Goal: Task Accomplishment & Management: Manage account settings

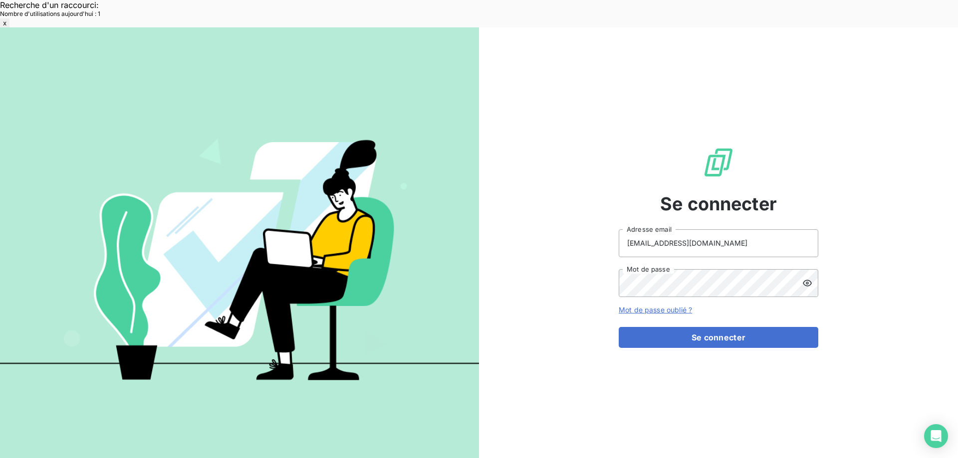
click at [711, 327] on button "Se connecter" at bounding box center [717, 337] width 199 height 21
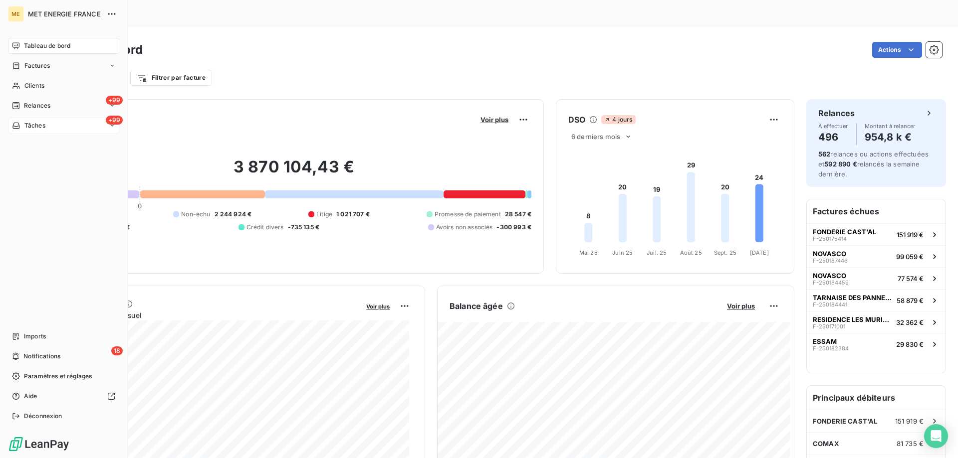
click at [58, 125] on div "+99 Tâches" at bounding box center [63, 126] width 111 height 16
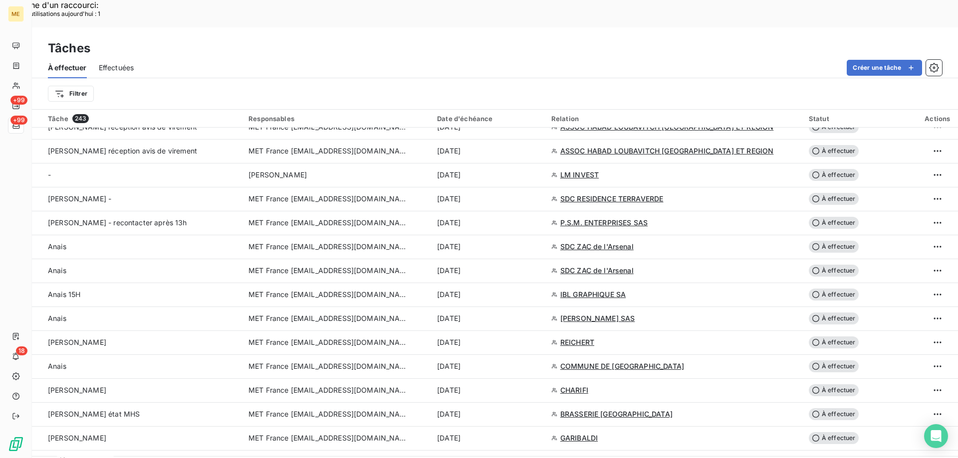
scroll to position [648, 0]
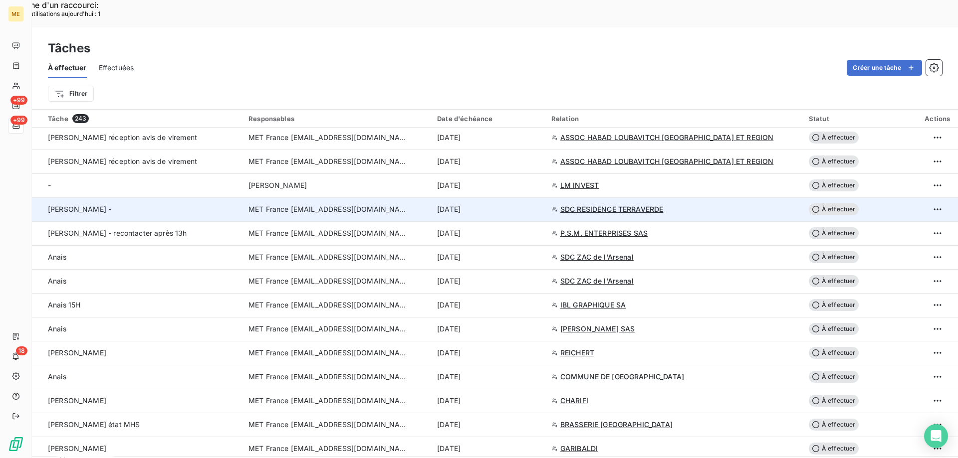
click at [588, 204] on span "SDC RESIDENCE TERRAVERDE" at bounding box center [611, 209] width 103 height 10
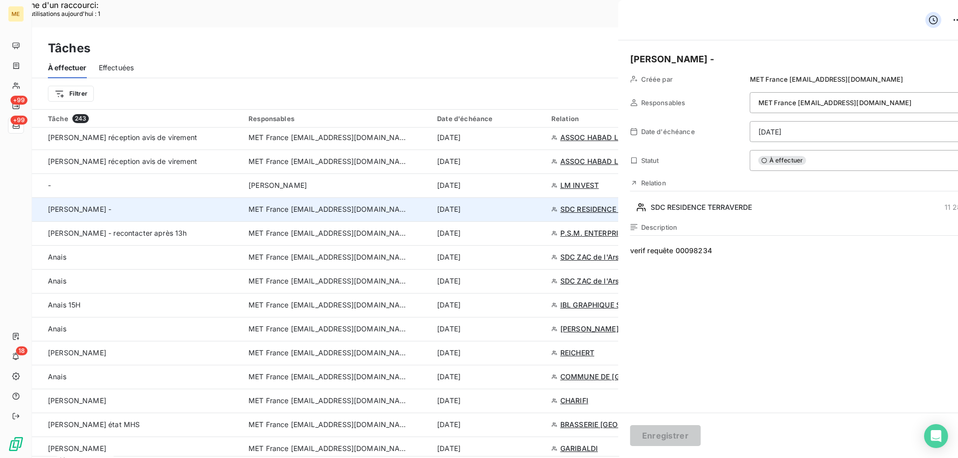
type input "[DATE]"
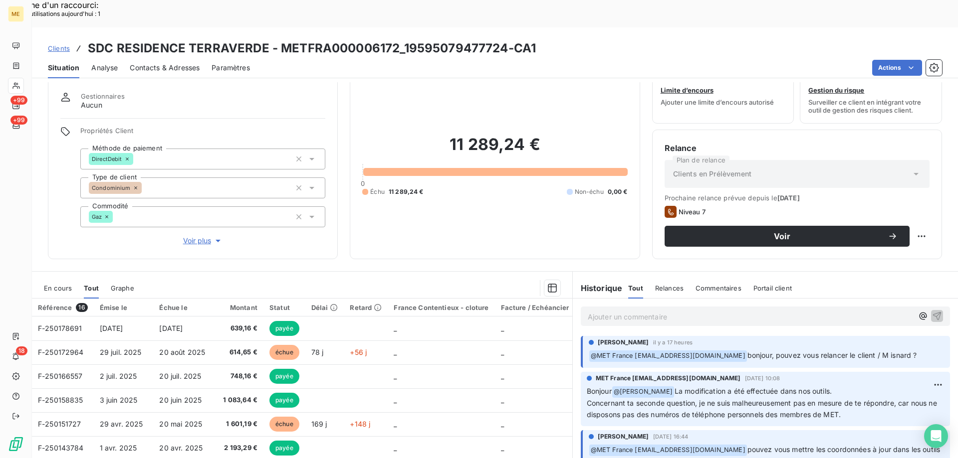
scroll to position [63, 0]
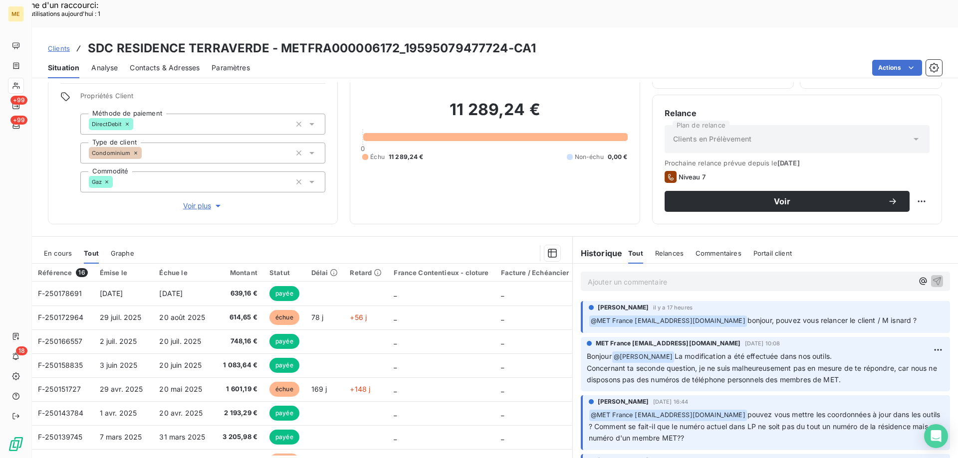
click at [196, 201] on span "Voir plus" at bounding box center [203, 206] width 40 height 10
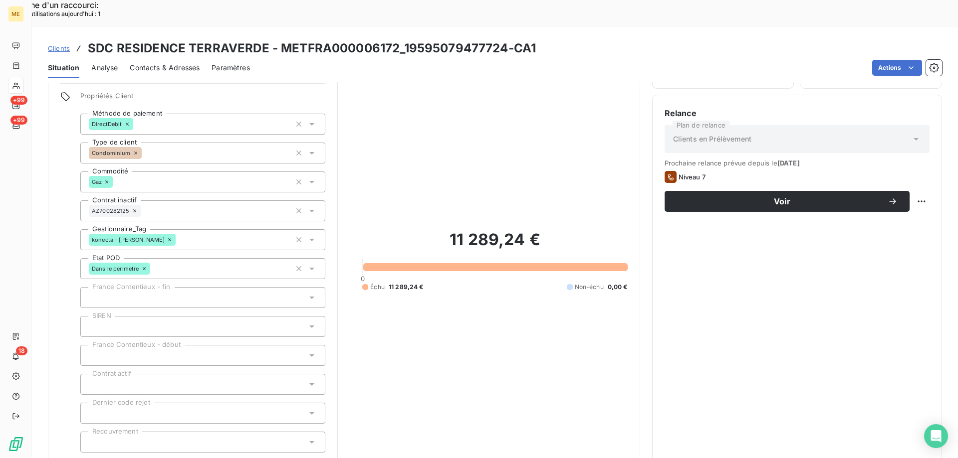
click at [167, 237] on icon at bounding box center [170, 240] width 6 height 6
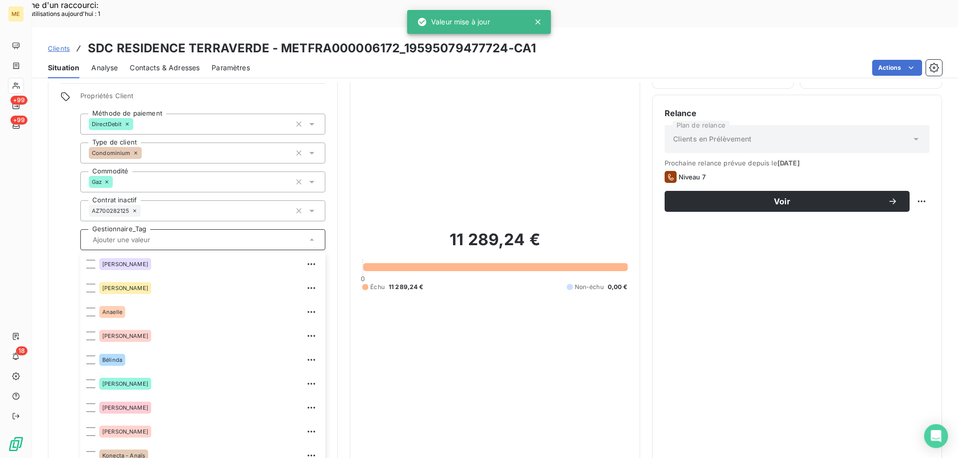
scroll to position [96, 0]
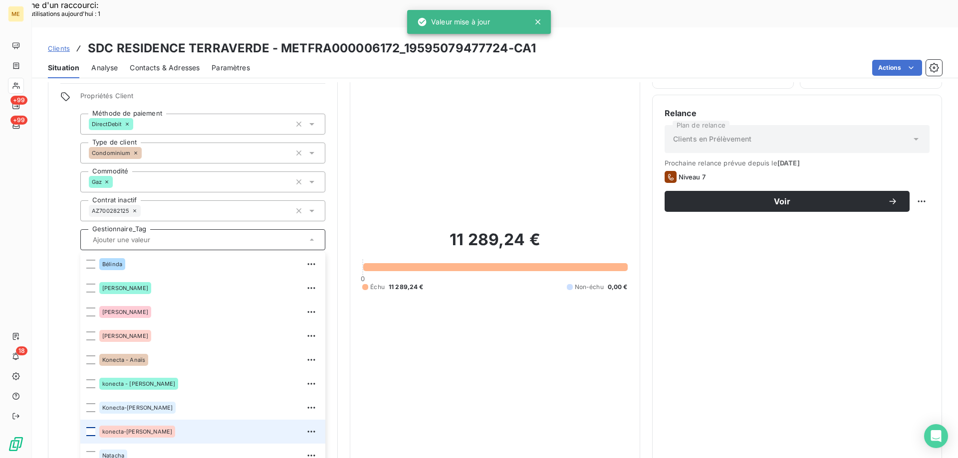
click at [88, 427] on div at bounding box center [90, 431] width 9 height 9
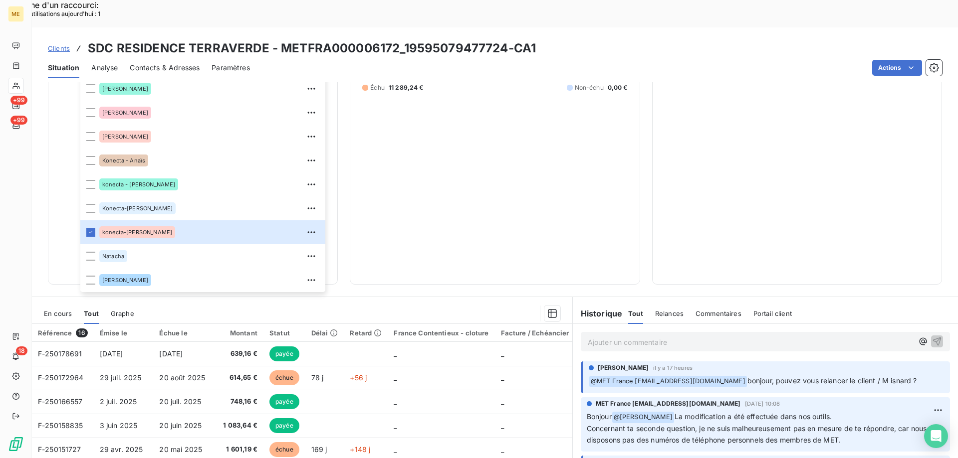
scroll to position [316, 0]
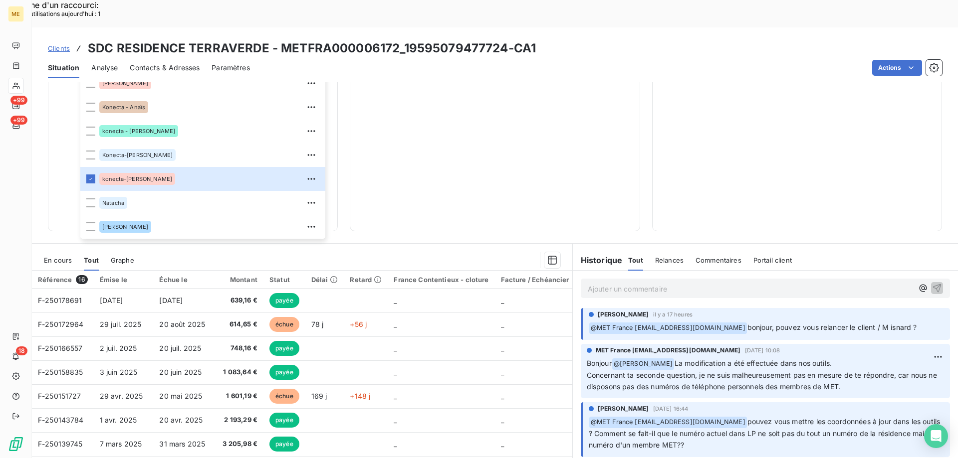
click at [469, 140] on div "11 289,24 € 0 Échu 11 289,24 € Non-échu 0,00 €" at bounding box center [494, 8] width 265 height 422
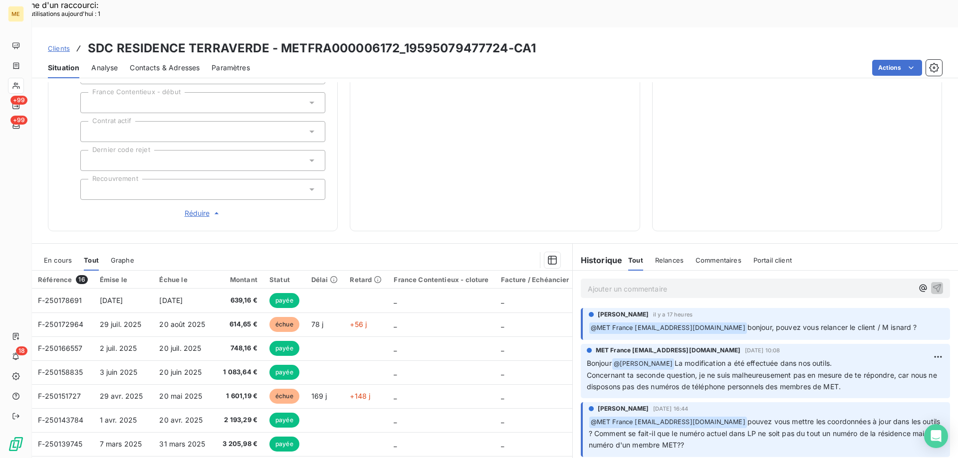
click at [200, 208] on span "Réduire" at bounding box center [203, 213] width 37 height 10
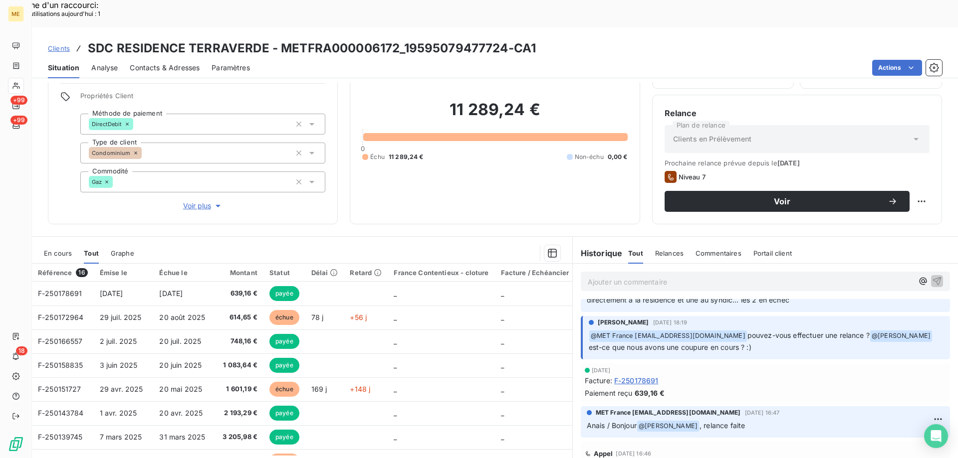
scroll to position [499, 0]
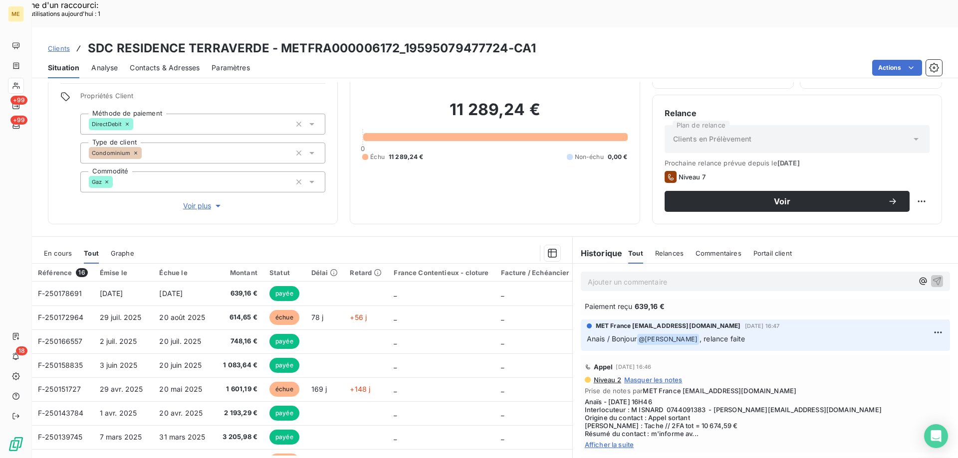
click at [604, 441] on span "Afficher la suite" at bounding box center [765, 445] width 361 height 8
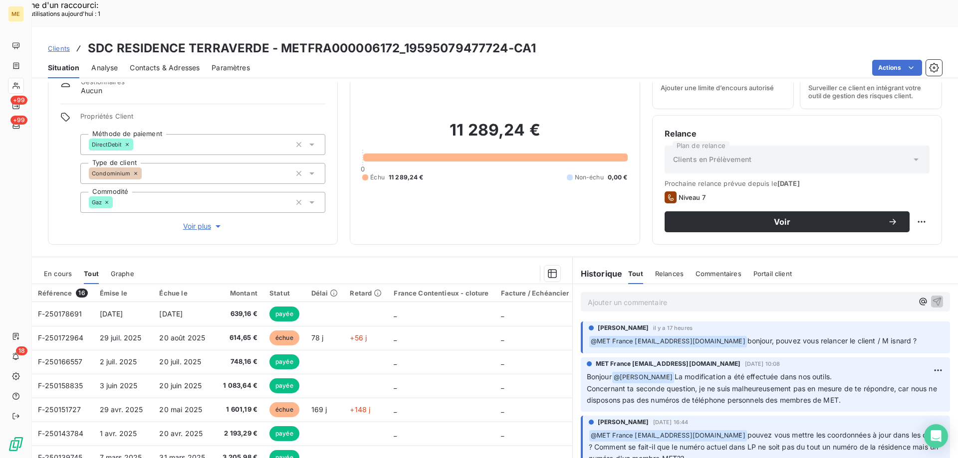
scroll to position [63, 0]
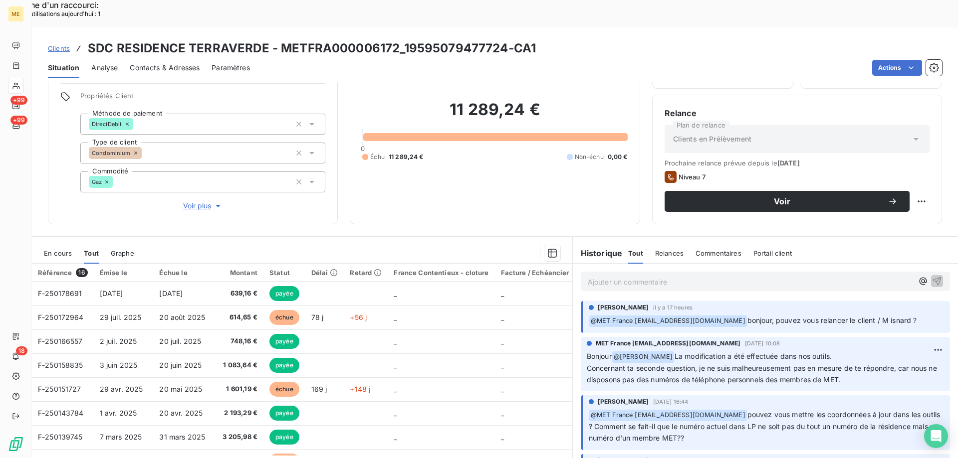
click at [695, 276] on p "Ajouter un commentaire ﻿" at bounding box center [750, 282] width 325 height 12
drag, startPoint x: 278, startPoint y: 18, endPoint x: 395, endPoint y: 16, distance: 117.2
click at [395, 39] on h3 "SDC RESIDENCE TERRAVERDE - METFRA000006172_19595079477724-CA1" at bounding box center [312, 48] width 448 height 18
copy h3 "METFRA000006172"
click at [497, 60] on div "Actions" at bounding box center [602, 68] width 680 height 16
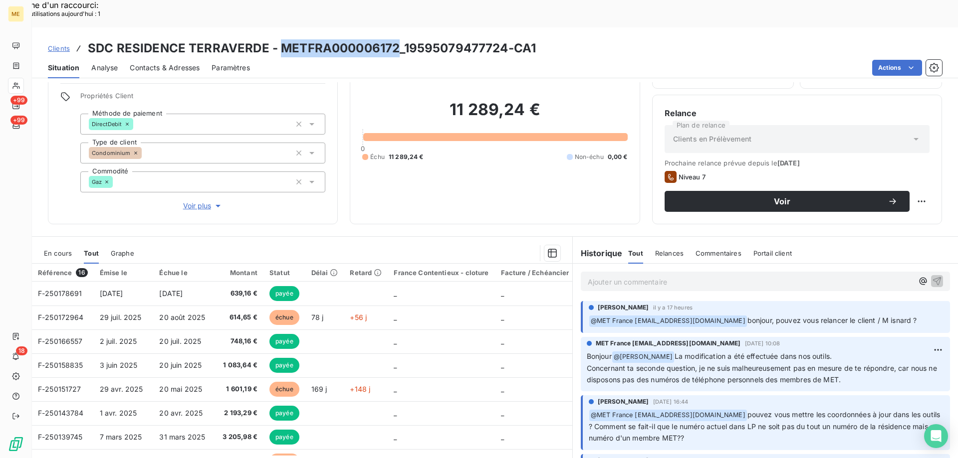
drag, startPoint x: 281, startPoint y: 20, endPoint x: 396, endPoint y: 28, distance: 116.0
click at [396, 39] on h3 "SDC RESIDENCE TERRAVERDE - METFRA000006172_19595079477724-CA1" at bounding box center [312, 48] width 448 height 18
copy h3 "METFRA000006172"
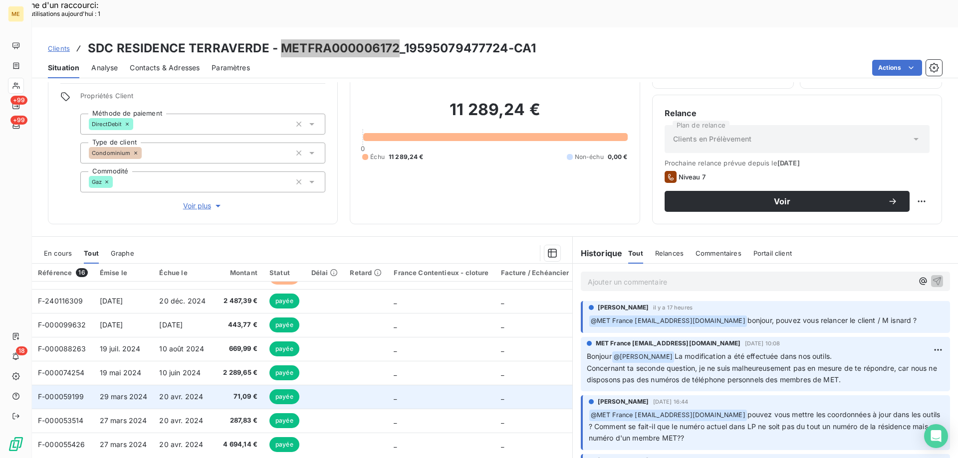
scroll to position [213, 0]
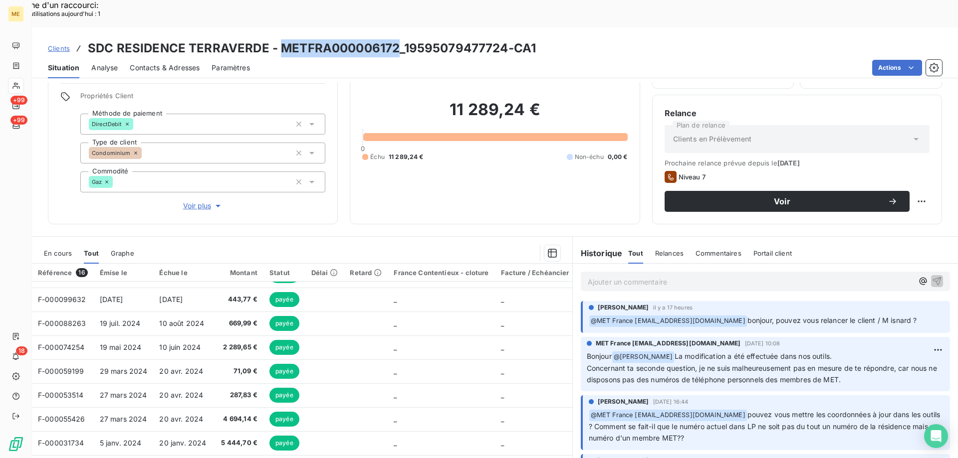
click at [54, 249] on span "En cours" at bounding box center [58, 253] width 28 height 8
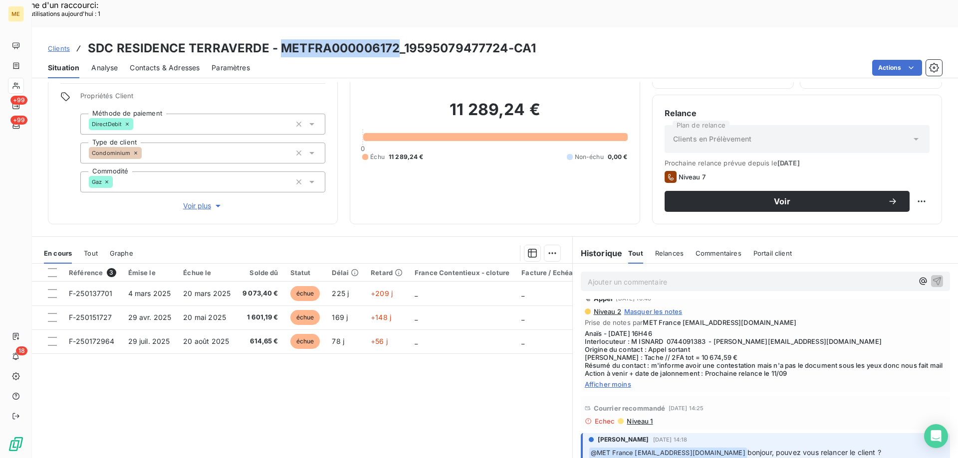
scroll to position [520, 0]
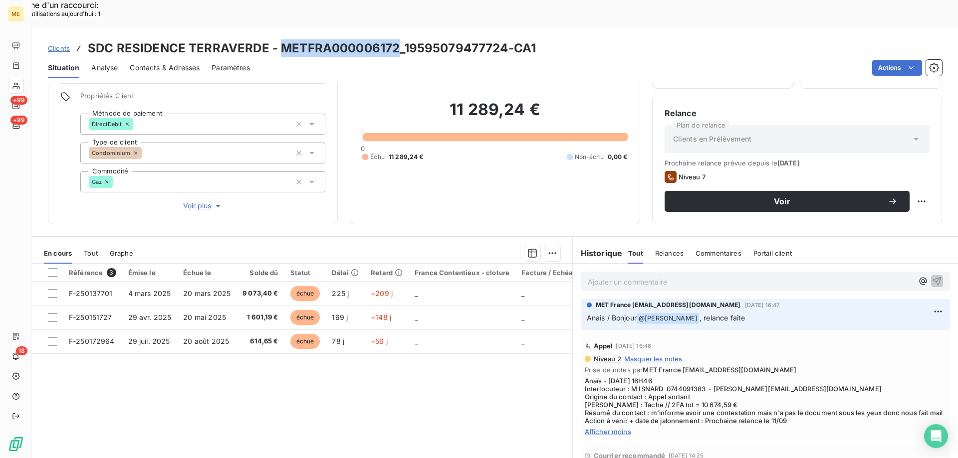
click at [607, 428] on span "Afficher moins" at bounding box center [765, 432] width 361 height 8
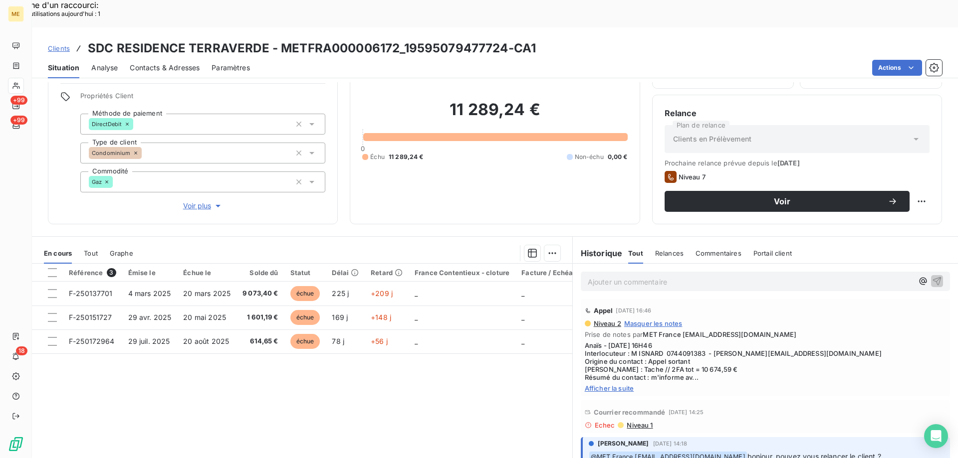
scroll to position [570, 0]
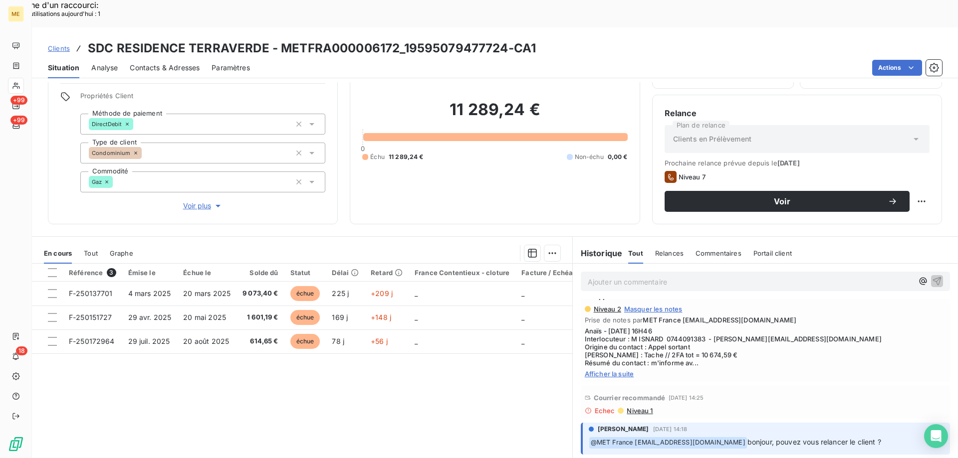
click at [610, 370] on span "Afficher la suite" at bounding box center [765, 374] width 361 height 8
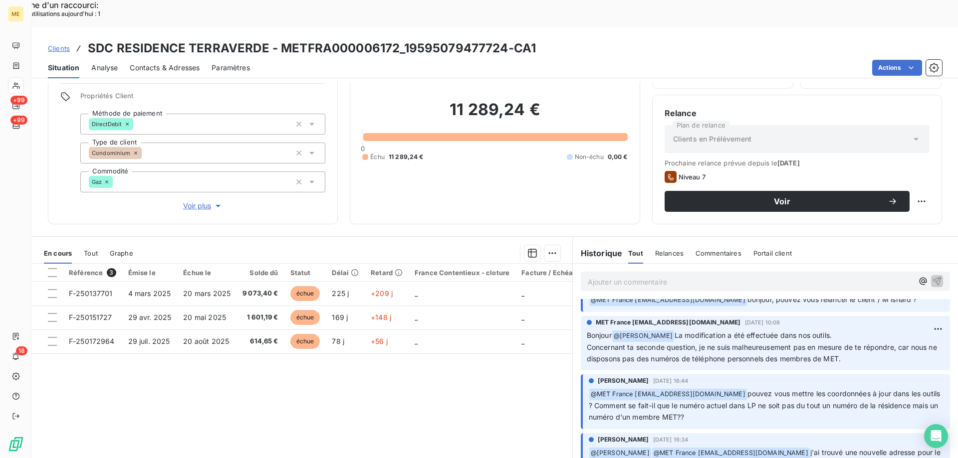
scroll to position [0, 0]
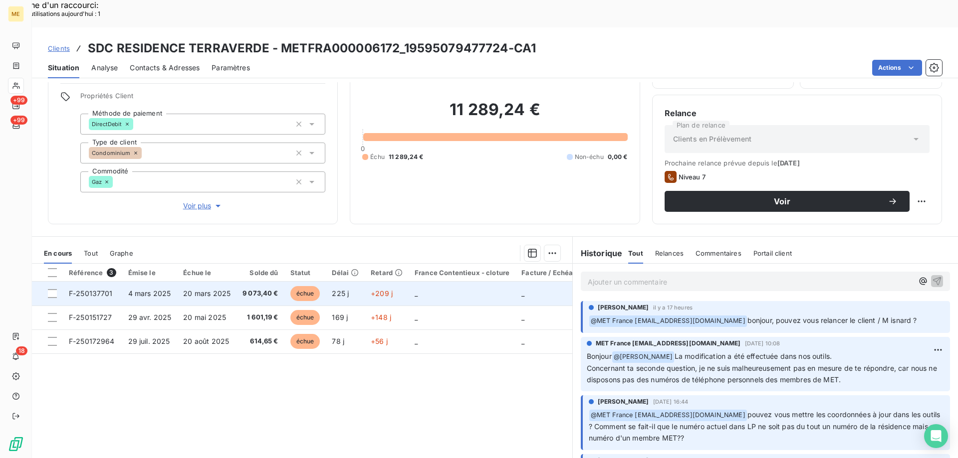
click at [90, 289] on span "F-250137701" at bounding box center [91, 293] width 44 height 8
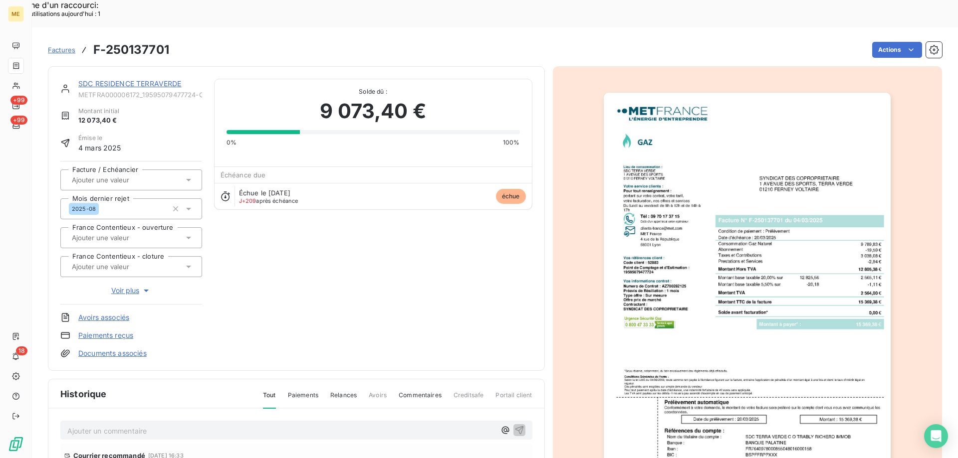
click at [725, 143] on img "button" at bounding box center [746, 296] width 287 height 406
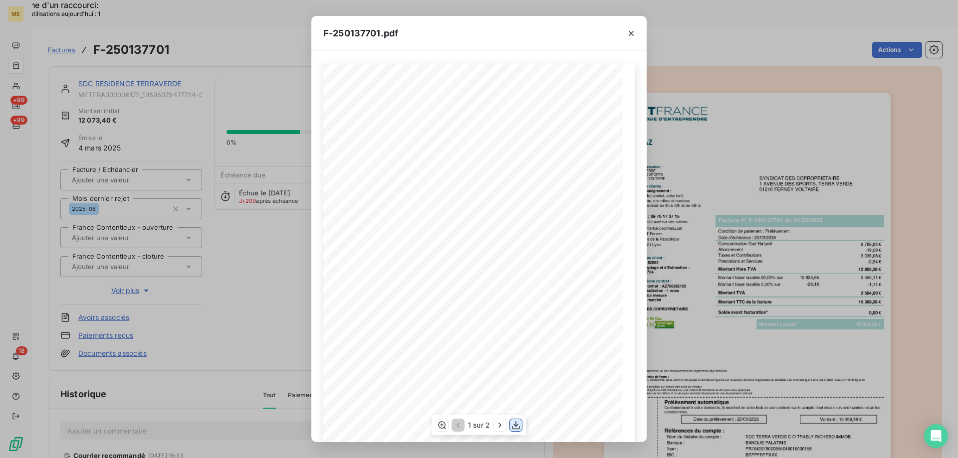
click at [515, 425] on icon "button" at bounding box center [516, 425] width 10 height 10
click at [632, 34] on icon "button" at bounding box center [630, 33] width 5 height 5
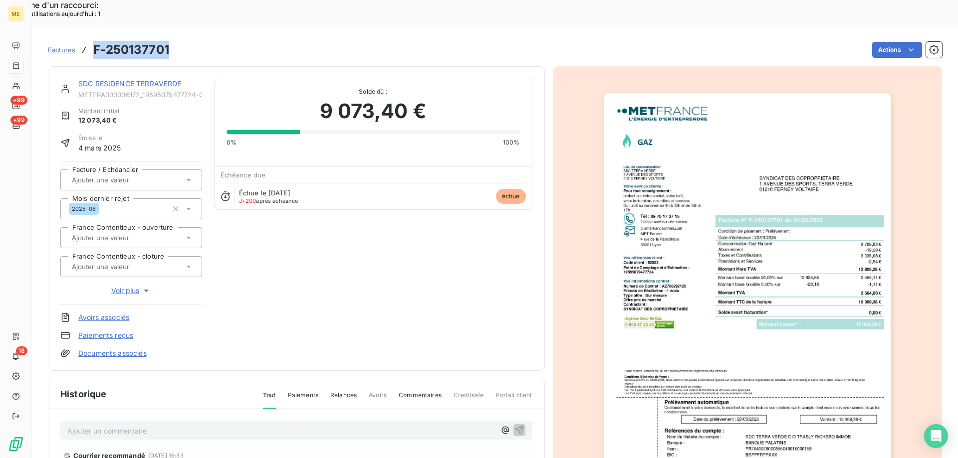
drag, startPoint x: 93, startPoint y: 21, endPoint x: 171, endPoint y: 19, distance: 77.8
click at [171, 39] on div "Factures F-250137701 Actions" at bounding box center [495, 49] width 894 height 21
copy h3 "F-250137701"
drag, startPoint x: 318, startPoint y: 78, endPoint x: 433, endPoint y: 83, distance: 115.3
click at [433, 96] on div "9 073,40 €" at bounding box center [372, 111] width 293 height 30
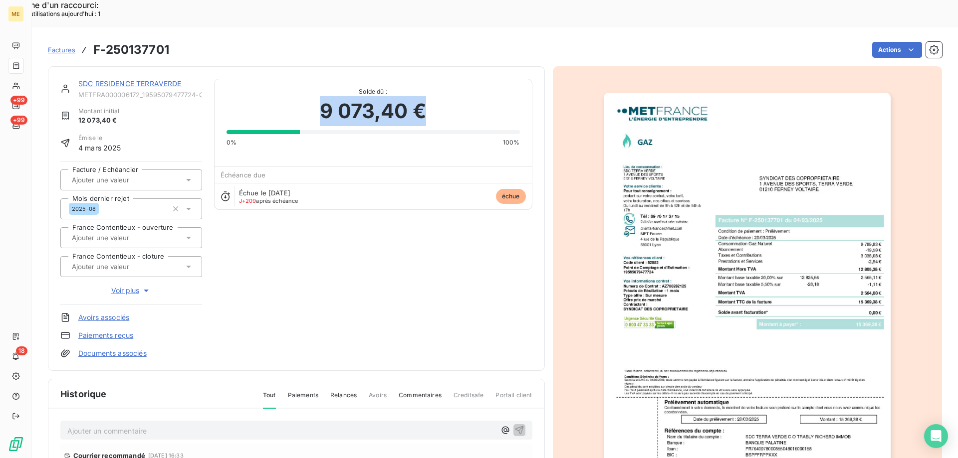
copy span "9 073,40 €"
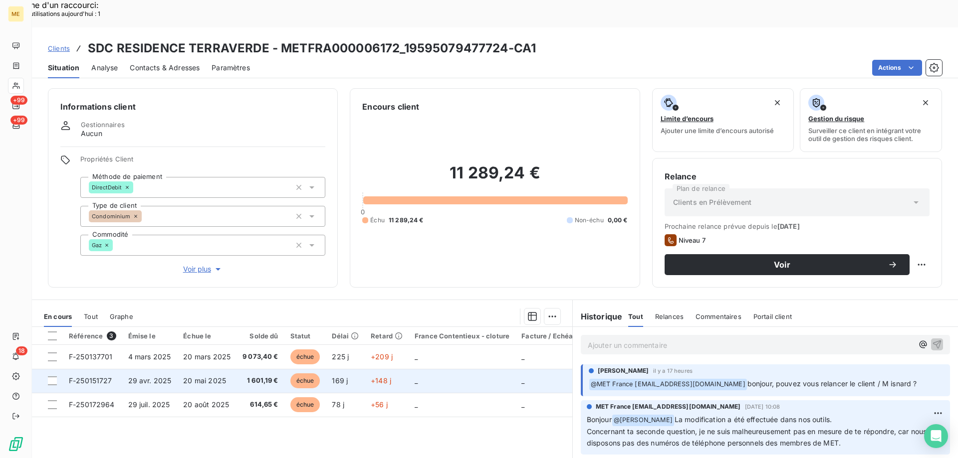
click at [92, 377] on span "F-250151727" at bounding box center [90, 381] width 43 height 8
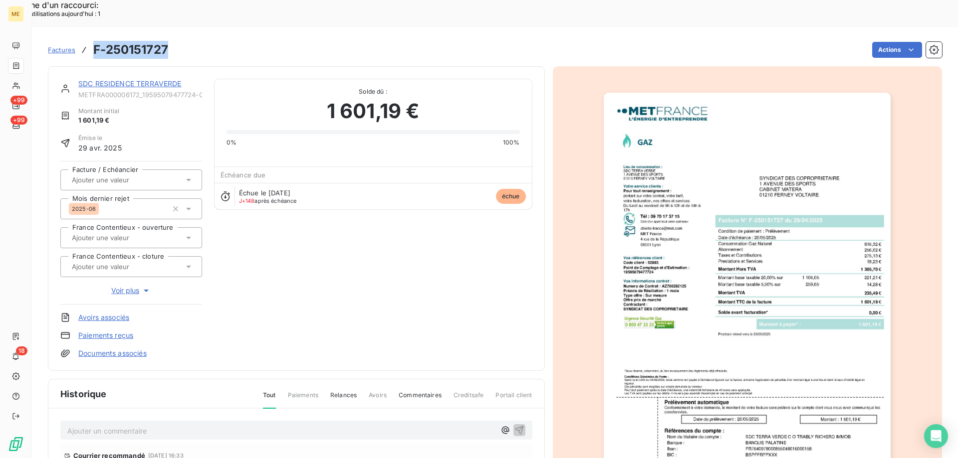
drag, startPoint x: 92, startPoint y: 18, endPoint x: 167, endPoint y: 27, distance: 75.3
click at [167, 41] on div "Factures F-250151727" at bounding box center [108, 50] width 120 height 18
copy h3 "F-250151727"
drag, startPoint x: 325, startPoint y: 80, endPoint x: 415, endPoint y: 94, distance: 91.3
click at [415, 96] on span "1 601,19 €" at bounding box center [373, 111] width 93 height 30
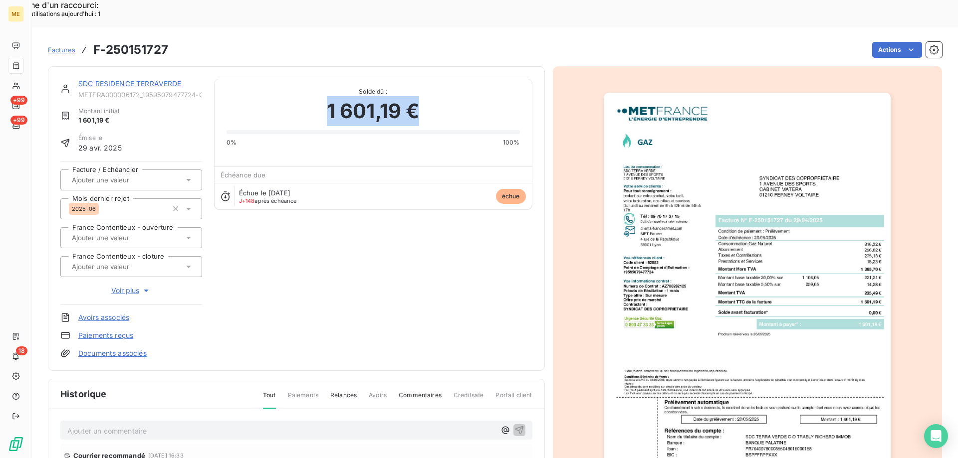
copy span "1 601,19 €"
click at [840, 123] on img "button" at bounding box center [746, 296] width 287 height 406
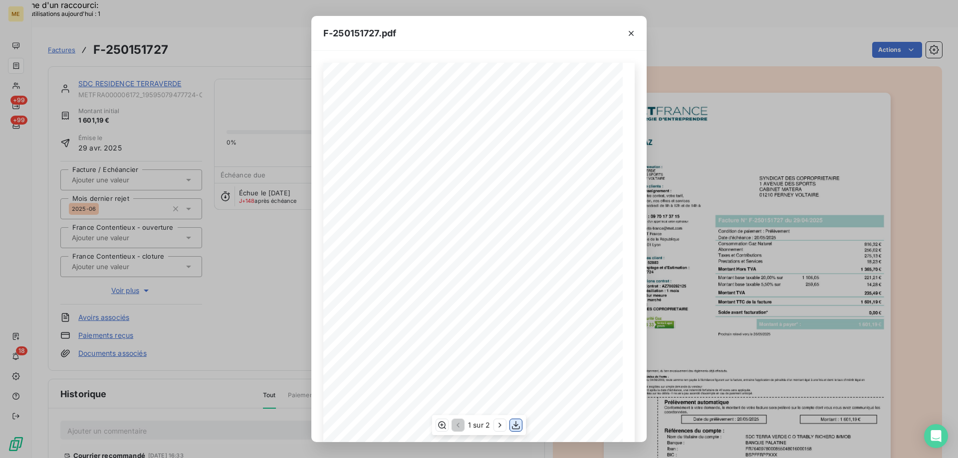
click at [515, 425] on icon "button" at bounding box center [516, 425] width 8 height 8
click at [630, 34] on icon "button" at bounding box center [630, 33] width 5 height 5
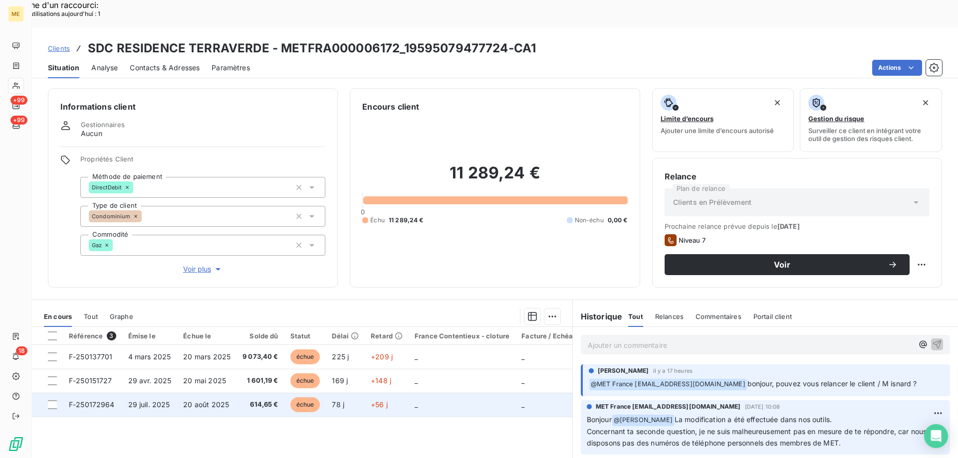
click at [95, 400] on span "F-250172964" at bounding box center [92, 404] width 46 height 8
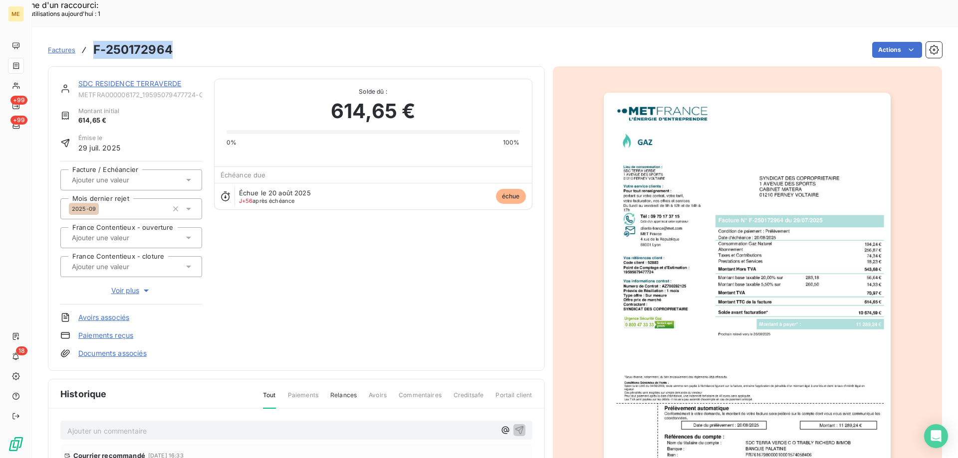
drag, startPoint x: 95, startPoint y: 20, endPoint x: 174, endPoint y: 23, distance: 78.9
click at [174, 39] on div "Factures F-250172964 Actions" at bounding box center [495, 49] width 894 height 21
copy h3 "F-250172964"
drag, startPoint x: 344, startPoint y: 81, endPoint x: 411, endPoint y: 87, distance: 67.6
click at [411, 96] on span "614,65 €" at bounding box center [373, 111] width 84 height 30
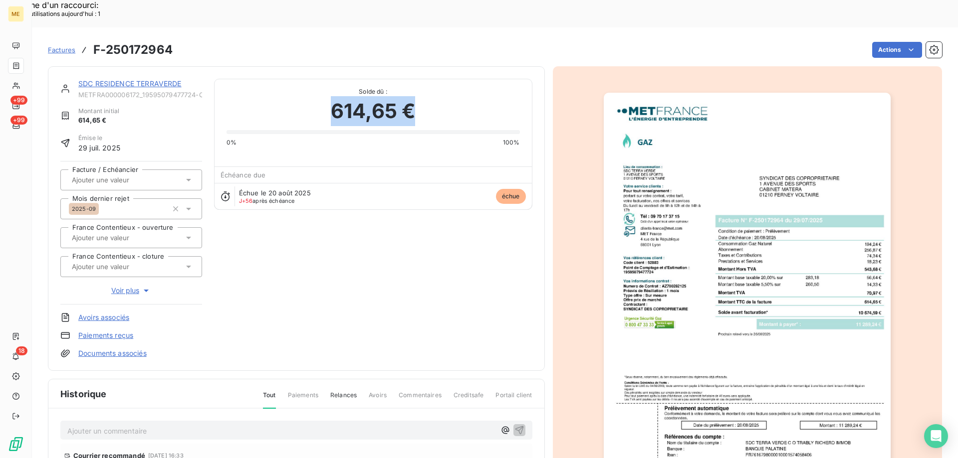
copy span "614,65 €"
click at [722, 319] on img "button" at bounding box center [746, 296] width 287 height 406
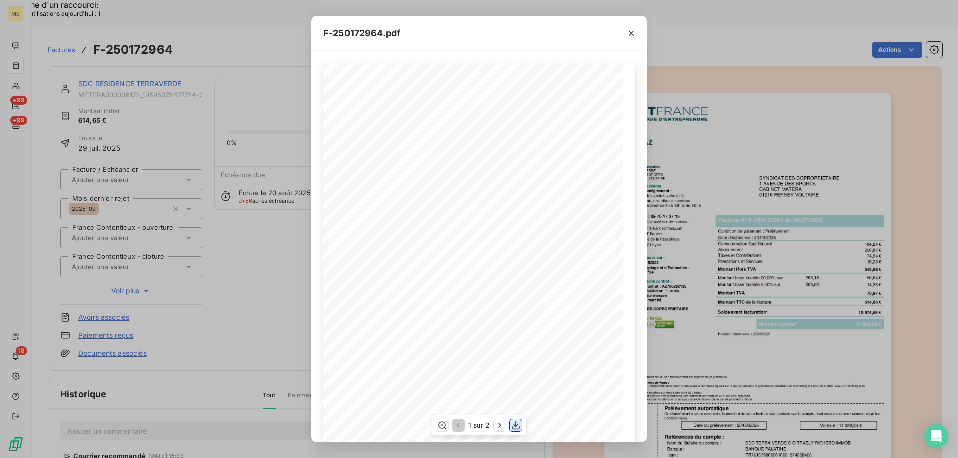
click at [513, 426] on icon "button" at bounding box center [516, 425] width 10 height 10
click at [633, 36] on icon "button" at bounding box center [631, 33] width 10 height 10
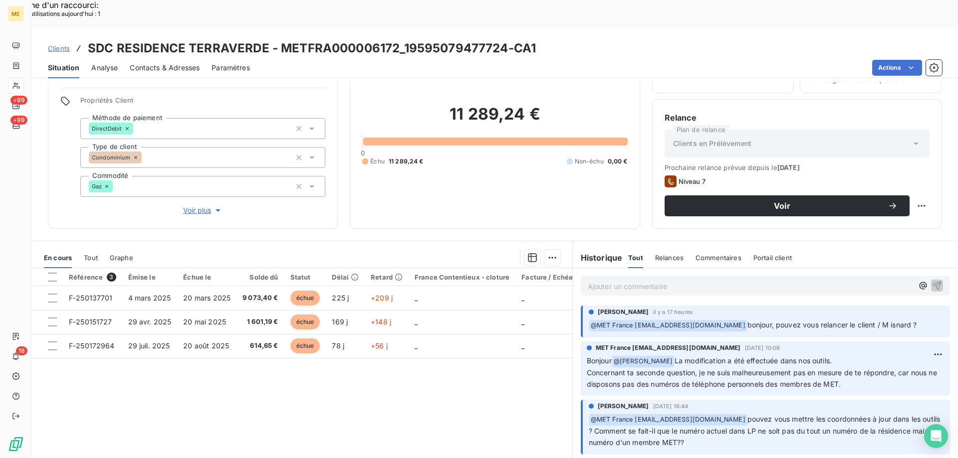
scroll to position [63, 0]
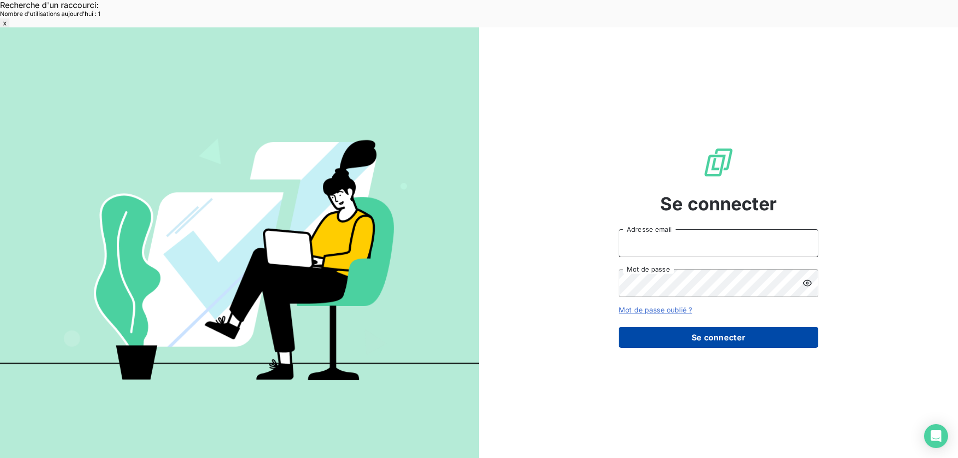
type input "[EMAIL_ADDRESS][DOMAIN_NAME]"
click at [690, 327] on button "Se connecter" at bounding box center [717, 337] width 199 height 21
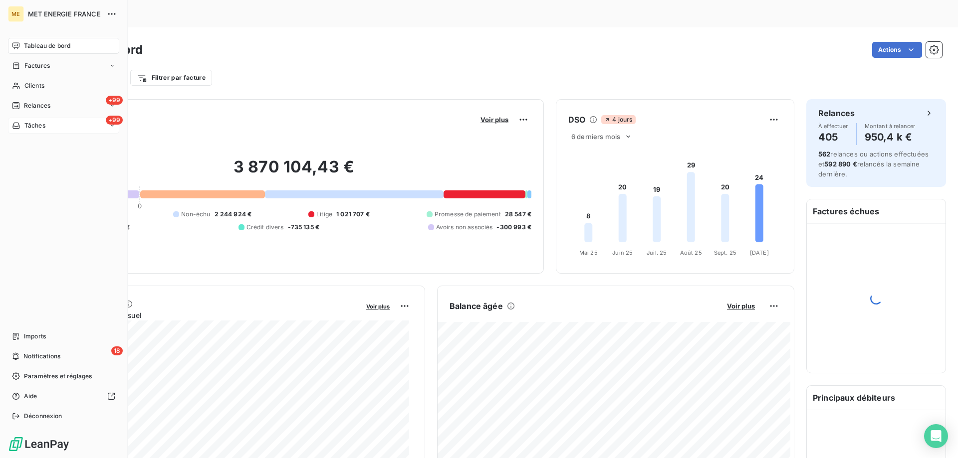
click at [64, 125] on div "+99 Tâches" at bounding box center [63, 126] width 111 height 16
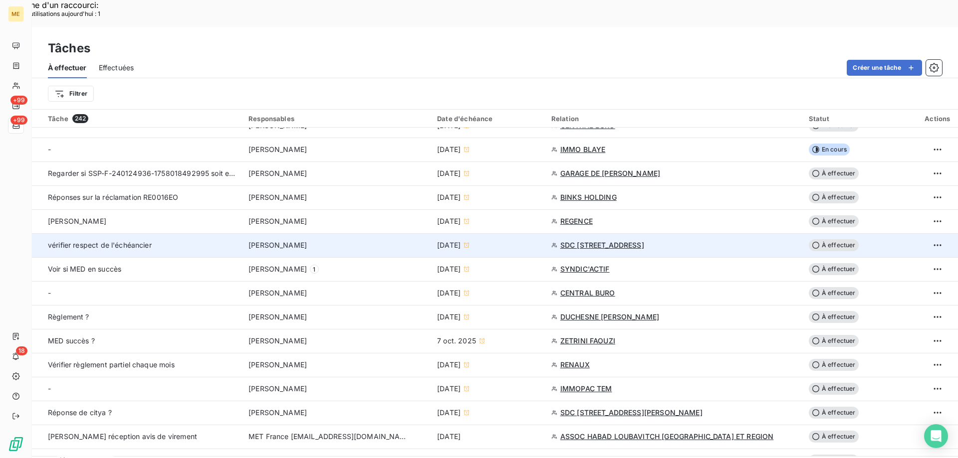
scroll to position [499, 0]
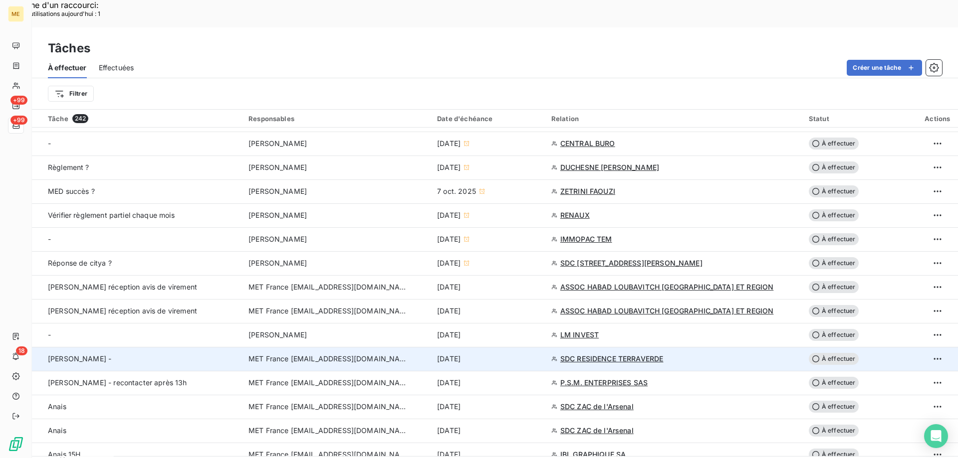
click at [610, 354] on span "SDC RESIDENCE TERRAVERDE" at bounding box center [611, 359] width 103 height 10
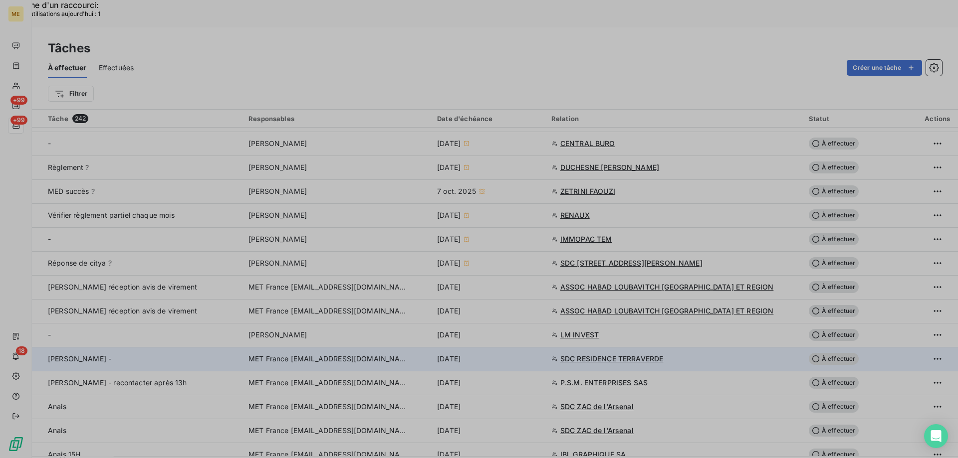
type input "[DATE]"
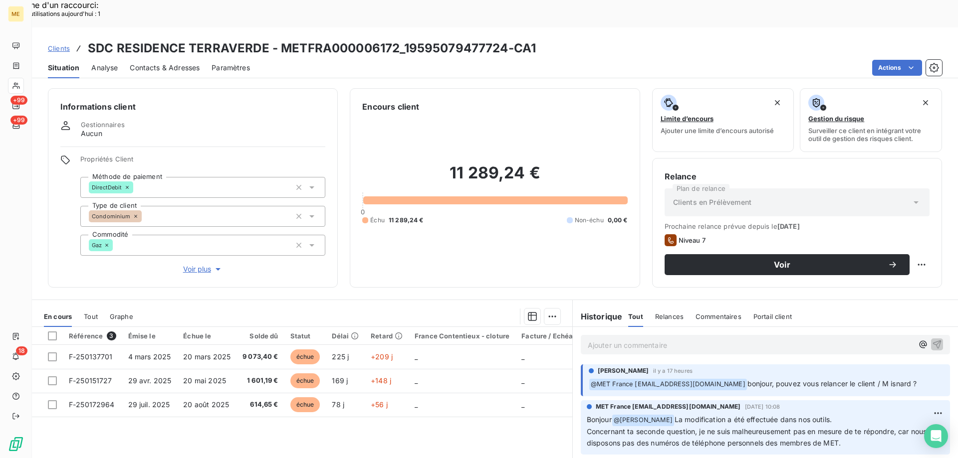
click at [186, 264] on span "Voir plus" at bounding box center [203, 269] width 40 height 10
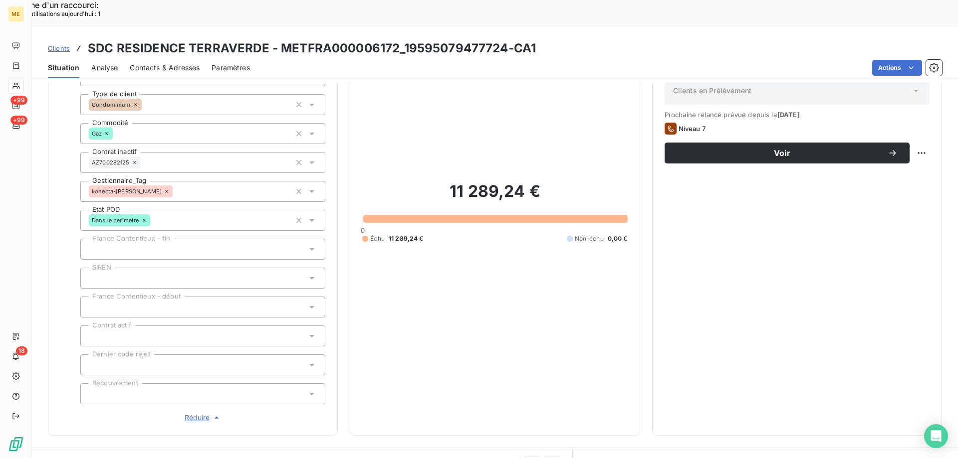
scroll to position [150, 0]
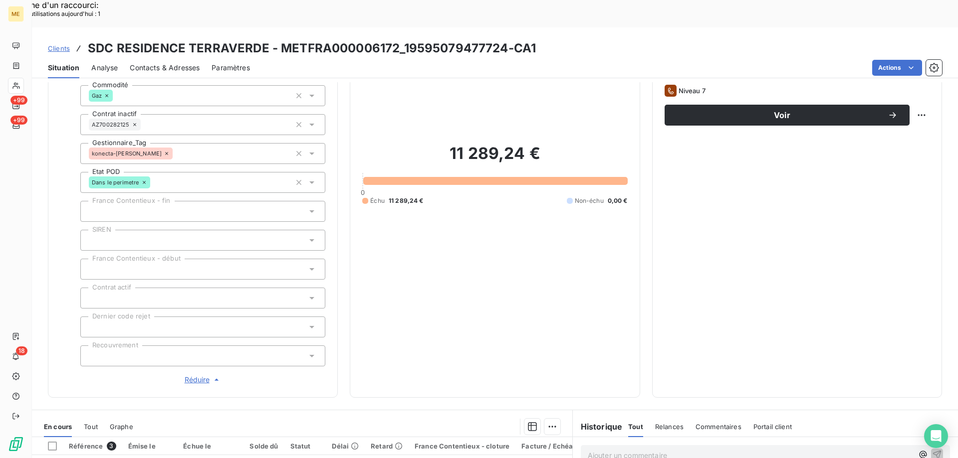
click at [194, 375] on span "Réduire" at bounding box center [203, 380] width 37 height 10
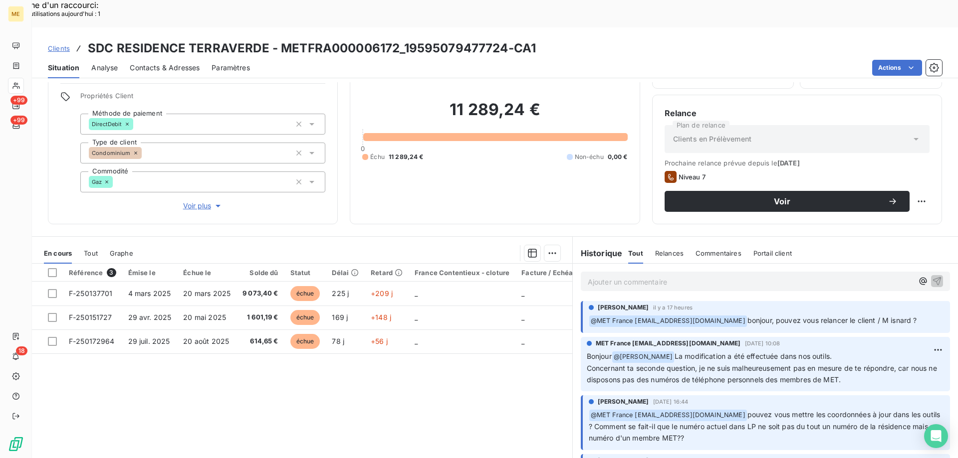
click at [256, 355] on div "Référence 3 Émise le Échue le Solde dû Statut Délai Retard France Contentieux -…" at bounding box center [302, 360] width 540 height 192
click at [156, 63] on span "Contacts & Adresses" at bounding box center [165, 68] width 70 height 10
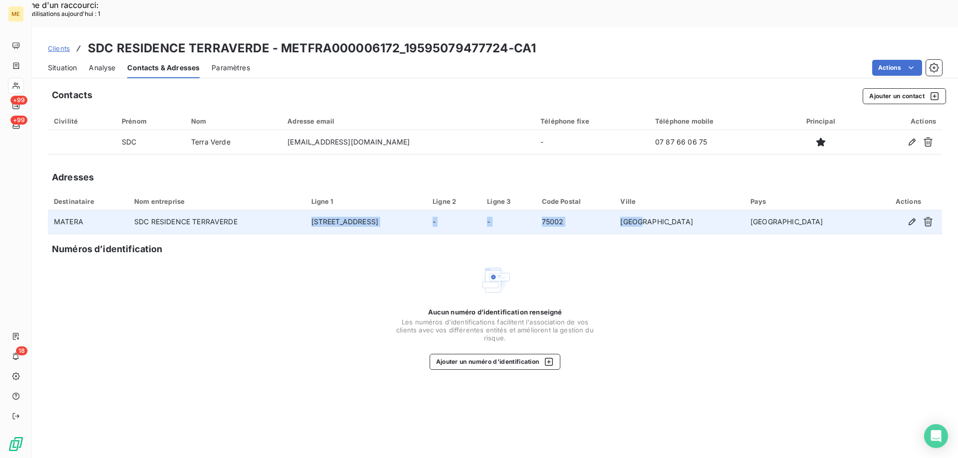
drag, startPoint x: 330, startPoint y: 194, endPoint x: 792, endPoint y: 196, distance: 461.8
click at [788, 210] on tr "MATERA SDC RESIDENCE TERRAVERDE [STREET_ADDRESS]" at bounding box center [495, 222] width 894 height 24
copy tr "[STREET_ADDRESS]"
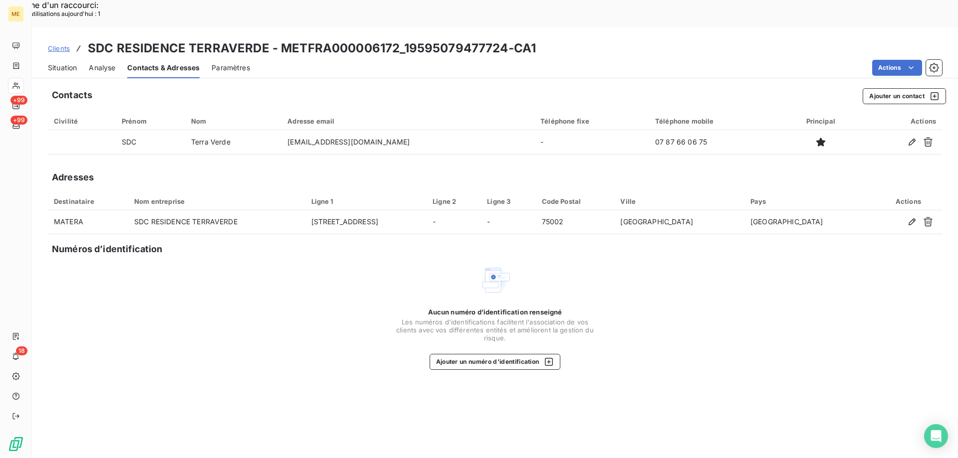
click at [339, 279] on div "Aucun numéro d’identification renseigné Les numéros d'identifications faciliten…" at bounding box center [495, 317] width 894 height 106
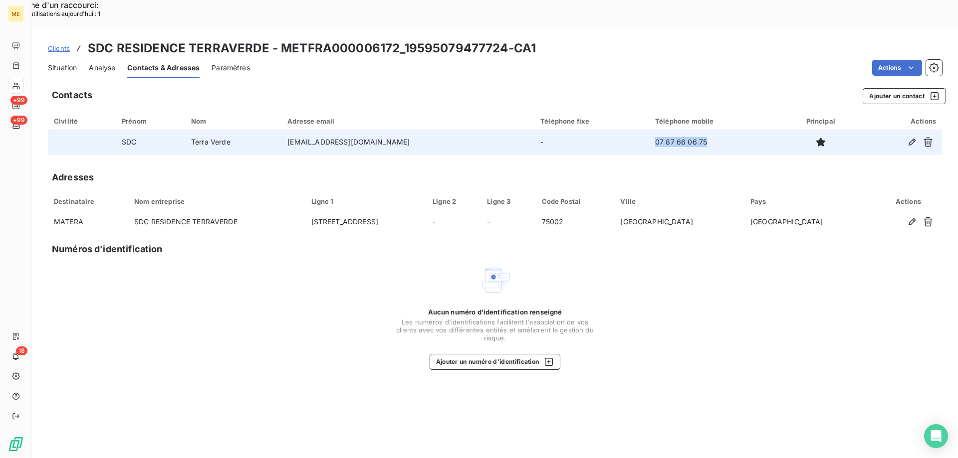
drag, startPoint x: 699, startPoint y: 114, endPoint x: 640, endPoint y: 114, distance: 58.9
click at [649, 130] on td "07 87 66 06 75" at bounding box center [715, 142] width 133 height 24
copy td "07 87 66 06 75"
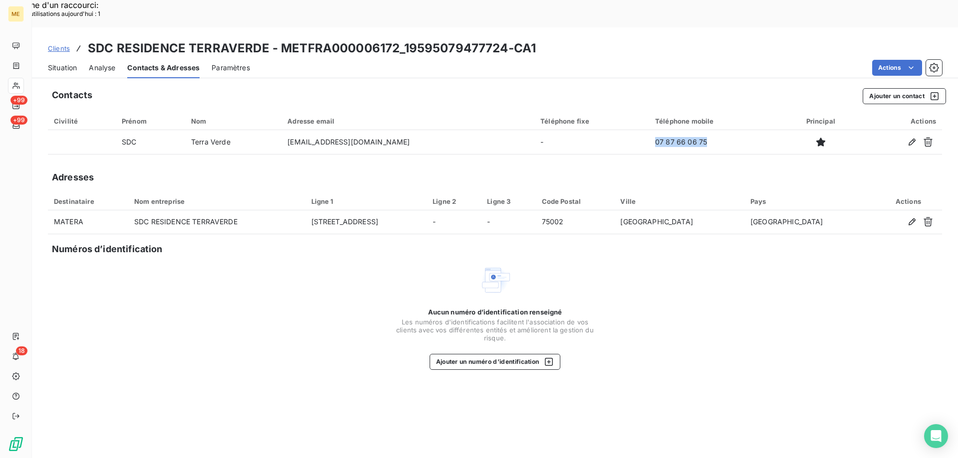
click at [59, 63] on span "Situation" at bounding box center [62, 68] width 29 height 10
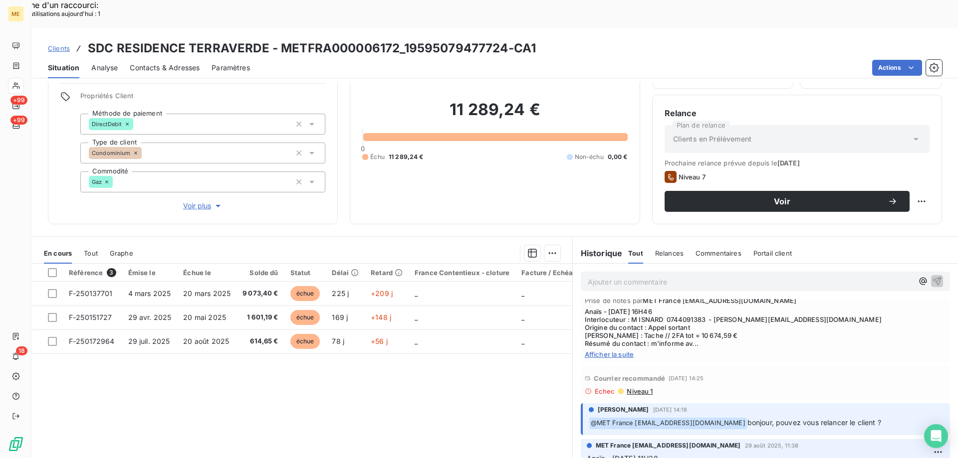
scroll to position [598, 0]
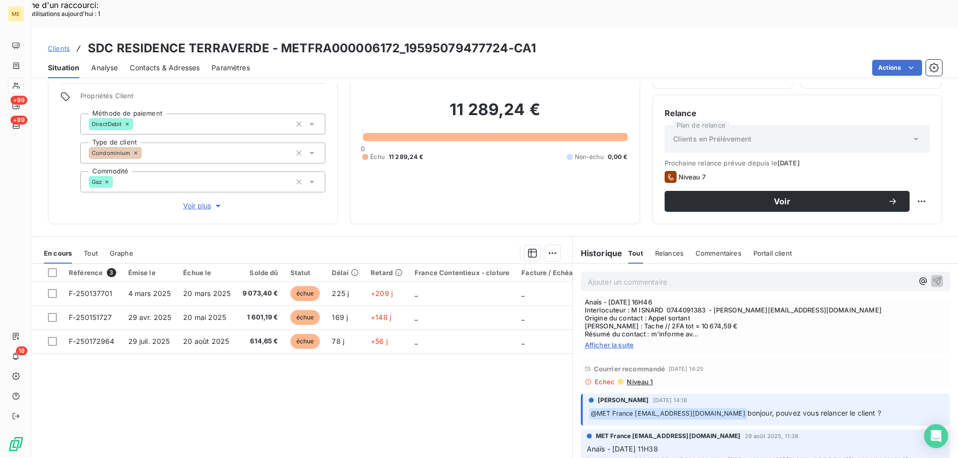
click at [154, 63] on span "Contacts & Adresses" at bounding box center [165, 68] width 70 height 10
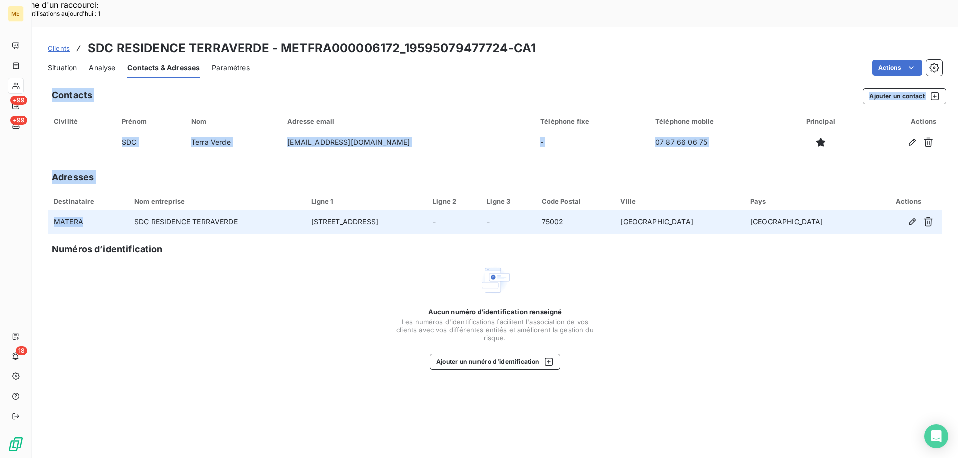
drag, startPoint x: 44, startPoint y: 57, endPoint x: 87, endPoint y: 190, distance: 139.3
click at [86, 190] on div "Contacts Ajouter un contact Civilité Prénom Nom Adresse email Téléphone fixe Té…" at bounding box center [495, 283] width 926 height 403
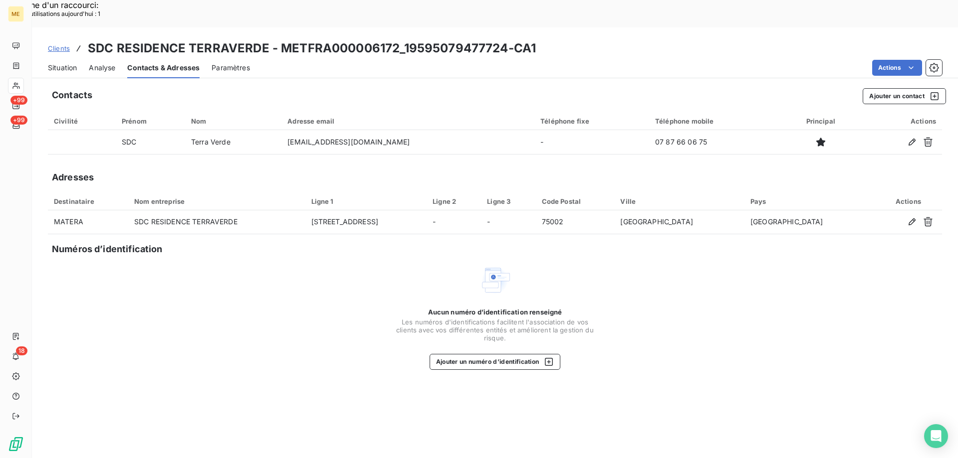
click at [213, 284] on div "Aucun numéro d’identification renseigné Les numéros d'identifications faciliten…" at bounding box center [495, 317] width 894 height 106
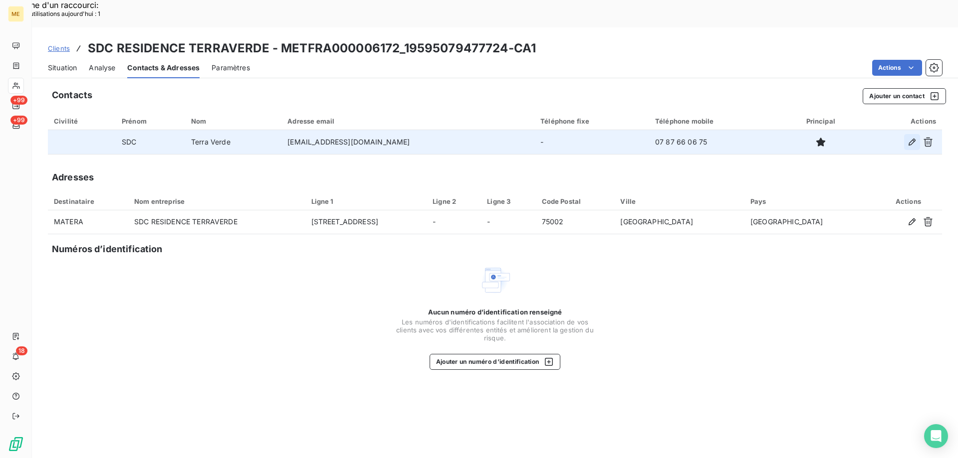
click at [913, 137] on icon "button" at bounding box center [912, 142] width 10 height 10
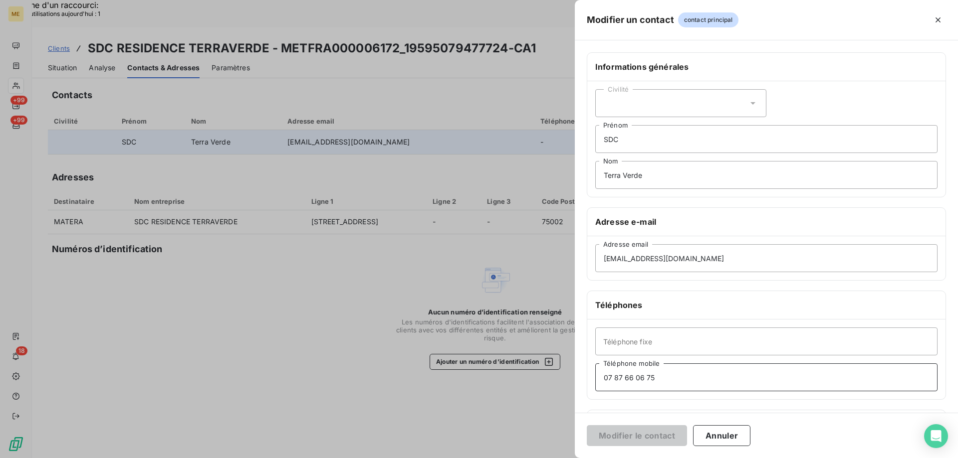
drag, startPoint x: 658, startPoint y: 381, endPoint x: 574, endPoint y: 375, distance: 84.5
click at [576, 376] on div "Informations générales Civilité SDC Prénom Terra Verde Nom Adresse e-mail [EMAI…" at bounding box center [766, 273] width 383 height 443
click at [619, 432] on button "Modifier le contact" at bounding box center [637, 435] width 100 height 21
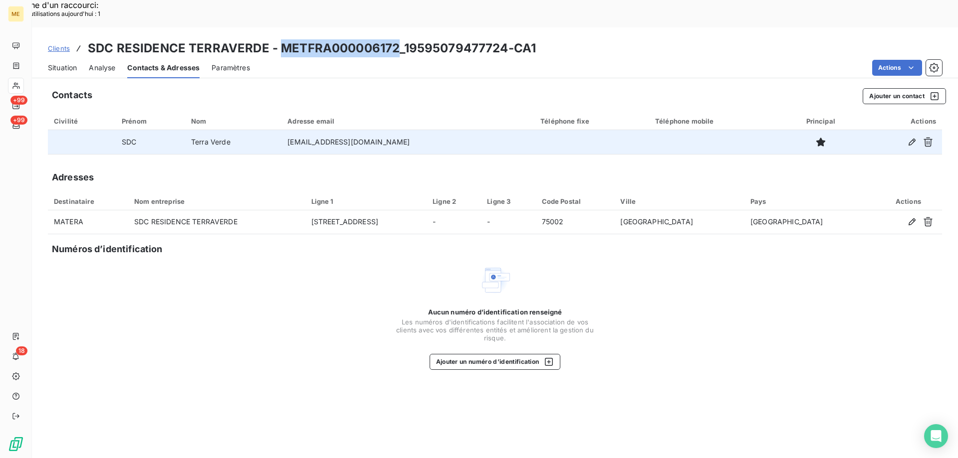
drag, startPoint x: 281, startPoint y: 16, endPoint x: 394, endPoint y: 9, distance: 114.0
click at [394, 27] on div "Clients SDC RESIDENCE TERRAVERDE - METFRA000006172_19595079477724-CA1 Situation…" at bounding box center [495, 52] width 926 height 51
copy h3 "METFRA000006172"
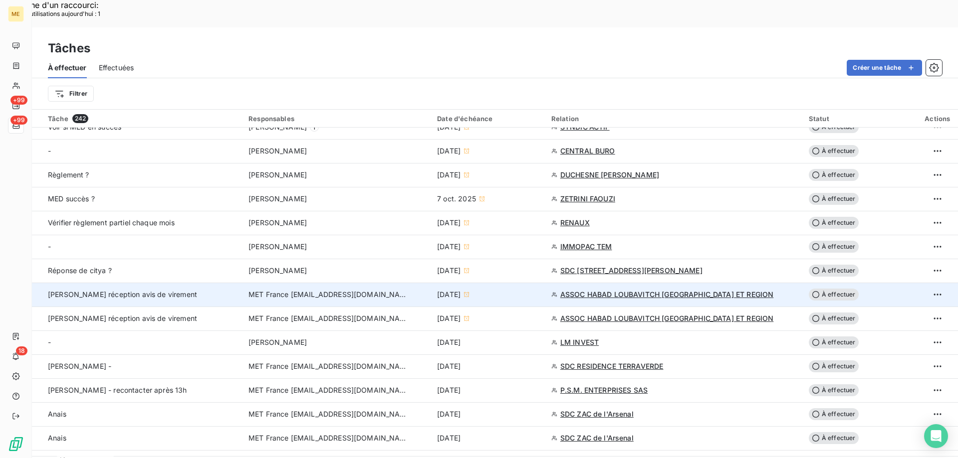
scroll to position [549, 0]
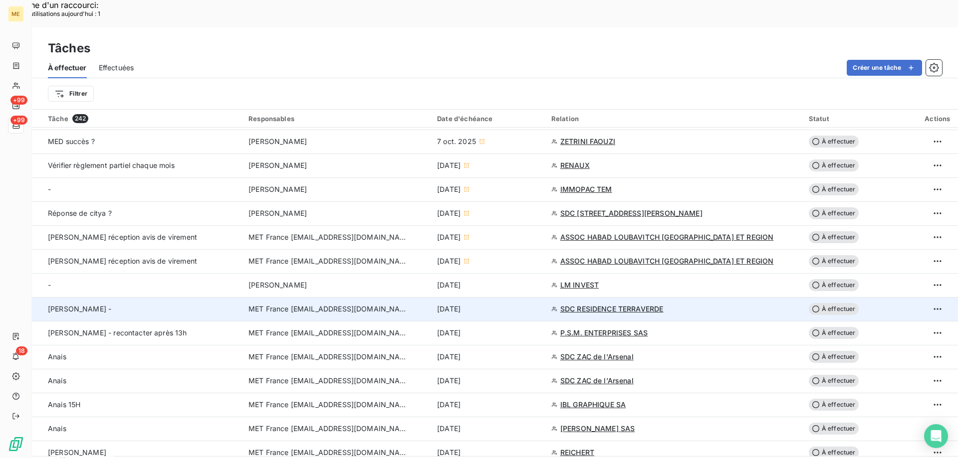
click at [594, 304] on span "SDC RESIDENCE TERRAVERDE" at bounding box center [611, 309] width 103 height 10
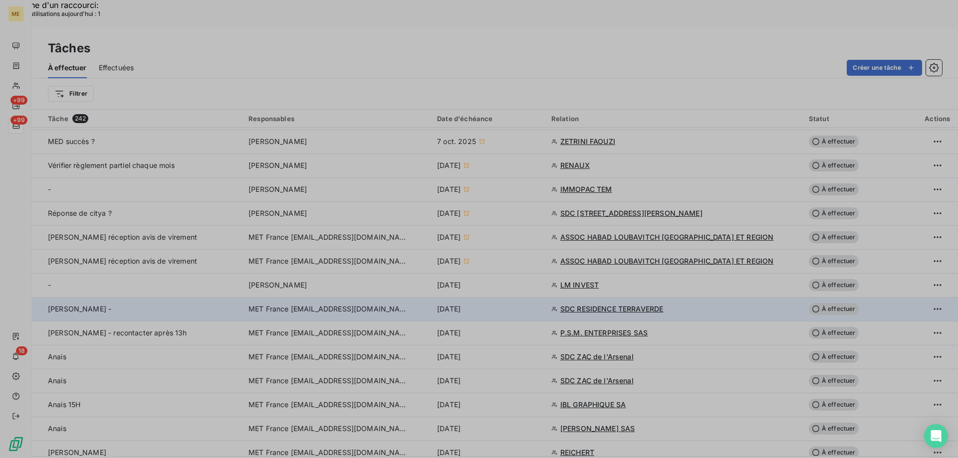
type input "[DATE]"
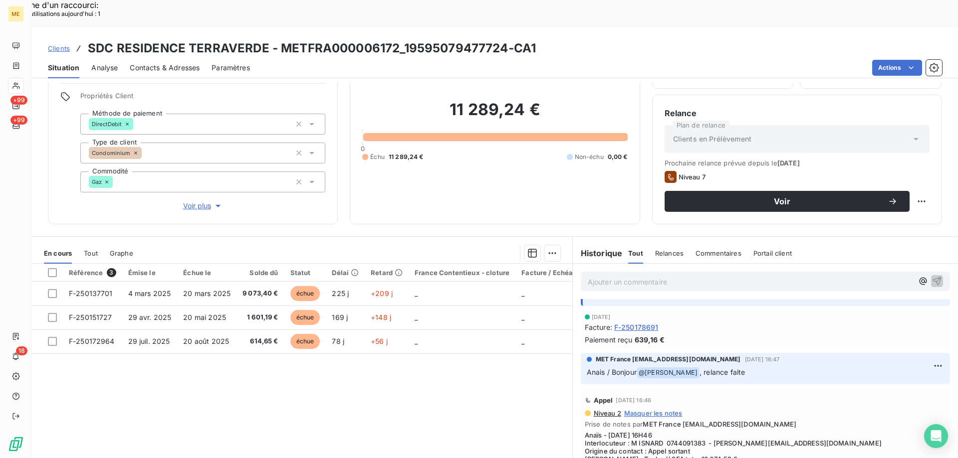
scroll to position [499, 0]
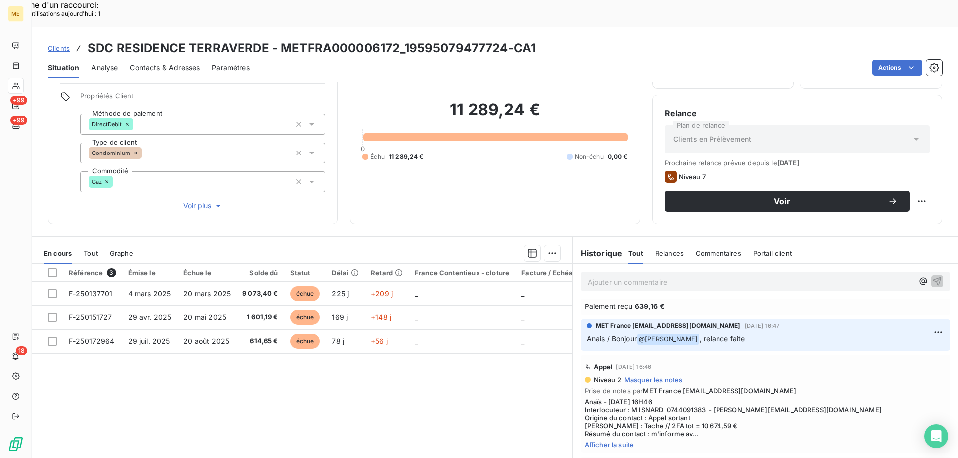
click at [676, 398] on span "Anaïs - [DATE] 16H46 Interlocuteur : M ISNARD 0744091383 - [PERSON_NAME][EMAIL_…" at bounding box center [765, 418] width 361 height 40
copy span "0744091383"
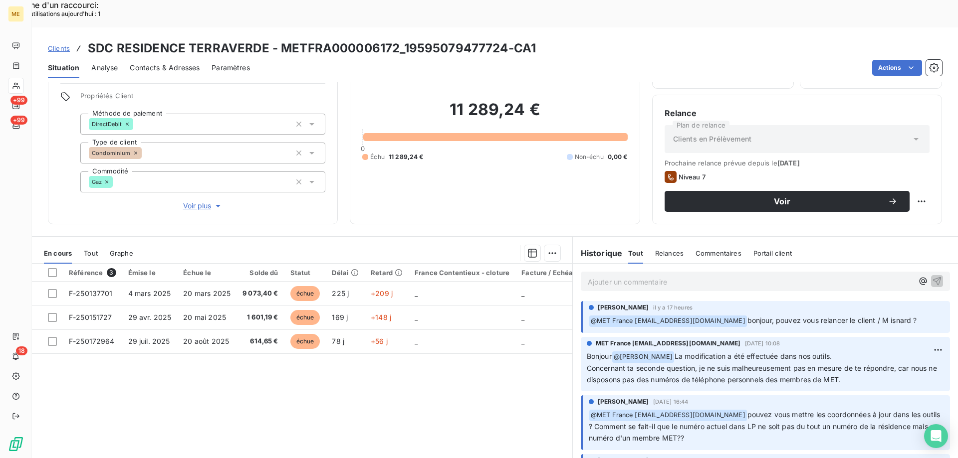
scroll to position [50, 0]
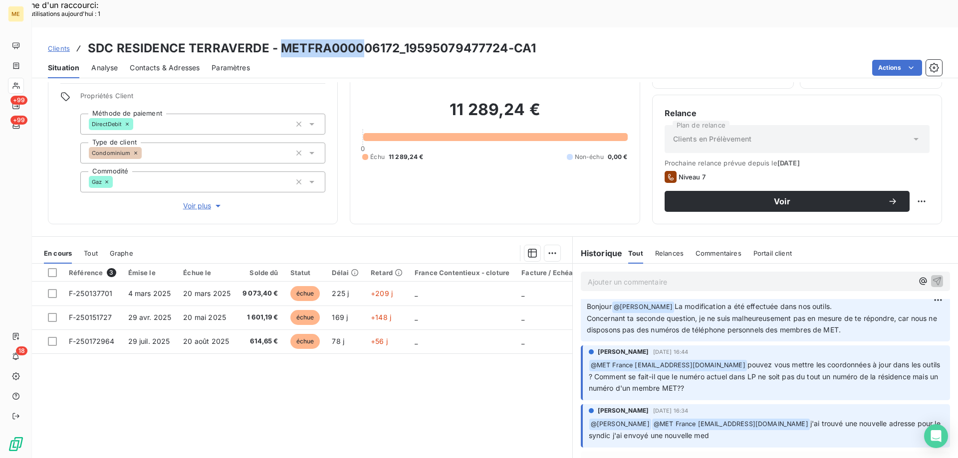
drag, startPoint x: 281, startPoint y: 20, endPoint x: 358, endPoint y: 16, distance: 76.9
click at [358, 39] on h3 "SDC RESIDENCE TERRAVERDE - METFRA000006172_19595079477724-CA1" at bounding box center [312, 48] width 448 height 18
click at [392, 39] on h3 "SDC RESIDENCE TERRAVERDE - METFRA000006172_19595079477724-CA1" at bounding box center [312, 48] width 448 height 18
drag, startPoint x: 395, startPoint y: 20, endPoint x: 282, endPoint y: 13, distance: 112.9
click at [282, 39] on h3 "SDC RESIDENCE TERRAVERDE - METFRA000006172_19595079477724-CA1" at bounding box center [312, 48] width 448 height 18
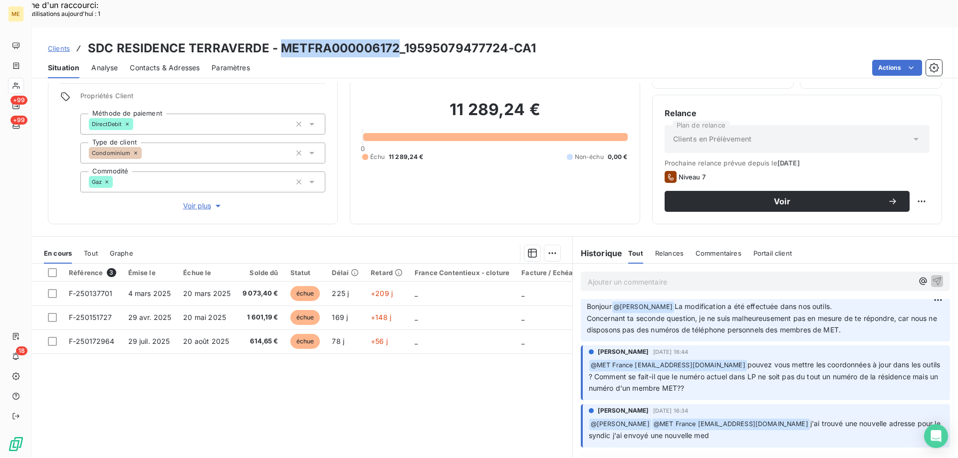
copy h3 "METFRA000006172"
click at [308, 57] on div "Situation Analyse Contacts & Adresses Paramètres Actions" at bounding box center [495, 67] width 926 height 21
click at [284, 60] on div "Actions" at bounding box center [602, 68] width 680 height 16
click at [567, 39] on div "Clients SDC RESIDENCE TERRAVERDE - METFRA000006172_19595079477724-CA1" at bounding box center [495, 48] width 926 height 18
drag, startPoint x: 276, startPoint y: 20, endPoint x: 393, endPoint y: 24, distance: 117.8
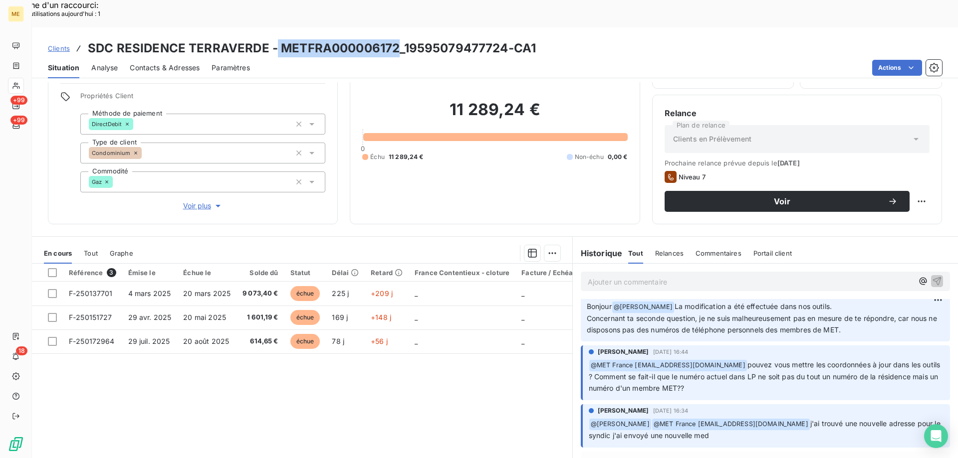
click at [393, 39] on h3 "SDC RESIDENCE TERRAVERDE - METFRA000006172_19595079477724-CA1" at bounding box center [312, 48] width 448 height 18
copy h3 "METFRA000006172"
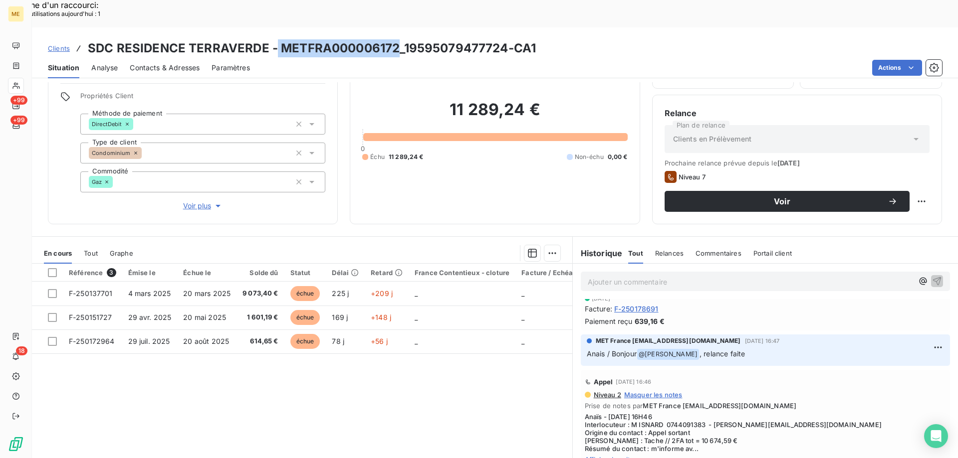
scroll to position [499, 0]
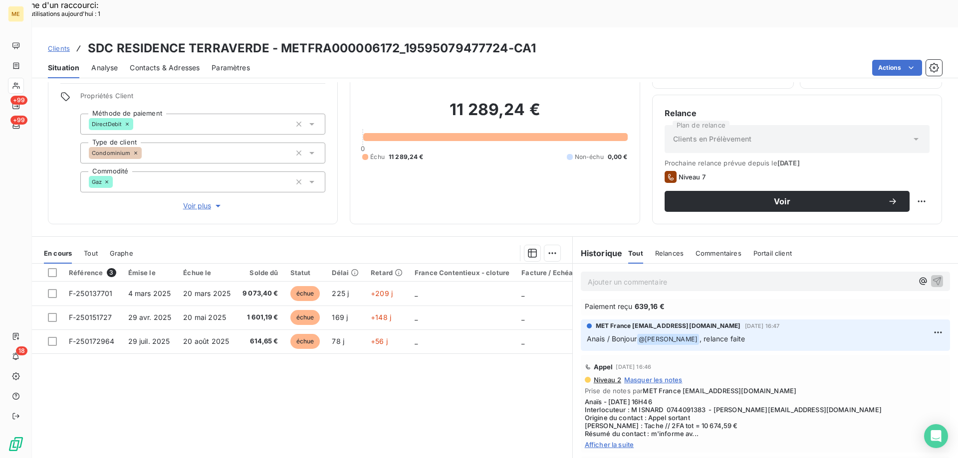
click at [603, 441] on span "Afficher la suite" at bounding box center [765, 445] width 361 height 8
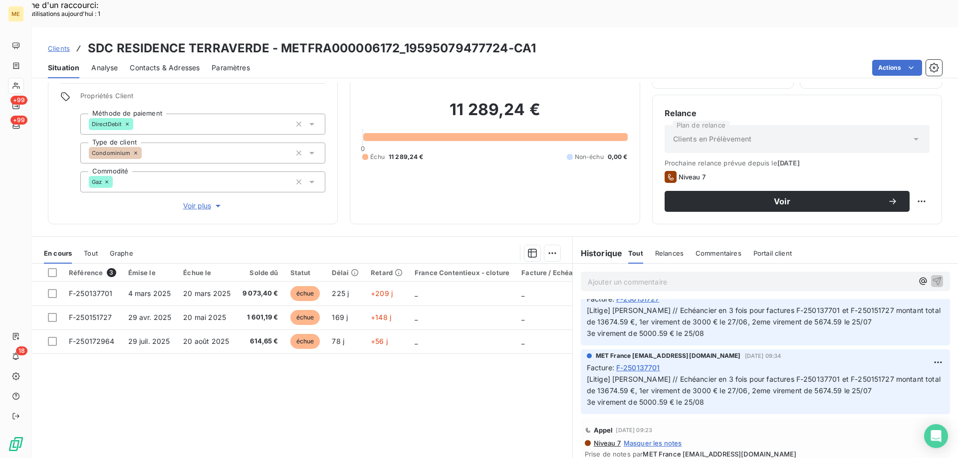
scroll to position [2145, 0]
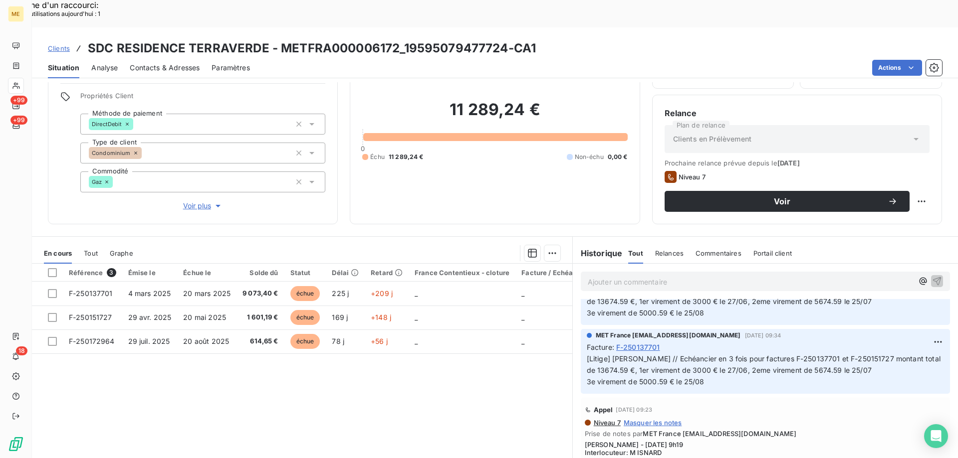
copy span "0744091383"
click at [190, 201] on span "Voir plus" at bounding box center [203, 206] width 40 height 10
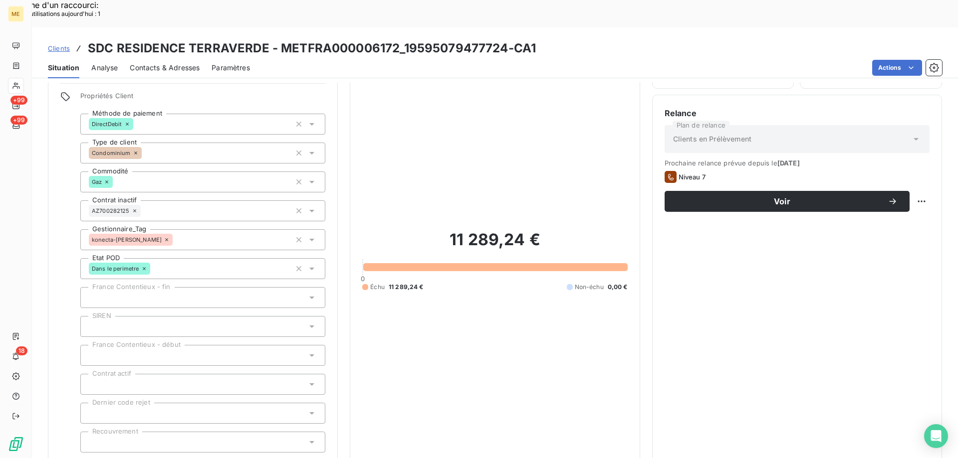
click at [189, 458] on span "Réduire" at bounding box center [203, 466] width 37 height 10
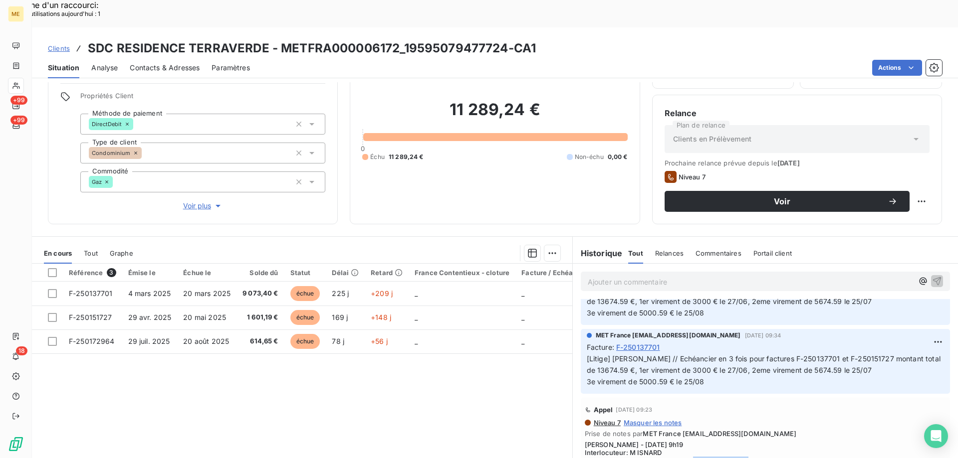
scroll to position [1696, 0]
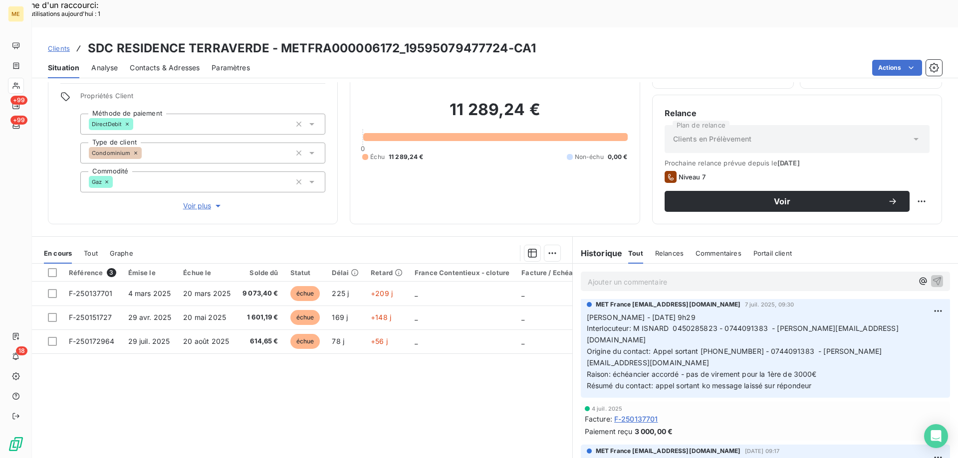
click at [637, 276] on p "Ajouter un commentaire ﻿" at bounding box center [750, 282] width 325 height 12
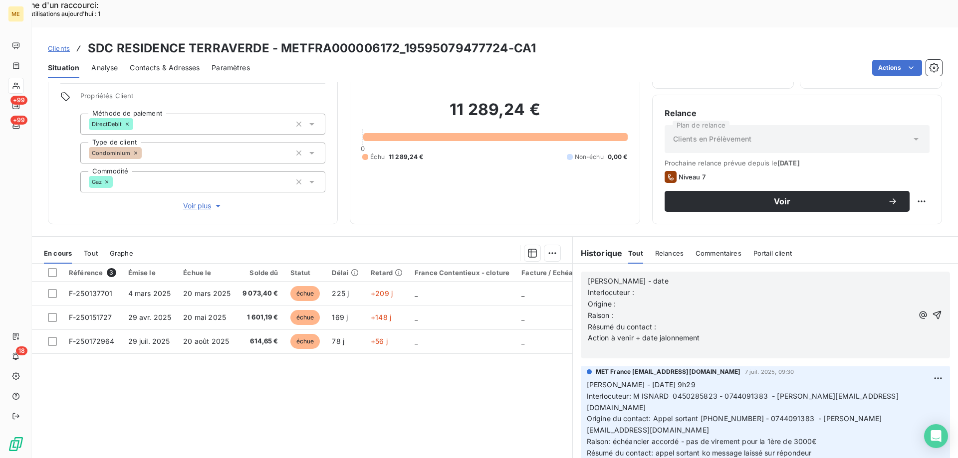
scroll to position [1763, 0]
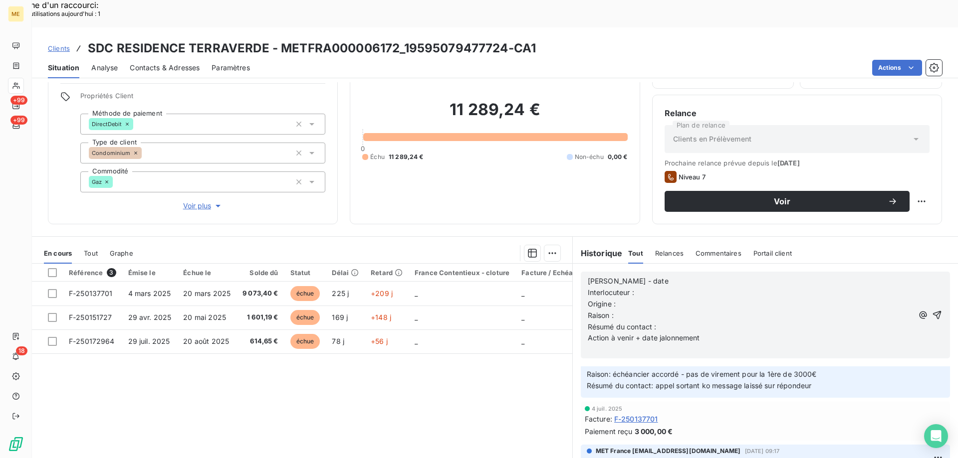
click at [655, 287] on p "Interlocuteur :" at bounding box center [750, 292] width 325 height 11
click at [664, 276] on p "[PERSON_NAME] - date" at bounding box center [750, 281] width 325 height 11
click at [648, 287] on p "Interlocuteur :" at bounding box center [750, 292] width 325 height 11
drag, startPoint x: 722, startPoint y: 387, endPoint x: 859, endPoint y: 384, distance: 136.7
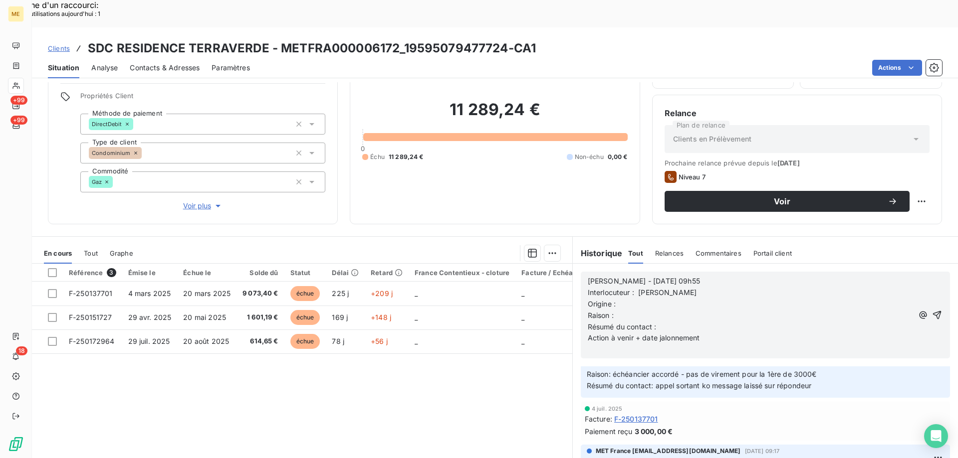
copy span "0744091383 - [PERSON_NAME][EMAIL_ADDRESS][DOMAIN_NAME]"
click at [683, 287] on p "Interlocuteur : Mr ISNARD" at bounding box center [750, 292] width 325 height 11
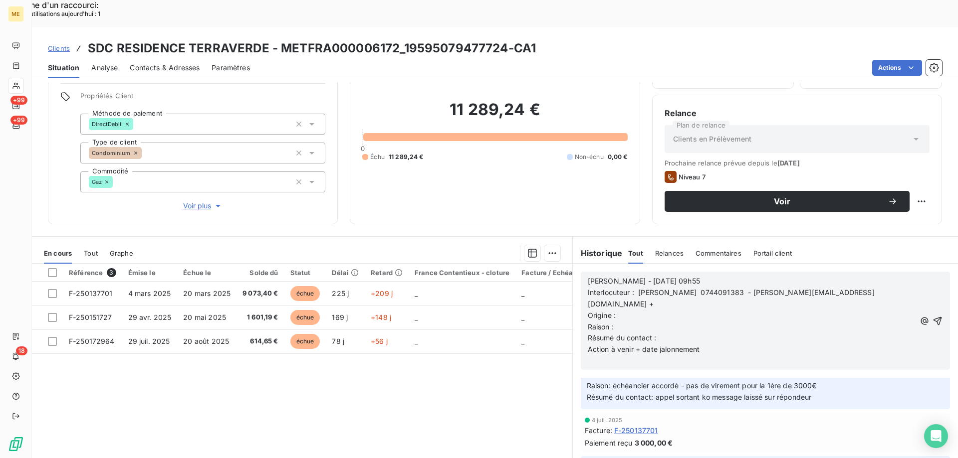
click at [832, 287] on p "Interlocuteur : Mr ISNARD 0744091383 - thierry.isnard@matera.eu +" at bounding box center [751, 298] width 327 height 23
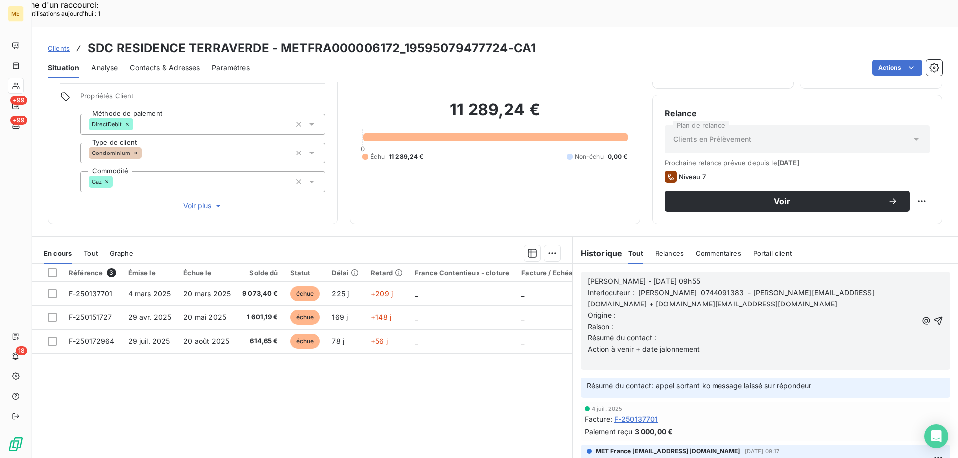
click at [632, 310] on p "Origine :" at bounding box center [752, 315] width 329 height 11
click at [645, 322] on p "Raison :" at bounding box center [752, 327] width 329 height 11
click at [668, 333] on p "Résumé du contact :" at bounding box center [752, 338] width 329 height 11
drag, startPoint x: 654, startPoint y: 313, endPoint x: 755, endPoint y: 308, distance: 100.4
click at [755, 333] on p "Résumé du contact : Portable noté sur les outils" at bounding box center [752, 338] width 329 height 11
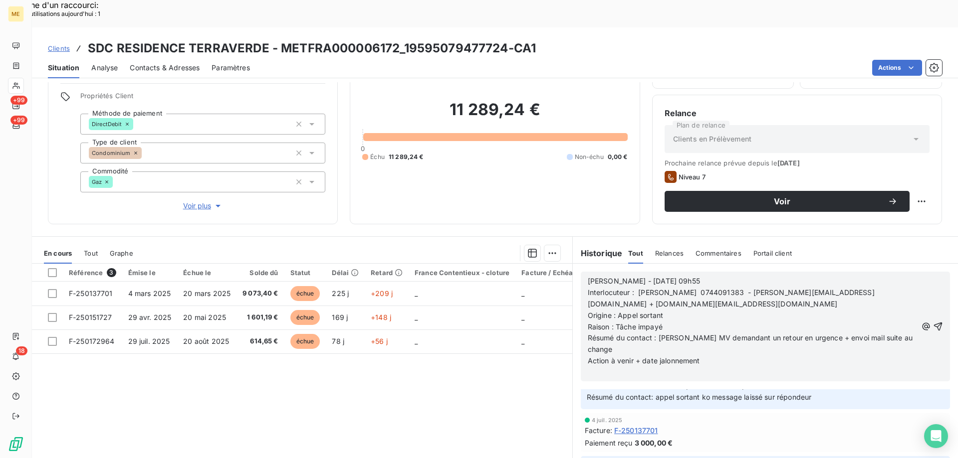
scroll to position [1786, 0]
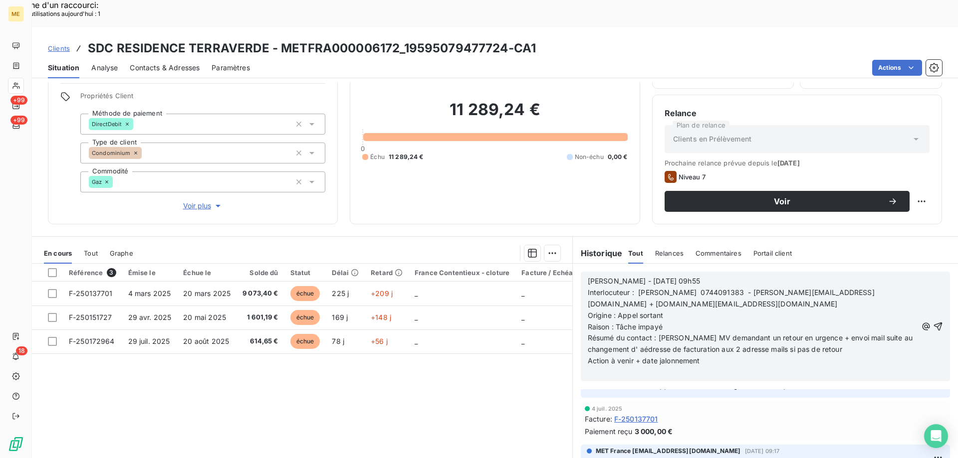
click at [333, 372] on div "Référence 3 Émise le Échue le Solde dû Statut Délai Retard France Contentieux -…" at bounding box center [302, 360] width 540 height 192
click at [853, 333] on p "Résumé du contact : Laisse MV demandant un retour en urgence + envoi mail suite…" at bounding box center [752, 344] width 329 height 23
click at [723, 379] on p "﻿" at bounding box center [752, 384] width 329 height 11
click at [722, 367] on p "Action à venir + date jalonnement" at bounding box center [752, 372] width 329 height 11
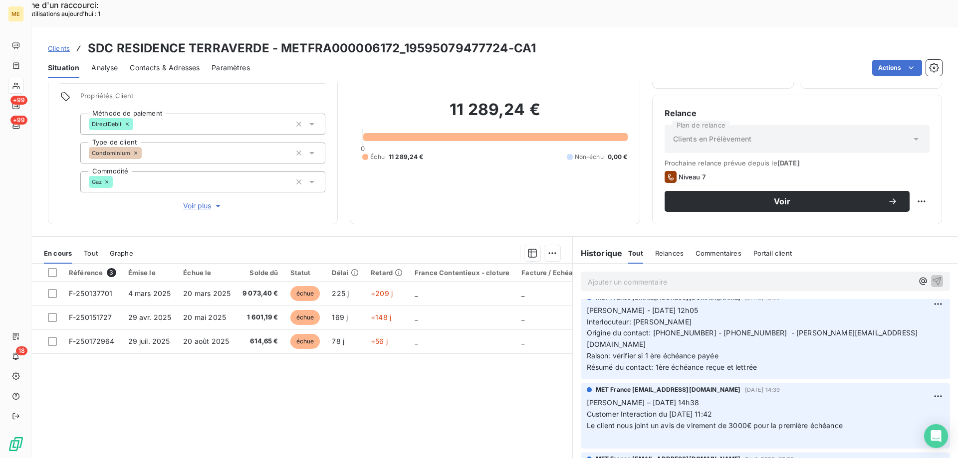
scroll to position [1623, 0]
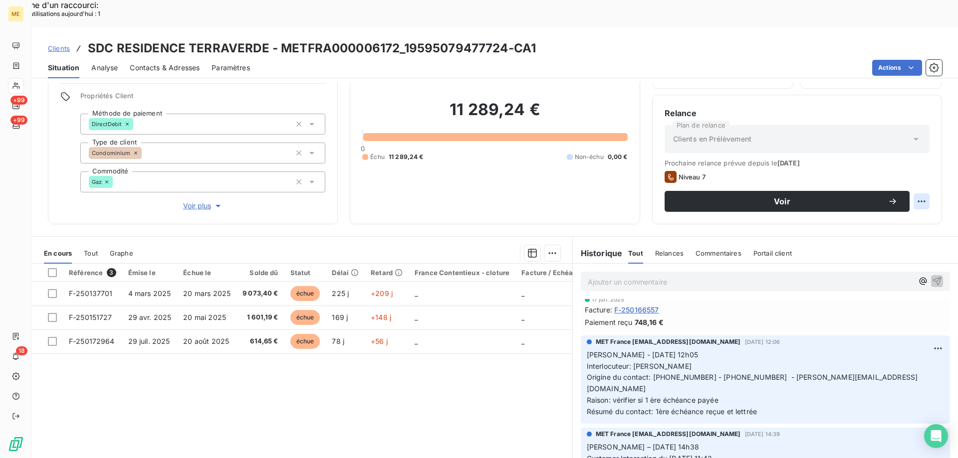
click at [868, 196] on div "Replanifier cette action" at bounding box center [872, 196] width 89 height 16
select select "9"
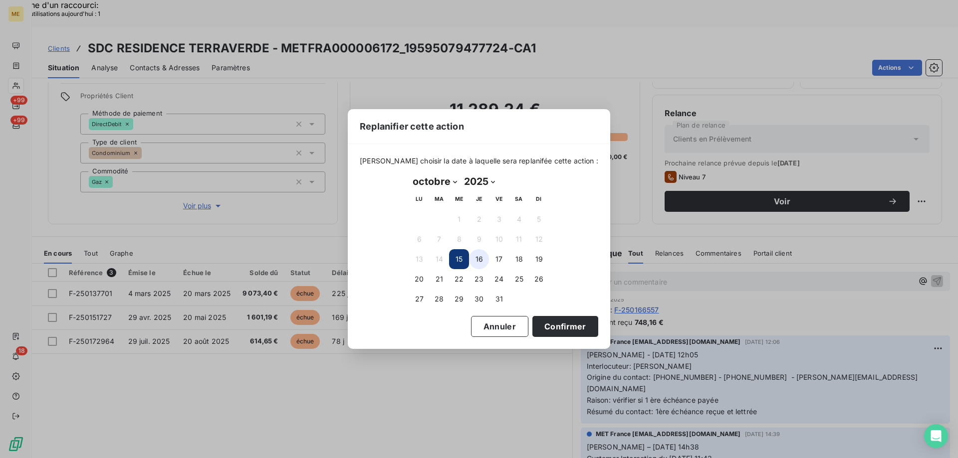
click at [480, 260] on button "16" at bounding box center [479, 259] width 20 height 20
click at [559, 328] on button "Confirmer" at bounding box center [565, 326] width 66 height 21
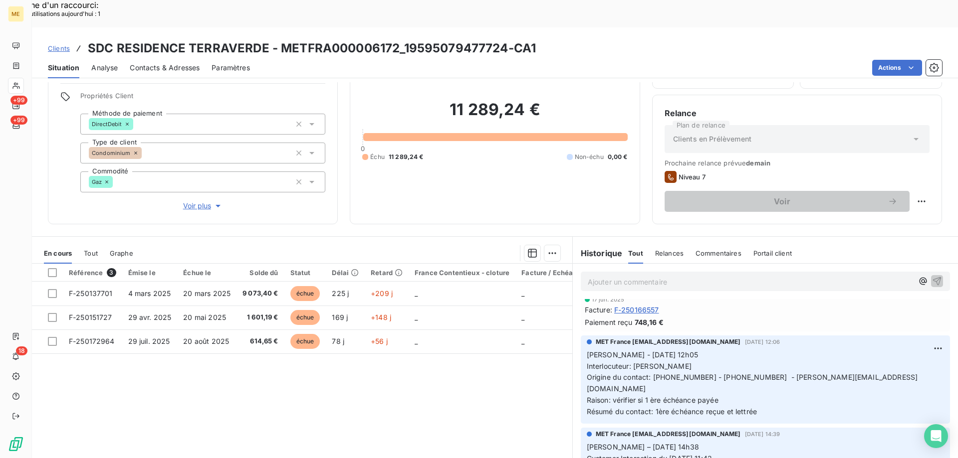
click at [465, 369] on div "Référence 3 Émise le Échue le Solde dû Statut Délai Retard France Contentieux -…" at bounding box center [302, 360] width 540 height 192
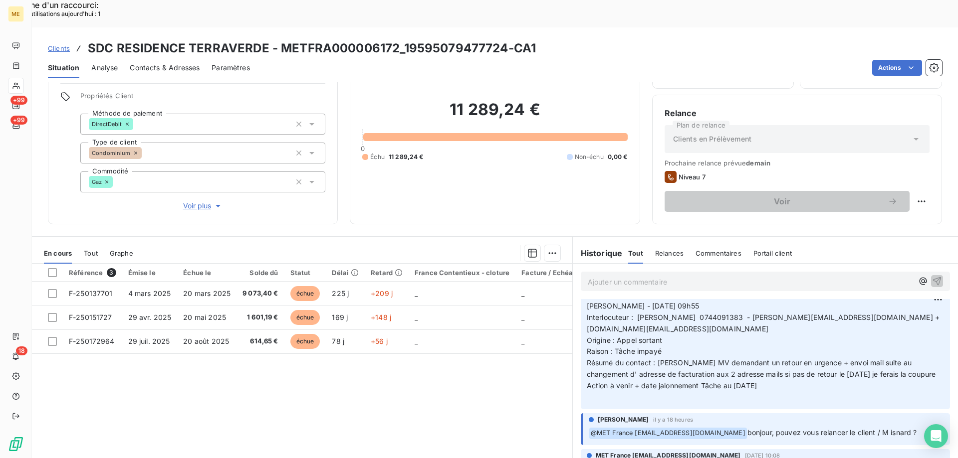
scroll to position [0, 0]
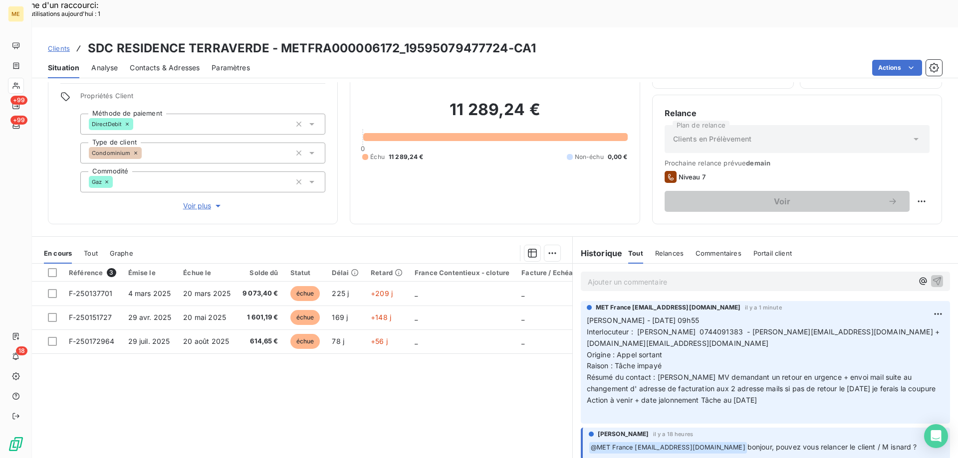
drag, startPoint x: 663, startPoint y: 328, endPoint x: 581, endPoint y: 292, distance: 90.4
click at [581, 301] on div "MET France met-france@recouvrement.met.com il y a 1 minute Valérie - 15/10/2025…" at bounding box center [765, 362] width 369 height 123
copy p "Valérie - 15/10/2025 09h55 Interlocuteur : Mr ISNARD 0744091383 - thierry.isnar…"
click at [778, 377] on p "Valérie - 15/10/2025 09h55 Interlocuteur : Mr ISNARD 0744091383 - thierry.isnar…" at bounding box center [765, 366] width 357 height 103
drag, startPoint x: 775, startPoint y: 377, endPoint x: 582, endPoint y: 294, distance: 210.0
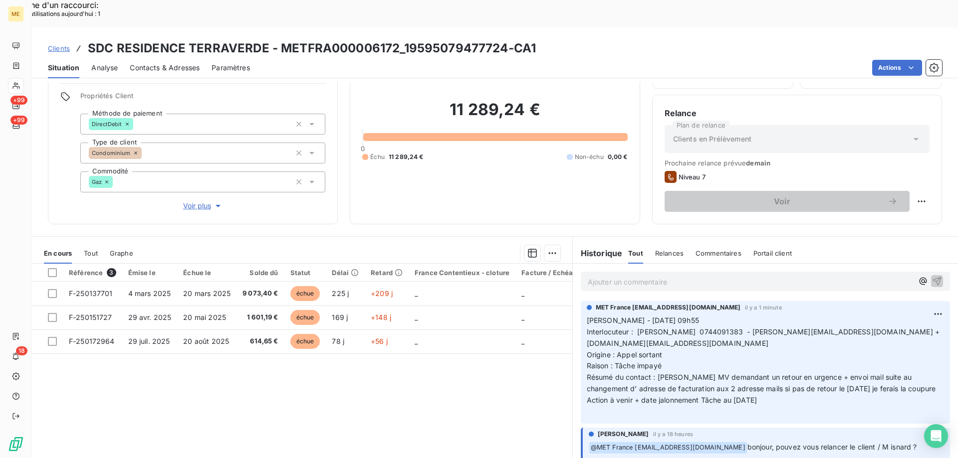
click at [581, 301] on div "MET France met-france@recouvrement.met.com il y a 1 minute Valérie - 15/10/2025…" at bounding box center [765, 362] width 369 height 123
copy p "Valérie - 15/10/2025 09h55 Interlocuteur : Mr ISNARD 0744091383 - thierry.isnar…"
click at [873, 315] on p "Valérie - 15/10/2025 09h55 Interlocuteur : Mr ISNARD 0744091383 - thierry.isnar…" at bounding box center [765, 366] width 357 height 103
click at [795, 329] on p "Valérie - 15/10/2025 09h55 Interlocuteur : Mr ISNARD 0744091383 - thierry.isnar…" at bounding box center [765, 366] width 357 height 103
click at [526, 381] on div "Référence 3 Émise le Échue le Solde dû Statut Délai Retard France Contentieux -…" at bounding box center [302, 360] width 540 height 192
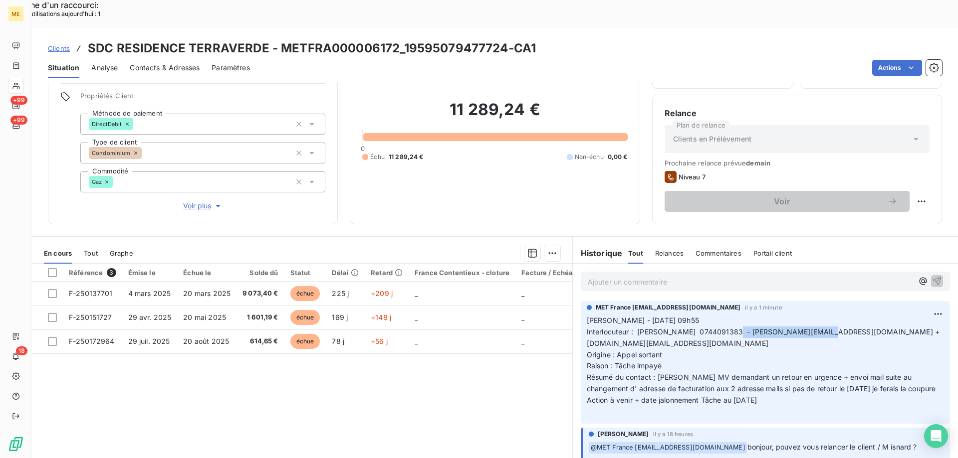
drag, startPoint x: 726, startPoint y: 308, endPoint x: 810, endPoint y: 304, distance: 84.4
click at [810, 328] on span "Interlocuteur : Mr ISNARD 0744091383 - thierry.isnard@matera.eu + fitiavana.fan…" at bounding box center [764, 338] width 355 height 20
drag, startPoint x: 448, startPoint y: 84, endPoint x: 535, endPoint y: 87, distance: 87.3
click at [535, 100] on h2 "11 289,24 €" at bounding box center [494, 115] width 265 height 30
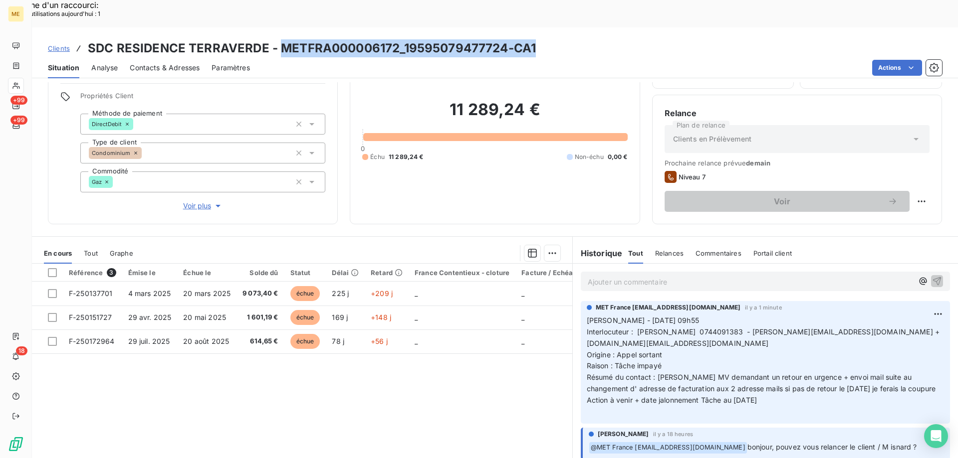
drag, startPoint x: 280, startPoint y: 20, endPoint x: 534, endPoint y: 22, distance: 253.9
click at [534, 39] on div "Clients SDC RESIDENCE TERRAVERDE - METFRA000006172_19595079477724-CA1" at bounding box center [495, 48] width 926 height 18
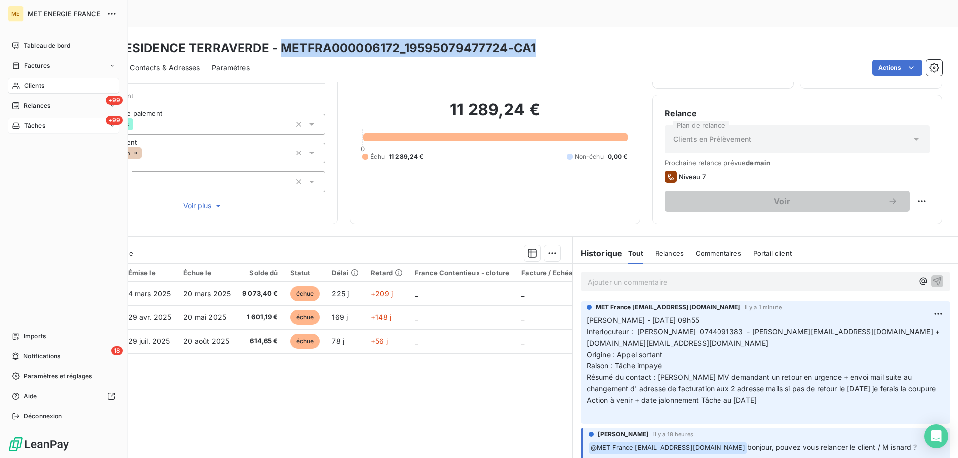
click at [79, 126] on div "+99 Tâches" at bounding box center [63, 126] width 111 height 16
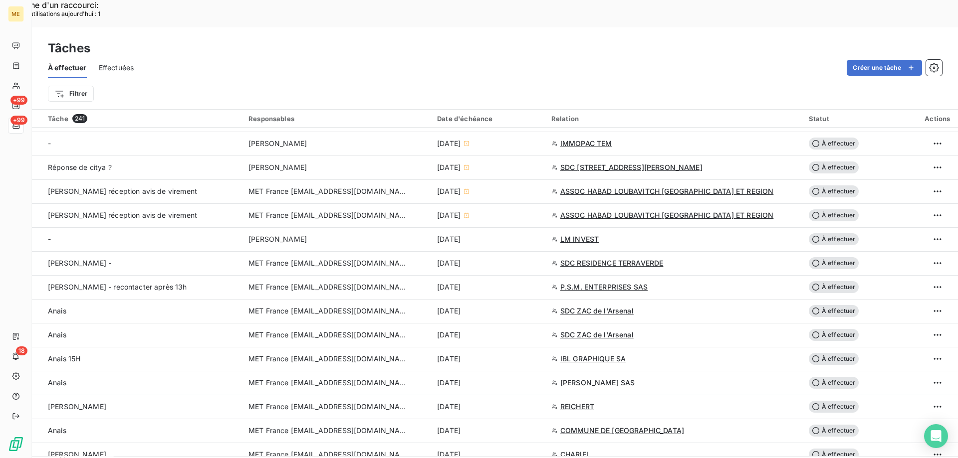
scroll to position [598, 0]
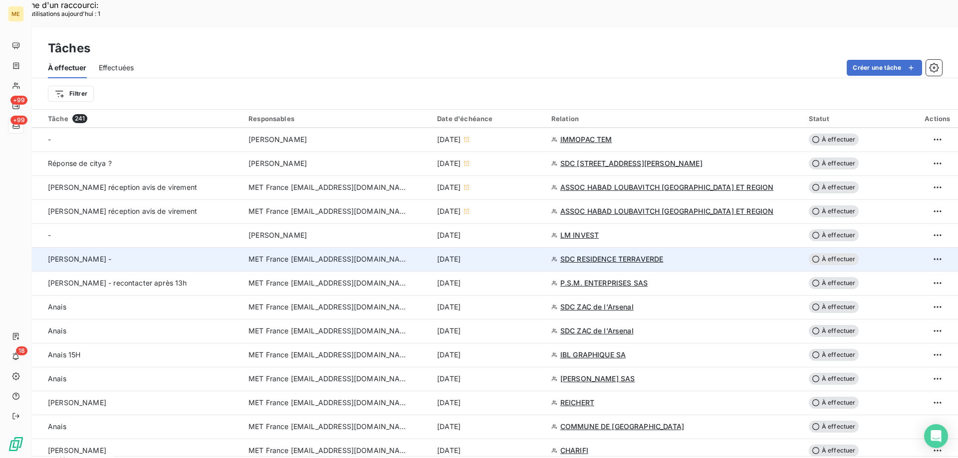
click at [836, 253] on span "À effectuer" at bounding box center [833, 259] width 50 height 12
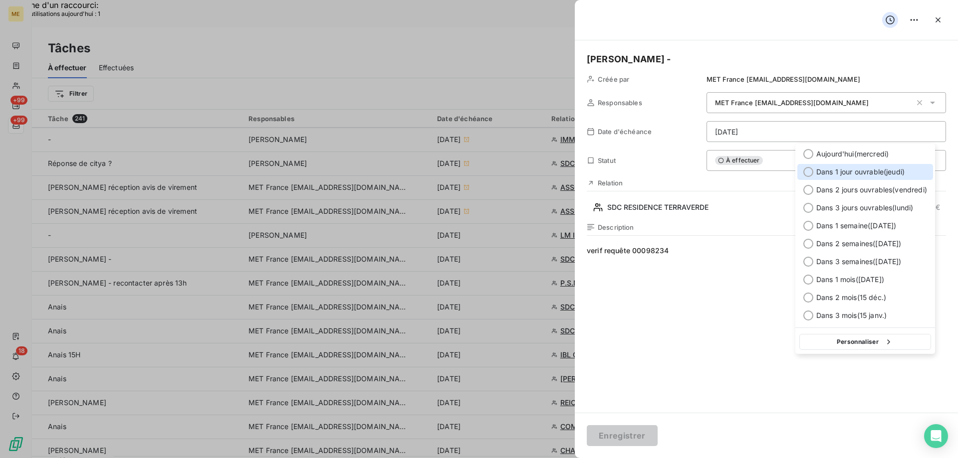
click at [809, 173] on div at bounding box center [808, 172] width 10 height 10
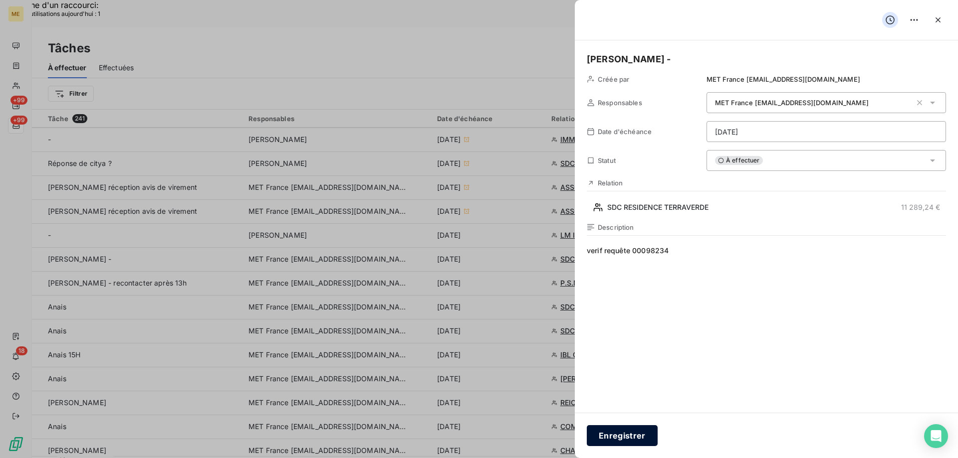
click at [635, 434] on button "Enregistrer" at bounding box center [622, 435] width 71 height 21
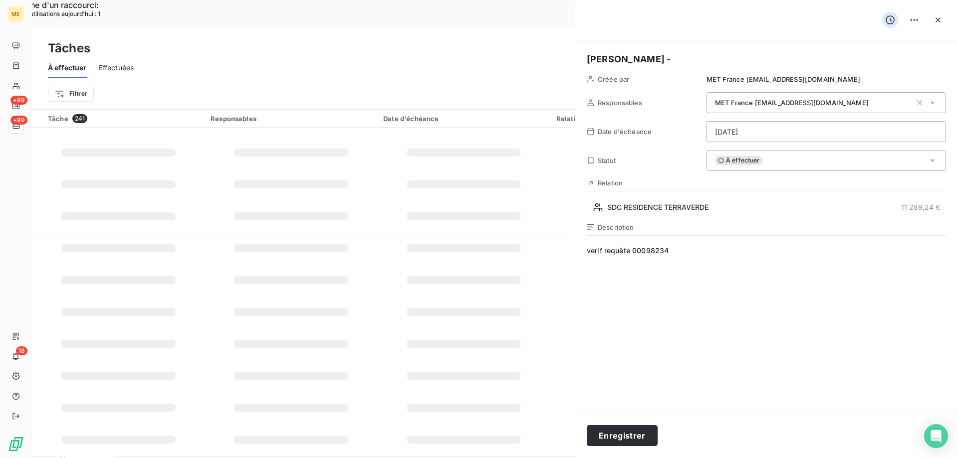
type input "14/10/2025"
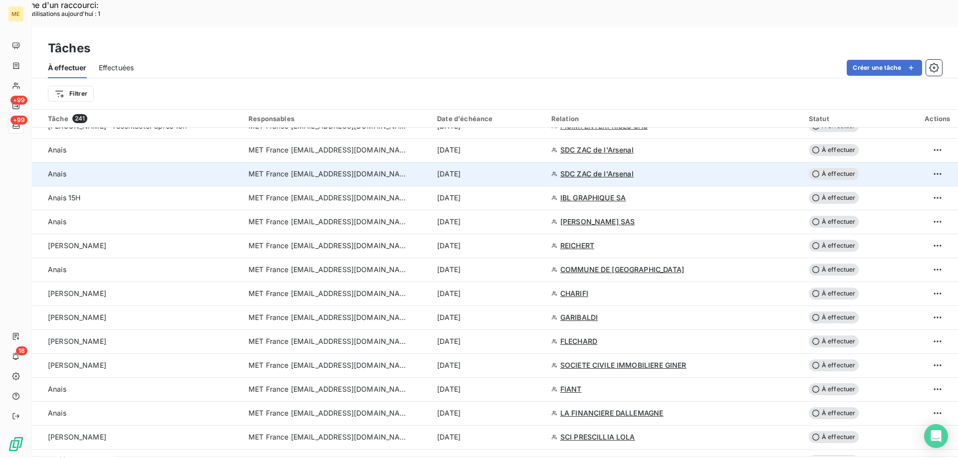
scroll to position [748, 0]
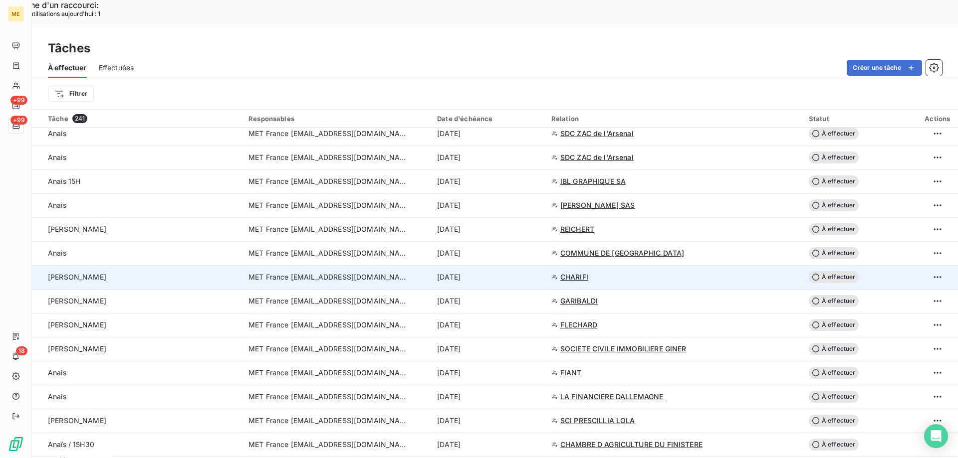
click at [578, 272] on span "CHARIFI" at bounding box center [574, 277] width 28 height 10
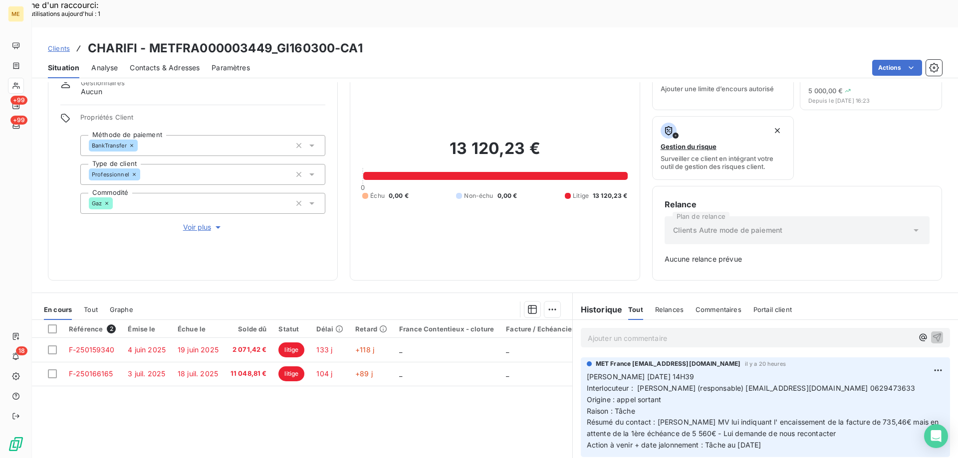
scroll to position [98, 0]
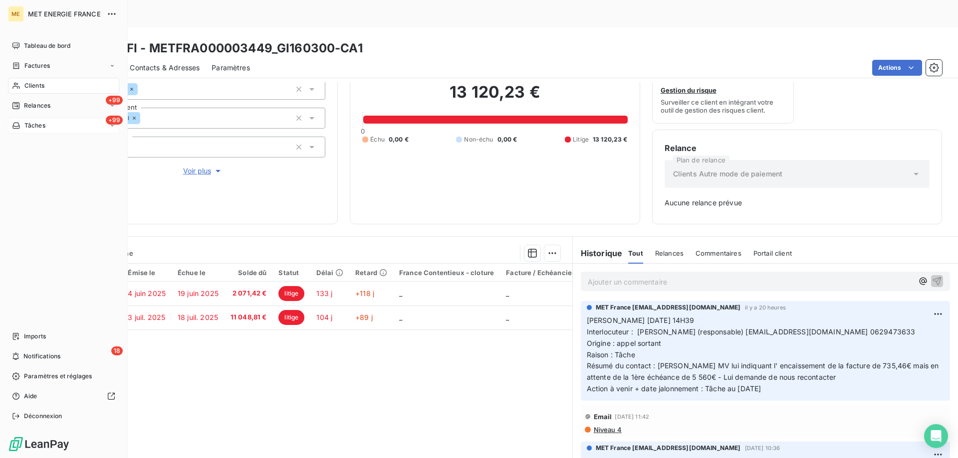
click at [65, 127] on div "+99 Tâches" at bounding box center [63, 126] width 111 height 16
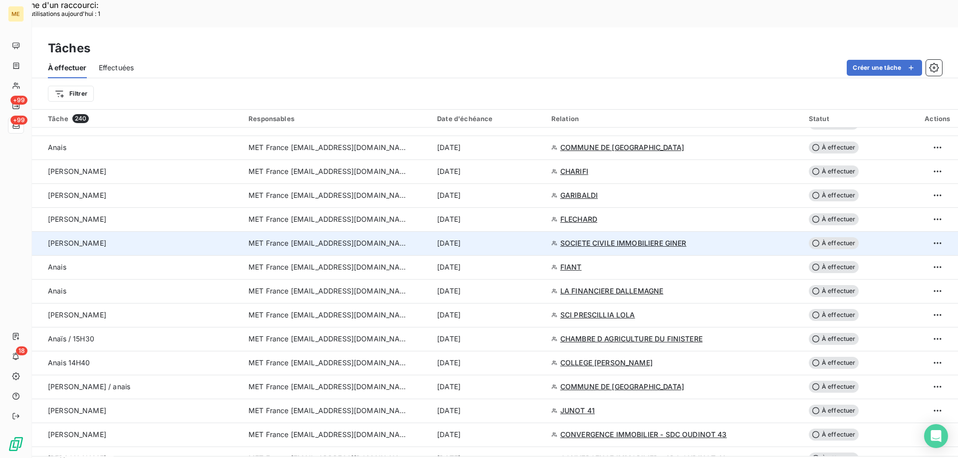
scroll to position [748, 0]
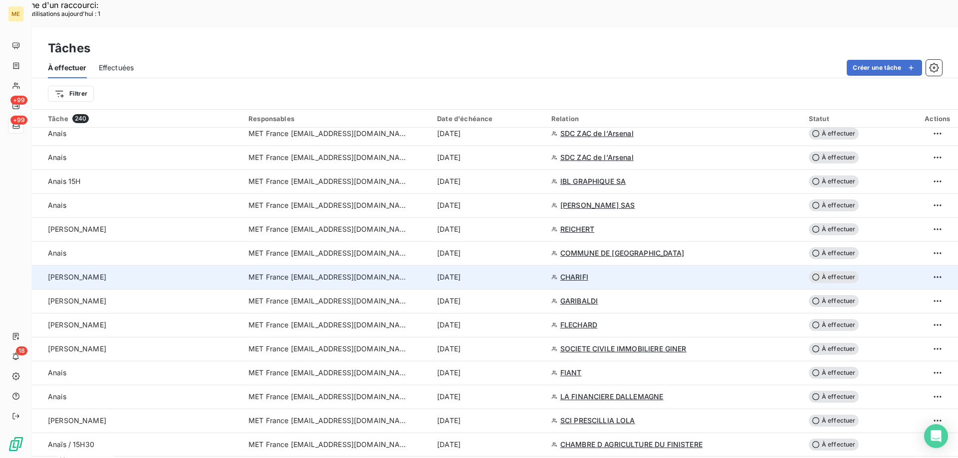
click at [829, 271] on span "À effectuer" at bounding box center [833, 277] width 50 height 12
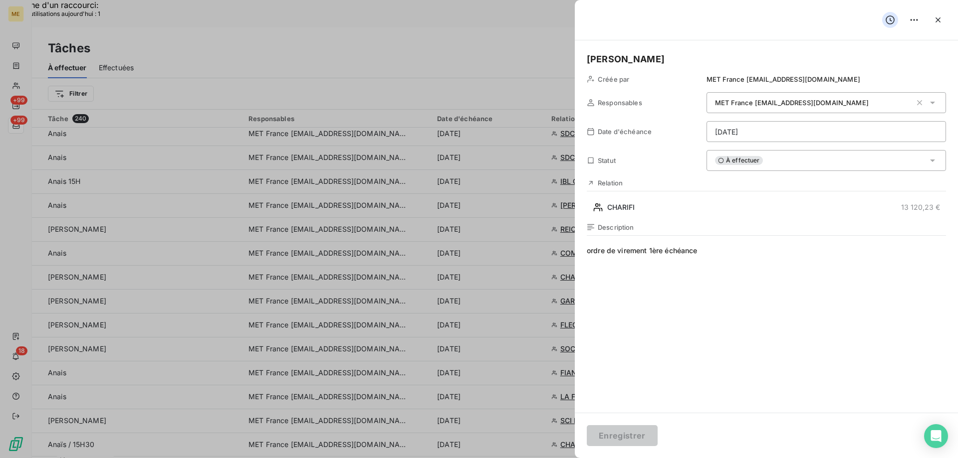
click at [790, 164] on div "À effectuer" at bounding box center [825, 160] width 239 height 21
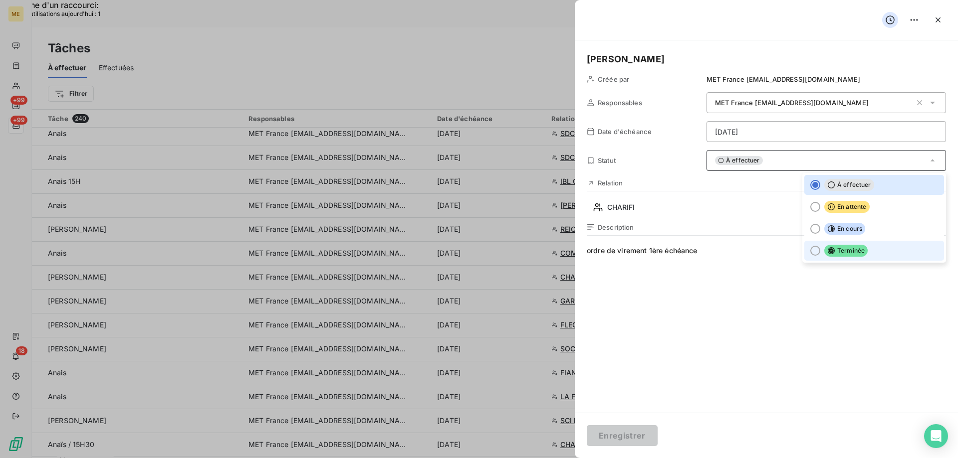
click at [810, 252] on div at bounding box center [815, 251] width 10 height 10
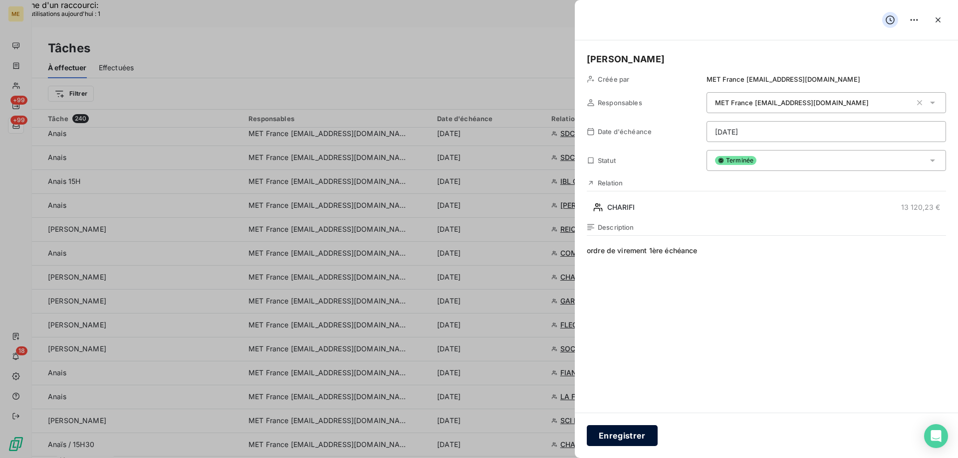
click at [624, 437] on button "Enregistrer" at bounding box center [622, 435] width 71 height 21
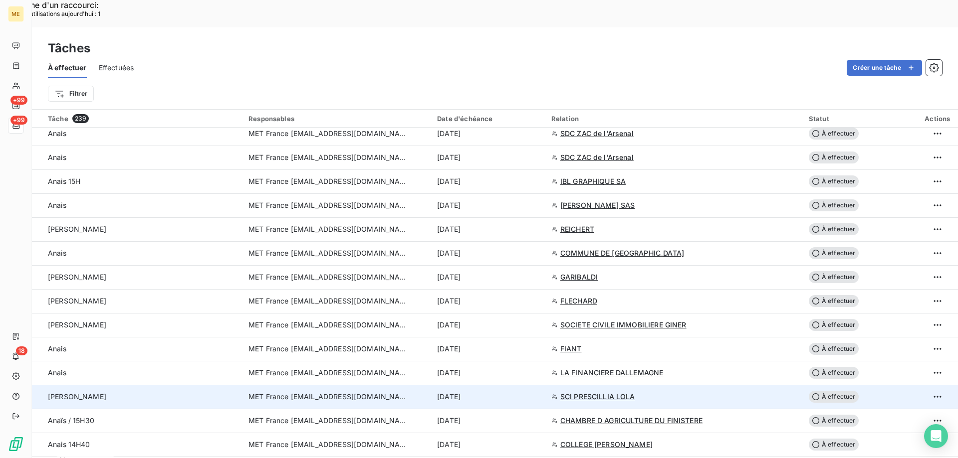
click at [594, 392] on span "SCI PRESCILLIA LOLA" at bounding box center [597, 397] width 75 height 10
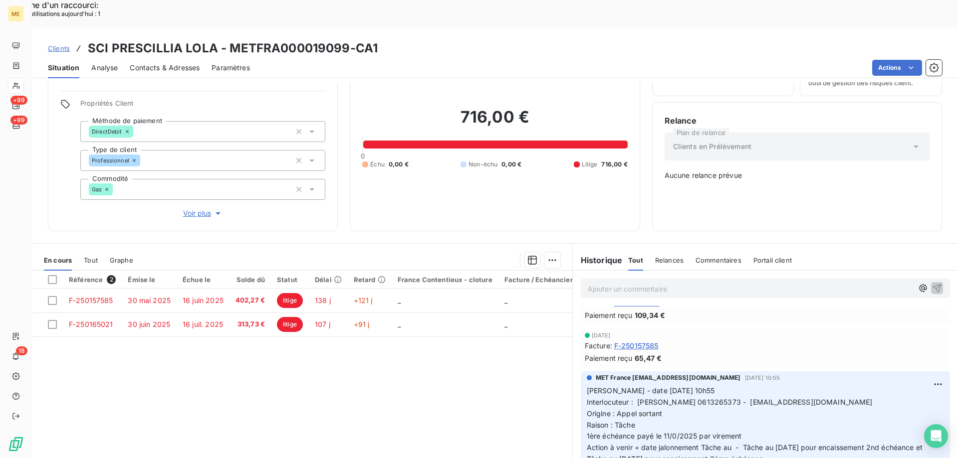
scroll to position [50, 0]
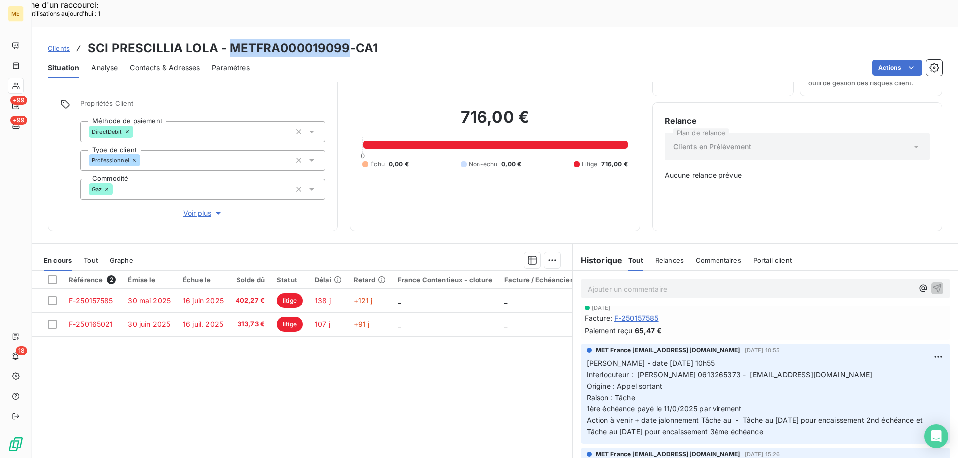
drag, startPoint x: 226, startPoint y: 22, endPoint x: 347, endPoint y: 20, distance: 121.2
click at [347, 39] on h3 "SCI PRESCILLIA LOLA - METFRA000019099-CA1" at bounding box center [233, 48] width 290 height 18
drag, startPoint x: 784, startPoint y: 341, endPoint x: 865, endPoint y: 344, distance: 81.3
click at [865, 358] on p "Valérie - date 14/08/2025 10h55 Interlocuteur : Christel FAGLAIN BOISNARD 06132…" at bounding box center [765, 398] width 357 height 80
drag, startPoint x: 833, startPoint y: 335, endPoint x: 807, endPoint y: 352, distance: 30.6
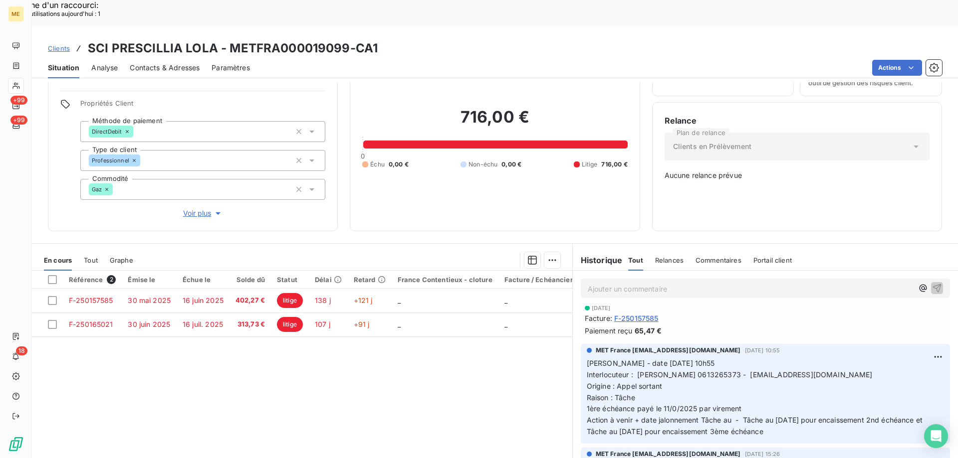
click at [824, 358] on p "Valérie - date 14/08/2025 10h55 Interlocuteur : Christel FAGLAIN BOISNARD 06132…" at bounding box center [765, 398] width 357 height 80
drag, startPoint x: 784, startPoint y: 342, endPoint x: 854, endPoint y: 344, distance: 69.8
click at [854, 358] on p "Valérie - date 14/08/2025 10h55 Interlocuteur : Christel FAGLAIN BOISNARD 06132…" at bounding box center [765, 398] width 357 height 80
click at [749, 371] on span "Interlocuteur : Christel FAGLAIN BOISNARD 0613265373 - presci163@hotmail.fr" at bounding box center [730, 375] width 286 height 8
click at [748, 371] on span "Interlocuteur : Christel FAGLAIN BOISNARD 0613265373 - presci163@hotmail.fr" at bounding box center [730, 375] width 286 height 8
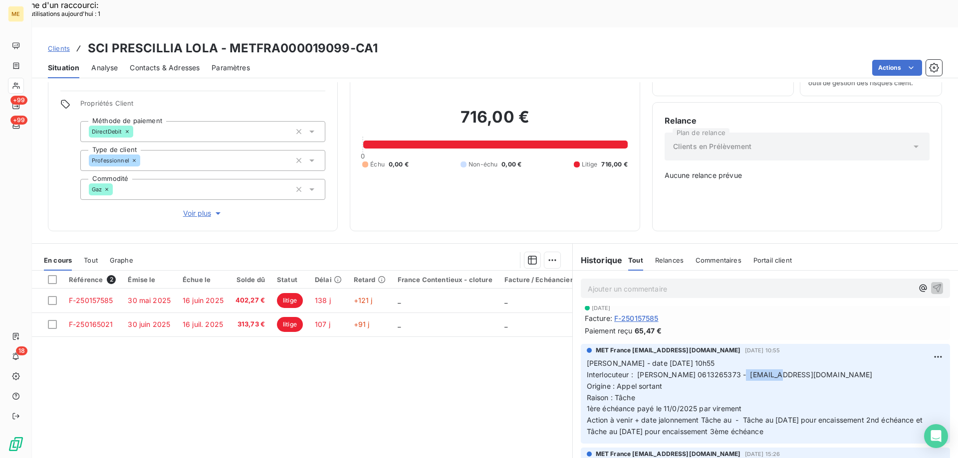
drag, startPoint x: 792, startPoint y: 397, endPoint x: 583, endPoint y: 330, distance: 219.5
click at [587, 358] on p "Valérie - date 14/08/2025 10h55 Interlocuteur : Christel FAGLAIN BOISNARD 06132…" at bounding box center [765, 398] width 357 height 80
click at [601, 283] on p "Ajouter un commentaire ﻿" at bounding box center [750, 289] width 325 height 12
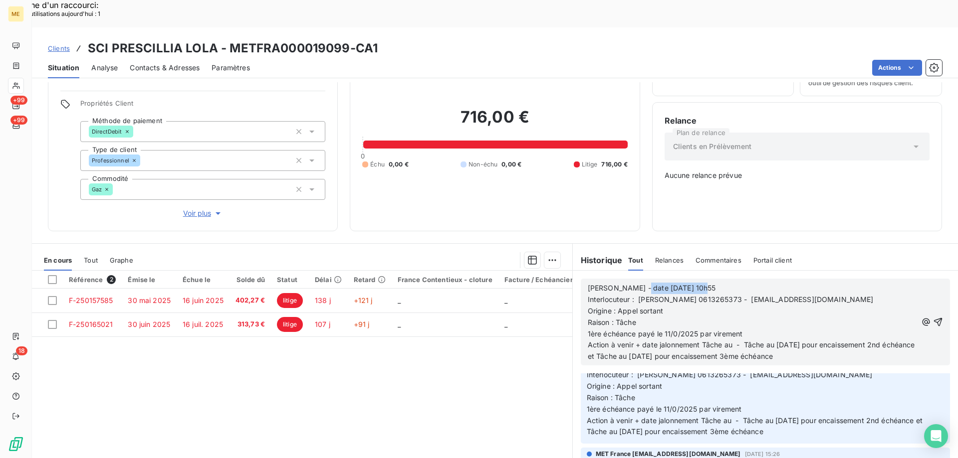
drag, startPoint x: 631, startPoint y: 252, endPoint x: 712, endPoint y: 255, distance: 80.8
click at [712, 283] on p "Valérie - date 14/08/2025 10h55" at bounding box center [752, 288] width 329 height 11
drag, startPoint x: 584, startPoint y: 298, endPoint x: 746, endPoint y: 304, distance: 162.2
click at [746, 329] on p "1ère échéance payé le 11/0/2025 par virement" at bounding box center [752, 334] width 329 height 11
click at [753, 329] on p "1ère échéance payé le 11/0/2025 par virement" at bounding box center [752, 334] width 329 height 11
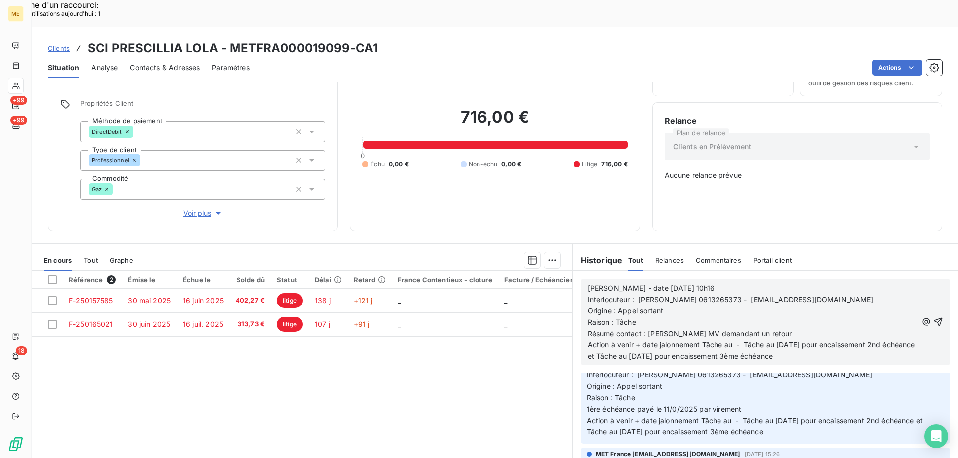
drag, startPoint x: 697, startPoint y: 310, endPoint x: 831, endPoint y: 327, distance: 134.8
click at [831, 340] on p "Action à venir + date jalonnement Tâche au - Tâche au 15/09/2025 pour encaissem…" at bounding box center [752, 351] width 329 height 23
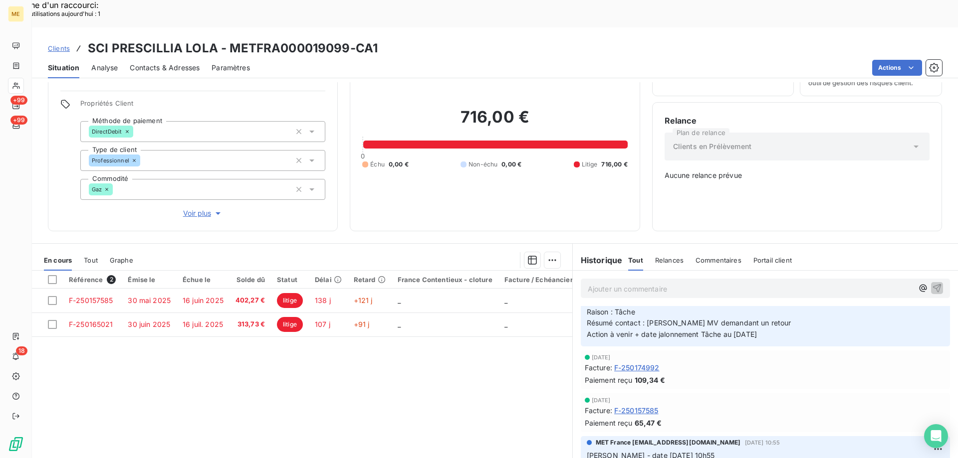
scroll to position [142, 0]
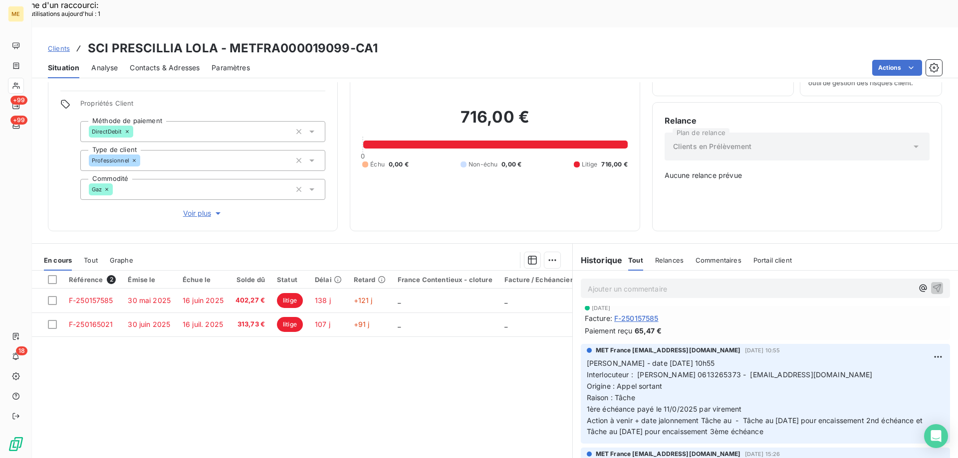
drag, startPoint x: 788, startPoint y: 399, endPoint x: 594, endPoint y: 331, distance: 206.0
click at [594, 358] on p "Valérie - date 14/08/2025 10h55 Interlocuteur : Christel FAGLAIN BOISNARD 06132…" at bounding box center [765, 398] width 357 height 80
click at [515, 371] on div "Référence 2 Émise le Échue le Solde dû Statut Délai Retard France Contentieux -…" at bounding box center [302, 367] width 540 height 192
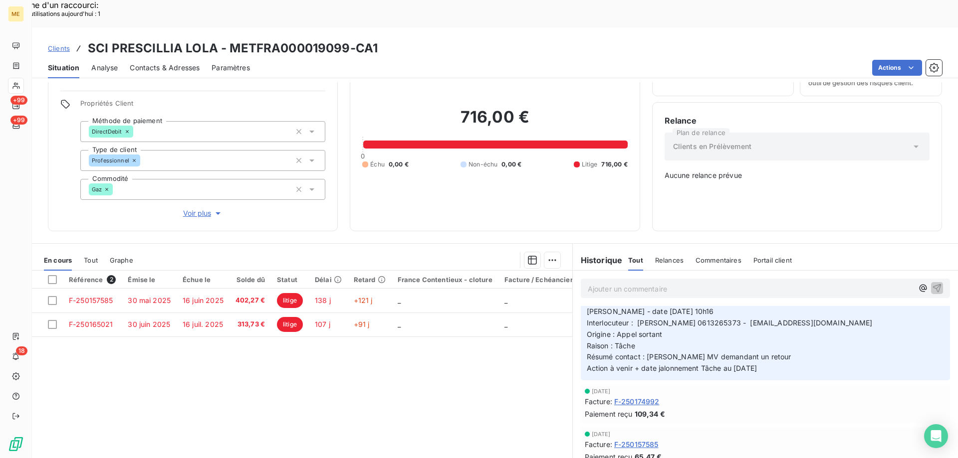
scroll to position [0, 0]
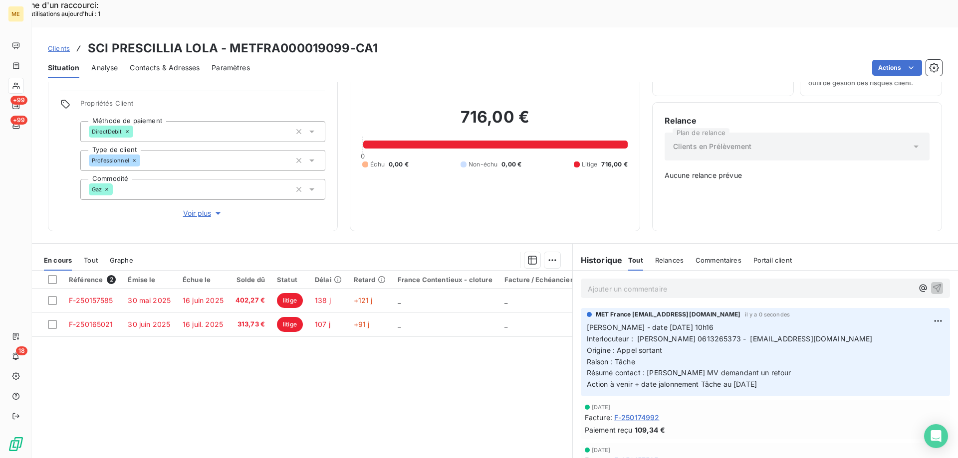
drag, startPoint x: 751, startPoint y: 349, endPoint x: 580, endPoint y: 294, distance: 179.6
click at [581, 308] on div "MET France met-france@recouvrement.met.com il y a 0 secondes Valérie - date 15/…" at bounding box center [765, 352] width 369 height 88
click at [599, 283] on p "Ajouter un commentaire ﻿" at bounding box center [750, 289] width 325 height 12
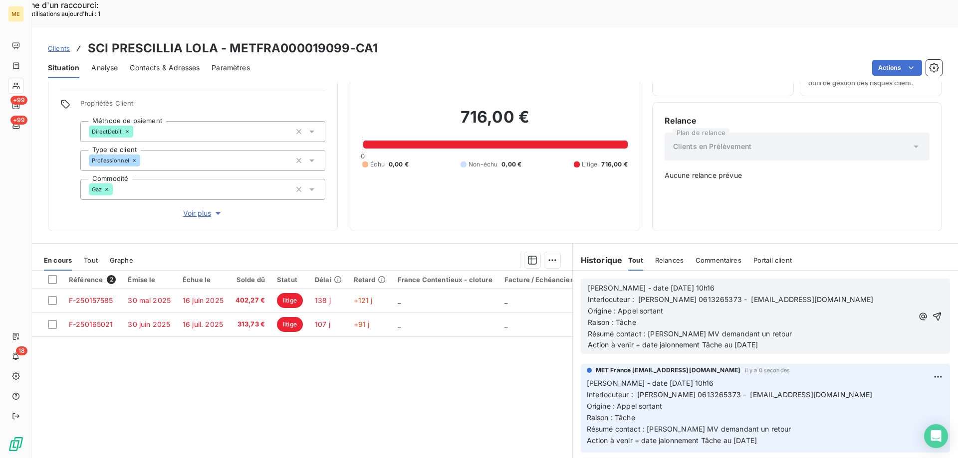
click at [695, 283] on p "Valérie - date 15/10/2025 10h16" at bounding box center [750, 288] width 325 height 11
drag, startPoint x: 639, startPoint y: 275, endPoint x: 671, endPoint y: 273, distance: 31.5
click at [671, 306] on p "Origine : Appel sortant" at bounding box center [750, 311] width 325 height 11
drag, startPoint x: 643, startPoint y: 303, endPoint x: 785, endPoint y: 296, distance: 141.8
click at [785, 329] on p "Résumé contact : Laisse MV demandant un retour" at bounding box center [750, 334] width 325 height 11
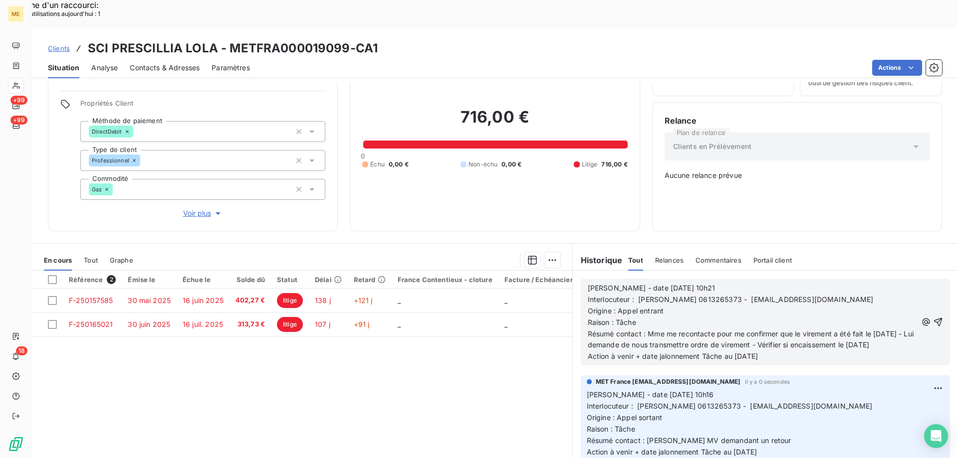
drag, startPoint x: 733, startPoint y: 331, endPoint x: 774, endPoint y: 335, distance: 40.6
click at [774, 351] on p "Action à venir + date jalonnement Tâche au 17/10/2025" at bounding box center [752, 356] width 329 height 11
click at [933, 317] on icon "button" at bounding box center [938, 322] width 10 height 10
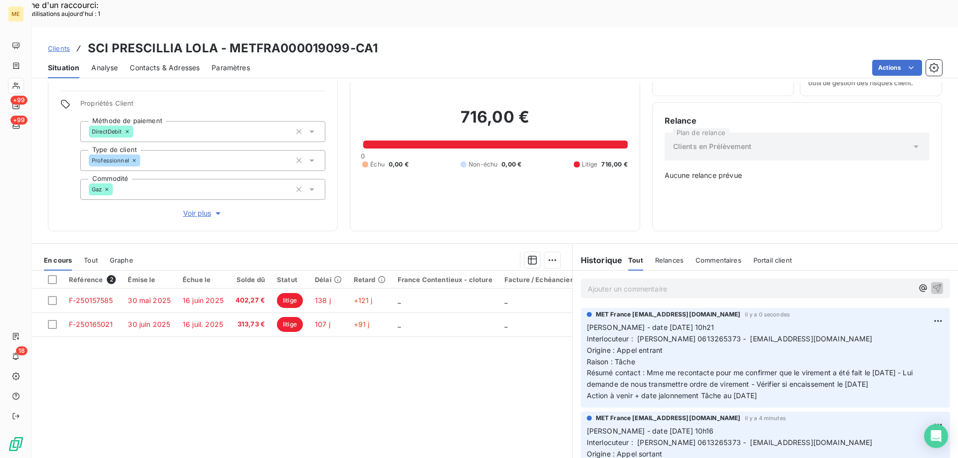
click at [363, 367] on div "Référence 2 Émise le Échue le Solde dû Statut Délai Retard France Contentieux -…" at bounding box center [302, 367] width 540 height 192
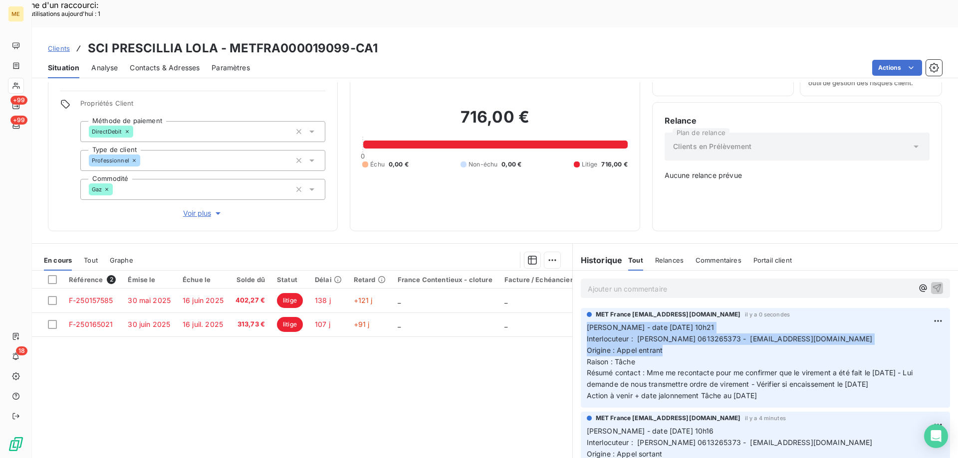
drag, startPoint x: 665, startPoint y: 321, endPoint x: 583, endPoint y: 294, distance: 86.1
click at [587, 322] on p "Valérie - date 15/10/2025 10h21 Interlocuteur : Christel FAGLAIN BOISNARD 06132…" at bounding box center [765, 362] width 357 height 80
drag, startPoint x: 772, startPoint y: 363, endPoint x: 580, endPoint y: 293, distance: 204.1
click at [581, 308] on div "MET France met-france@recouvrement.met.com il y a 0 secondes Valérie - date 15/…" at bounding box center [765, 358] width 369 height 100
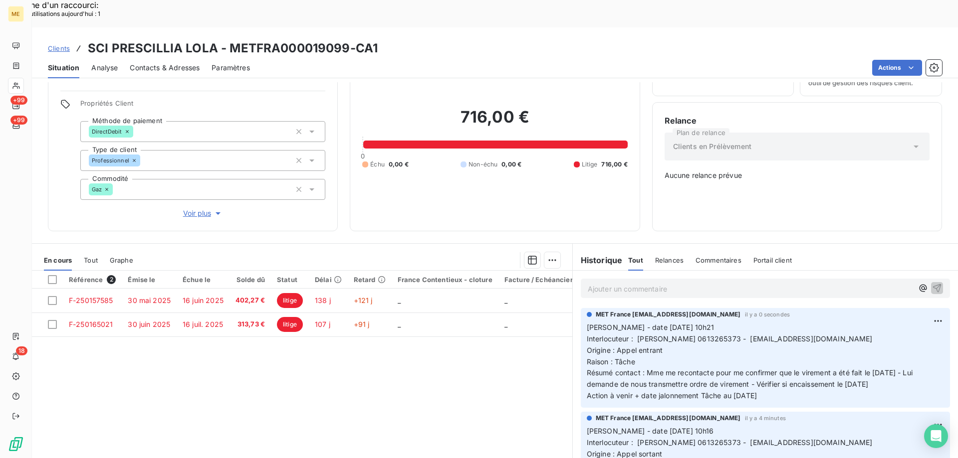
click at [397, 336] on div "Référence 2 Émise le Échue le Solde dû Statut Délai Retard France Contentieux -…" at bounding box center [302, 367] width 540 height 192
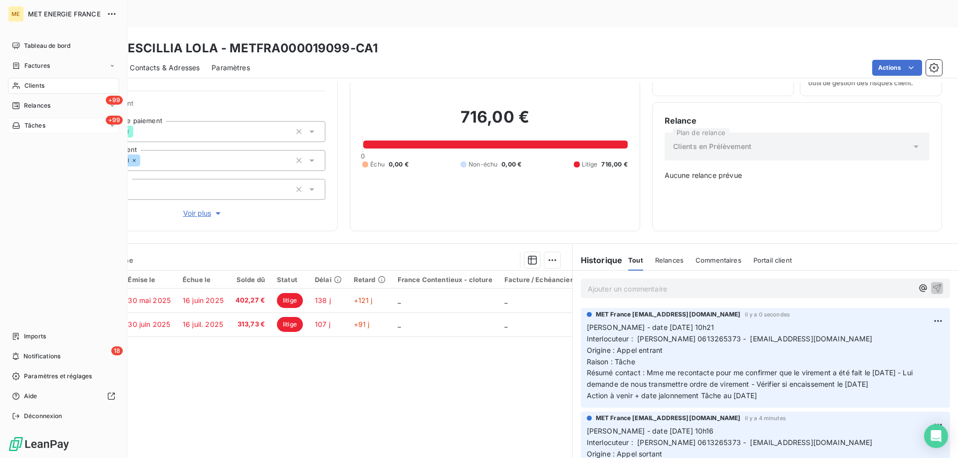
click at [52, 128] on div "+99 Tâches" at bounding box center [63, 126] width 111 height 16
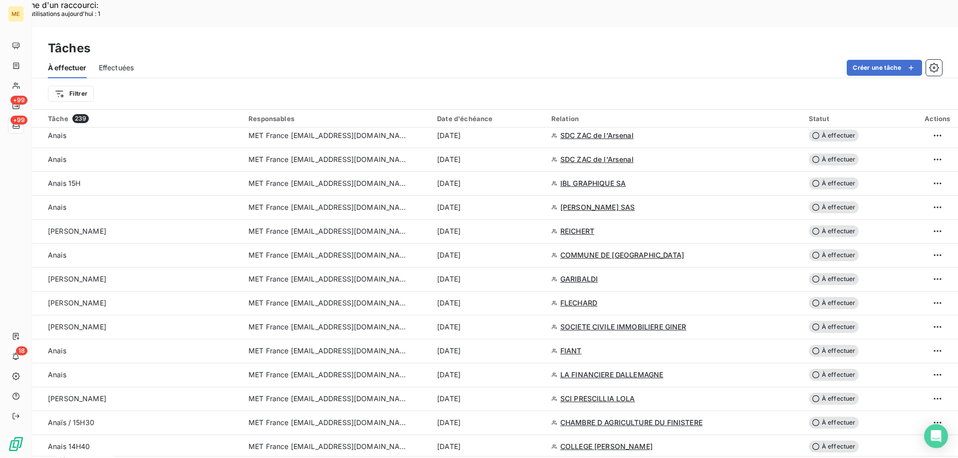
scroll to position [748, 0]
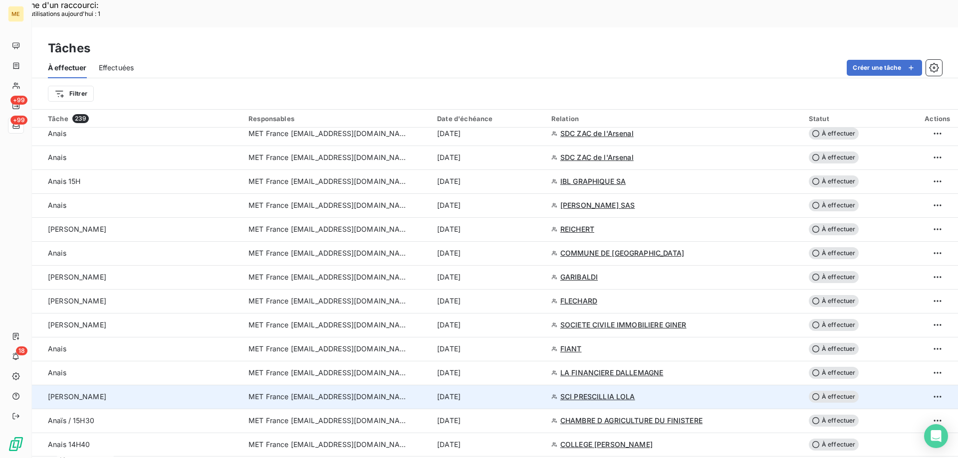
click at [839, 391] on span "À effectuer" at bounding box center [833, 397] width 50 height 12
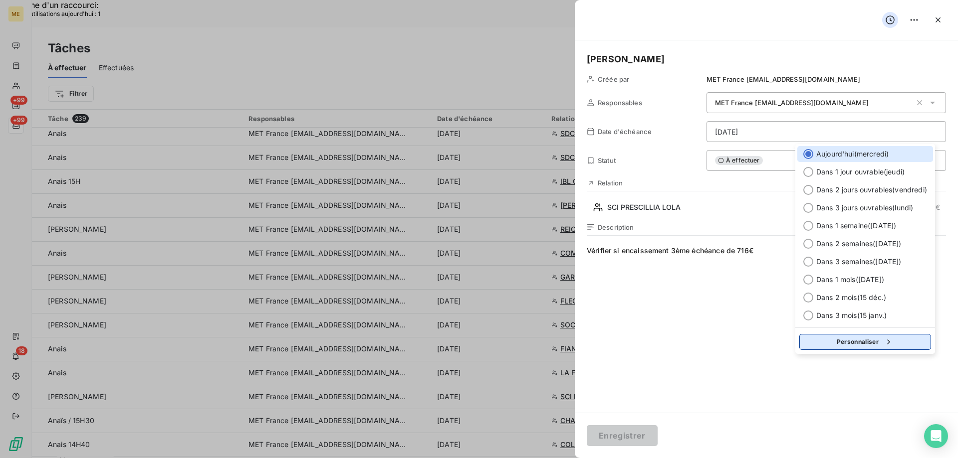
click at [834, 340] on button "Personnaliser" at bounding box center [865, 342] width 132 height 16
select select "9"
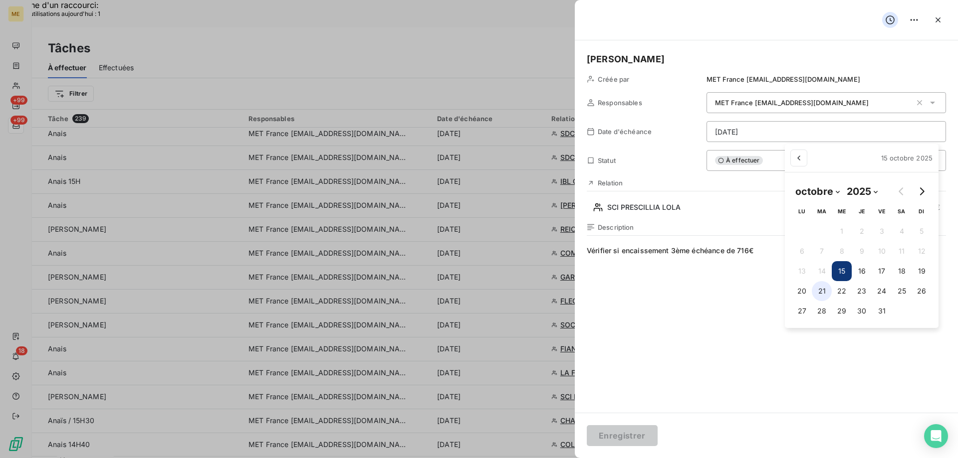
click at [820, 287] on button "21" at bounding box center [821, 291] width 20 height 20
type input "21/10/2025"
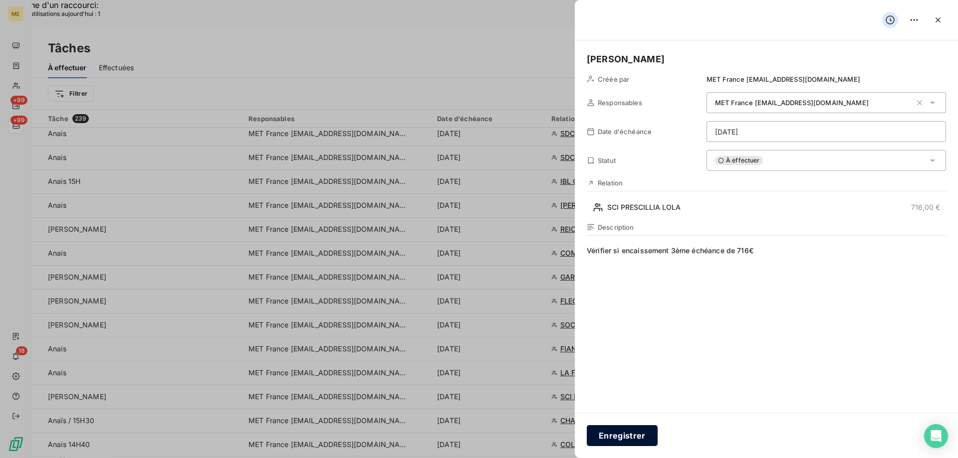
click at [618, 432] on button "Enregistrer" at bounding box center [622, 435] width 71 height 21
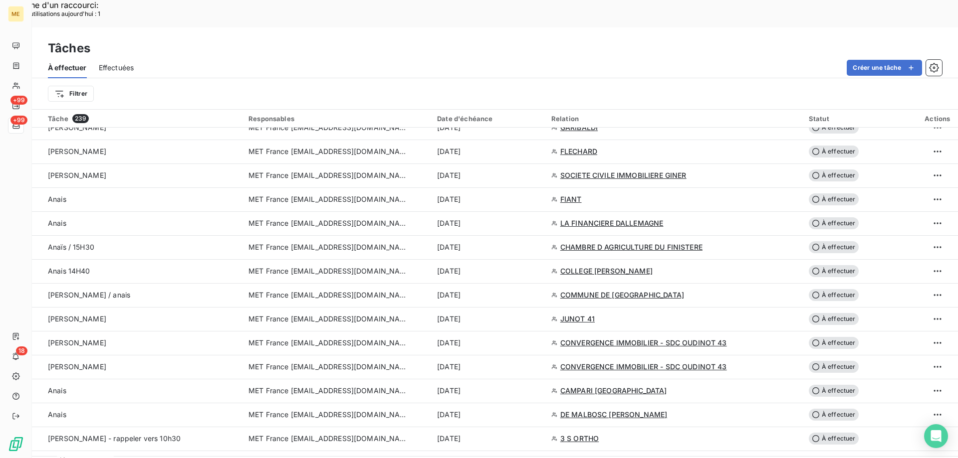
scroll to position [997, 0]
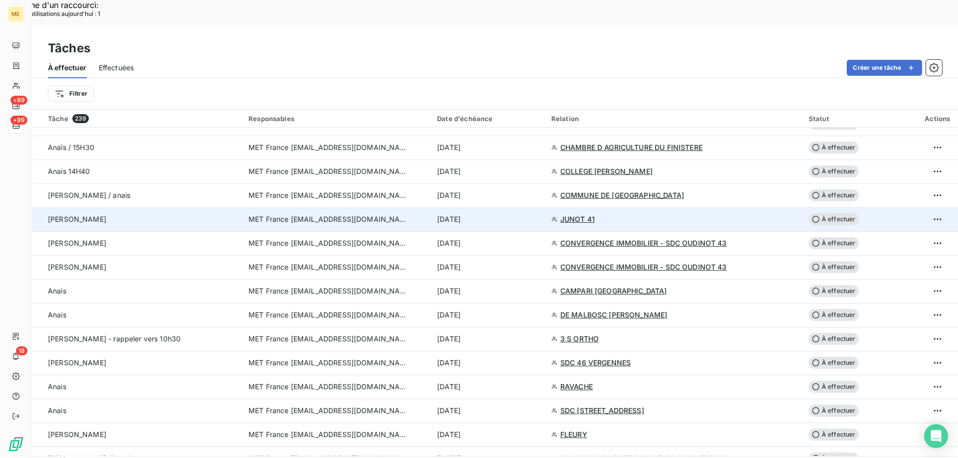
click at [579, 214] on span "JUNOT 41" at bounding box center [577, 219] width 34 height 10
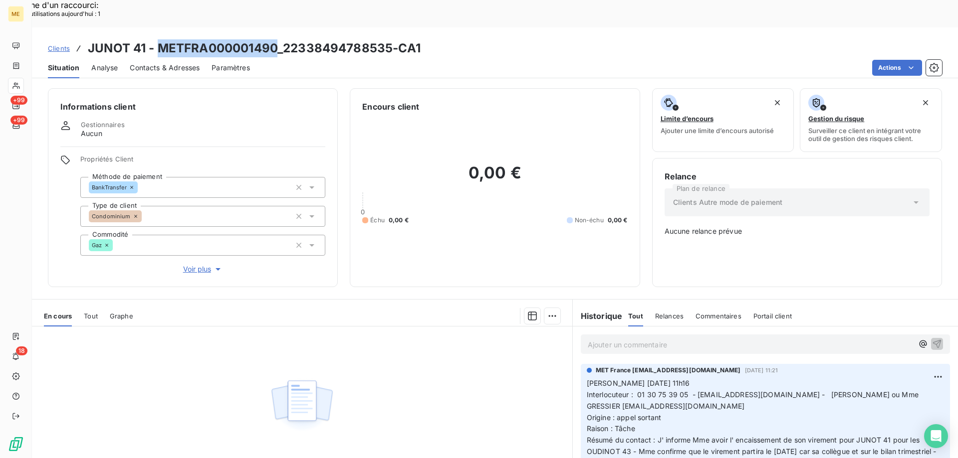
drag, startPoint x: 159, startPoint y: 18, endPoint x: 275, endPoint y: 7, distance: 116.7
click at [275, 27] on div "Clients JUNOT 41 - METFRA000001490_22338494788535-CA1 Situation Analyse Contact…" at bounding box center [495, 52] width 926 height 51
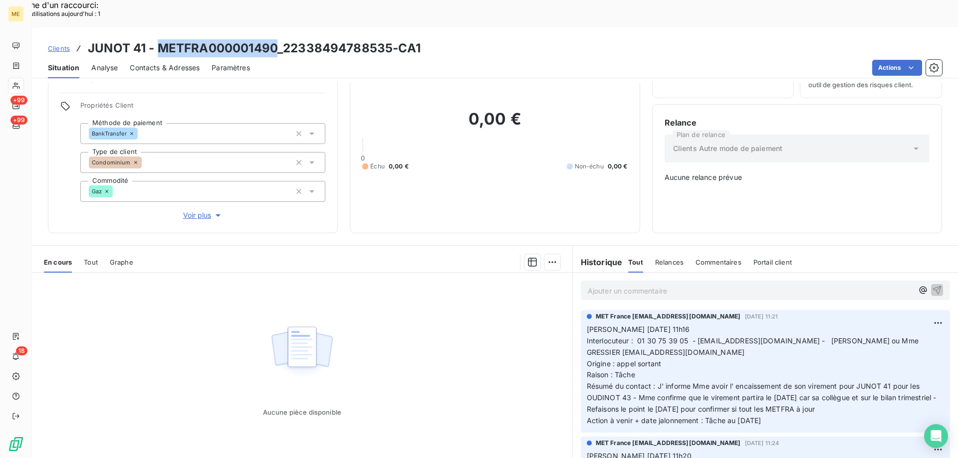
scroll to position [56, 0]
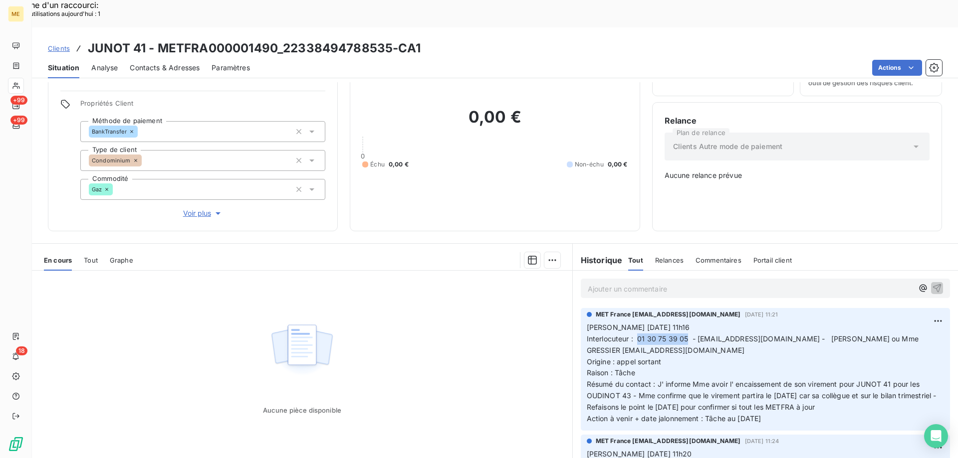
drag, startPoint x: 633, startPoint y: 306, endPoint x: 682, endPoint y: 304, distance: 48.4
click at [682, 335] on span "Interlocuteur : 01 30 75 39 05 - a.mejai@reajir.fr - Anissa MEJAI ou Mme GRESSI…" at bounding box center [754, 345] width 334 height 20
click at [193, 208] on span "Voir plus" at bounding box center [203, 213] width 40 height 10
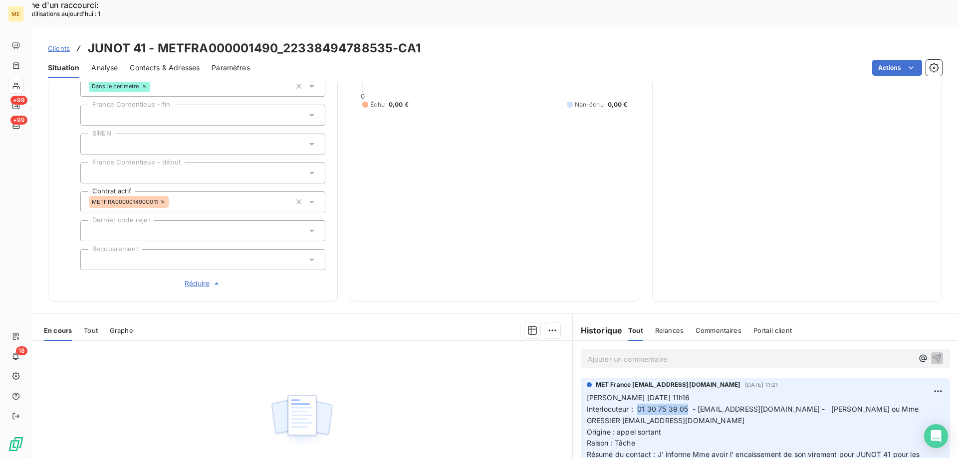
scroll to position [255, 0]
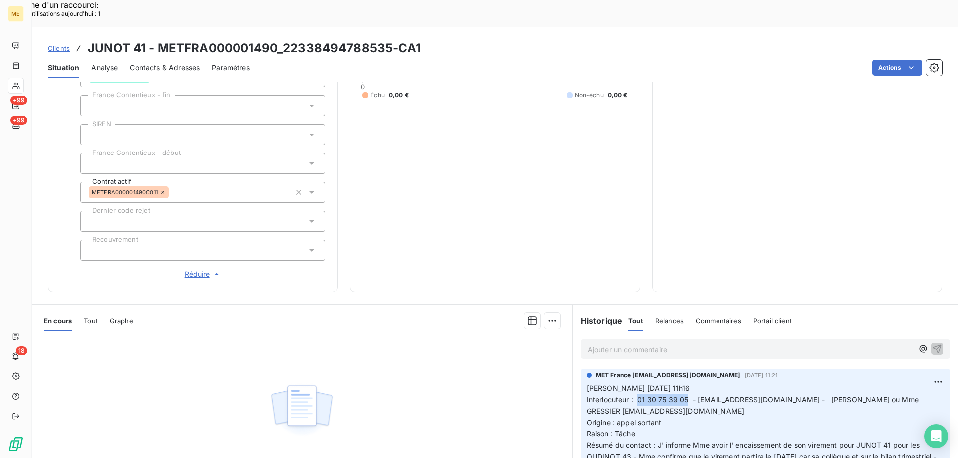
click at [191, 269] on span "Réduire" at bounding box center [203, 274] width 37 height 10
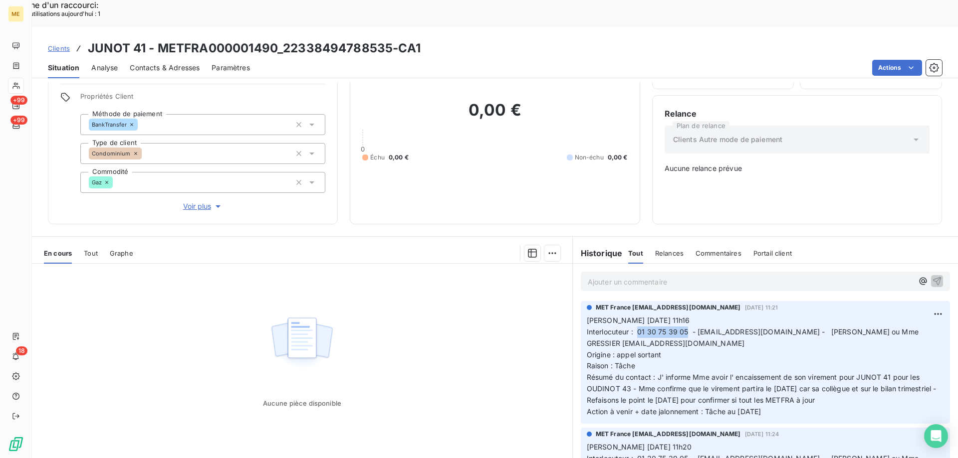
scroll to position [0, 0]
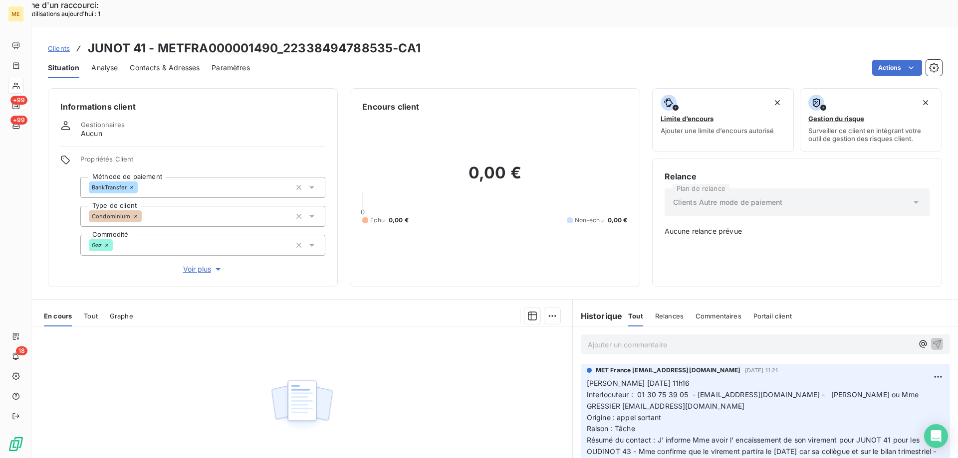
click at [637, 339] on p "Ajouter un commentaire ﻿" at bounding box center [750, 345] width 325 height 12
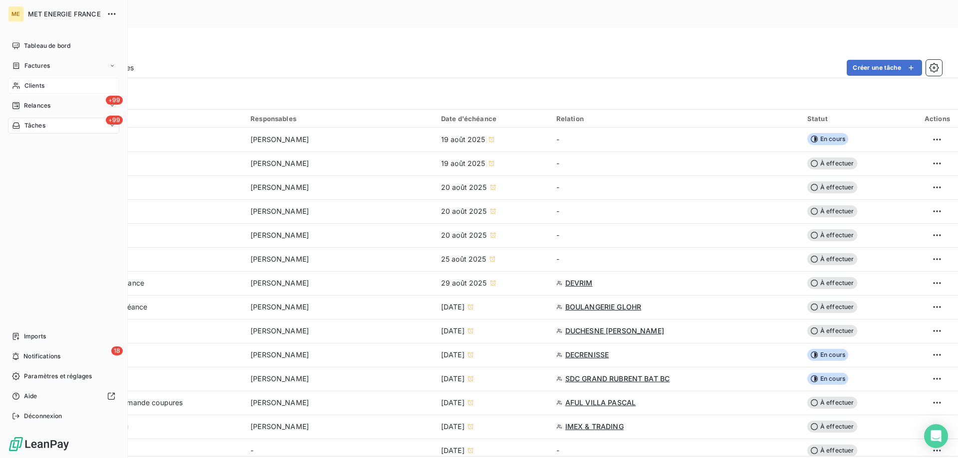
drag, startPoint x: 47, startPoint y: 84, endPoint x: 53, endPoint y: 84, distance: 6.5
click at [47, 84] on div "Clients" at bounding box center [63, 86] width 111 height 16
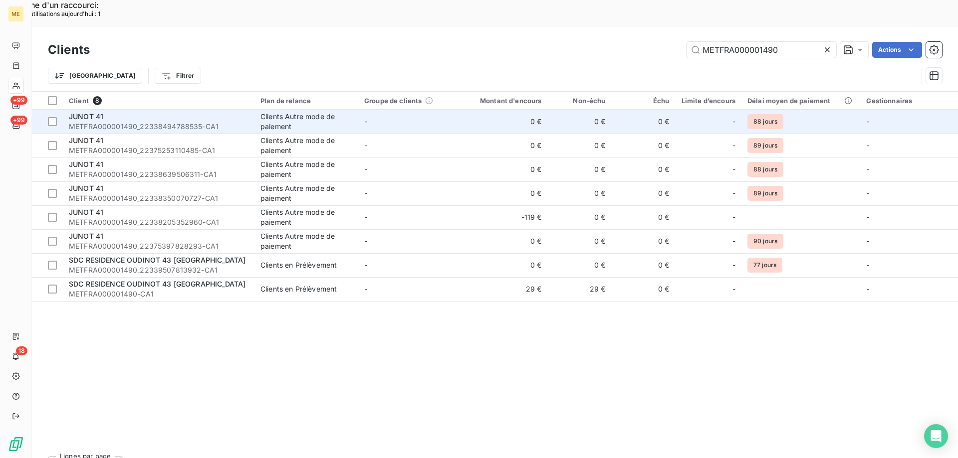
type input "METFRA000001490"
click at [170, 122] on span "METFRA000001490_22338494788535-CA1" at bounding box center [159, 127] width 180 height 10
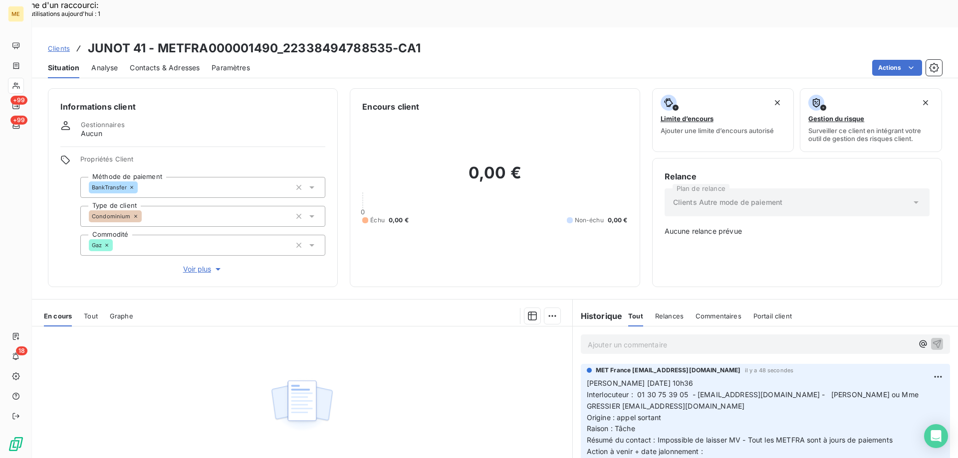
click at [621, 339] on p "Ajouter un commentaire ﻿" at bounding box center [750, 345] width 325 height 12
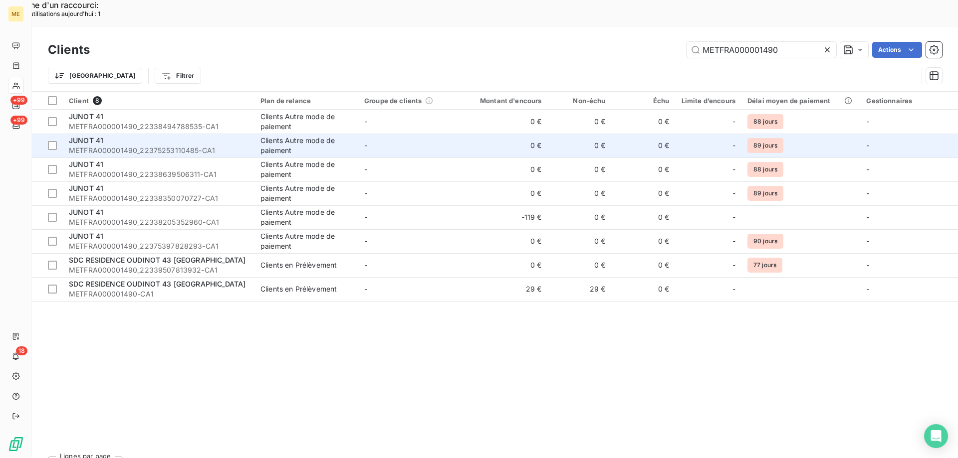
click at [115, 146] on span "METFRA000001490_22375253110485-CA1" at bounding box center [159, 151] width 180 height 10
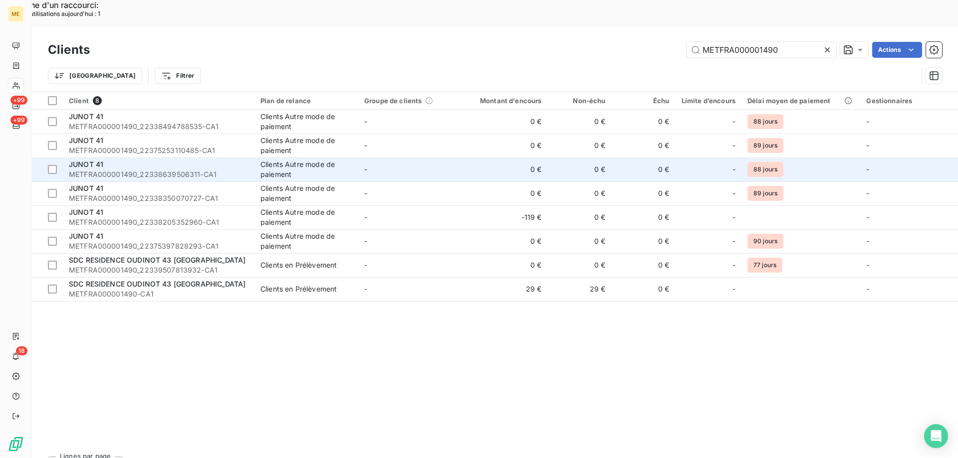
click at [173, 170] on span "METFRA000001490_22338639506311-CA1" at bounding box center [159, 175] width 180 height 10
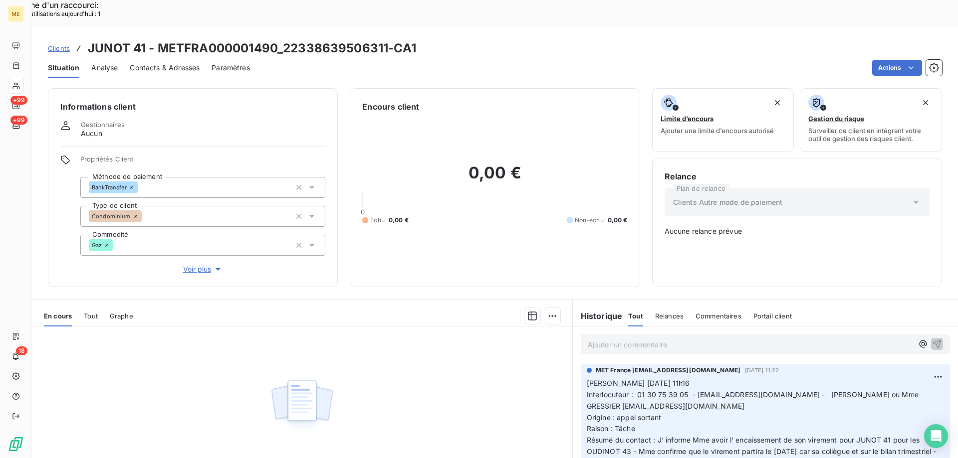
drag, startPoint x: 616, startPoint y: 315, endPoint x: 615, endPoint y: 310, distance: 5.2
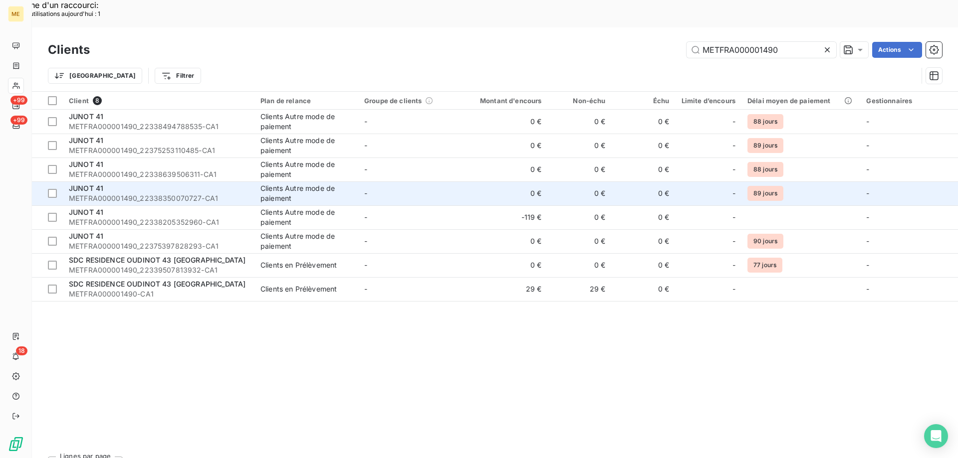
click at [181, 194] on span "METFRA000001490_22338350070727-CA1" at bounding box center [159, 199] width 180 height 10
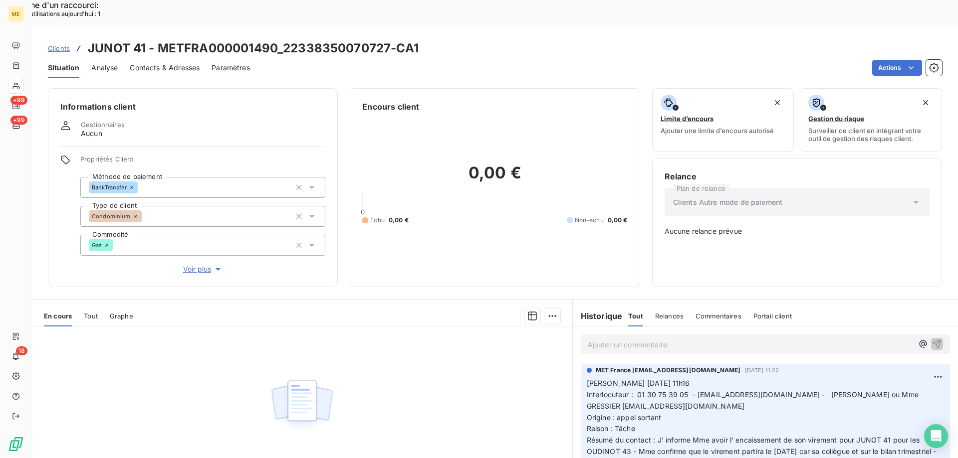
drag, startPoint x: 181, startPoint y: 167, endPoint x: 631, endPoint y: 302, distance: 469.9
click at [631, 335] on div "Ajouter un commentaire ﻿" at bounding box center [765, 344] width 369 height 19
click at [629, 339] on p "Ajouter un commentaire ﻿" at bounding box center [750, 345] width 325 height 12
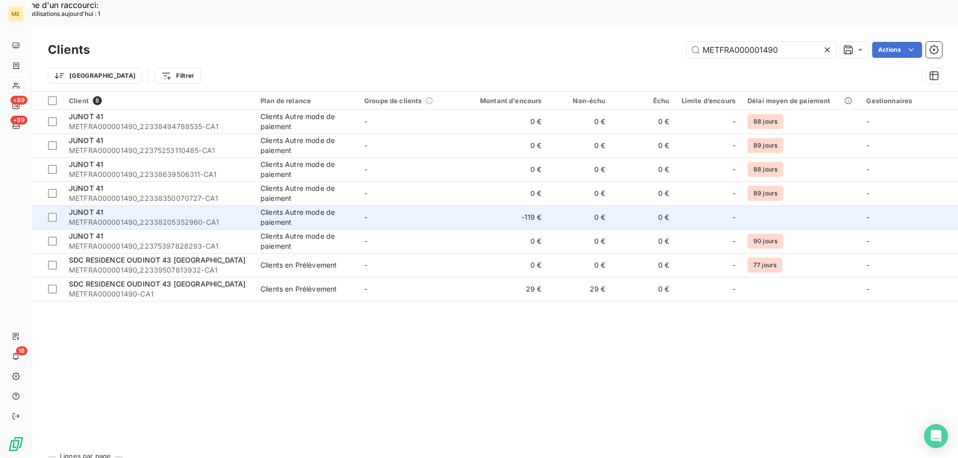
click at [154, 207] on div "JUNOT 41" at bounding box center [159, 212] width 180 height 10
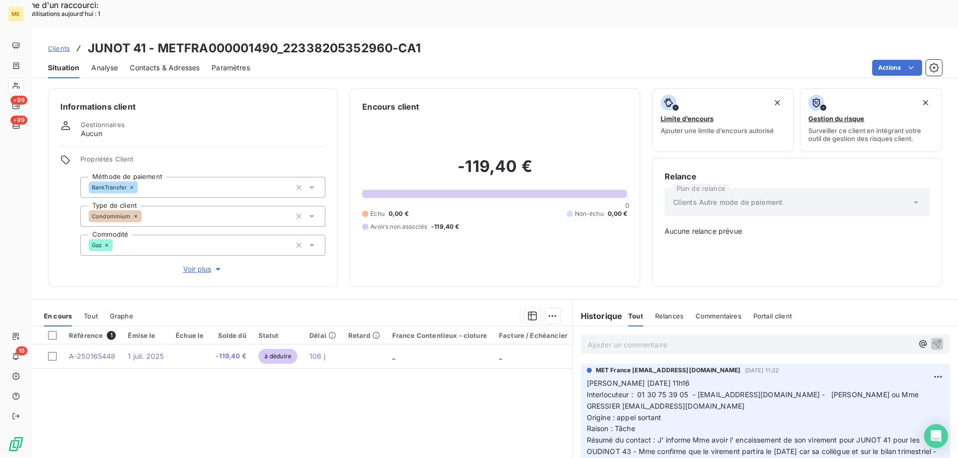
drag, startPoint x: 155, startPoint y: 188, endPoint x: 503, endPoint y: 398, distance: 406.8
click at [481, 410] on div "Référence 1 Émise le Échue le Solde dû Statut Délai Retard France Contentieux -…" at bounding box center [302, 423] width 540 height 192
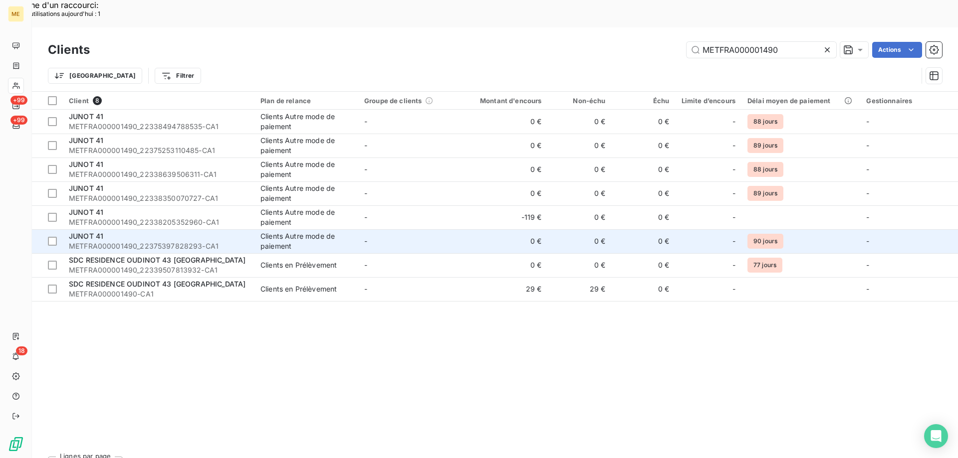
drag, startPoint x: 169, startPoint y: 219, endPoint x: 143, endPoint y: 216, distance: 26.6
click at [143, 241] on span "METFRA000001490_22375397828293-CA1" at bounding box center [159, 246] width 180 height 10
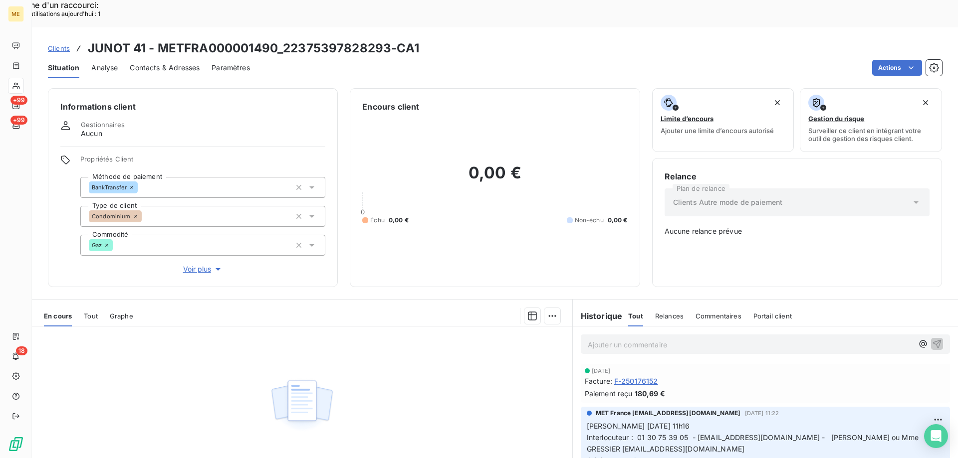
click at [599, 339] on p "Ajouter un commentaire ﻿" at bounding box center [750, 345] width 325 height 12
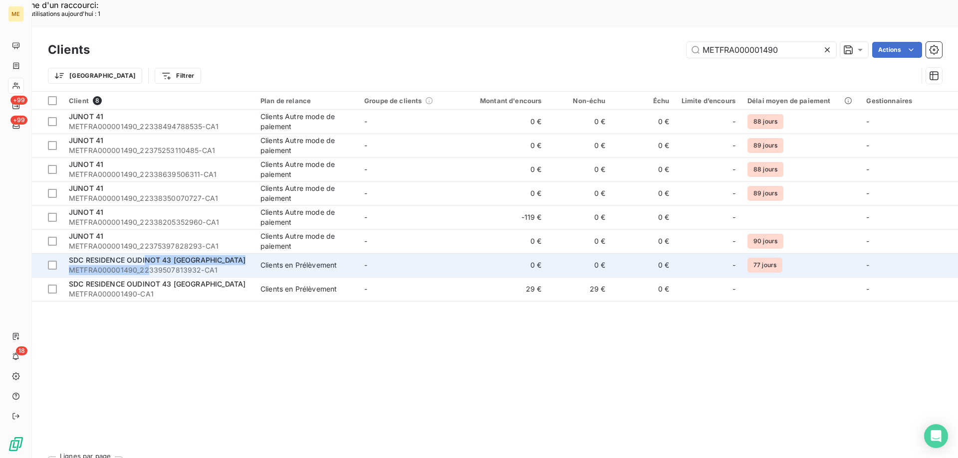
click at [148, 255] on div "SDC RESIDENCE OUDINOT 43 GRIGNY METFRA000001490_22339507813932-CA1" at bounding box center [159, 265] width 180 height 20
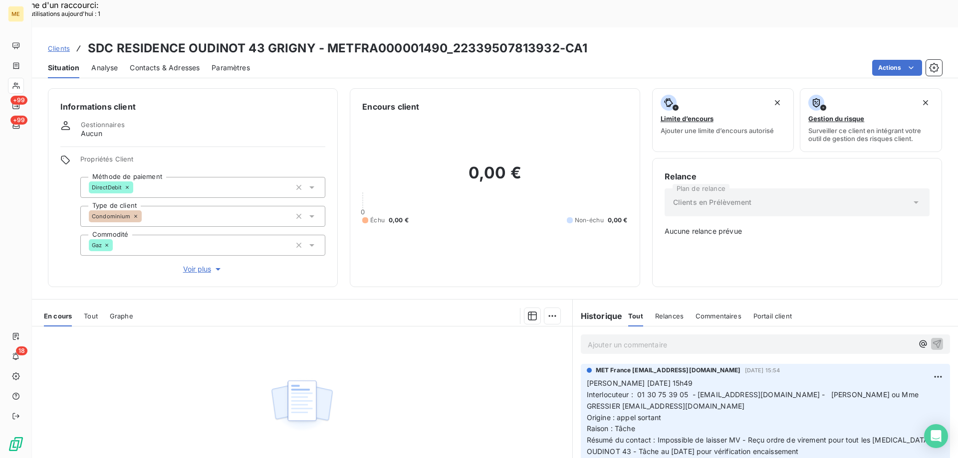
click at [620, 339] on p "Ajouter un commentaire ﻿" at bounding box center [750, 345] width 325 height 12
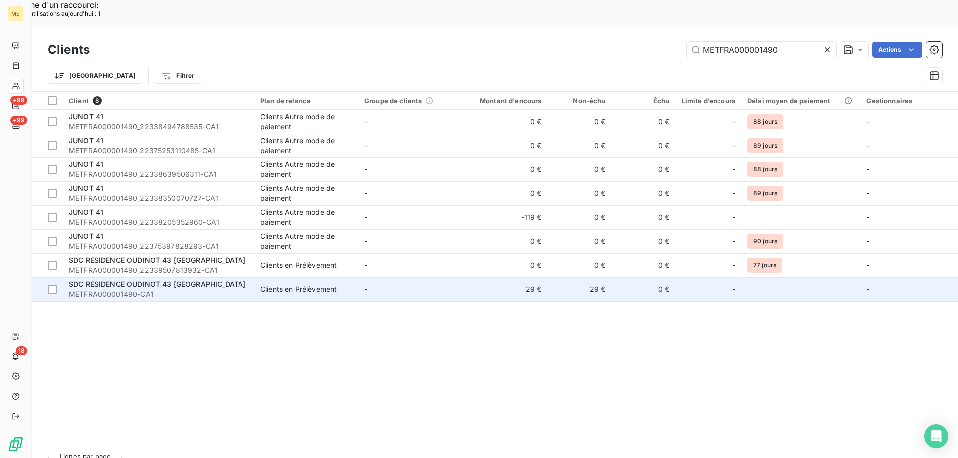
click at [168, 280] on span "SDC RESIDENCE OUDINOT 43 GRIGNY" at bounding box center [157, 284] width 177 height 8
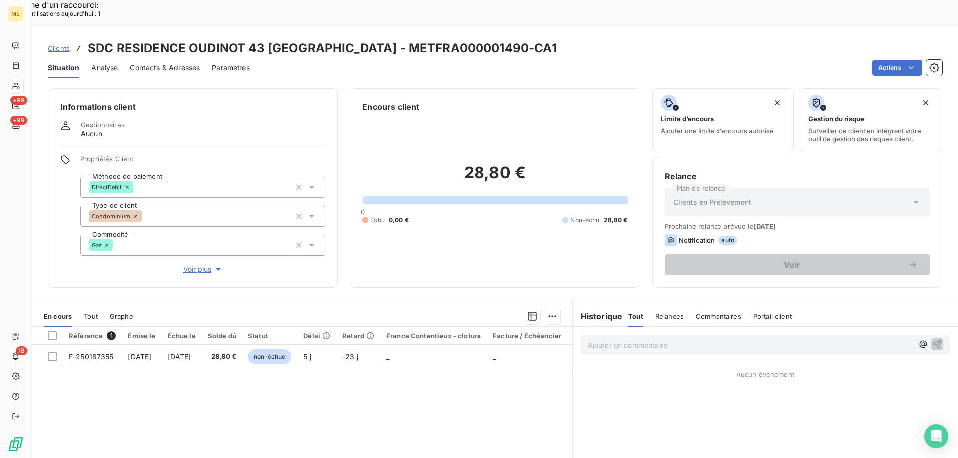
click at [610, 339] on p "Ajouter un commentaire ﻿" at bounding box center [750, 345] width 325 height 12
click at [90, 313] on span "Tout" at bounding box center [91, 317] width 14 height 8
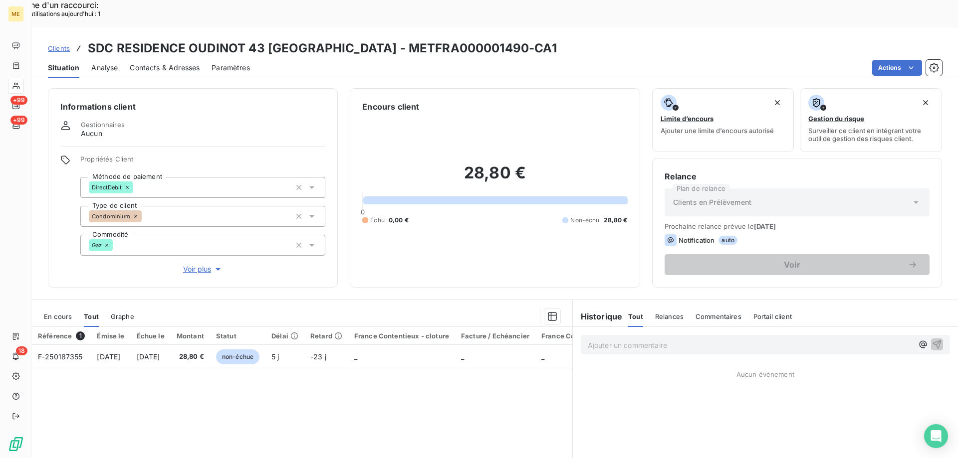
click at [65, 313] on span "En cours" at bounding box center [58, 317] width 28 height 8
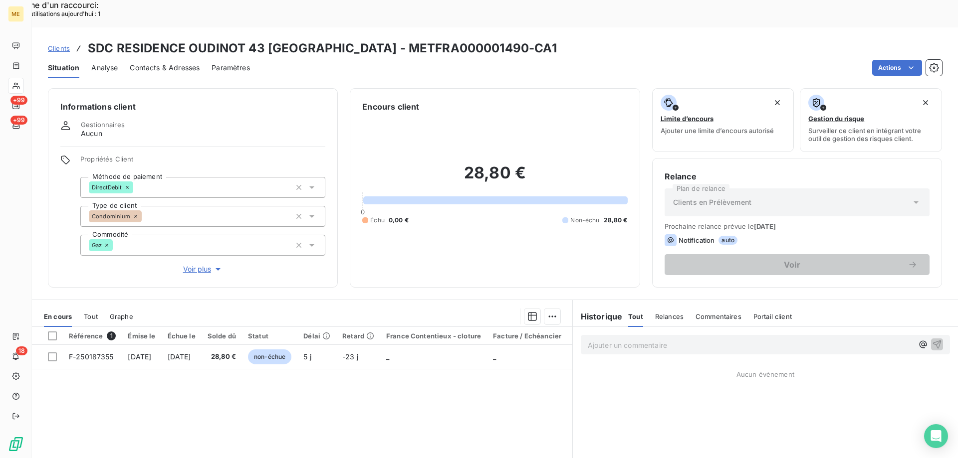
click at [643, 339] on p "Ajouter un commentaire ﻿" at bounding box center [750, 345] width 325 height 12
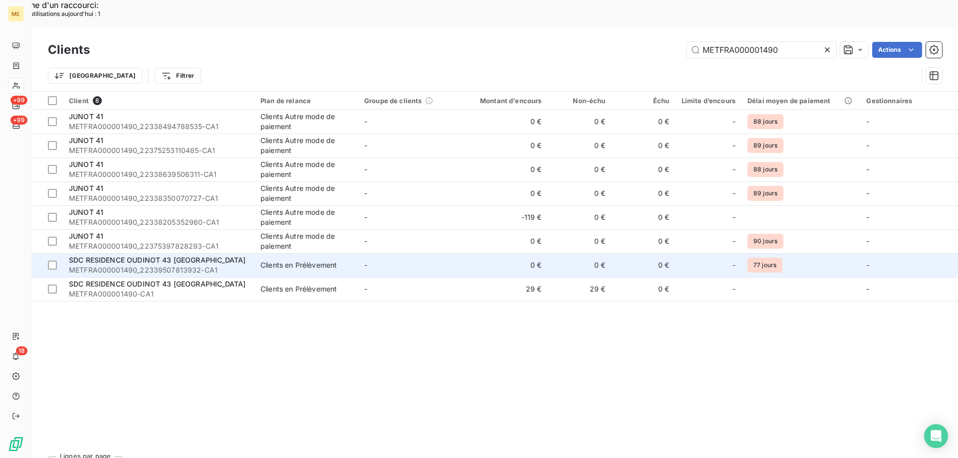
click at [152, 256] on span "SDC RESIDENCE OUDINOT 43 GRIGNY" at bounding box center [157, 260] width 177 height 8
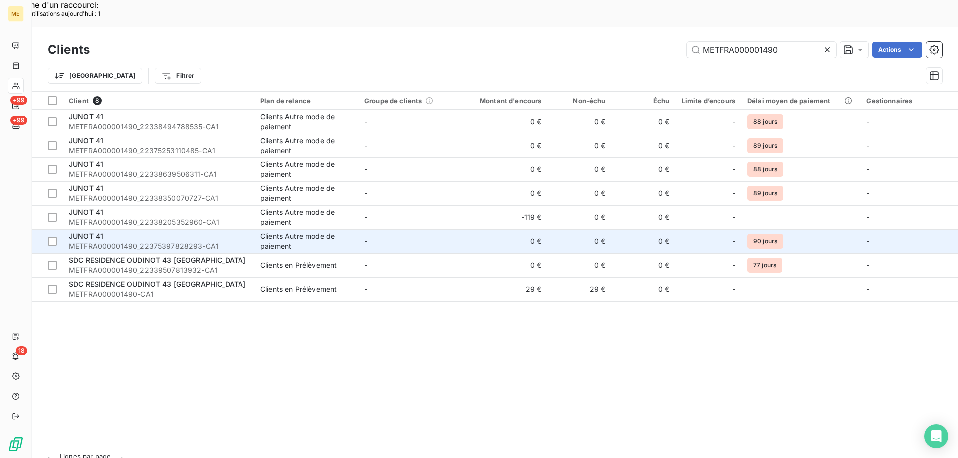
click at [143, 231] on div "JUNOT 41" at bounding box center [159, 236] width 180 height 10
click at [150, 231] on div "JUNOT 41" at bounding box center [159, 236] width 180 height 10
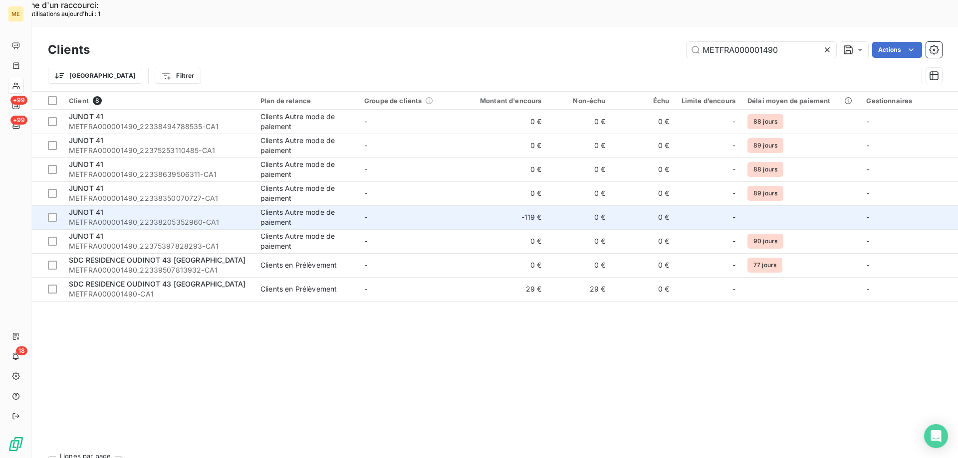
click at [145, 207] on div "JUNOT 41" at bounding box center [159, 212] width 180 height 10
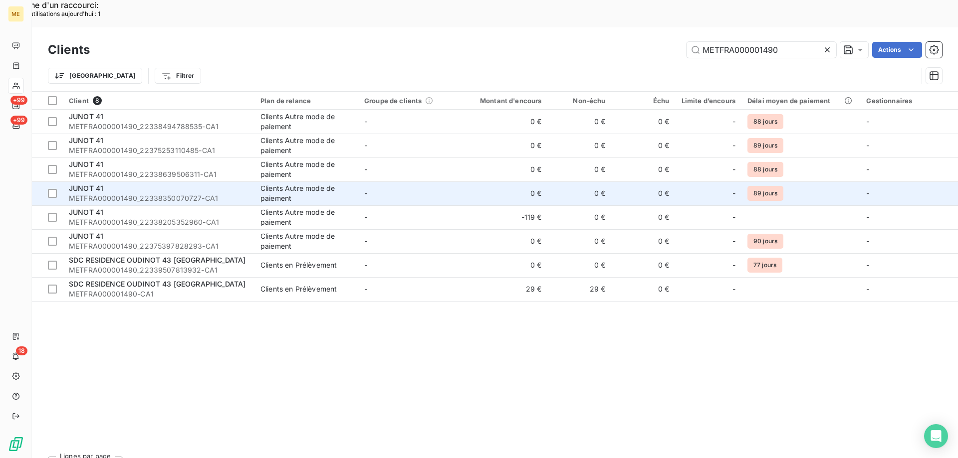
click at [167, 194] on span "METFRA000001490_22338350070727-CA1" at bounding box center [159, 199] width 180 height 10
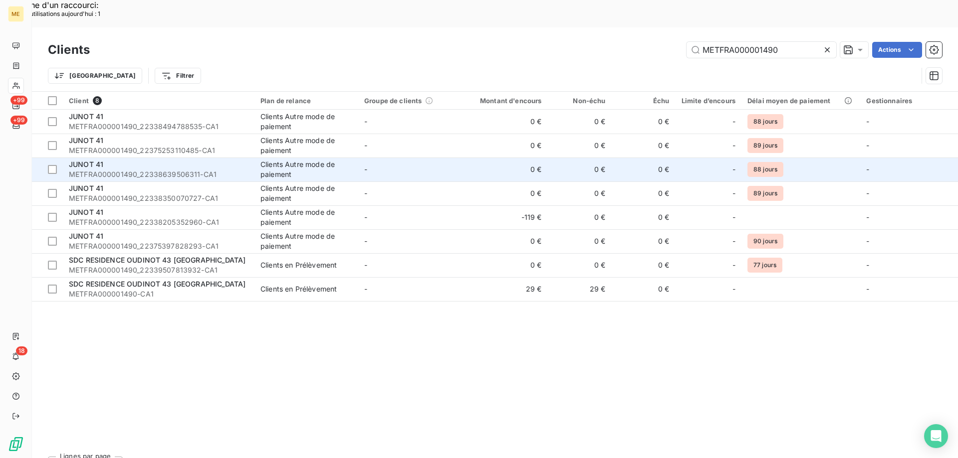
click at [172, 160] on div "JUNOT 41" at bounding box center [159, 165] width 180 height 10
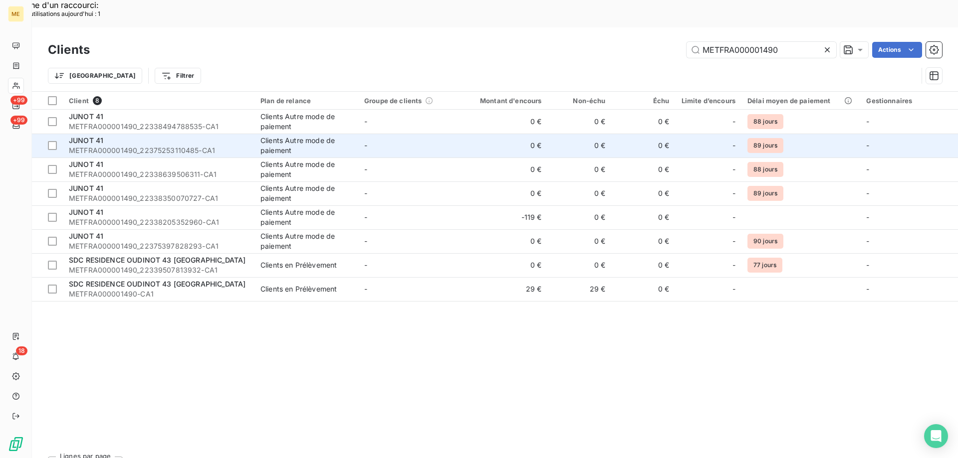
click at [172, 146] on span "METFRA000001490_22375253110485-CA1" at bounding box center [159, 151] width 180 height 10
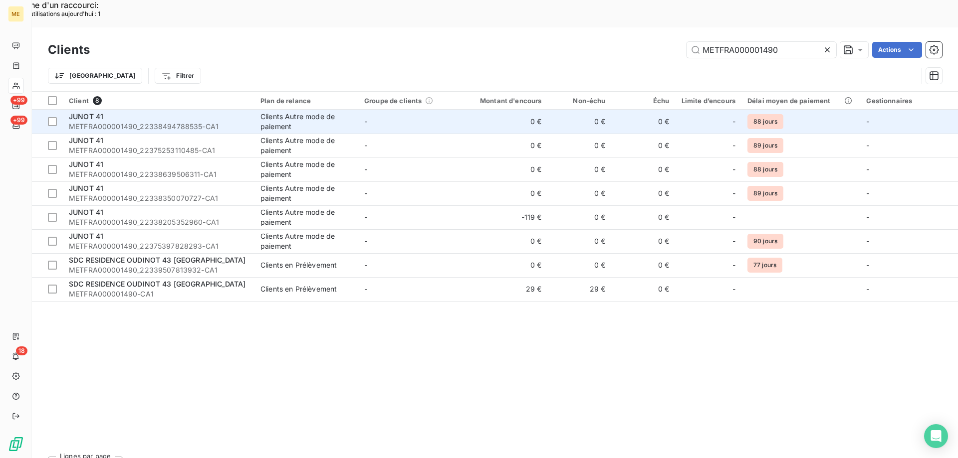
click at [190, 112] on div "JUNOT 41" at bounding box center [159, 117] width 180 height 10
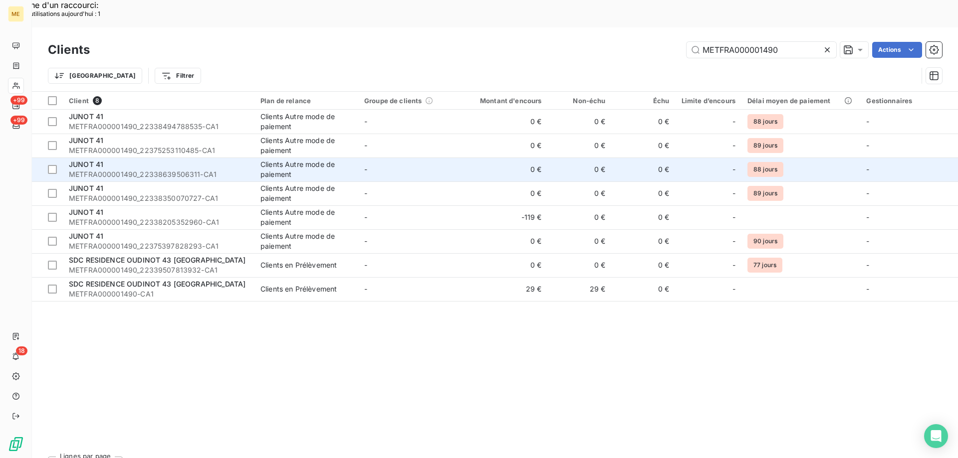
click at [173, 160] on div "JUNOT 41" at bounding box center [159, 165] width 180 height 10
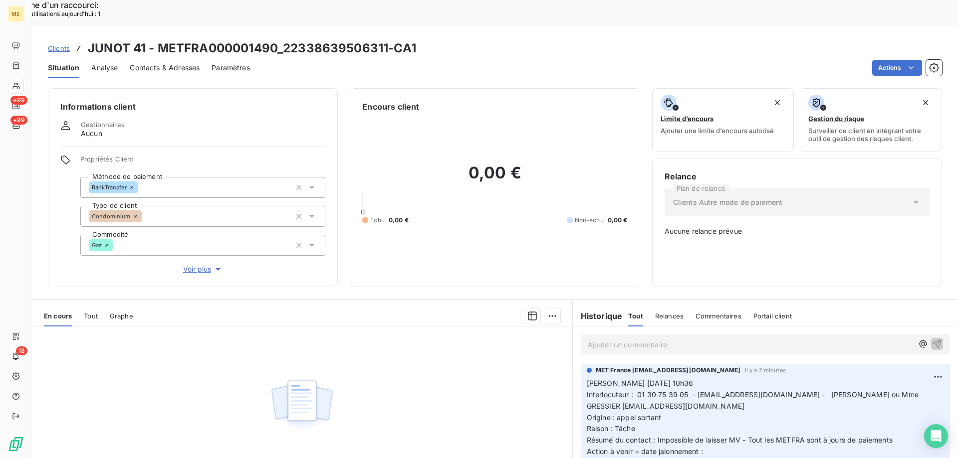
click at [446, 384] on div "Aucune pièce disponible" at bounding box center [302, 423] width 540 height 192
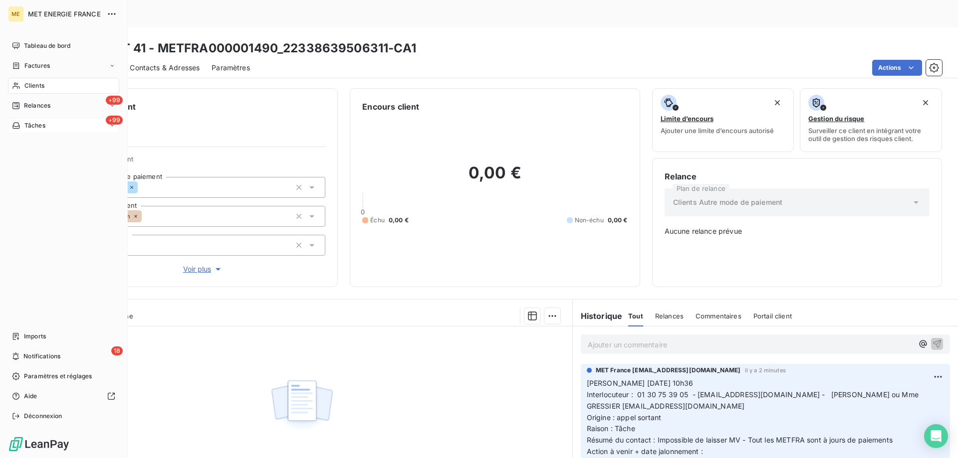
click at [66, 122] on div "+99 Tâches" at bounding box center [63, 126] width 111 height 16
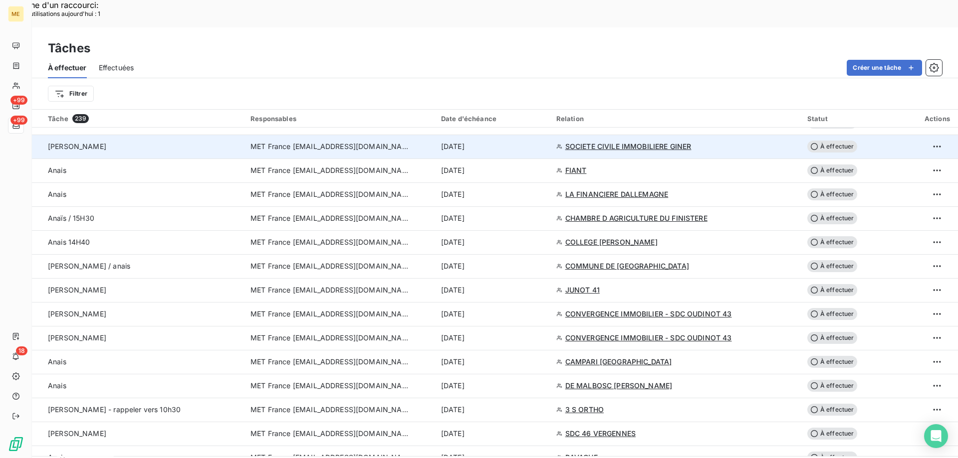
scroll to position [898, 0]
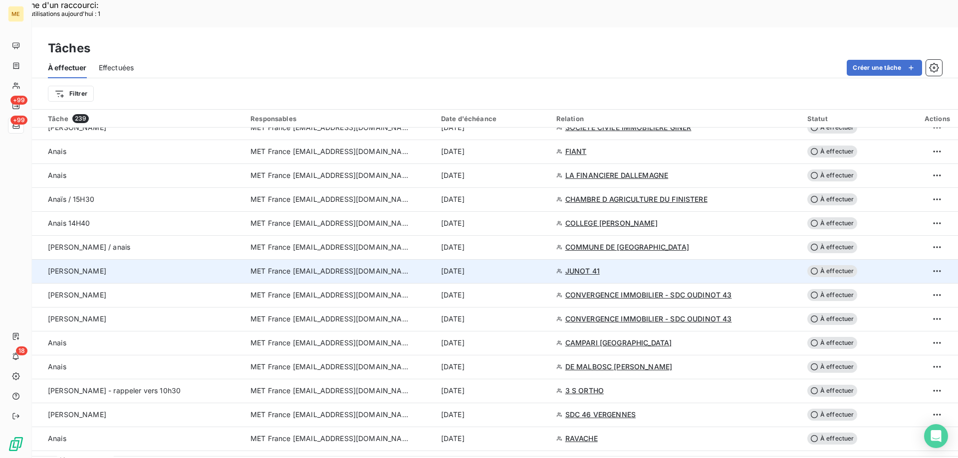
click at [836, 265] on span "À effectuer" at bounding box center [832, 271] width 50 height 12
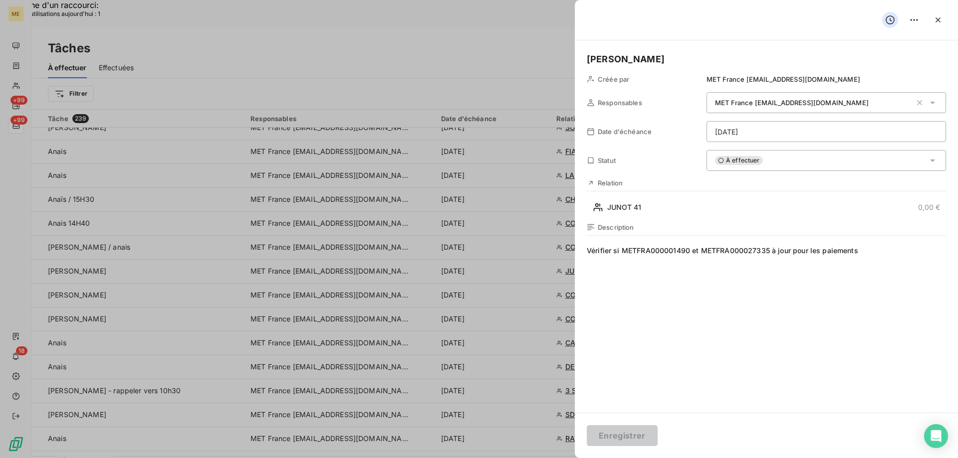
click at [786, 156] on div "À effectuer" at bounding box center [825, 160] width 239 height 21
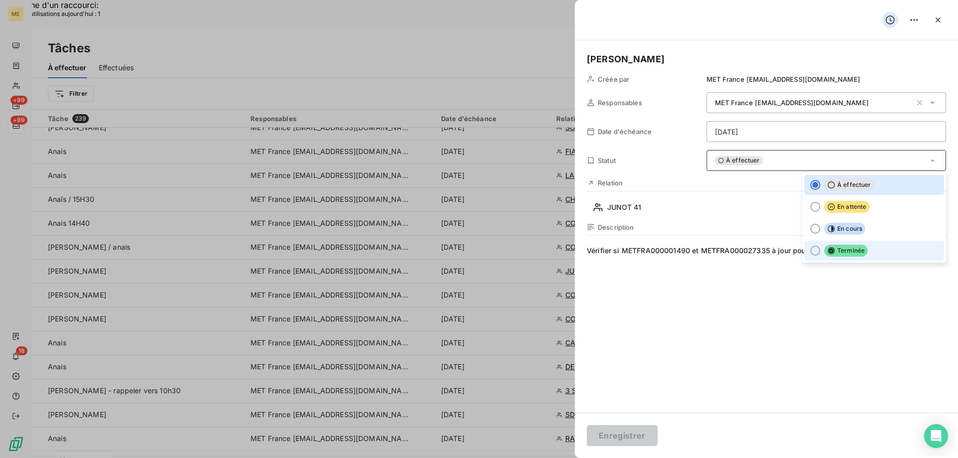
click at [810, 247] on div at bounding box center [815, 251] width 10 height 10
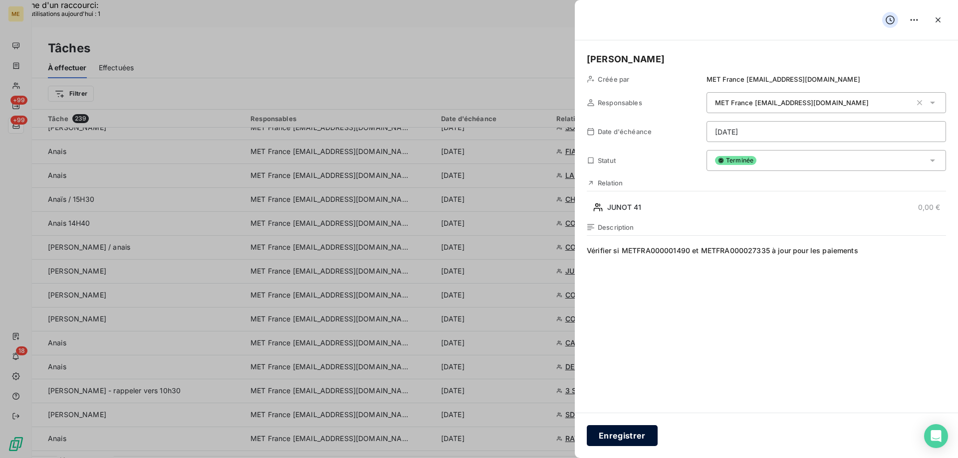
click at [629, 434] on button "Enregistrer" at bounding box center [622, 435] width 71 height 21
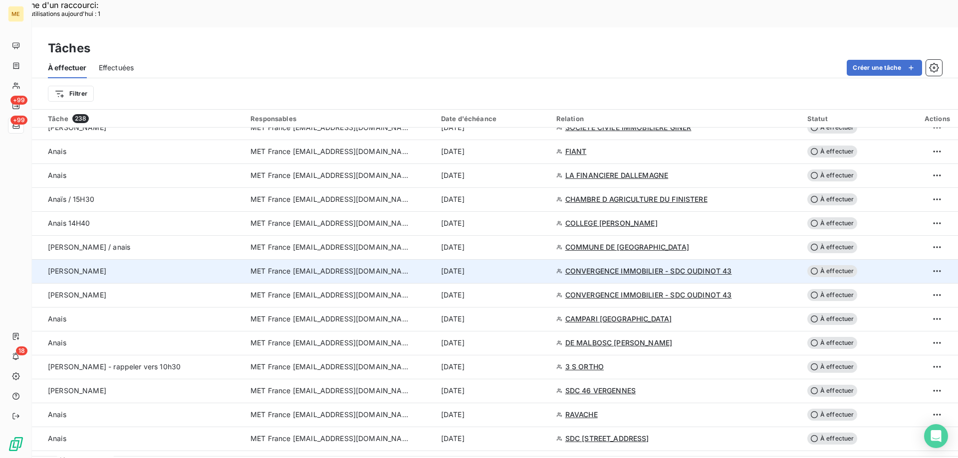
click at [834, 265] on span "À effectuer" at bounding box center [832, 271] width 50 height 12
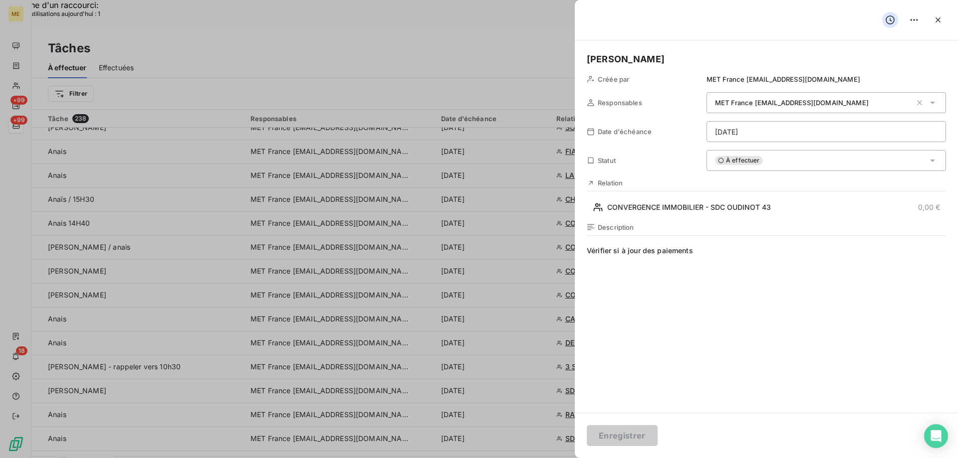
click at [762, 160] on div "À effectuer" at bounding box center [825, 160] width 239 height 21
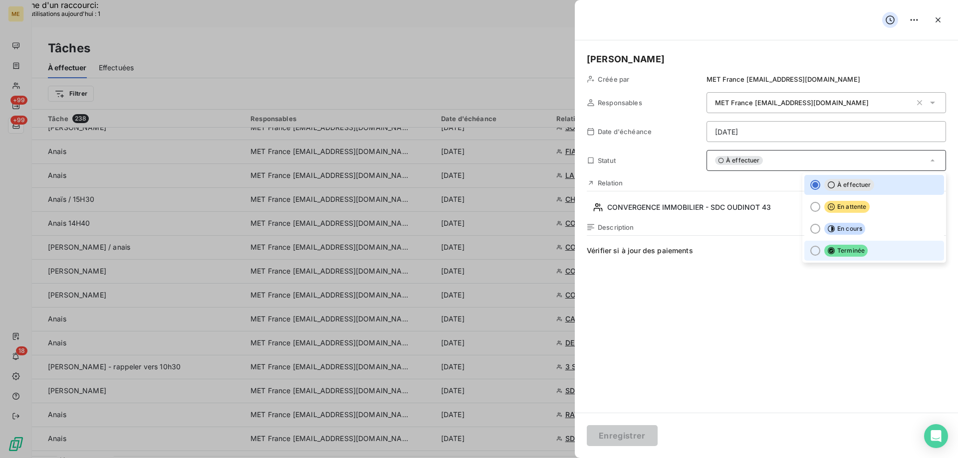
click at [810, 249] on div at bounding box center [815, 251] width 10 height 10
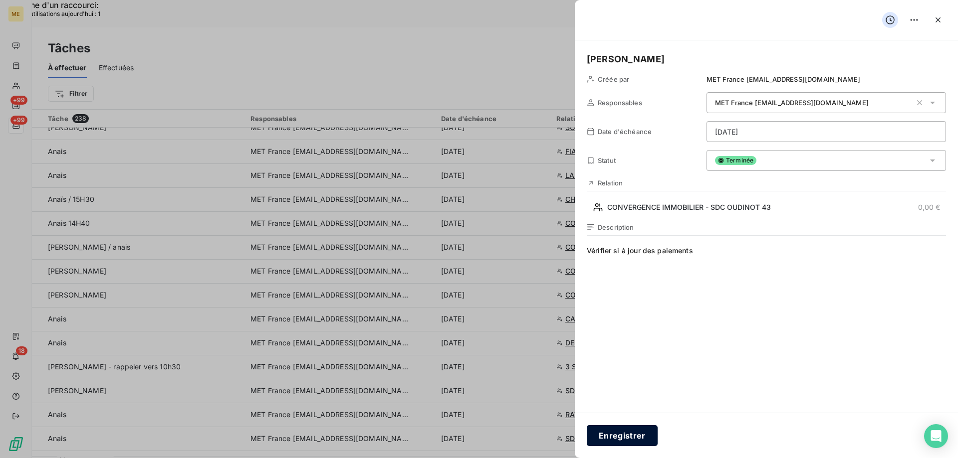
click at [615, 435] on button "Enregistrer" at bounding box center [622, 435] width 71 height 21
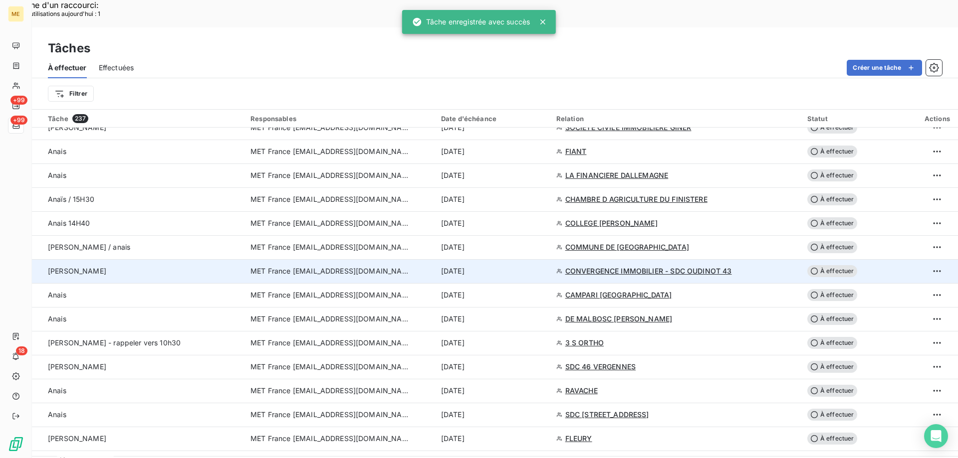
click at [829, 265] on span "À effectuer" at bounding box center [832, 271] width 50 height 12
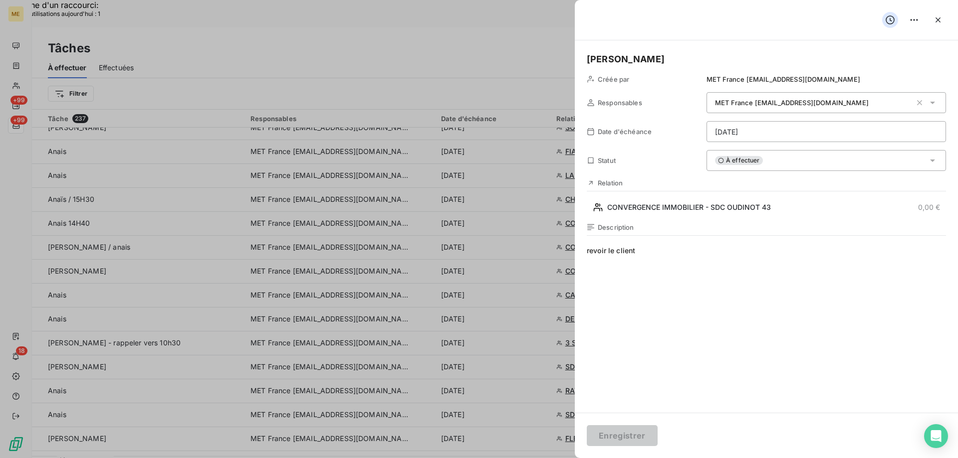
click at [788, 158] on div "À effectuer" at bounding box center [825, 160] width 239 height 21
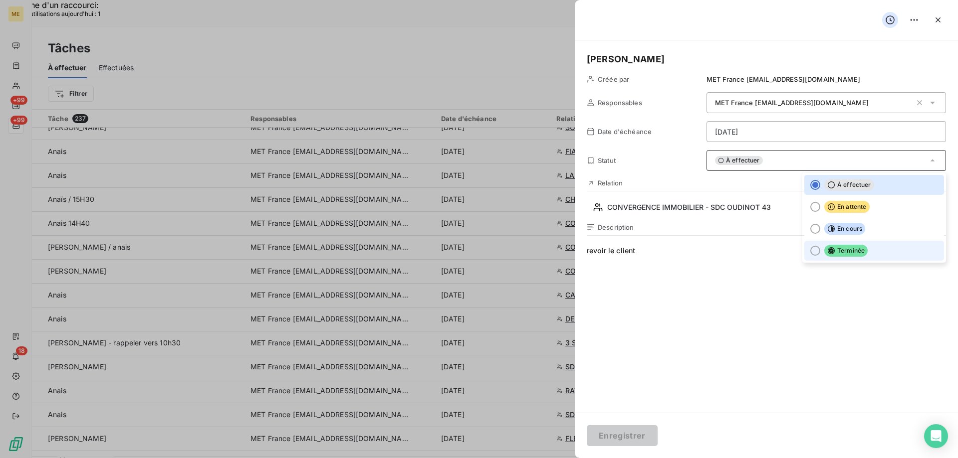
click at [810, 250] on div at bounding box center [815, 251] width 10 height 10
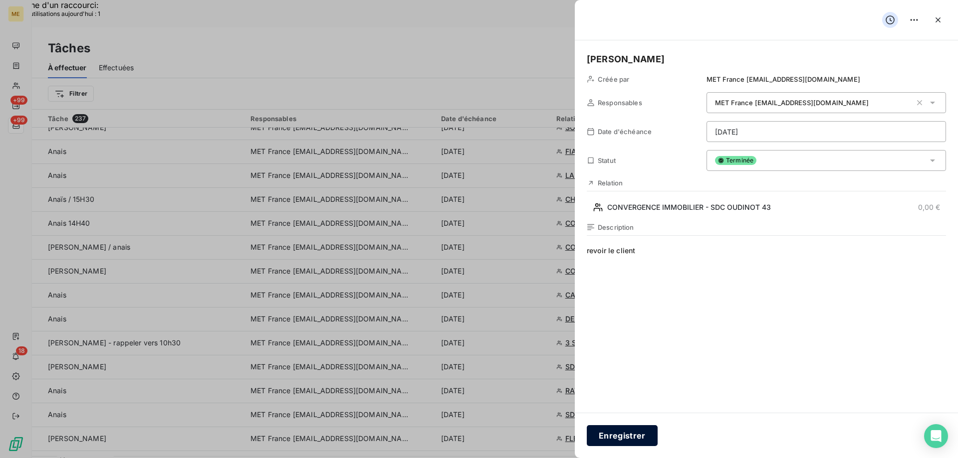
drag, startPoint x: 612, startPoint y: 432, endPoint x: 622, endPoint y: 431, distance: 10.0
click at [613, 431] on button "Enregistrer" at bounding box center [622, 435] width 71 height 21
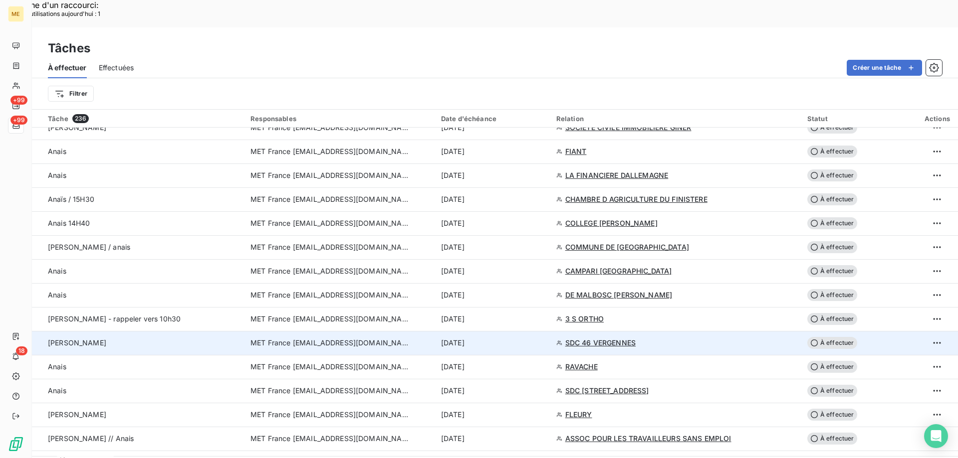
click at [603, 338] on span "SDC 46 VERGENNES" at bounding box center [600, 343] width 70 height 10
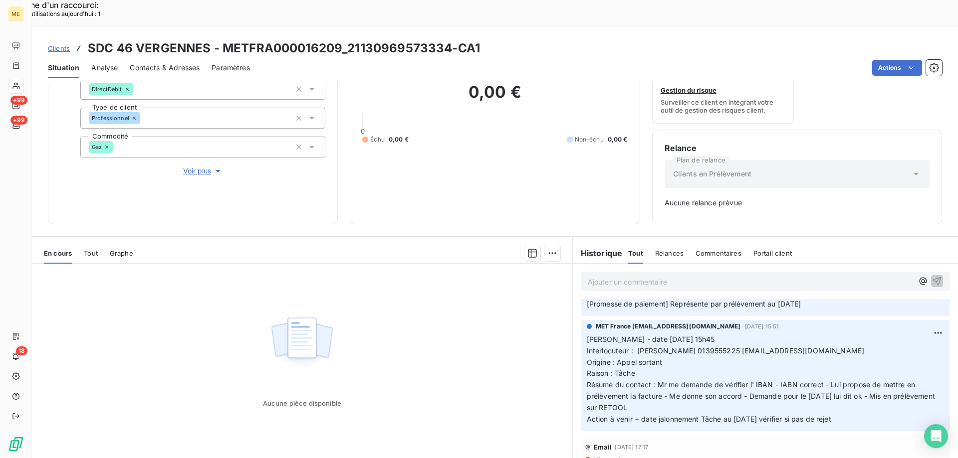
scroll to position [100, 0]
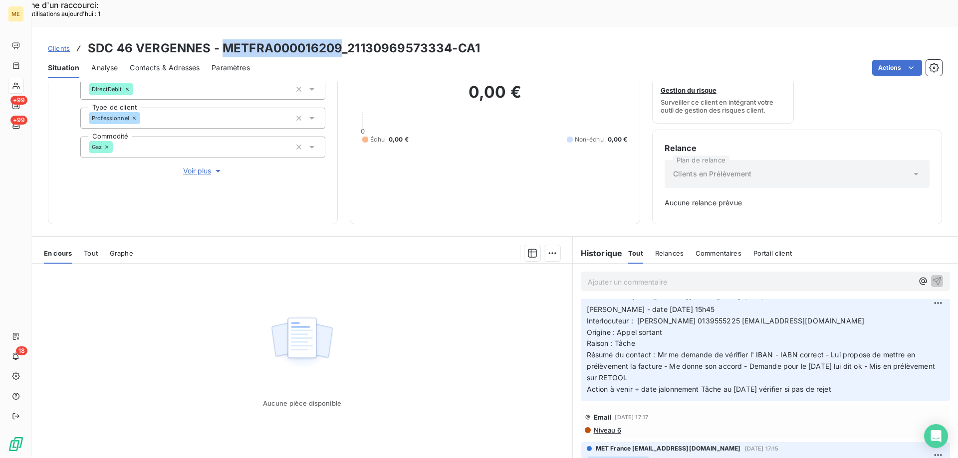
drag, startPoint x: 223, startPoint y: 16, endPoint x: 342, endPoint y: 12, distance: 119.3
click at [342, 39] on h3 "SDC 46 VERGENNES - METFRA000016209_21130969573334-CA1" at bounding box center [284, 48] width 392 height 18
click at [690, 317] on span "Interlocuteur : Mr cordeiro 0139555225 ncordeiro@lammy-immobilier.fr" at bounding box center [726, 321] width 278 height 8
click at [707, 340] on p "Valérie - date 30/09/2025 15h45 Interlocuteur : Mr cordeiro 0139555225 ncordeir…" at bounding box center [765, 349] width 357 height 91
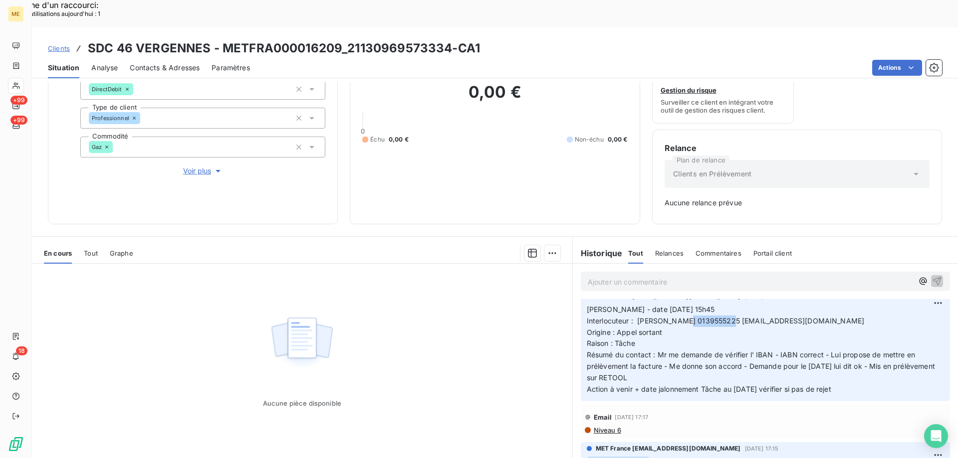
click at [443, 329] on div "Aucune pièce disponible" at bounding box center [302, 360] width 540 height 192
drag, startPoint x: 854, startPoint y: 363, endPoint x: 580, endPoint y: 278, distance: 287.0
click at [581, 290] on div "MET France met-france@recouvrement.met.com 30 sept. 2025, 15:51 Valérie - date …" at bounding box center [765, 345] width 369 height 111
click at [590, 276] on p "Ajouter un commentaire ﻿" at bounding box center [750, 282] width 325 height 12
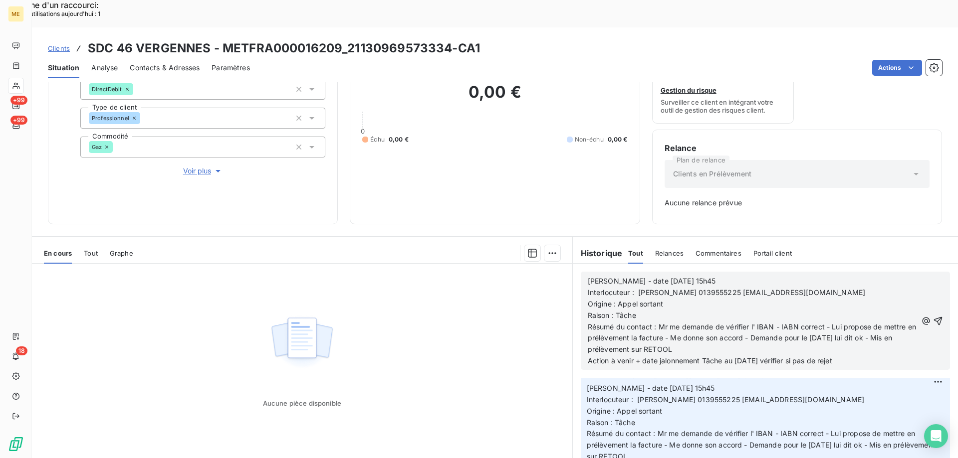
scroll to position [179, 0]
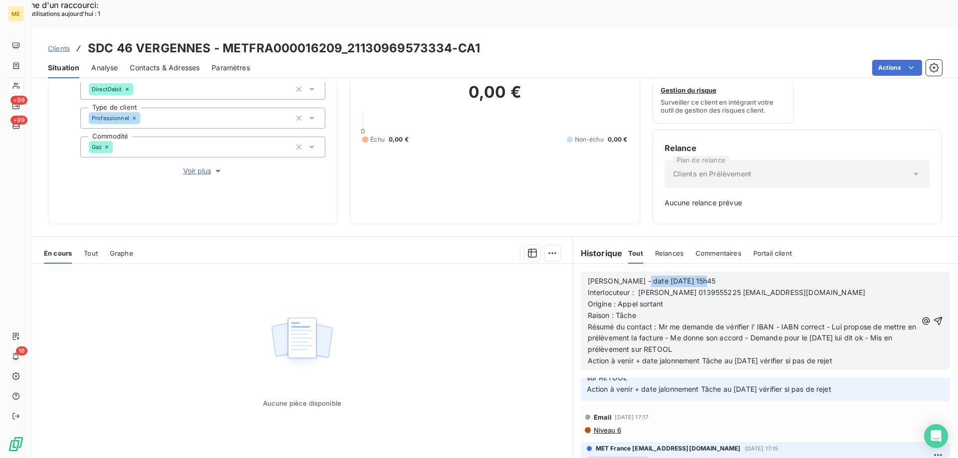
drag, startPoint x: 630, startPoint y: 253, endPoint x: 727, endPoint y: 249, distance: 97.3
click at [727, 276] on p "Valérie - date 30/09/2025 15h45" at bounding box center [752, 281] width 329 height 11
click at [700, 323] on span "Résumé du contact : Mr me demande de vérifier l' IBAN - IABN correct - Lui prop…" at bounding box center [753, 338] width 330 height 31
drag, startPoint x: 632, startPoint y: 256, endPoint x: 723, endPoint y: 250, distance: 91.0
click at [723, 276] on p "Valérie - date 30/09/2025 15h45" at bounding box center [752, 281] width 329 height 11
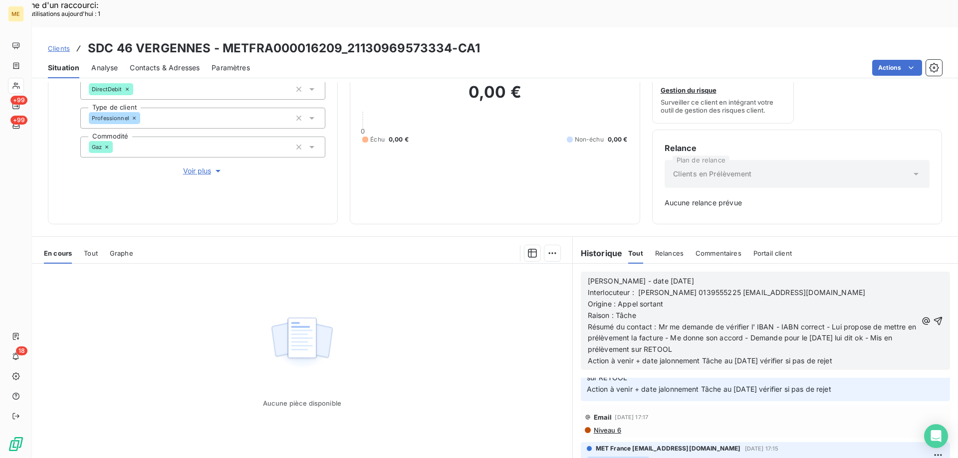
drag, startPoint x: 649, startPoint y: 296, endPoint x: 692, endPoint y: 254, distance: 59.6
click at [692, 276] on p "[PERSON_NAME] - date [DATE]" at bounding box center [752, 281] width 329 height 11
drag, startPoint x: 654, startPoint y: 300, endPoint x: 708, endPoint y: 322, distance: 57.5
click at [708, 322] on p "Résumé du contact : Mr me demande de vérifier l' IBAN - IABN correct - Lui prop…" at bounding box center [752, 339] width 329 height 34
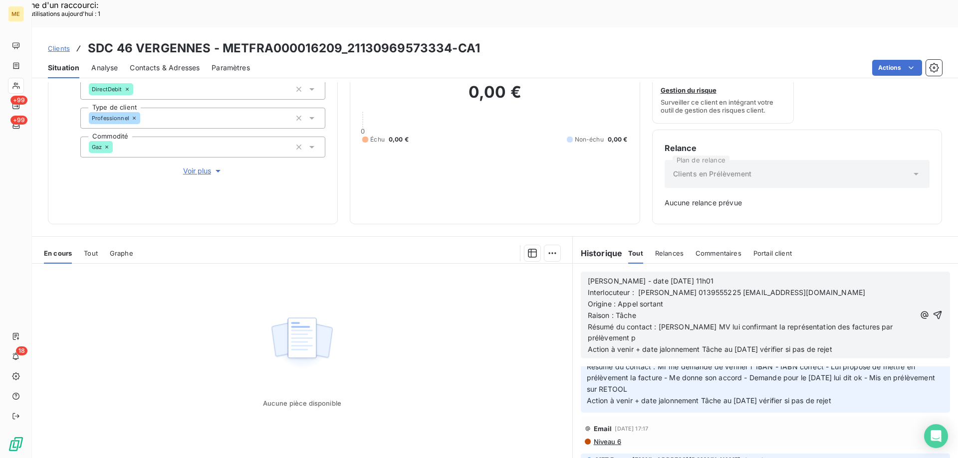
scroll to position [167, 0]
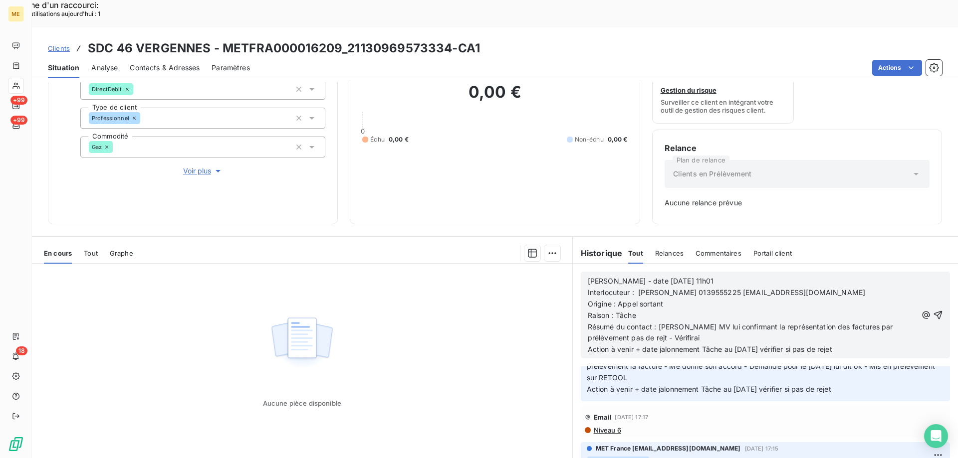
click at [611, 323] on span "Résumé du contact : Laisse MV lui confirmant la représentation des factures par…" at bounding box center [741, 333] width 307 height 20
drag, startPoint x: 611, startPoint y: 313, endPoint x: 608, endPoint y: 307, distance: 6.5
click at [934, 311] on icon "button" at bounding box center [938, 315] width 8 height 8
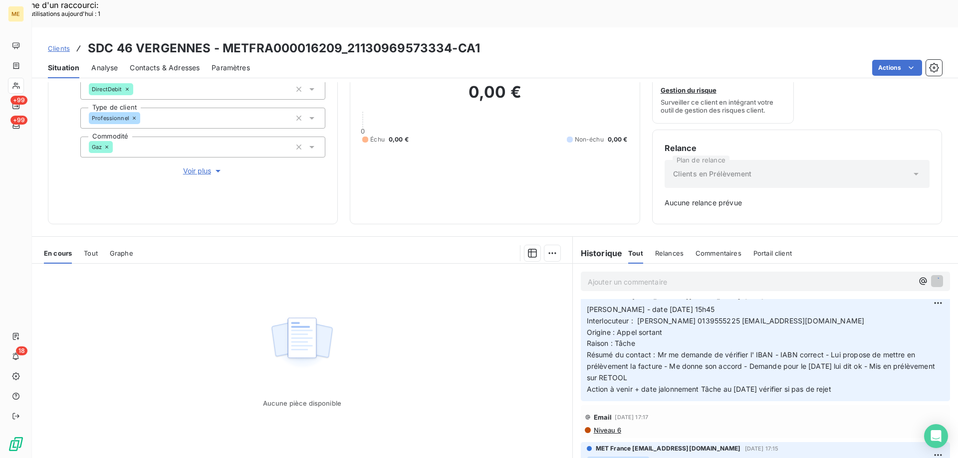
scroll to position [203, 0]
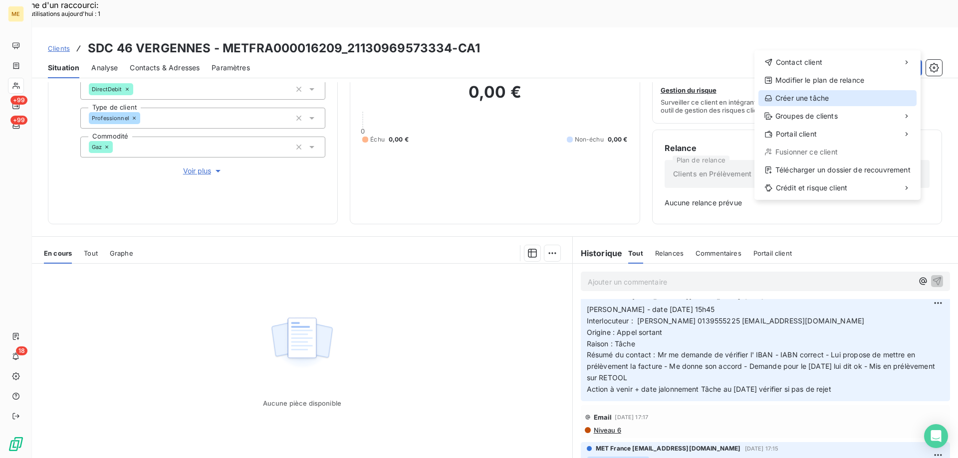
click at [815, 95] on div "Créer une tâche" at bounding box center [837, 98] width 158 height 16
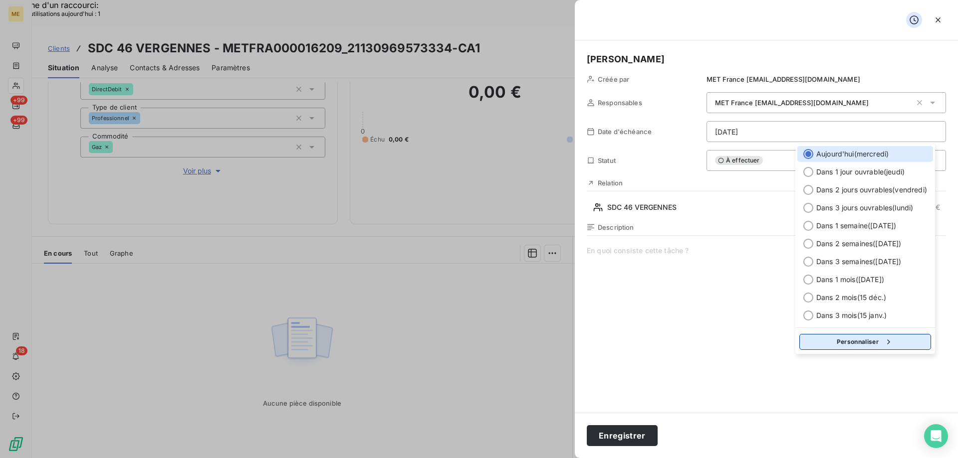
click at [831, 339] on button "Personnaliser" at bounding box center [865, 342] width 132 height 16
select select "9"
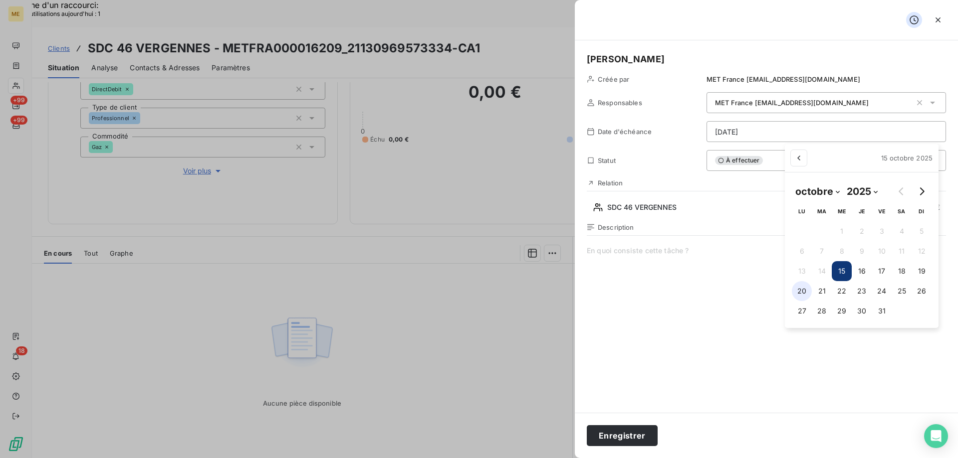
click at [801, 287] on button "20" at bounding box center [801, 291] width 20 height 20
type input "[DATE]"
click at [618, 250] on span at bounding box center [766, 342] width 359 height 192
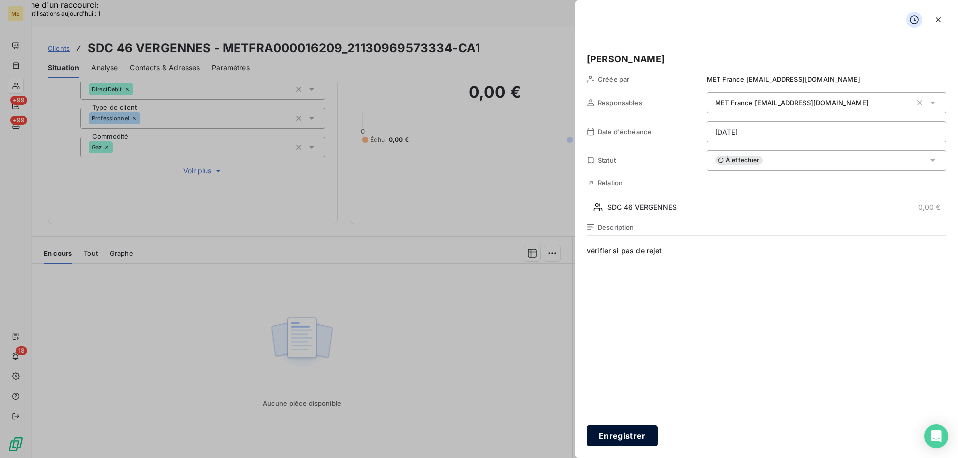
click at [607, 434] on button "Enregistrer" at bounding box center [622, 435] width 71 height 21
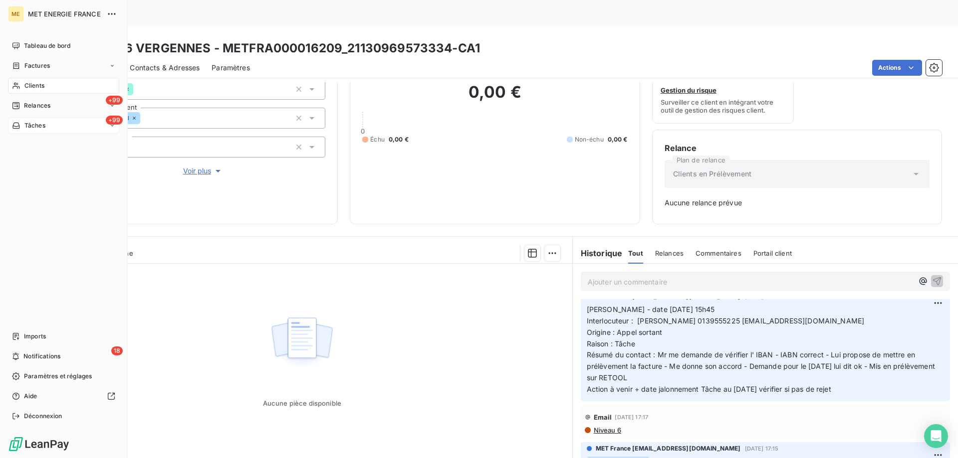
click at [59, 129] on div "+99 Tâches" at bounding box center [63, 126] width 111 height 16
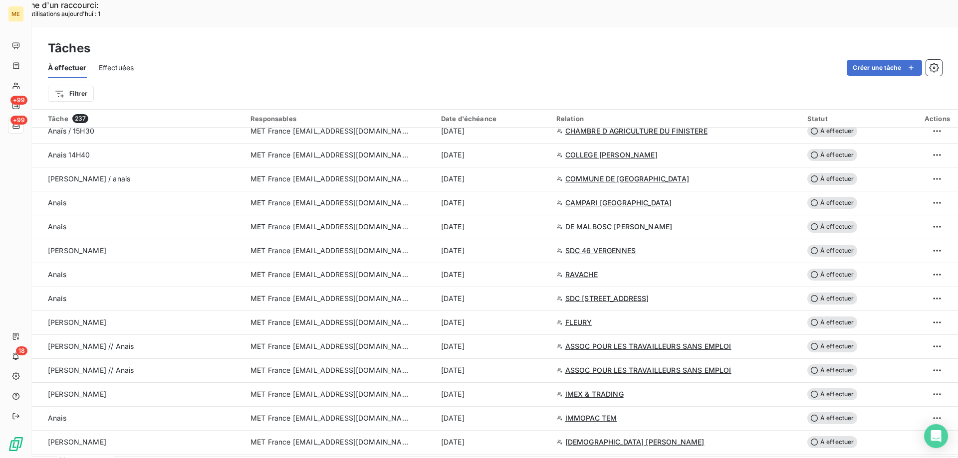
scroll to position [1047, 0]
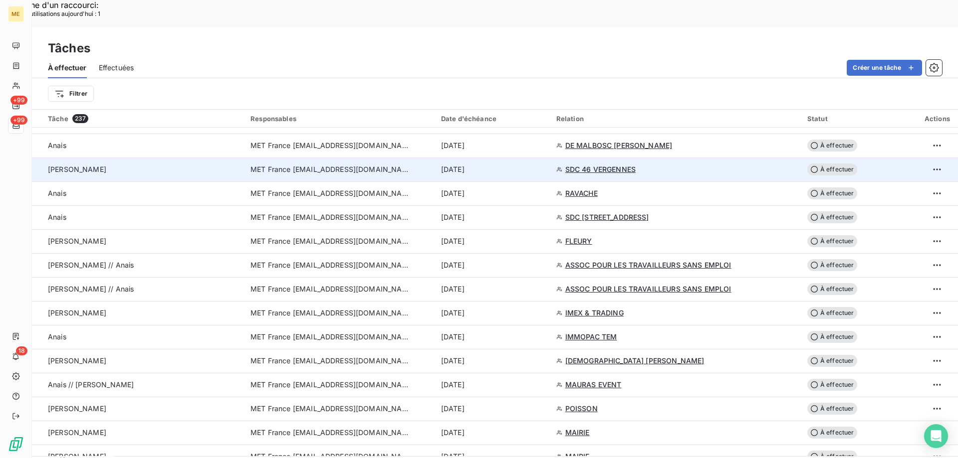
click at [831, 164] on span "À effectuer" at bounding box center [832, 170] width 50 height 12
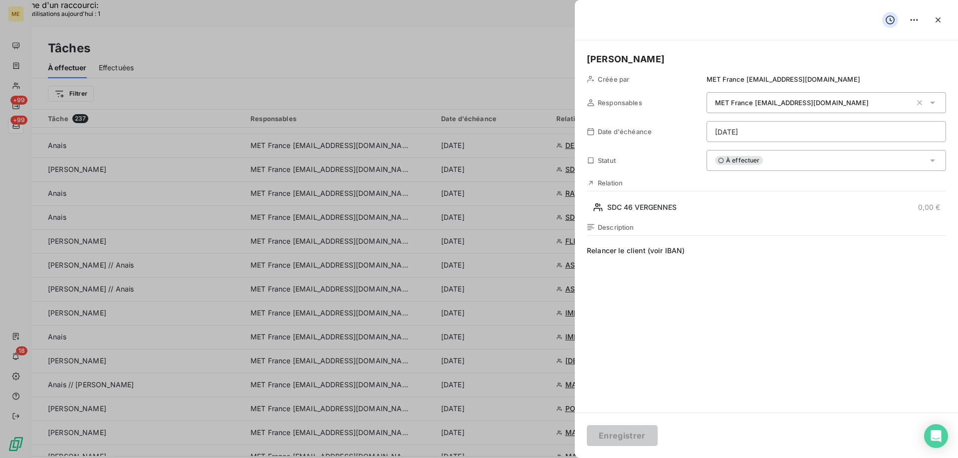
click at [784, 159] on div "À effectuer" at bounding box center [825, 160] width 239 height 21
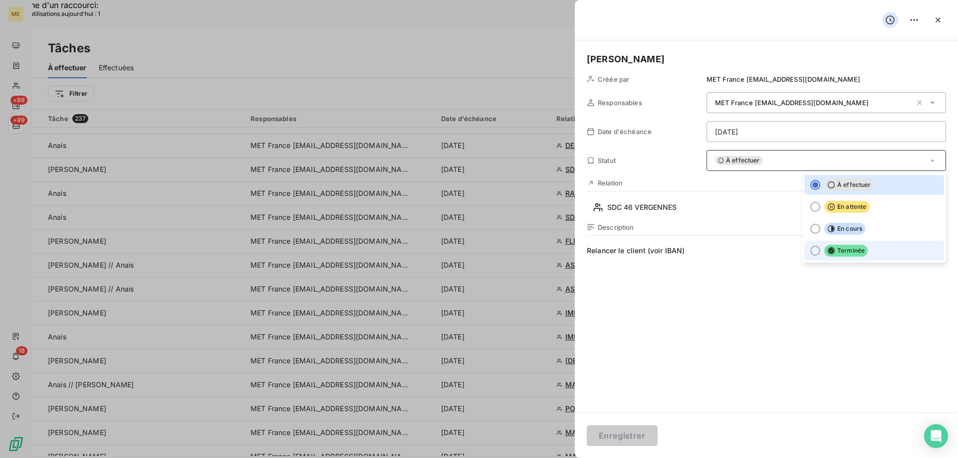
click at [810, 249] on div at bounding box center [815, 251] width 10 height 10
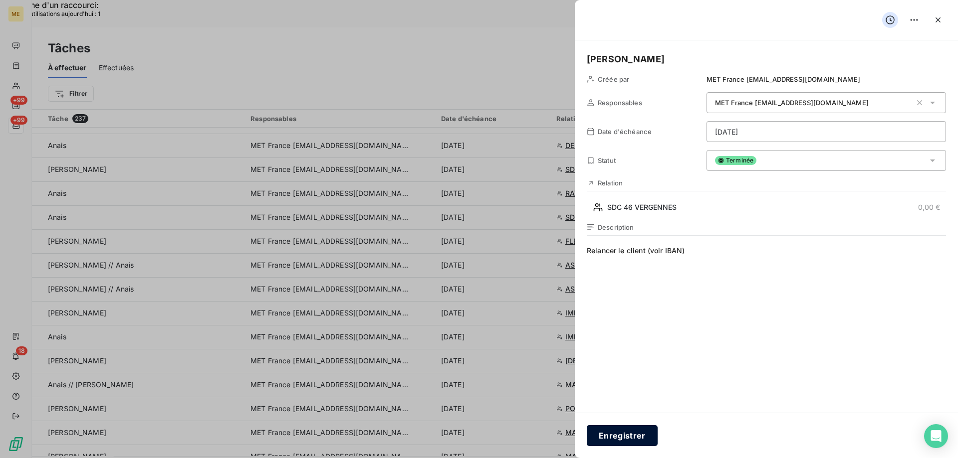
click at [620, 434] on button "Enregistrer" at bounding box center [622, 435] width 71 height 21
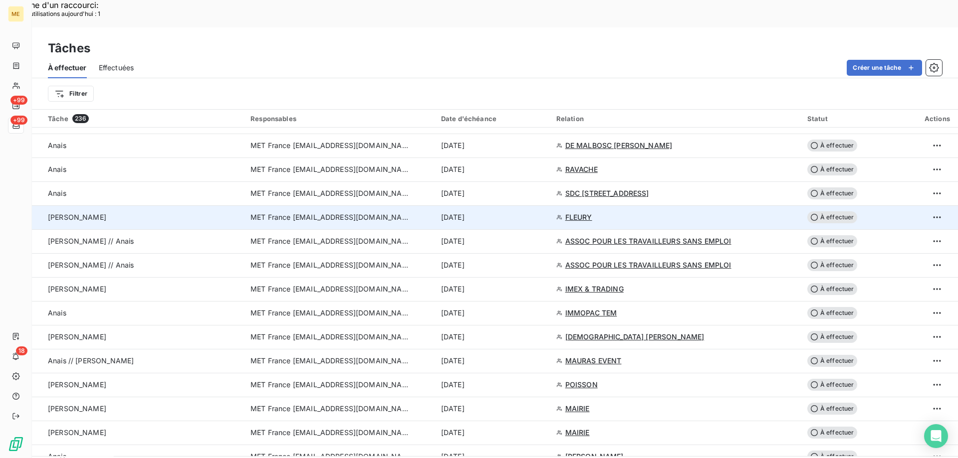
click at [576, 212] on span "FLEURY" at bounding box center [578, 217] width 27 height 10
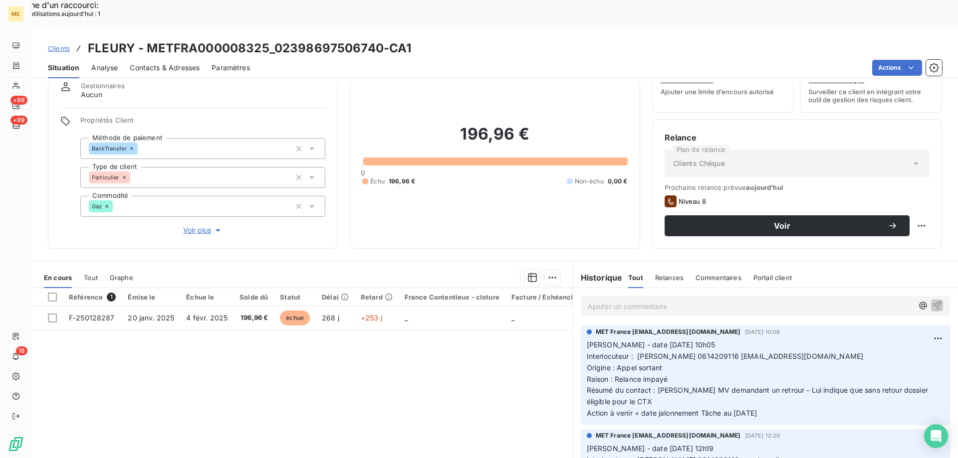
scroll to position [63, 0]
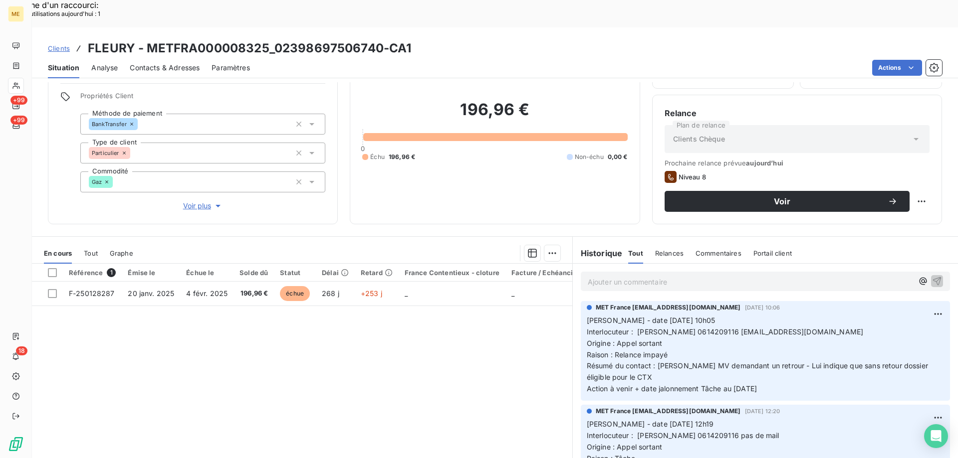
click at [192, 201] on span "Voir plus" at bounding box center [203, 206] width 40 height 10
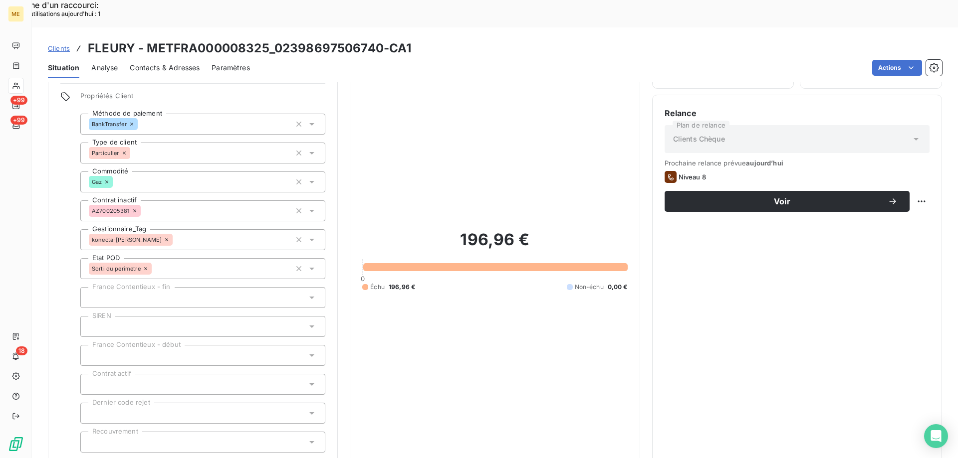
click at [192, 458] on span "Réduire" at bounding box center [203, 466] width 37 height 10
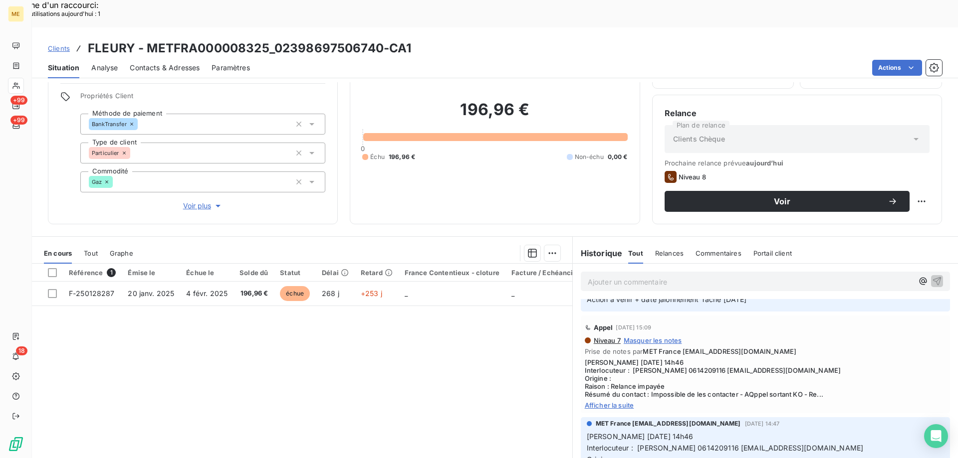
scroll to position [199, 0]
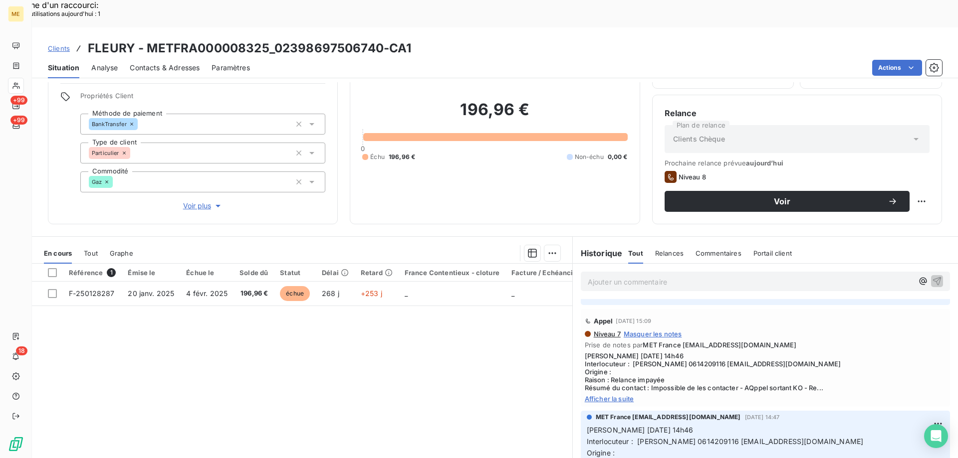
click at [604, 395] on span "Afficher la suite" at bounding box center [765, 399] width 361 height 8
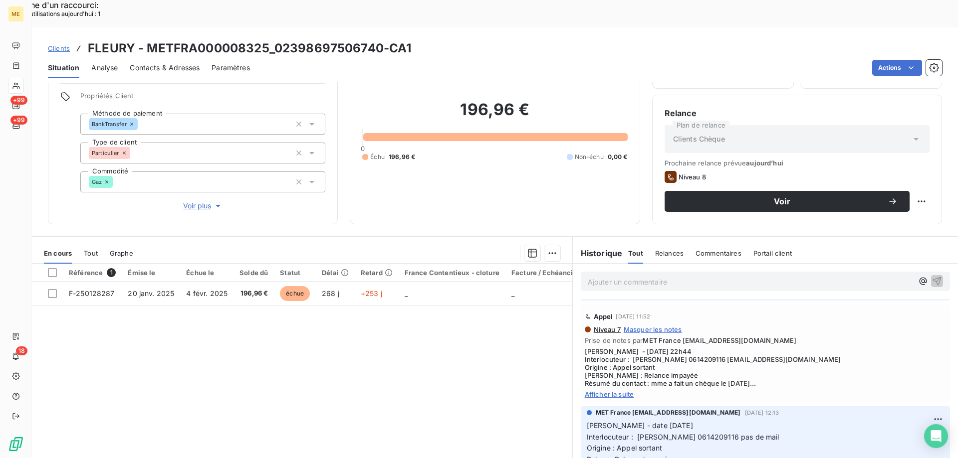
click at [614, 391] on span "Afficher la suite" at bounding box center [765, 395] width 361 height 8
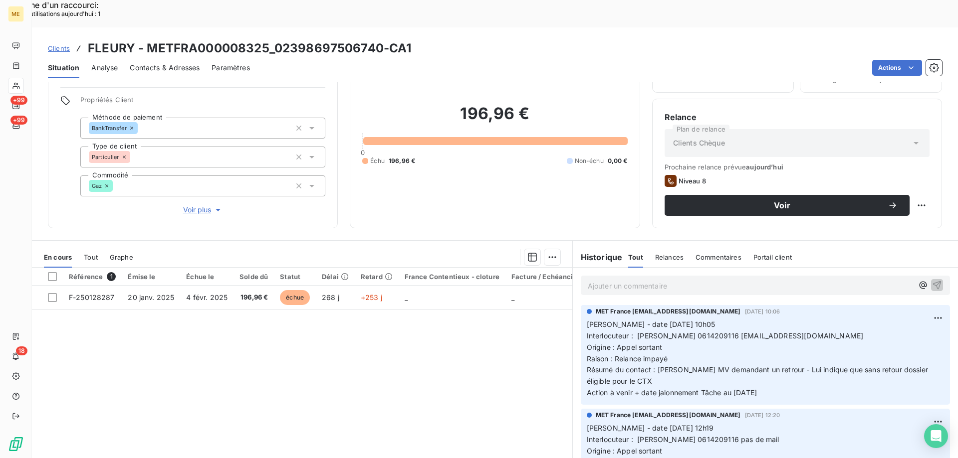
scroll to position [63, 0]
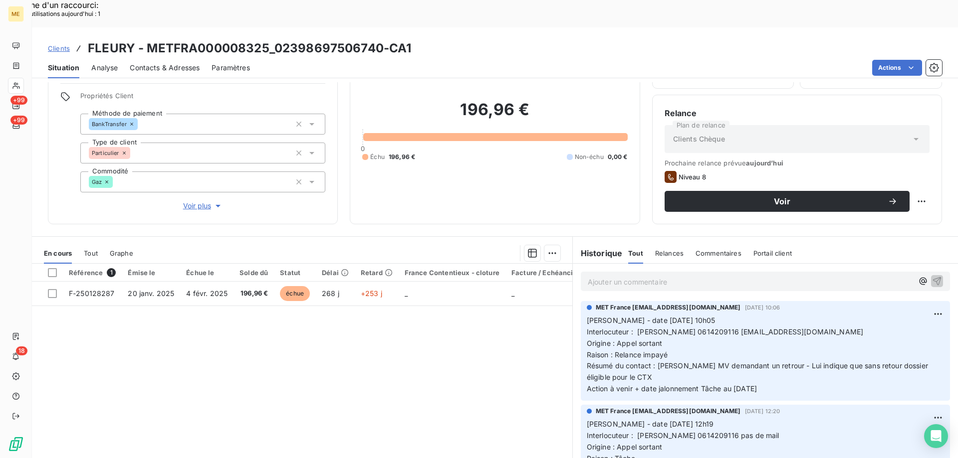
click at [690, 328] on span "Interlocuteur : Mme fleury 0614209116 fleurydorothée@gmail.com" at bounding box center [725, 332] width 277 height 8
click at [455, 350] on div "Référence 1 Émise le Échue le Solde dû Statut Délai Retard France Contentieux -…" at bounding box center [302, 360] width 540 height 192
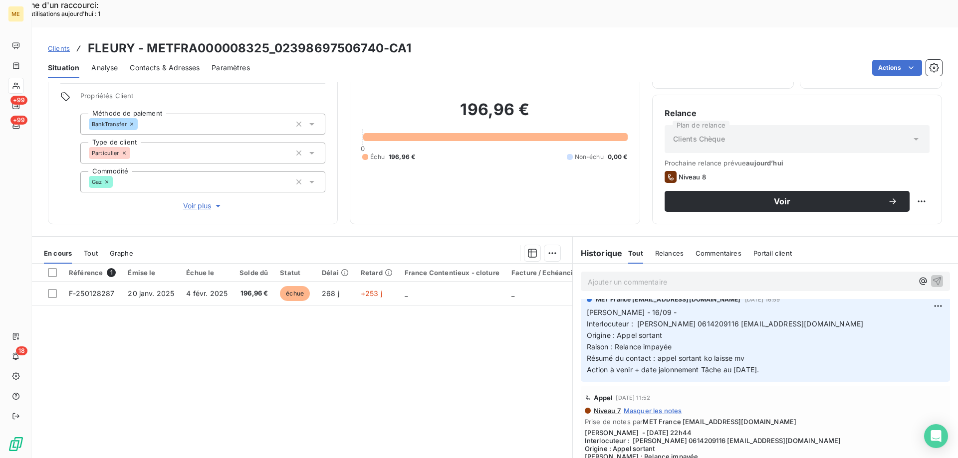
scroll to position [399, 0]
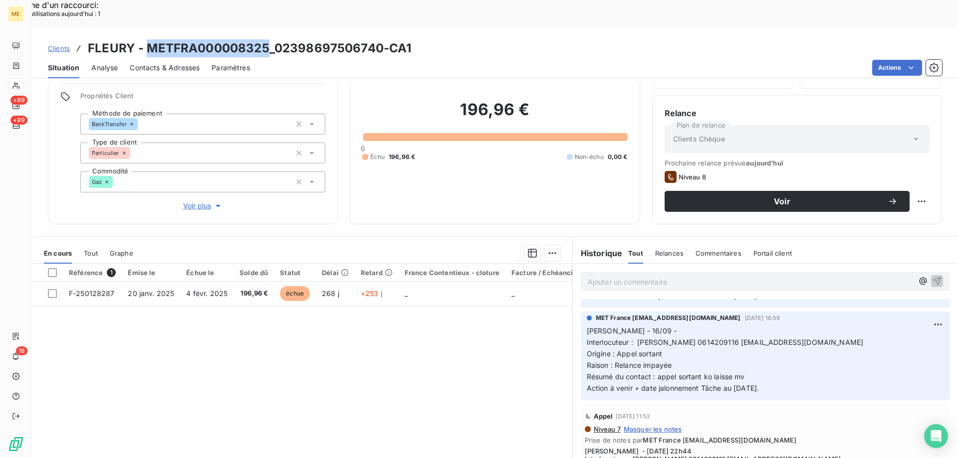
drag, startPoint x: 148, startPoint y: 20, endPoint x: 268, endPoint y: 23, distance: 120.2
click at [268, 39] on h3 "FLEURY - METFRA000008325_02398697506740-CA1" at bounding box center [249, 48] width 323 height 18
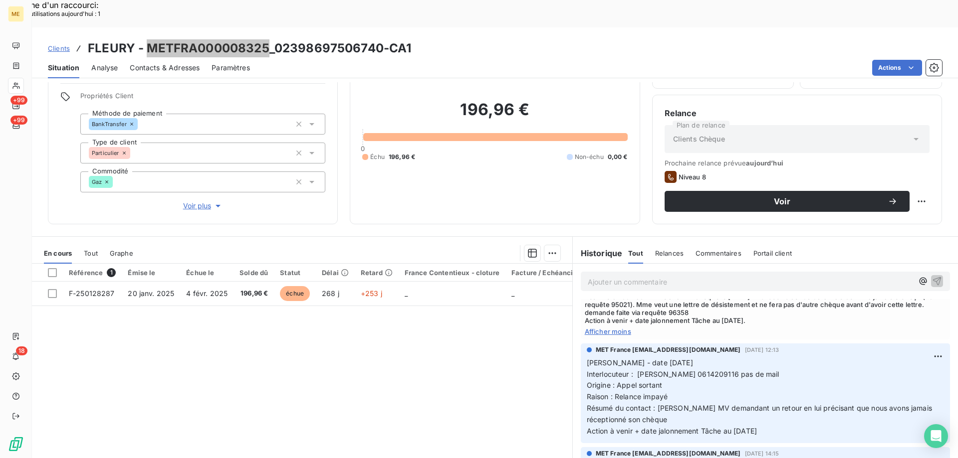
scroll to position [598, 0]
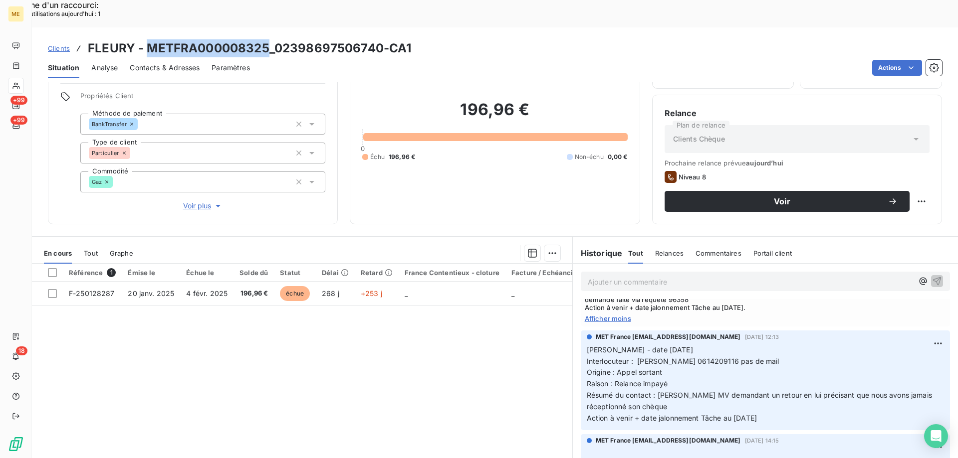
drag, startPoint x: 778, startPoint y: 389, endPoint x: 581, endPoint y: 323, distance: 208.2
click at [581, 331] on div "MET France met-france@recouvrement.met.com 13 août 2025, 12:13 Valérie - date 1…" at bounding box center [765, 381] width 369 height 100
click at [602, 276] on p "Ajouter un commentaire ﻿" at bounding box center [750, 282] width 325 height 12
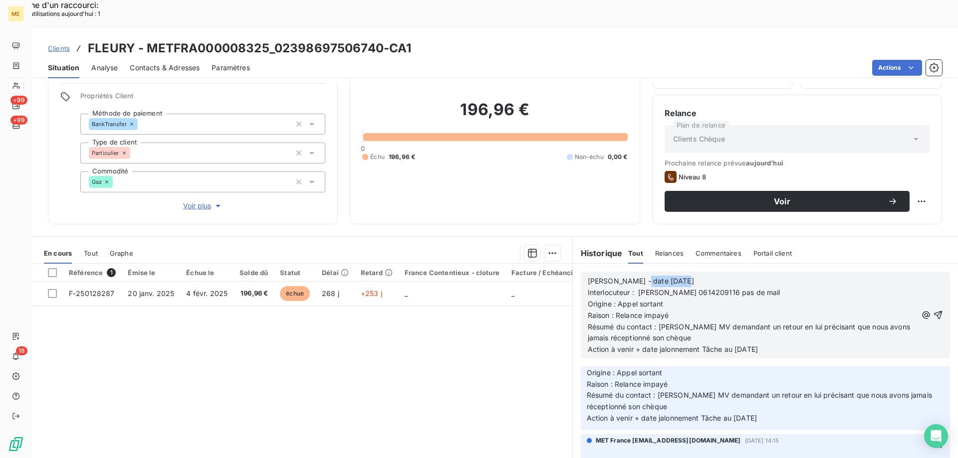
drag, startPoint x: 631, startPoint y: 253, endPoint x: 674, endPoint y: 253, distance: 43.4
click at [674, 276] on p "Valérie - date 13/08/2025" at bounding box center [752, 281] width 329 height 11
click at [689, 276] on p "Valérie - date 13/08/2025" at bounding box center [752, 281] width 329 height 11
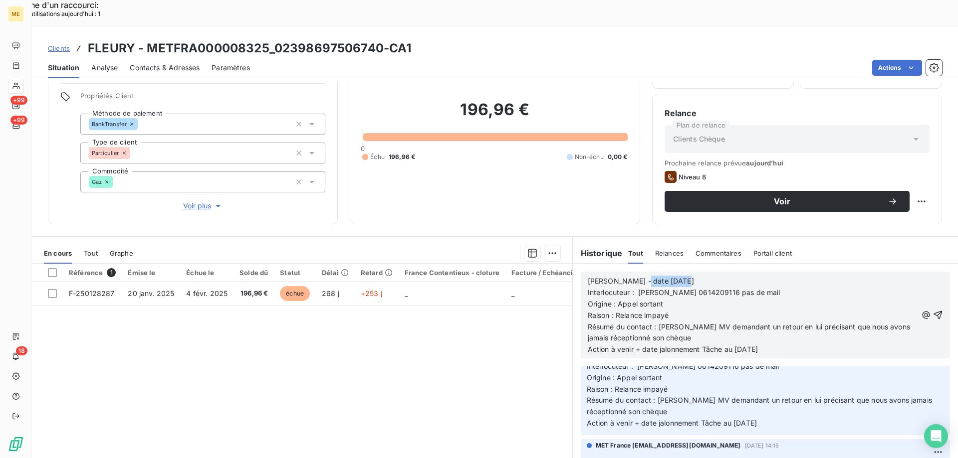
drag, startPoint x: 629, startPoint y: 253, endPoint x: 738, endPoint y: 231, distance: 110.8
click at [732, 272] on div "Valérie - date 13/08/2025 Interlocuteur : Mme fleury 0614209116 pas de mail Ori…" at bounding box center [765, 315] width 369 height 87
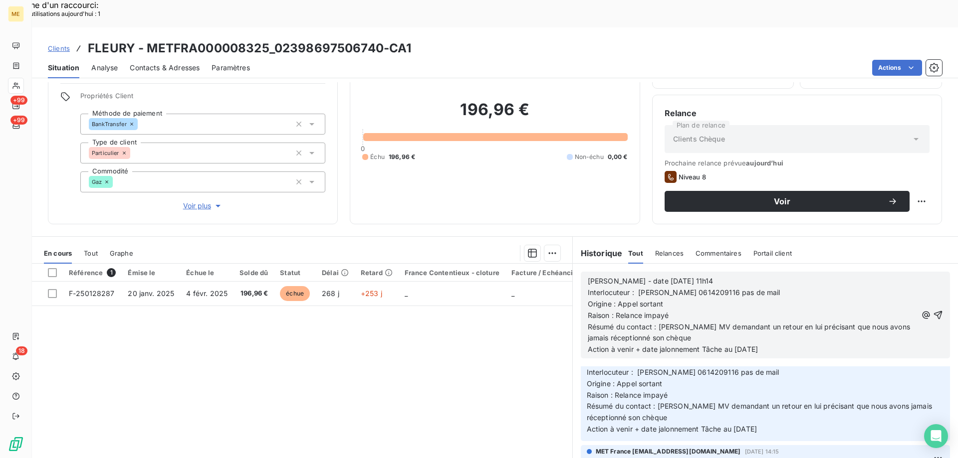
click at [727, 310] on p "Raison : Relance impayé" at bounding box center [752, 315] width 329 height 11
drag, startPoint x: 718, startPoint y: 267, endPoint x: 759, endPoint y: 269, distance: 41.4
click at [759, 287] on p "Interlocuteur : Mme fleury 0614209116 pas de mail" at bounding box center [752, 292] width 329 height 11
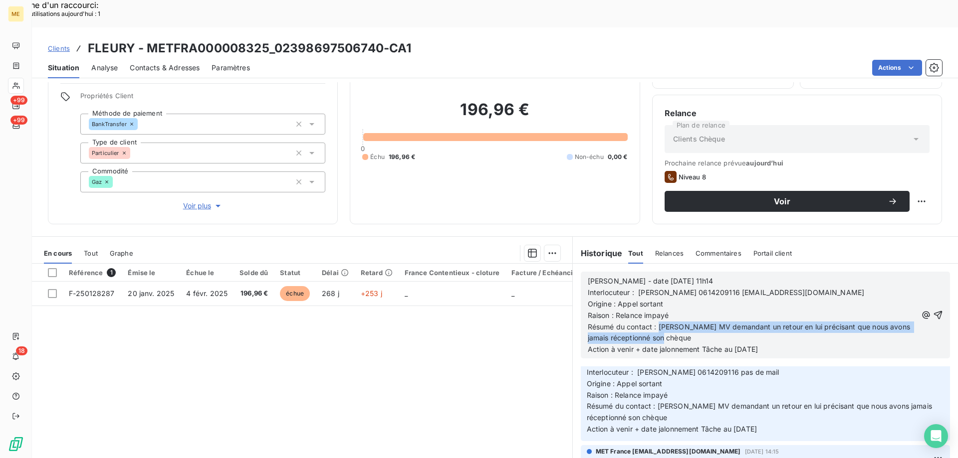
drag, startPoint x: 655, startPoint y: 301, endPoint x: 668, endPoint y: 311, distance: 16.4
click at [668, 322] on p "Résumé du contact : Laisse MV demandant un retour en lui précisant que nous avo…" at bounding box center [752, 333] width 329 height 23
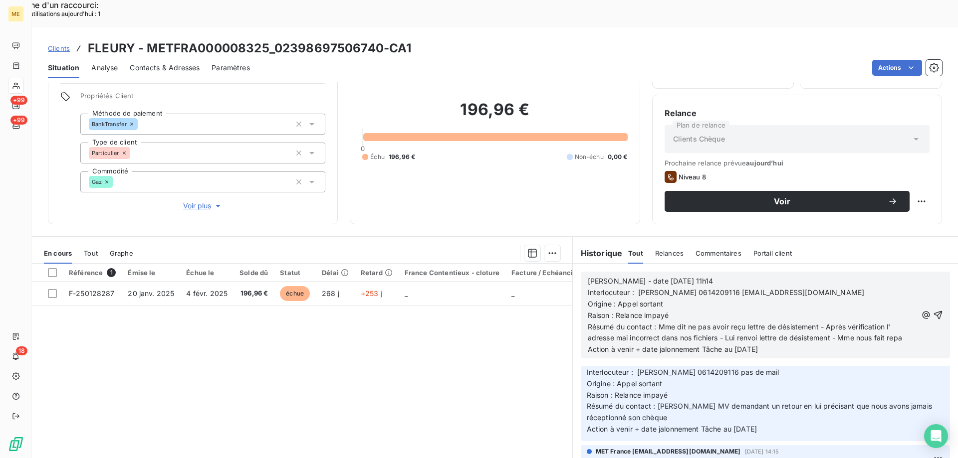
scroll to position [666, 0]
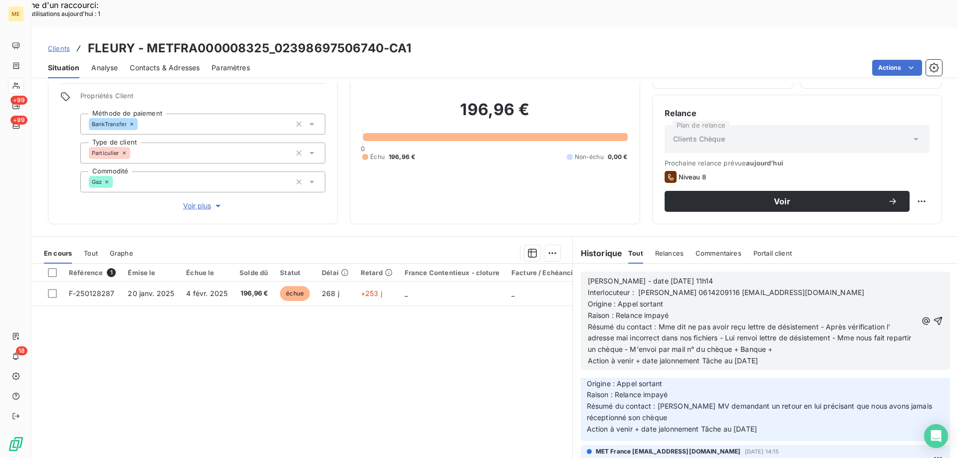
click at [763, 323] on span "Résumé du contact : Mme dit ne pas avoir reçu lettre de désistement - Après vér…" at bounding box center [751, 338] width 326 height 31
drag, startPoint x: 732, startPoint y: 333, endPoint x: 750, endPoint y: 331, distance: 18.0
click at [750, 357] on span "Action à venir + date jalonnement Tâche au 19/08/2025" at bounding box center [673, 361] width 170 height 8
click at [934, 317] on icon "button" at bounding box center [938, 321] width 8 height 8
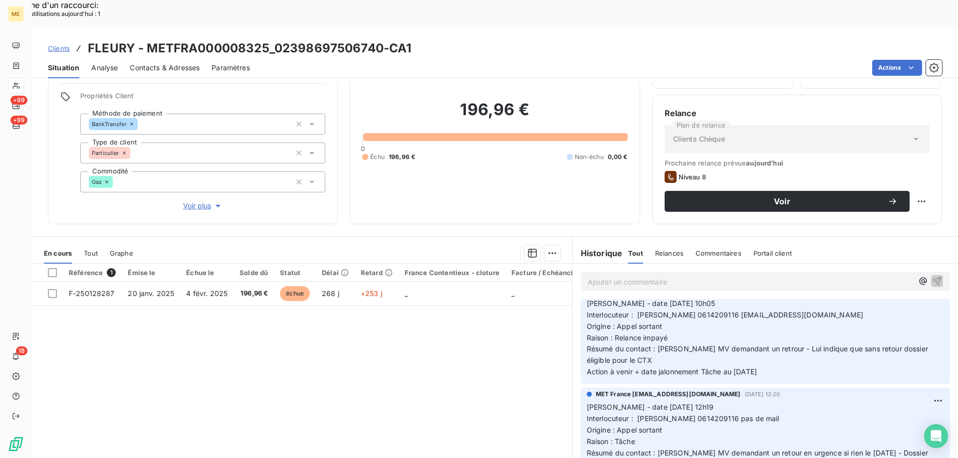
scroll to position [0, 0]
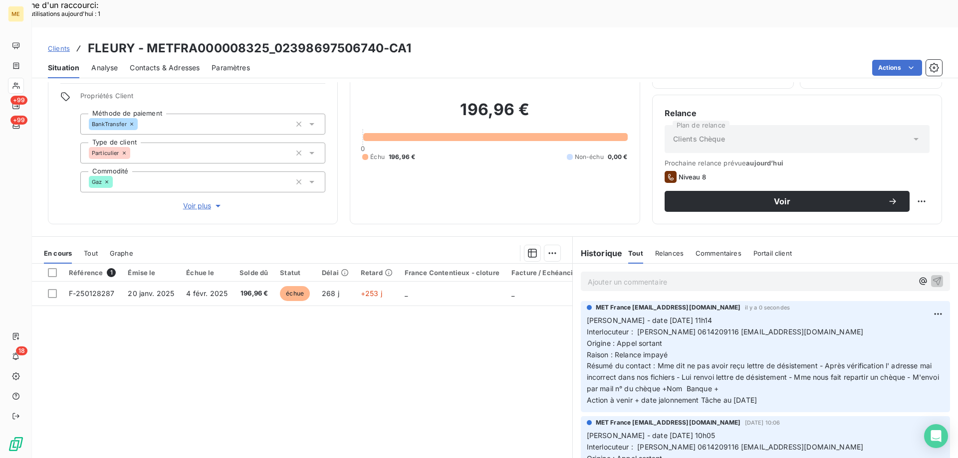
drag, startPoint x: 771, startPoint y: 372, endPoint x: 584, endPoint y: 290, distance: 203.7
click at [587, 315] on p "Valérie - date 15/10/2025 11h14 Interlocuteur : Mme fleury 0614209116 fleurydor…" at bounding box center [765, 360] width 357 height 91
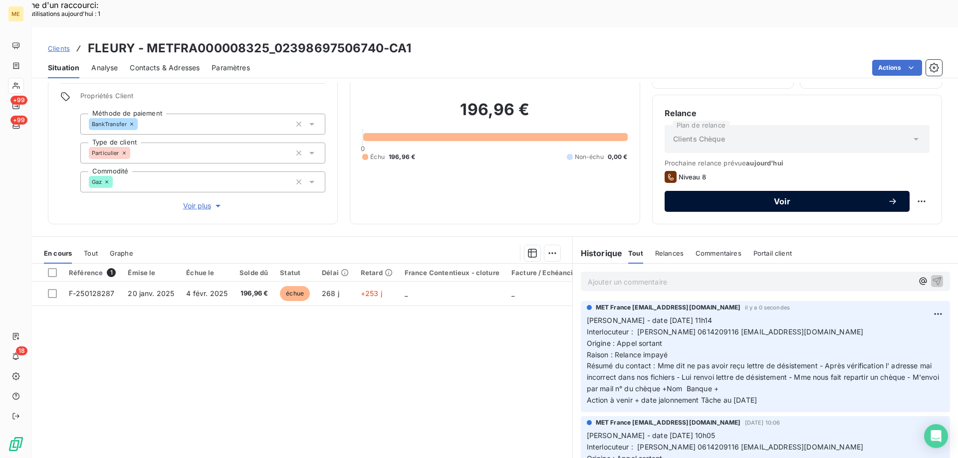
click at [703, 197] on span "Voir" at bounding box center [781, 201] width 211 height 8
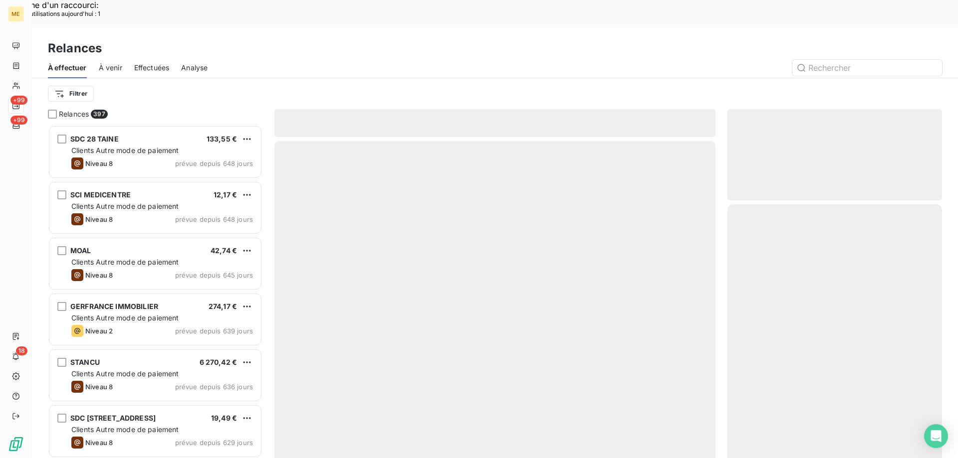
scroll to position [353, 207]
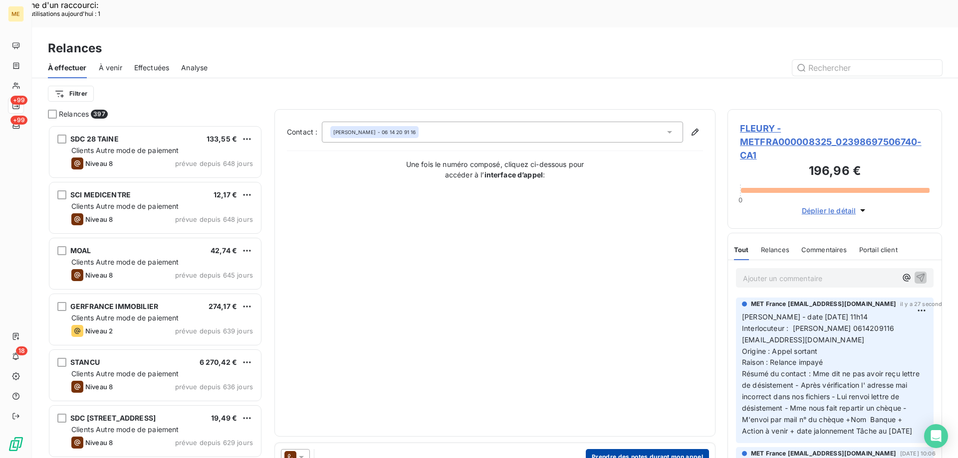
click at [612, 449] on button "Prendre des notes durant mon appel" at bounding box center [647, 457] width 123 height 16
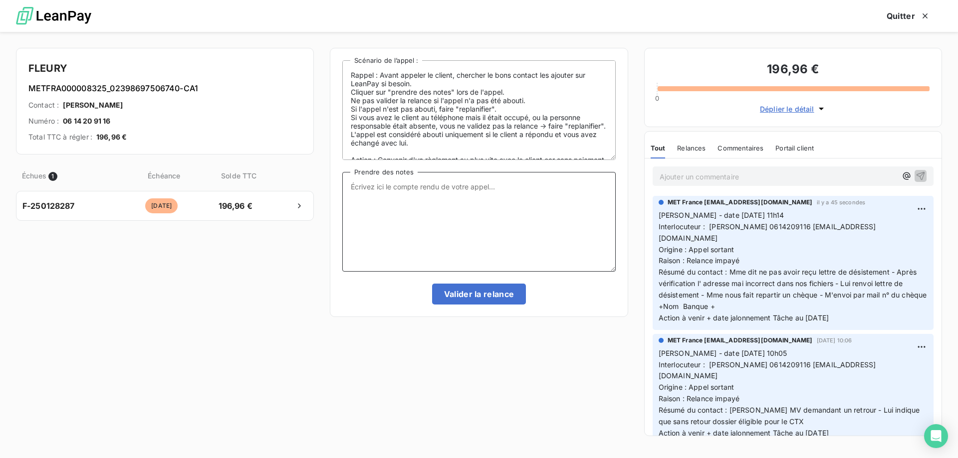
click at [476, 182] on textarea "Prendre des notes" at bounding box center [478, 222] width 273 height 100
paste textarea "[PERSON_NAME] - date [DATE] 11h14 Interlocuteur : [PERSON_NAME] 0614209116 [EMA…"
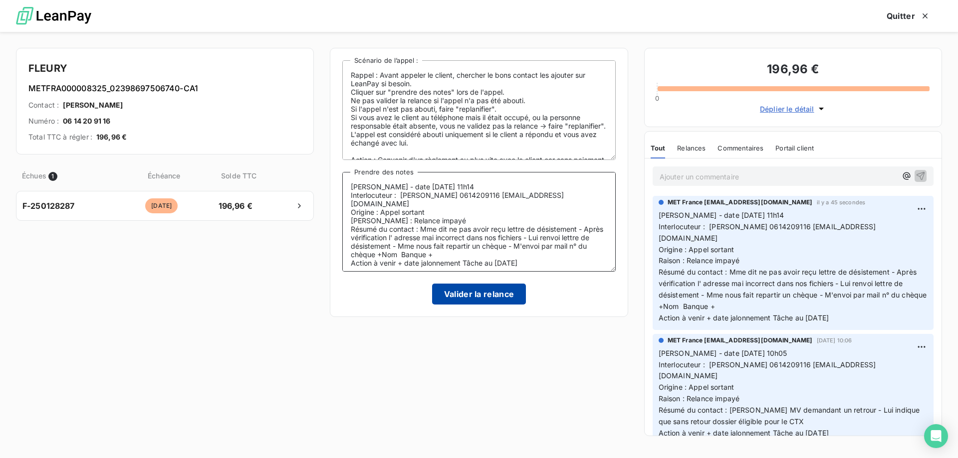
type textarea "[PERSON_NAME] - date [DATE] 11h14 Interlocuteur : [PERSON_NAME] 0614209116 [EMA…"
click at [466, 295] on button "Valider la relance" at bounding box center [479, 294] width 94 height 21
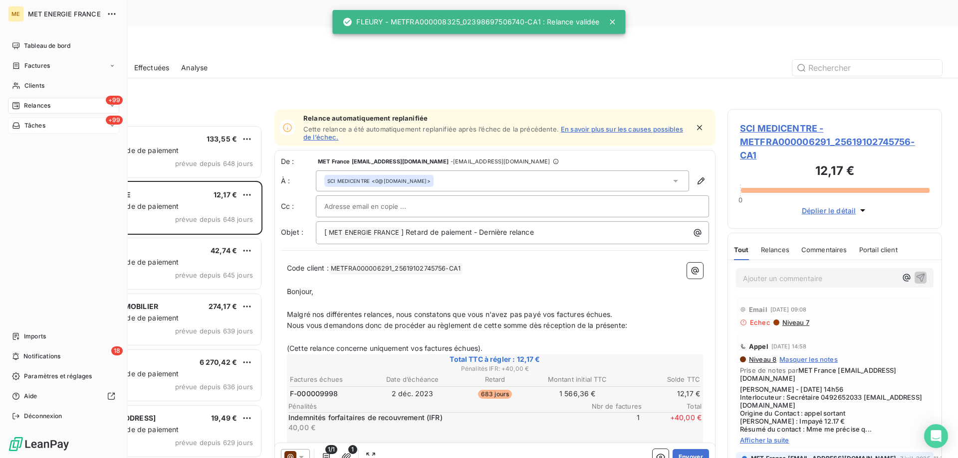
click at [59, 119] on div "+99 Tâches" at bounding box center [63, 126] width 111 height 16
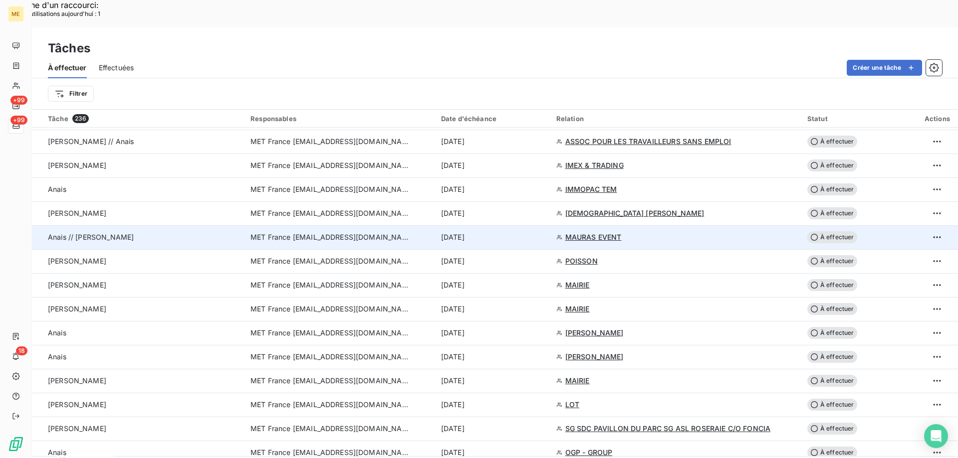
scroll to position [997, 0]
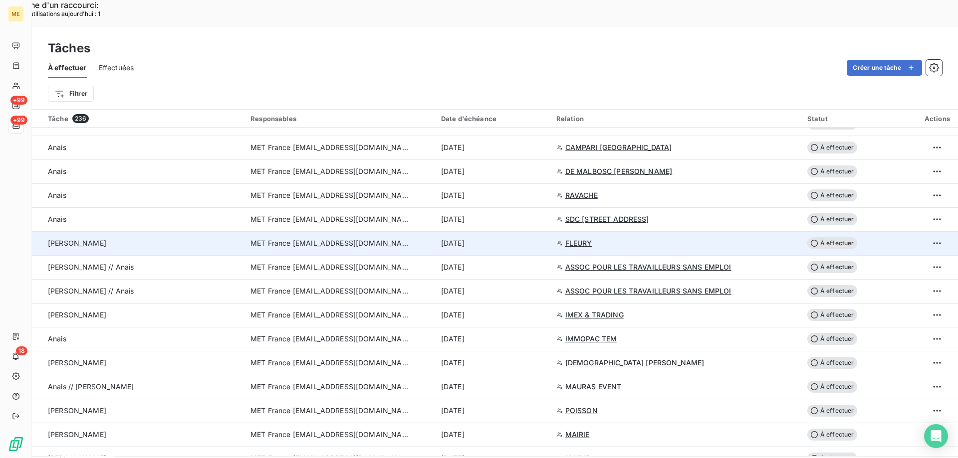
click at [575, 238] on span "FLEURY" at bounding box center [578, 243] width 27 height 10
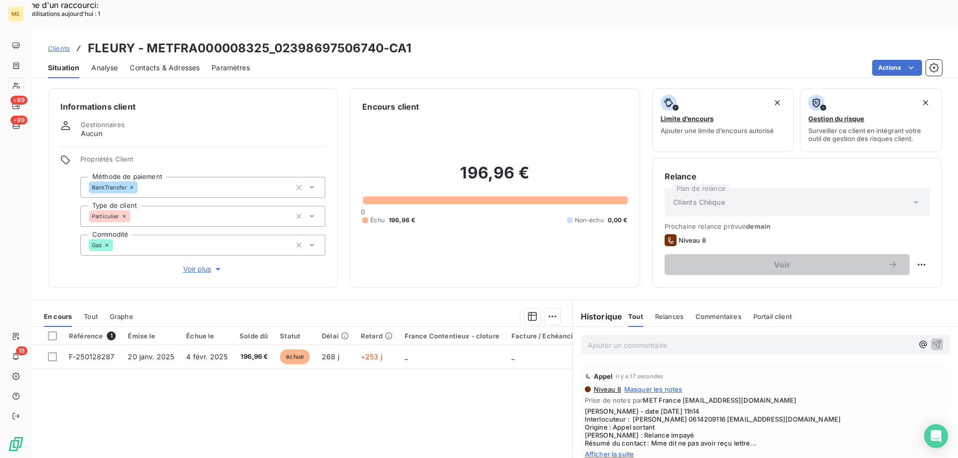
click at [166, 63] on span "Contacts & Adresses" at bounding box center [165, 68] width 70 height 10
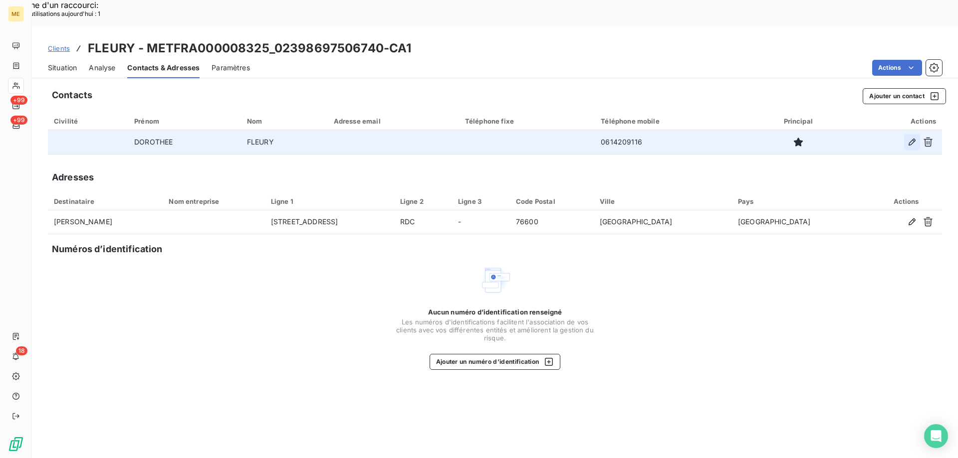
click at [910, 137] on icon "button" at bounding box center [912, 142] width 10 height 10
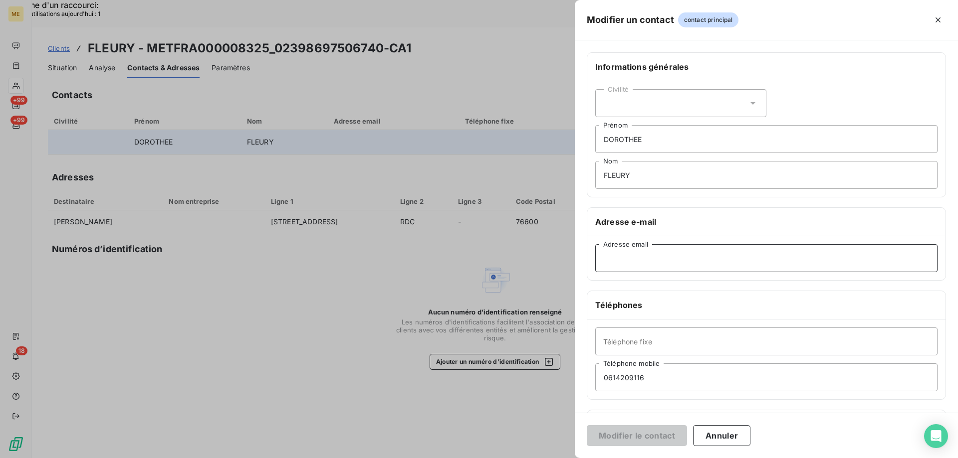
click at [660, 259] on input "Adresse email" at bounding box center [766, 258] width 342 height 28
click at [628, 263] on input "Adresse email" at bounding box center [766, 258] width 342 height 28
paste input "fleurydorothee69@gmail.com"
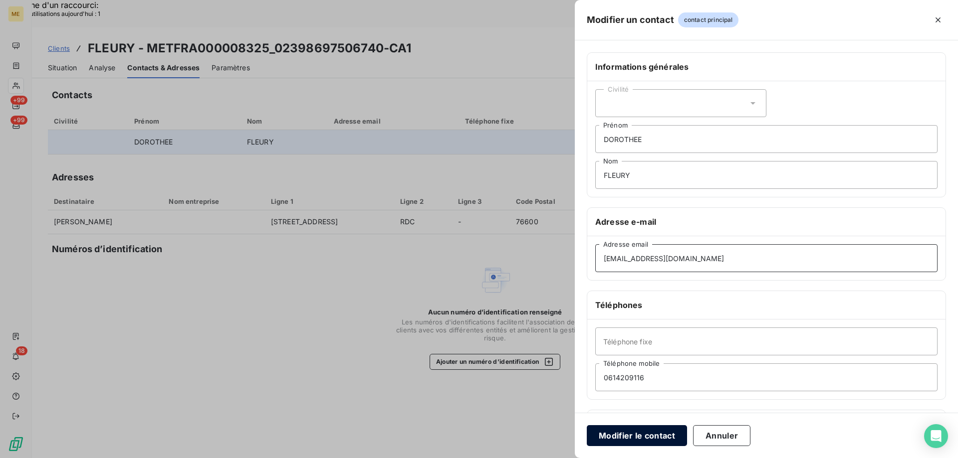
type input "fleurydorothee69@gmail.com"
click at [628, 438] on button "Modifier le contact" at bounding box center [637, 435] width 100 height 21
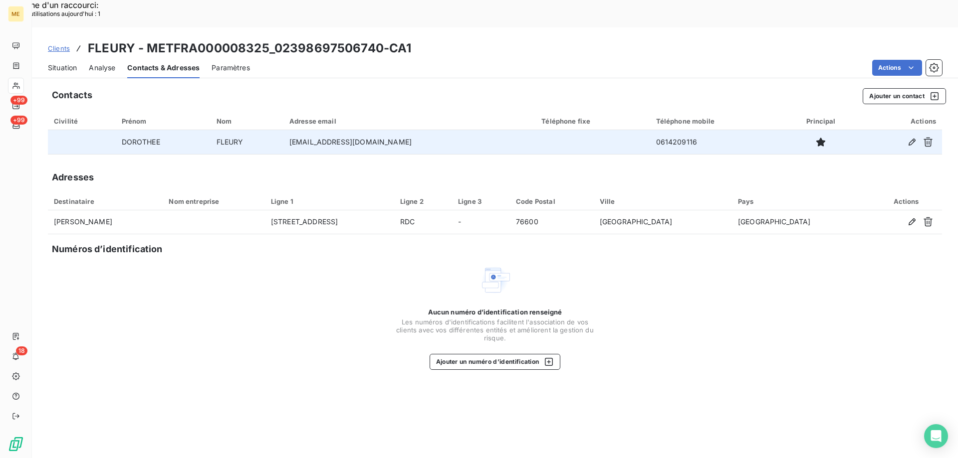
click at [61, 63] on span "Situation" at bounding box center [62, 68] width 29 height 10
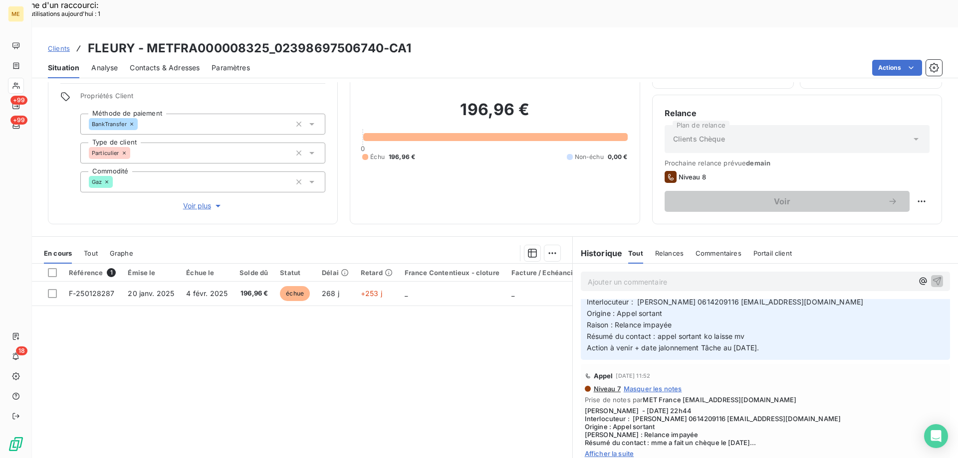
scroll to position [748, 0]
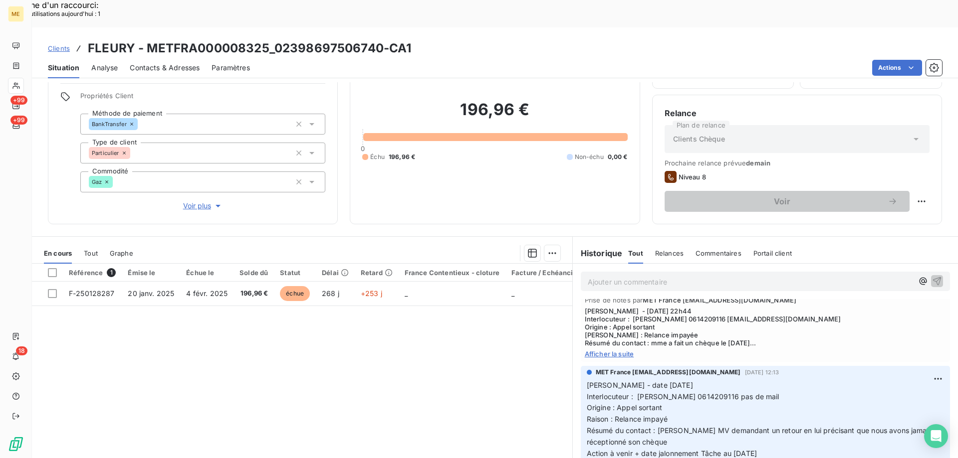
click at [609, 350] on span "Afficher la suite" at bounding box center [765, 354] width 361 height 8
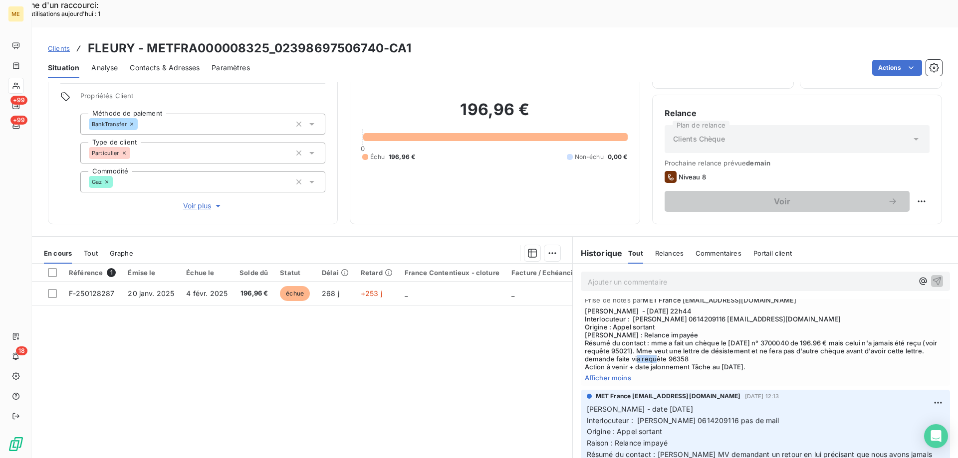
drag, startPoint x: 701, startPoint y: 329, endPoint x: 723, endPoint y: 332, distance: 22.6
click at [723, 332] on span "Sylvain - 01/09/2025 - 22h44 Interlocuteur : Mme fleury 0614209116 fleurydotrot…" at bounding box center [765, 339] width 361 height 64
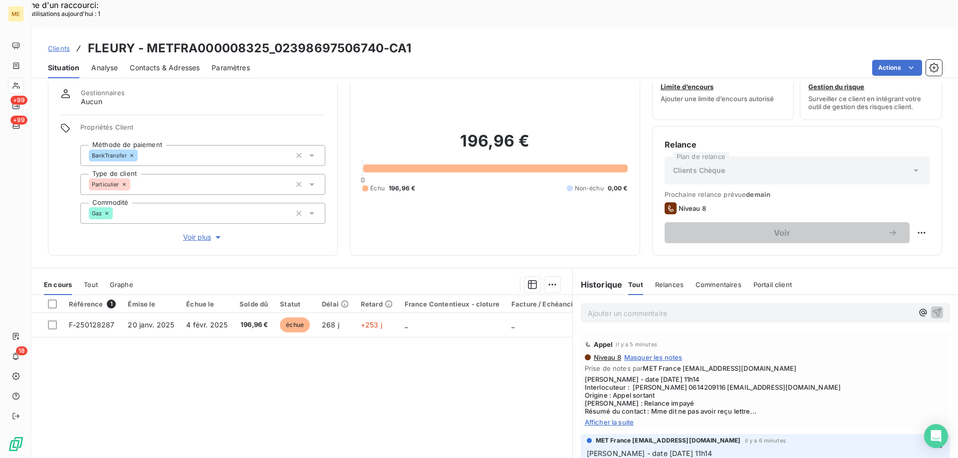
scroll to position [63, 0]
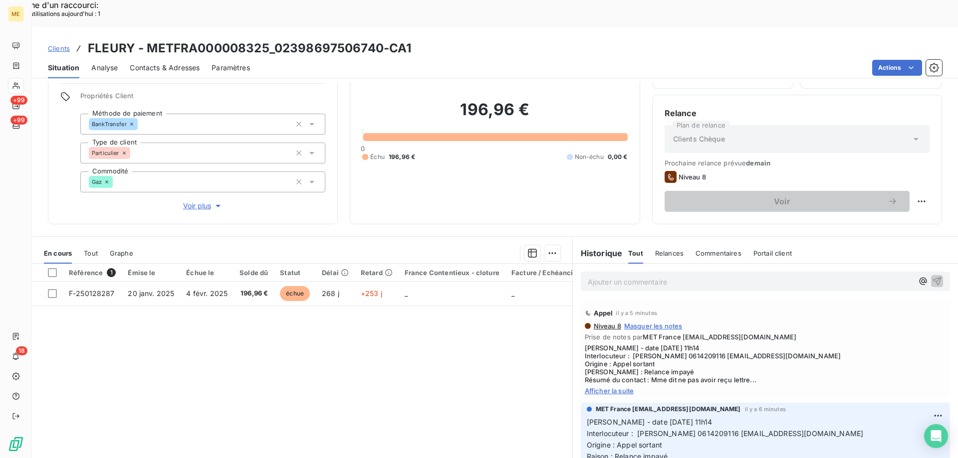
click at [600, 387] on span "Afficher la suite" at bounding box center [765, 391] width 361 height 8
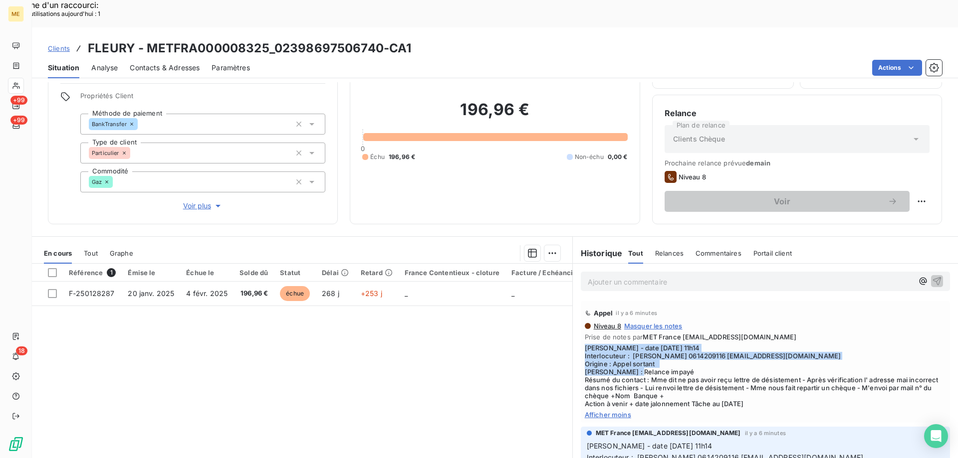
drag, startPoint x: 660, startPoint y: 343, endPoint x: 582, endPoint y: 318, distance: 82.3
click at [585, 344] on span "[PERSON_NAME] - date [DATE] 11h14 Interlocuteur : [PERSON_NAME] 0614209116 [EMA…" at bounding box center [765, 376] width 361 height 64
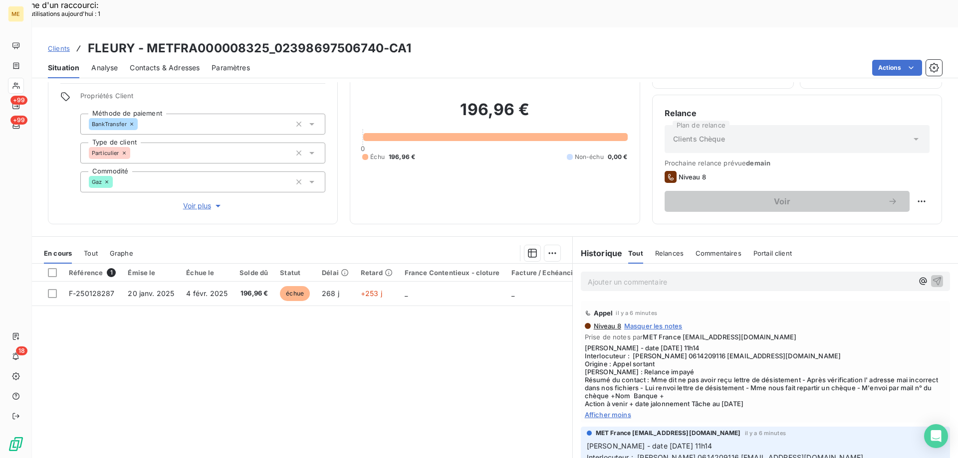
click at [761, 379] on span "[PERSON_NAME] - date [DATE] 11h14 Interlocuteur : [PERSON_NAME] 0614209116 [EMA…" at bounding box center [765, 376] width 361 height 64
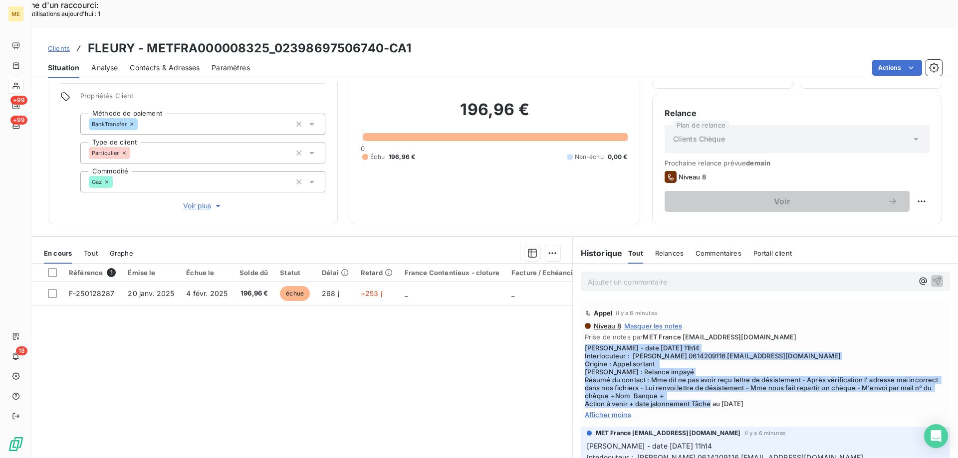
drag, startPoint x: 761, startPoint y: 379, endPoint x: 579, endPoint y: 317, distance: 192.3
click at [581, 317] on div "Appel il y a 6 minutes Niveau 8 Masquer les notes Prise de notes par MET France…" at bounding box center [765, 362] width 369 height 122
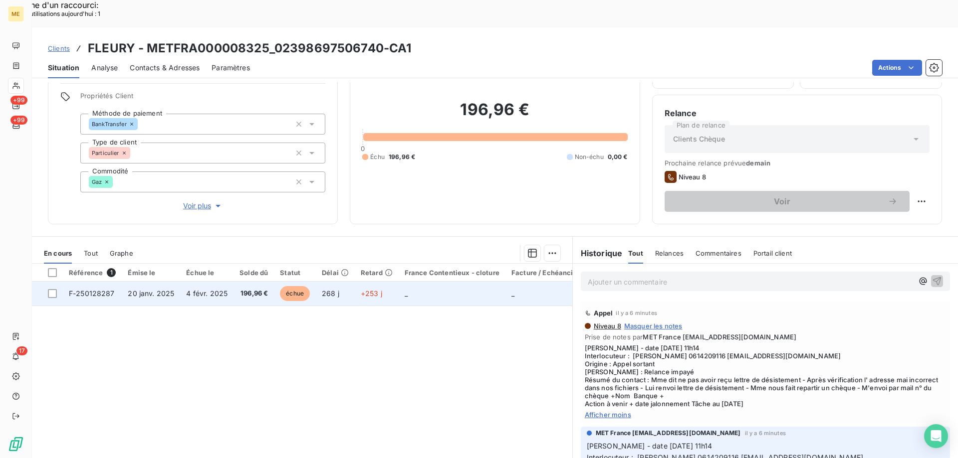
click at [85, 289] on span "F-250128287" at bounding box center [92, 293] width 46 height 8
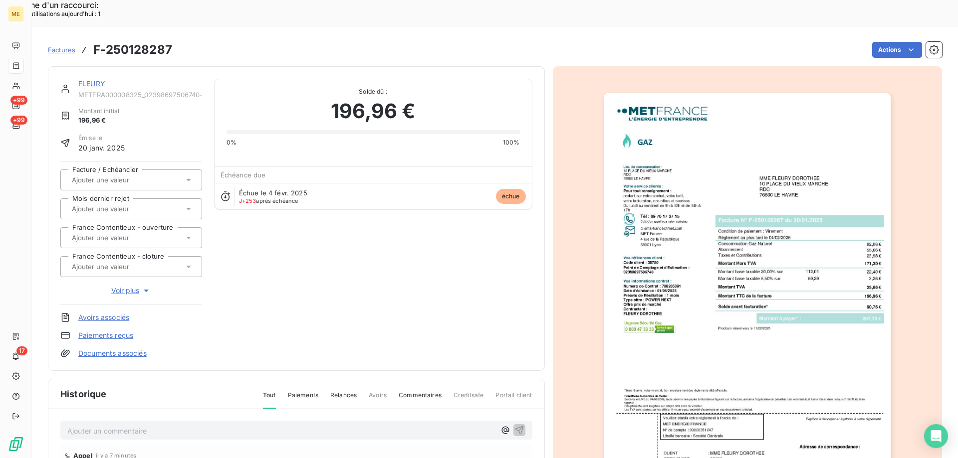
click at [701, 162] on img "button" at bounding box center [746, 296] width 287 height 406
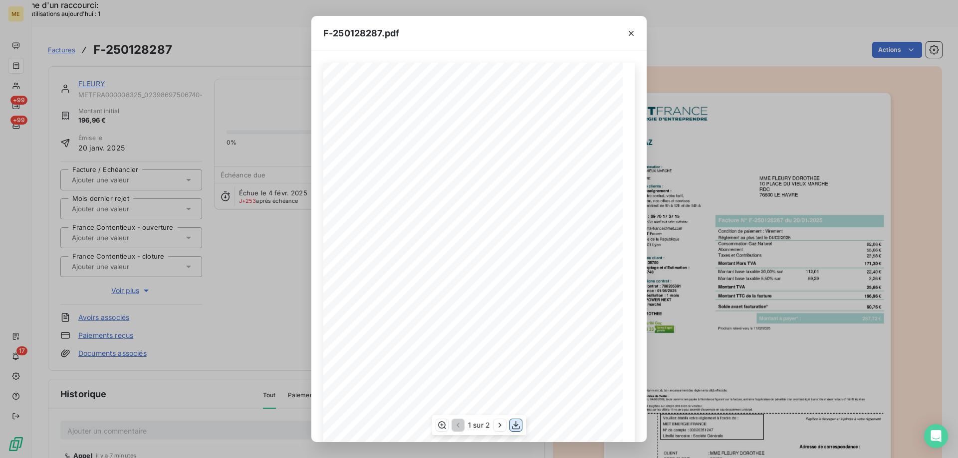
click at [517, 429] on icon "button" at bounding box center [516, 425] width 10 height 10
click at [632, 38] on button "button" at bounding box center [631, 33] width 16 height 16
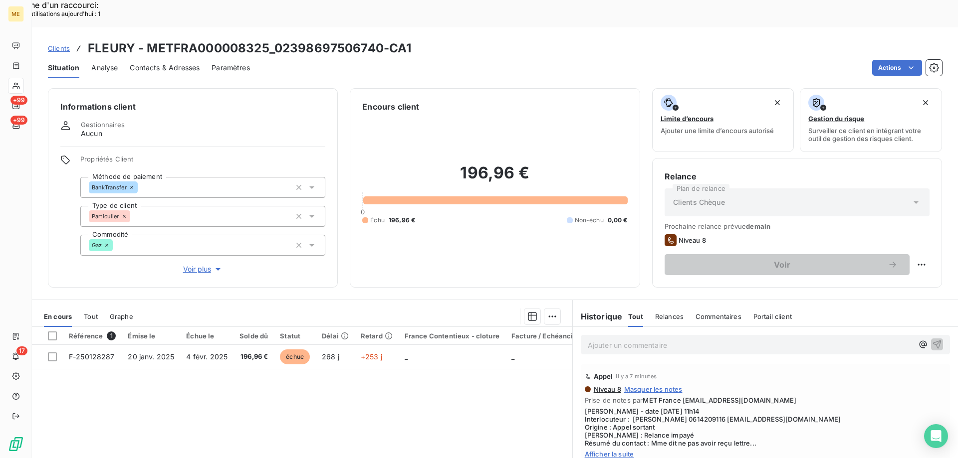
click at [151, 39] on h3 "FLEURY - METFRA000008325_02398697506740-CA1" at bounding box center [249, 48] width 323 height 18
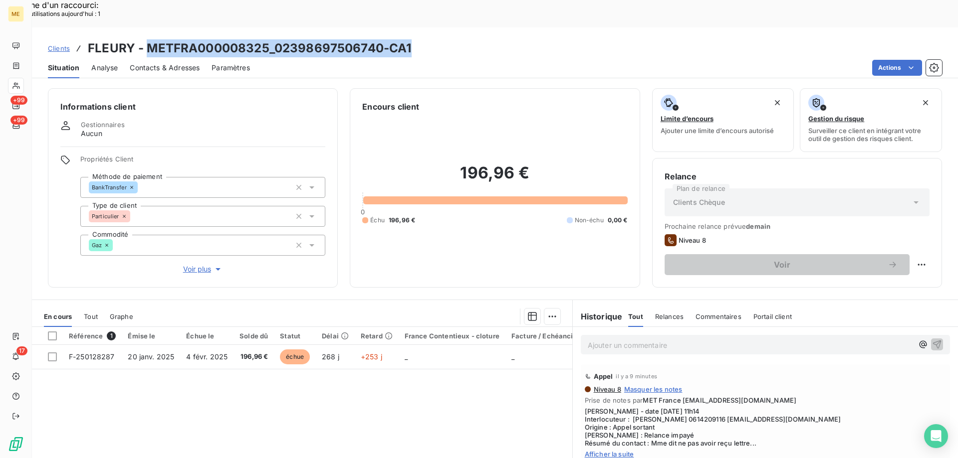
drag, startPoint x: 146, startPoint y: 20, endPoint x: 415, endPoint y: 23, distance: 269.8
click at [415, 39] on div "Clients FLEURY - METFRA000008325_02398697506740-CA1" at bounding box center [495, 48] width 926 height 18
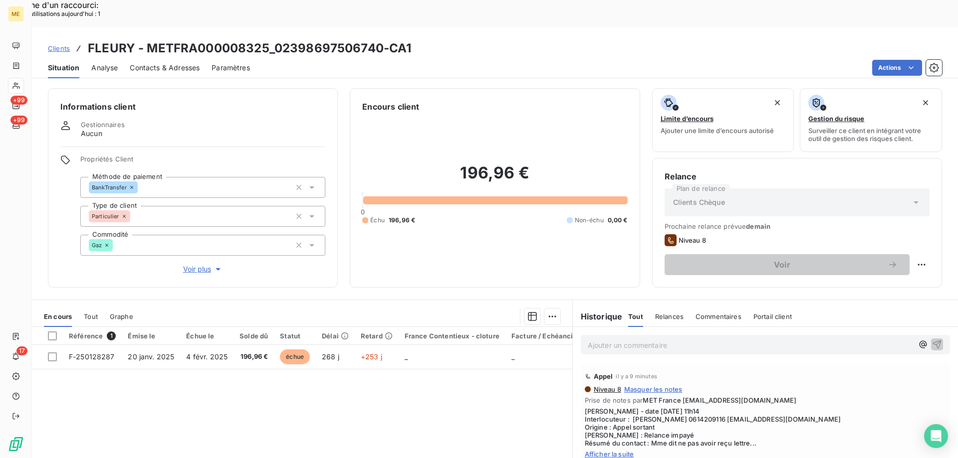
click at [436, 389] on div "Référence 1 Émise le Échue le Solde dû Statut Délai Retard France Contentieux -…" at bounding box center [302, 423] width 540 height 192
drag, startPoint x: 628, startPoint y: 393, endPoint x: 800, endPoint y: 390, distance: 172.1
click at [800, 407] on span "Valérie - date 15/10/2025 11h14 Interlocuteur : Mme fleury 0614209116 fleurydor…" at bounding box center [765, 427] width 361 height 40
click at [454, 385] on div "Référence 1 Émise le Échue le Solde dû Statut Délai Retard France Contentieux -…" at bounding box center [302, 423] width 540 height 192
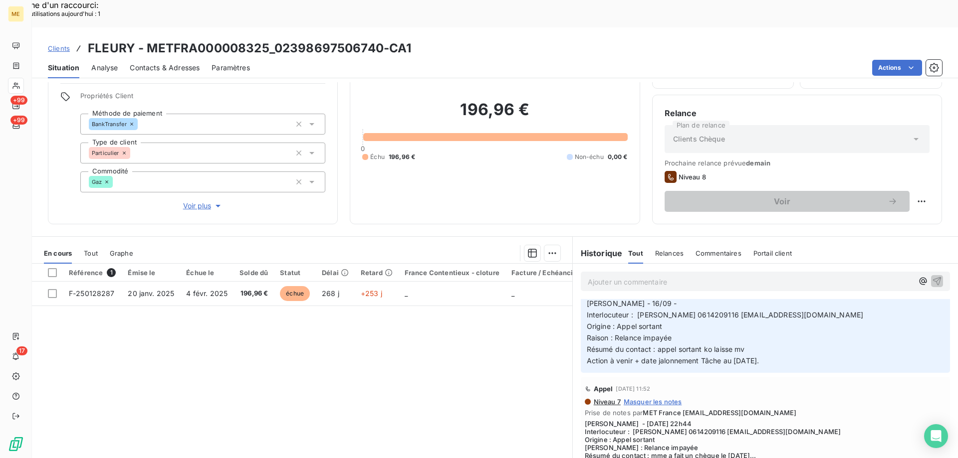
scroll to position [648, 0]
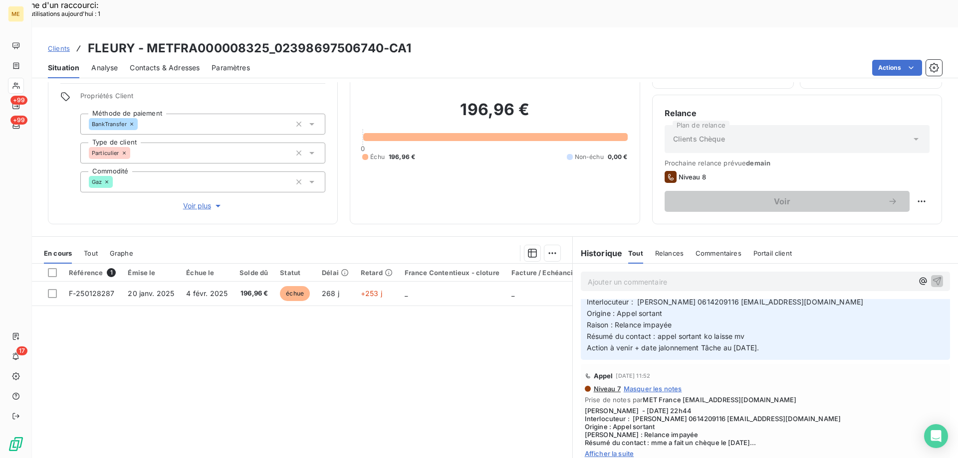
click at [608, 450] on span "Afficher la suite" at bounding box center [765, 454] width 361 height 8
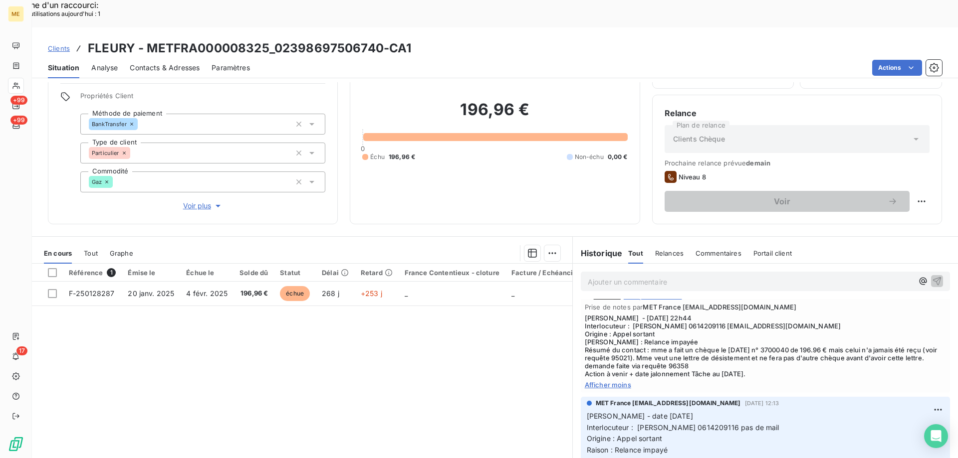
scroll to position [748, 0]
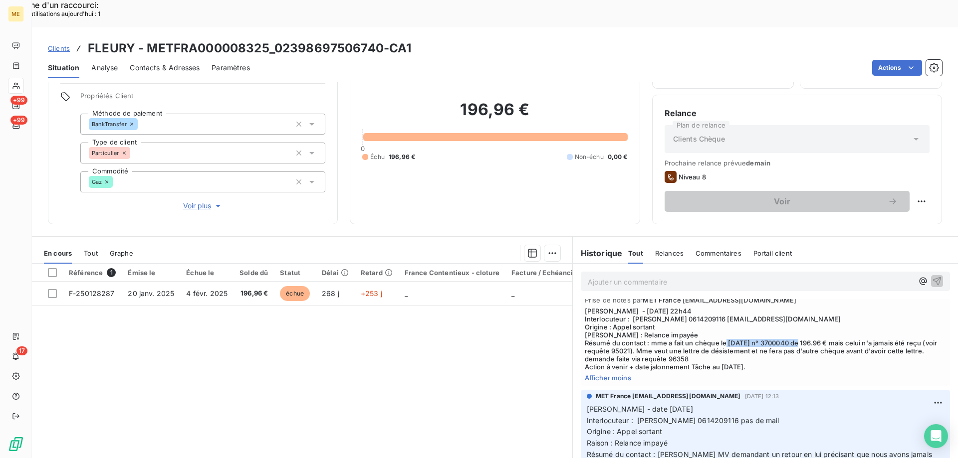
drag, startPoint x: 766, startPoint y: 314, endPoint x: 840, endPoint y: 312, distance: 74.4
click at [840, 312] on span "Sylvain - 01/09/2025 - 22h44 Interlocuteur : Mme fleury 0614209116 fleurydotrot…" at bounding box center [765, 339] width 361 height 64
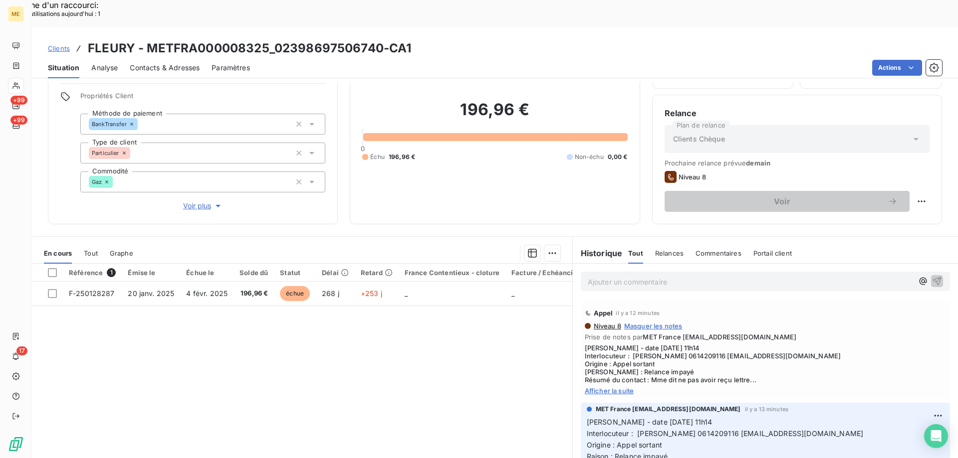
scroll to position [0, 0]
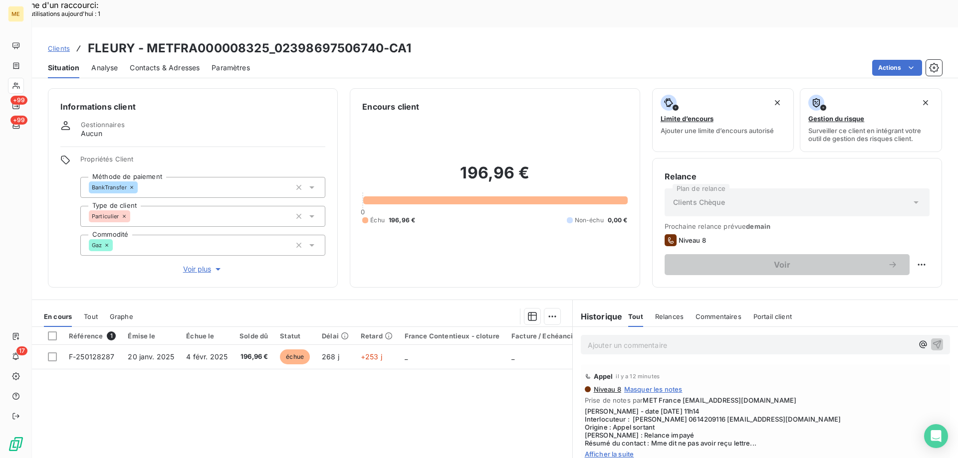
click at [195, 264] on span "Voir plus" at bounding box center [203, 269] width 40 height 10
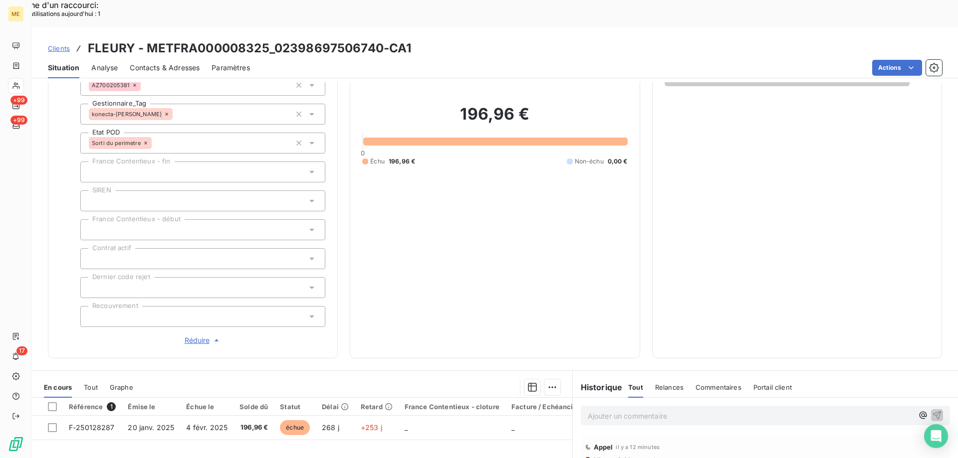
scroll to position [199, 0]
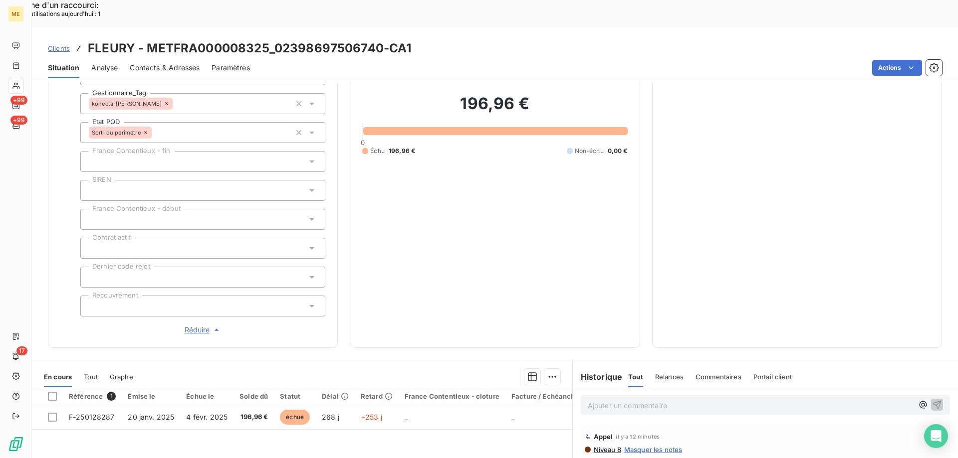
click at [196, 325] on span "Réduire" at bounding box center [203, 330] width 37 height 10
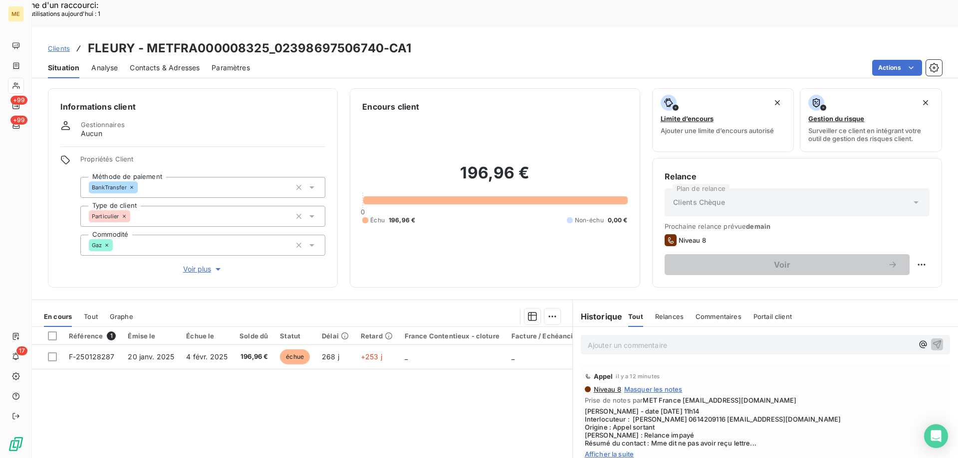
drag, startPoint x: 490, startPoint y: 401, endPoint x: 485, endPoint y: 396, distance: 6.3
click at [487, 398] on div "Référence 1 Émise le Échue le Solde dû Statut Délai Retard France Contentieux -…" at bounding box center [302, 423] width 540 height 192
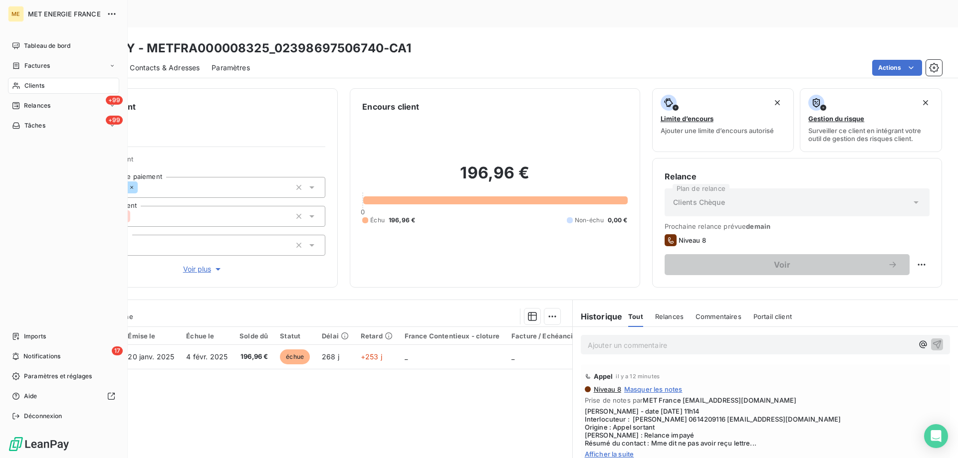
click at [64, 90] on div "Clients" at bounding box center [63, 86] width 111 height 16
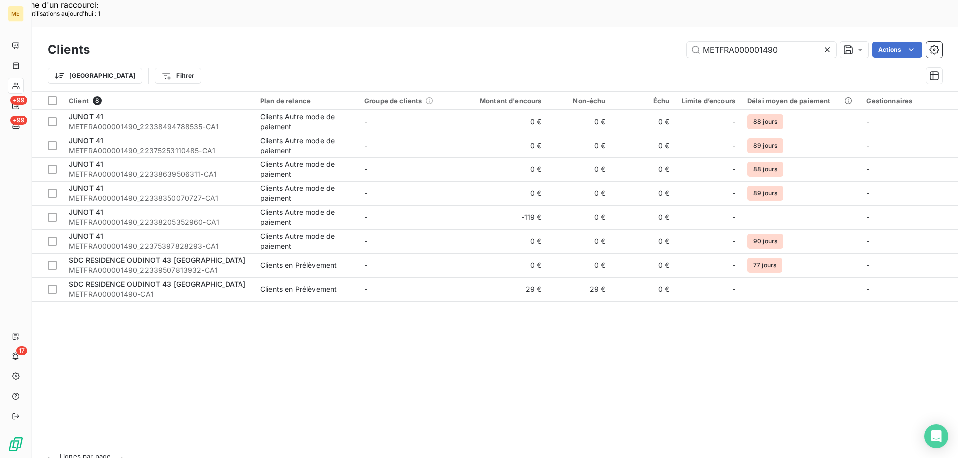
click at [823, 45] on icon at bounding box center [827, 50] width 10 height 10
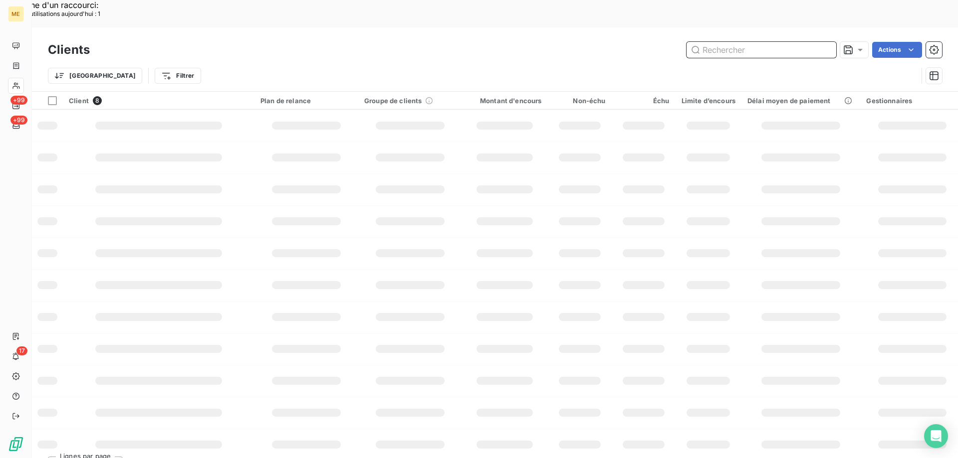
click at [720, 42] on input "text" at bounding box center [761, 50] width 150 height 16
paste input "METFRA000007857"
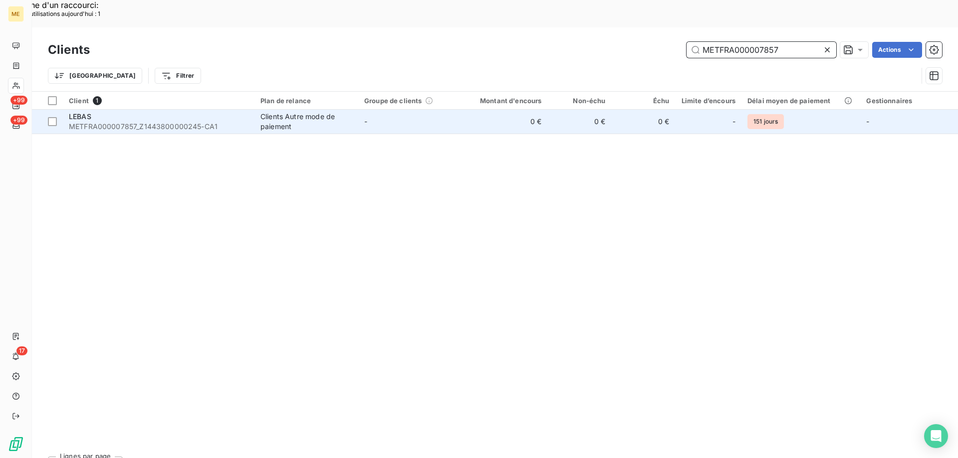
type input "METFRA000007857"
click at [119, 112] on div "LEBAS" at bounding box center [159, 117] width 180 height 10
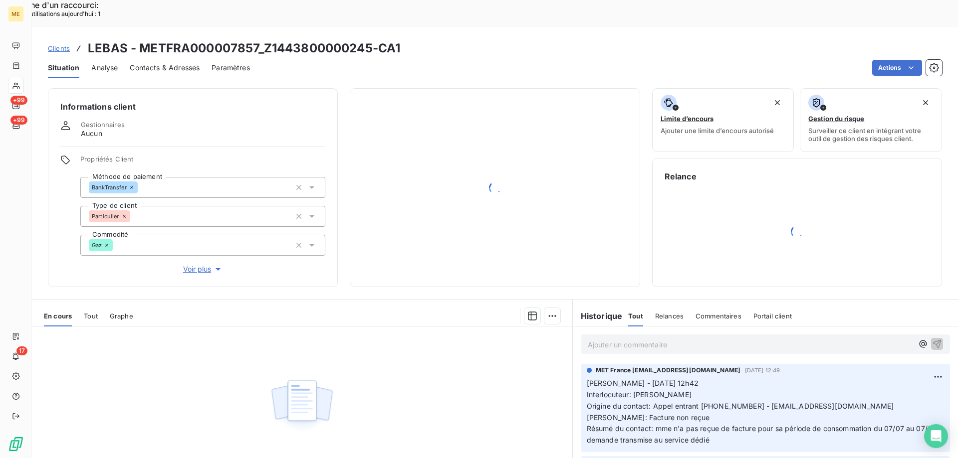
click at [92, 312] on span "Tout" at bounding box center [91, 316] width 14 height 8
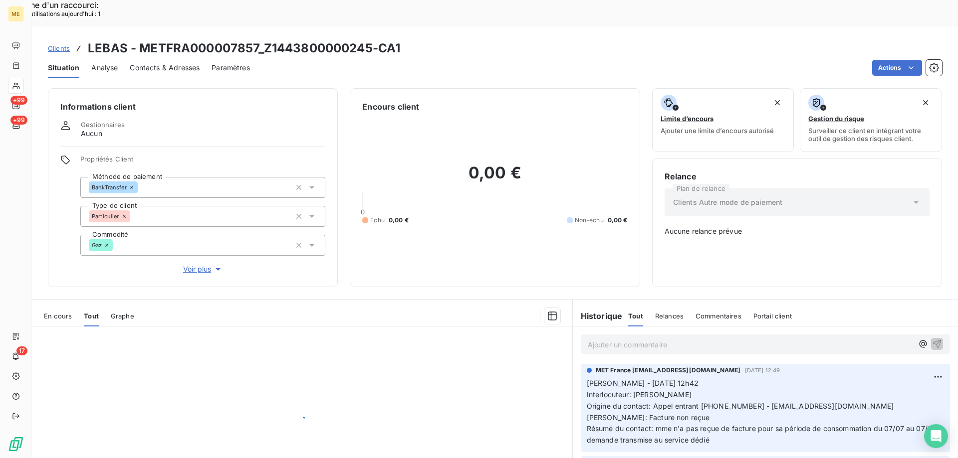
scroll to position [56, 0]
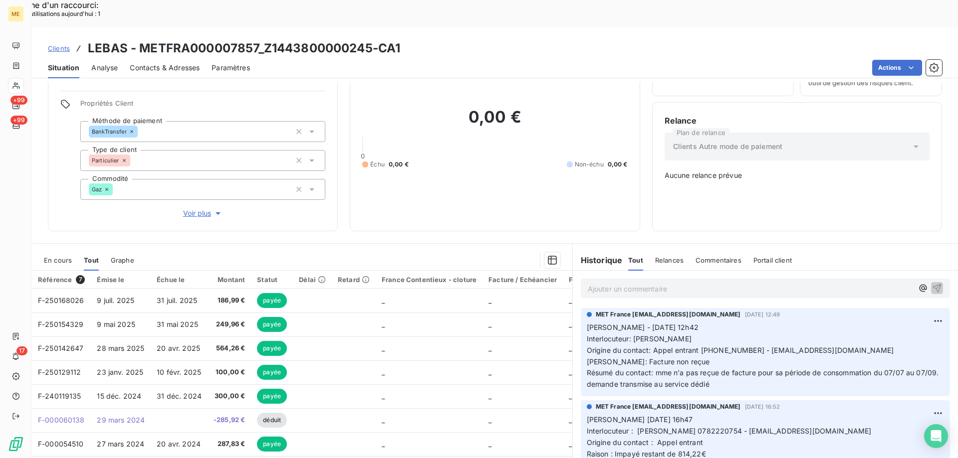
click at [192, 208] on span "Voir plus" at bounding box center [203, 213] width 40 height 10
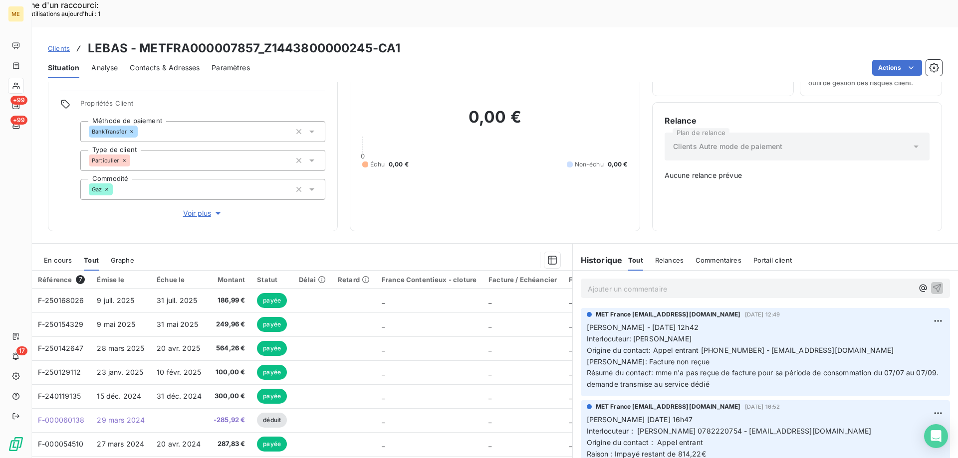
click at [59, 256] on span "En cours" at bounding box center [58, 260] width 28 height 8
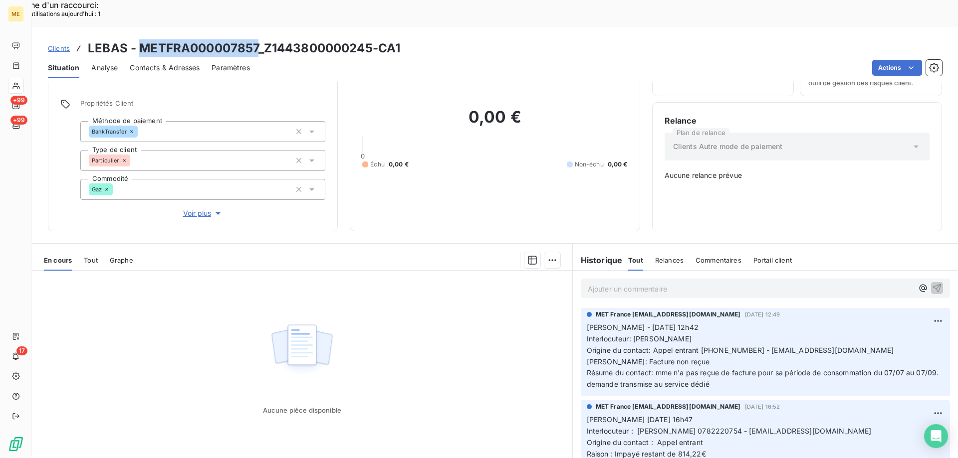
drag, startPoint x: 138, startPoint y: 19, endPoint x: 259, endPoint y: 24, distance: 120.8
click at [259, 39] on h3 "LEBAS - METFRA000007857_Z1443800000245-CA1" at bounding box center [244, 48] width 312 height 18
click at [467, 60] on div "Actions" at bounding box center [602, 68] width 680 height 16
click at [91, 250] on div "Tout" at bounding box center [91, 260] width 14 height 21
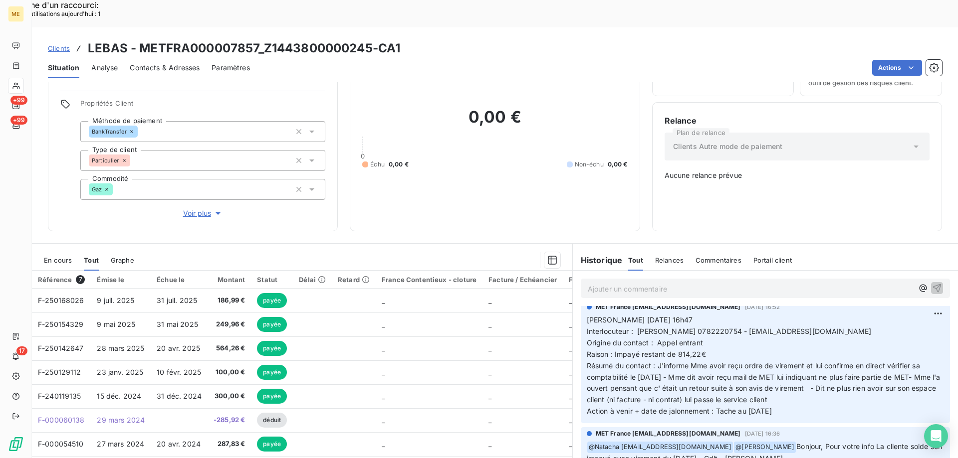
click at [254, 185] on div "Informations client Gestionnaires Aucun Propriétés Client Méthode de paiement B…" at bounding box center [193, 131] width 290 height 199
click at [56, 256] on span "En cours" at bounding box center [58, 260] width 28 height 8
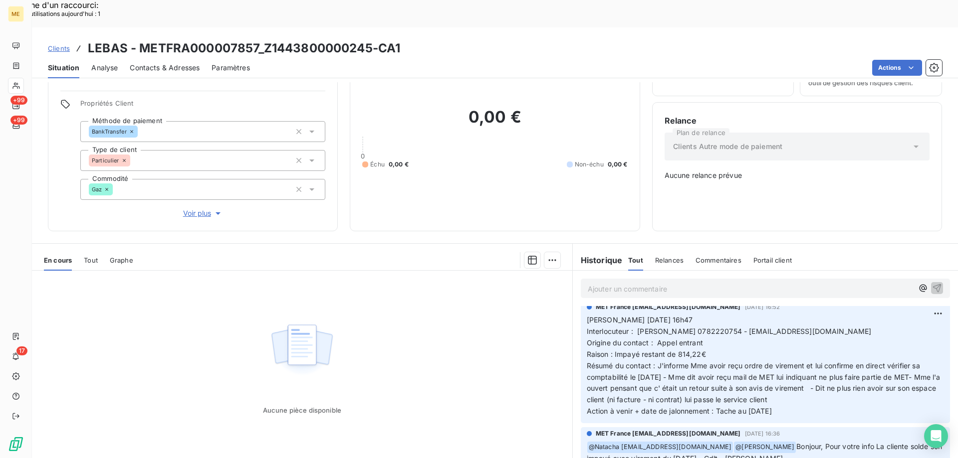
click at [486, 312] on div "Aucune pièce disponible" at bounding box center [302, 367] width 540 height 192
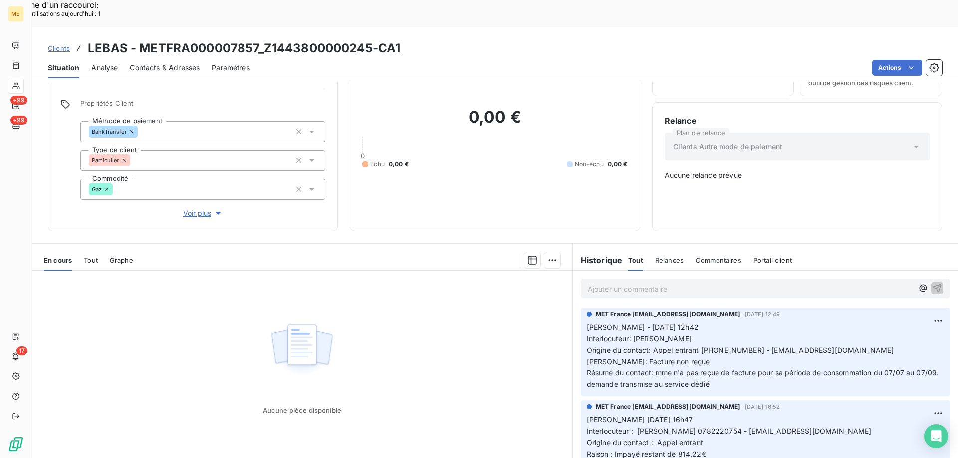
click at [683, 283] on p "Ajouter un commentaire ﻿" at bounding box center [750, 289] width 325 height 12
click at [756, 335] on span "Sylvain - 13/10/2025 - 12h42 Interlocuteur: Mme LEBAS Origine du contact: Appel…" at bounding box center [764, 355] width 354 height 65
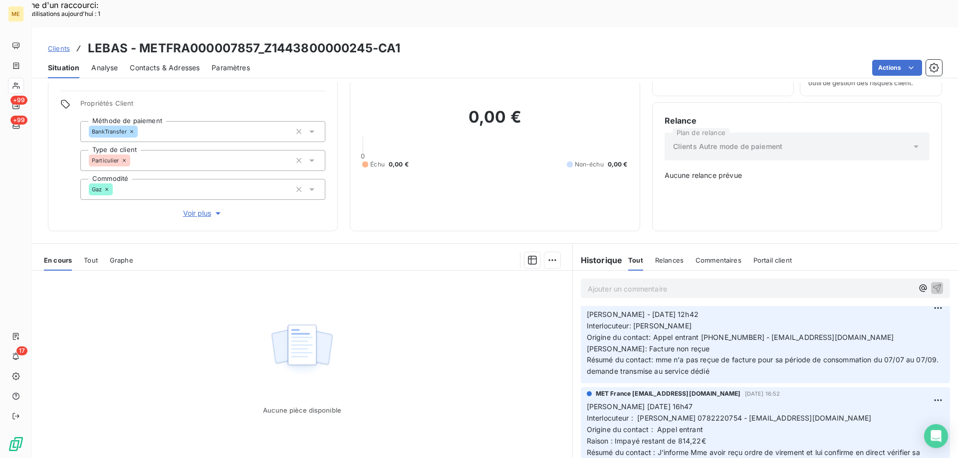
scroll to position [0, 0]
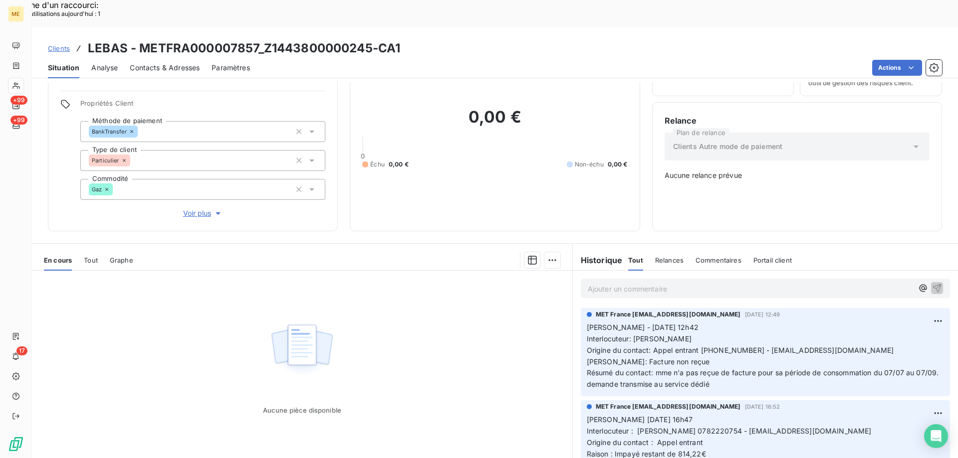
click at [882, 322] on p "Sylvain - 13/10/2025 - 12h42 Interlocuteur: Mme LEBAS Origine du contact: Appel…" at bounding box center [765, 356] width 357 height 68
drag, startPoint x: 363, startPoint y: 298, endPoint x: 368, endPoint y: 299, distance: 5.2
click at [366, 299] on div "Aucune pièce disponible" at bounding box center [302, 367] width 540 height 192
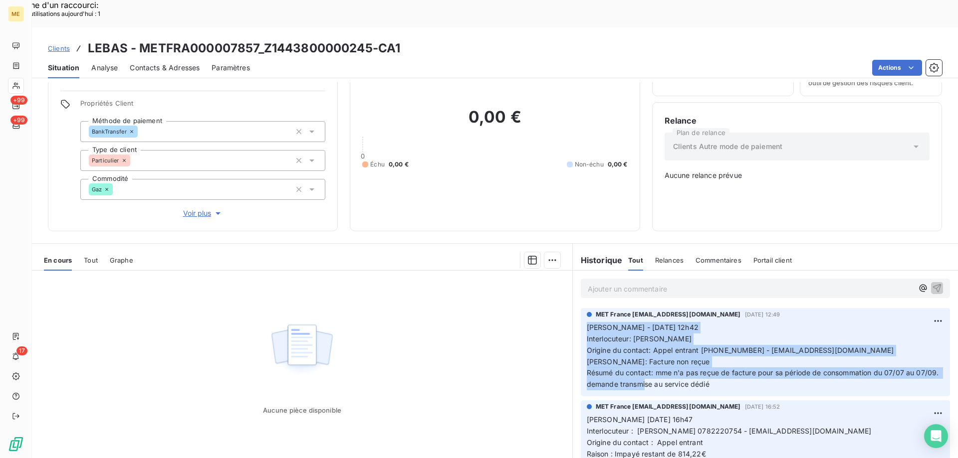
drag, startPoint x: 736, startPoint y: 347, endPoint x: 584, endPoint y: 288, distance: 163.6
click at [587, 322] on p "Sylvain - 13/10/2025 - 12h42 Interlocuteur: Mme LEBAS Origine du contact: Appel…" at bounding box center [765, 356] width 357 height 68
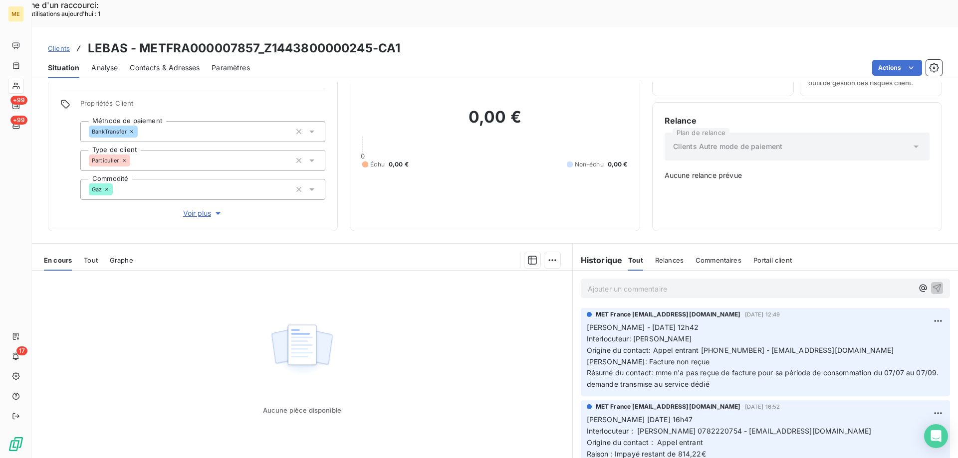
click at [518, 308] on div "Aucune pièce disponible" at bounding box center [302, 367] width 540 height 192
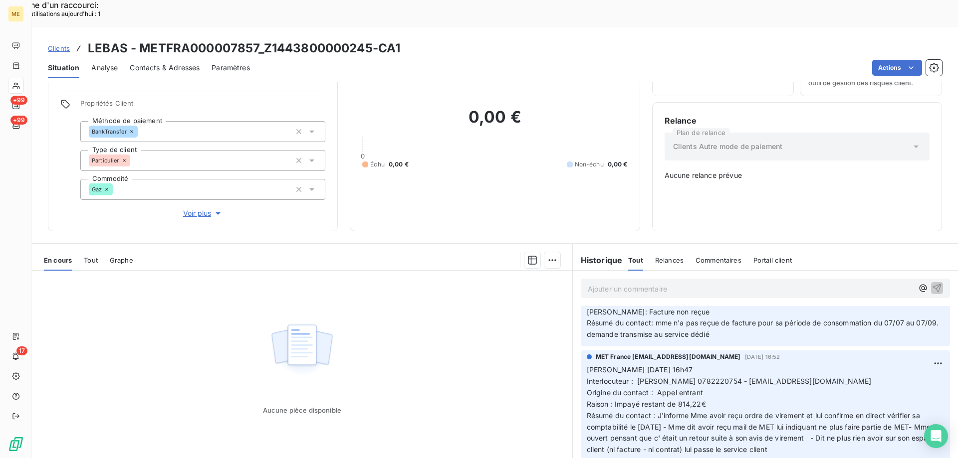
drag, startPoint x: 786, startPoint y: 425, endPoint x: 585, endPoint y: 335, distance: 221.2
click at [587, 365] on p "Valérie 09/10/2025 16h47 Interlocuteur : Mme LEBAS 0782220754 - CELINAETMANON@H…" at bounding box center [765, 416] width 357 height 103
drag, startPoint x: 525, startPoint y: 342, endPoint x: 532, endPoint y: 339, distance: 6.9
click at [525, 341] on div "Aucune pièce disponible" at bounding box center [302, 367] width 540 height 192
drag, startPoint x: 792, startPoint y: 427, endPoint x: 582, endPoint y: 335, distance: 230.5
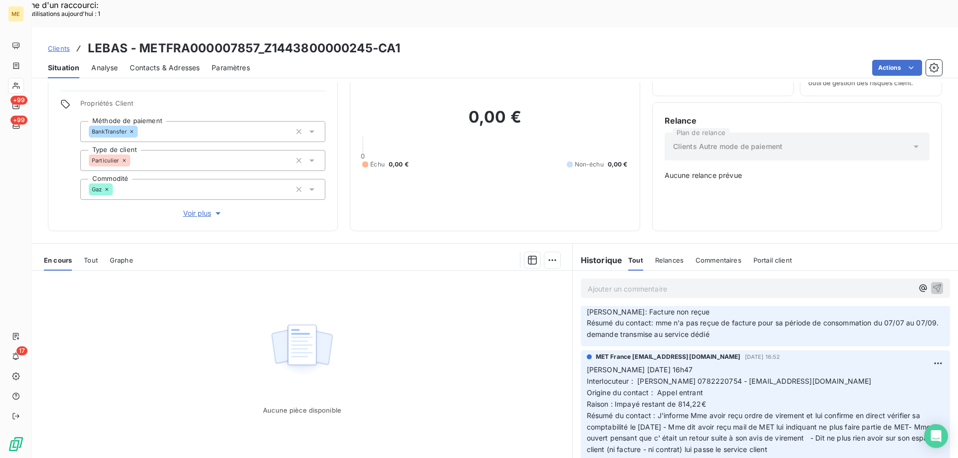
click at [587, 365] on p "Valérie 09/10/2025 16h47 Interlocuteur : Mme LEBAS 0782220754 - CELINAETMANON@H…" at bounding box center [765, 416] width 357 height 103
click at [602, 283] on p "Ajouter un commentaire ﻿" at bounding box center [750, 289] width 325 height 12
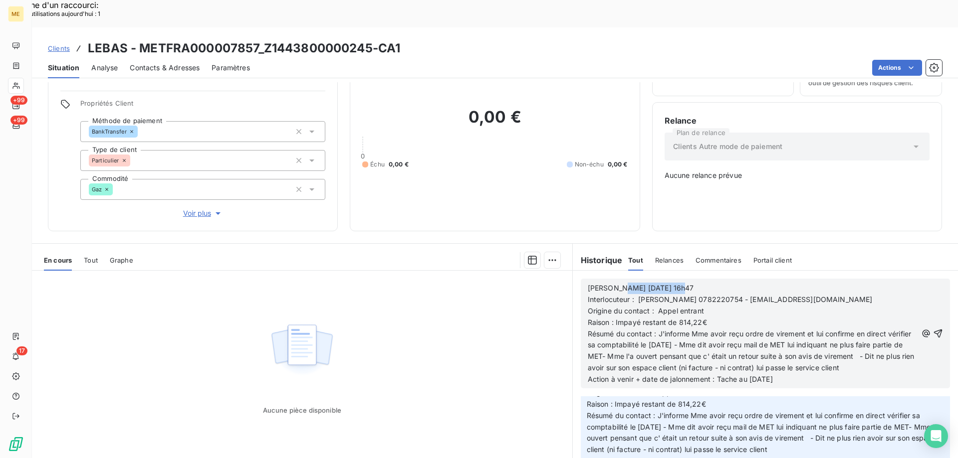
drag, startPoint x: 610, startPoint y: 255, endPoint x: 689, endPoint y: 258, distance: 78.3
click at [689, 283] on p "Valérie 09/10/2025 16h47" at bounding box center [752, 288] width 329 height 11
drag, startPoint x: 612, startPoint y: 289, endPoint x: 705, endPoint y: 288, distance: 92.8
click at [705, 317] on p "Raison : Impayé restant de 814,22€" at bounding box center [752, 322] width 329 height 11
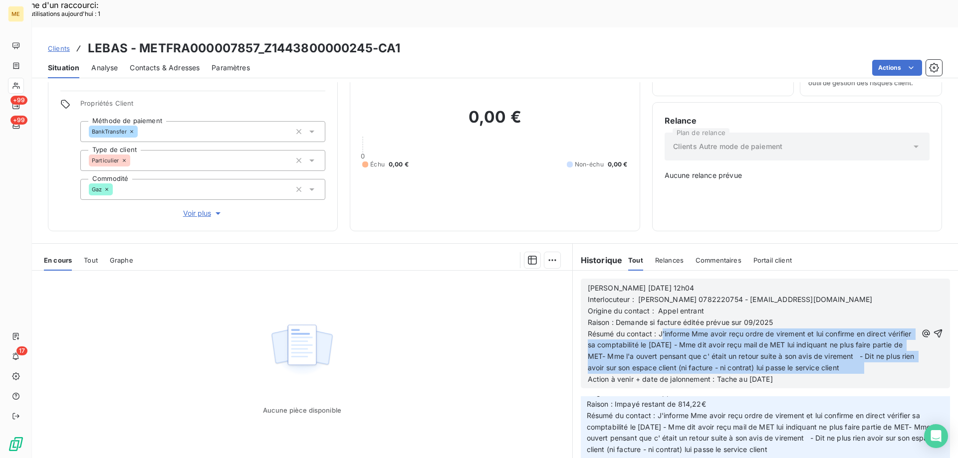
drag, startPoint x: 656, startPoint y: 299, endPoint x: 913, endPoint y: 333, distance: 259.1
click at [913, 333] on span "Résumé du contact : J'informe Mme avoir reçu ordre de virement et lui confirme …" at bounding box center [826, 357] width 477 height 54
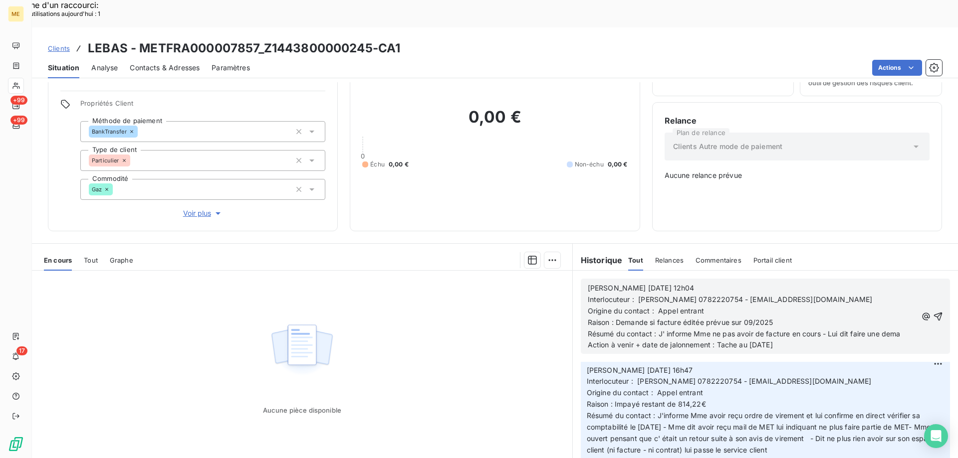
scroll to position [117, 0]
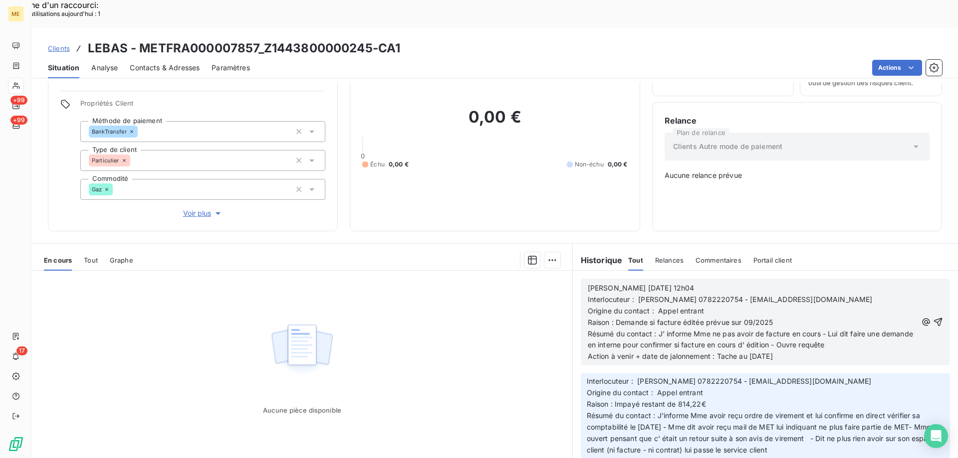
click at [648, 283] on div "Valérie 15/10/2025 12h04 Interlocuteur : Mme LEBAS 0782220754 - CELINAETMANON@H…" at bounding box center [752, 323] width 329 height 80
click at [453, 318] on div "Aucune pièce disponible" at bounding box center [302, 367] width 540 height 192
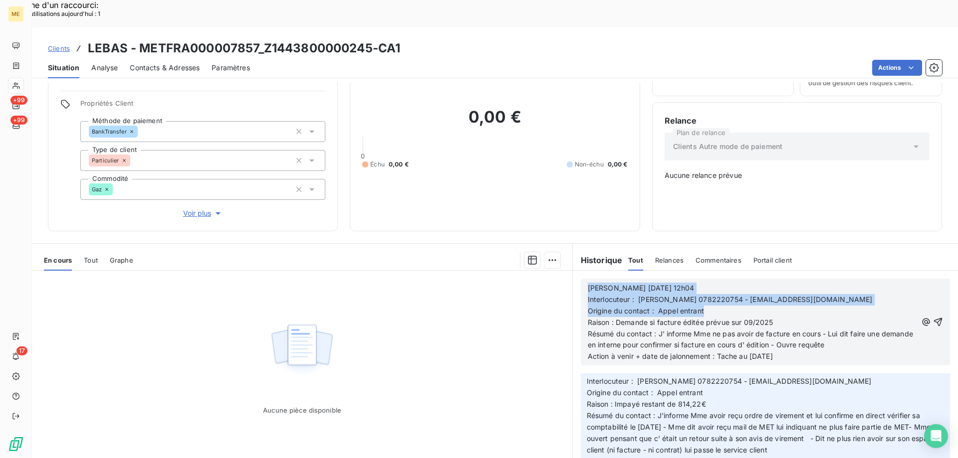
drag, startPoint x: 699, startPoint y: 277, endPoint x: 583, endPoint y: 257, distance: 117.9
click at [582, 279] on div "Valérie 15/10/2025 12h04 Interlocuteur : Mme LEBAS 0782220754 - CELINAETMANON@H…" at bounding box center [765, 322] width 369 height 87
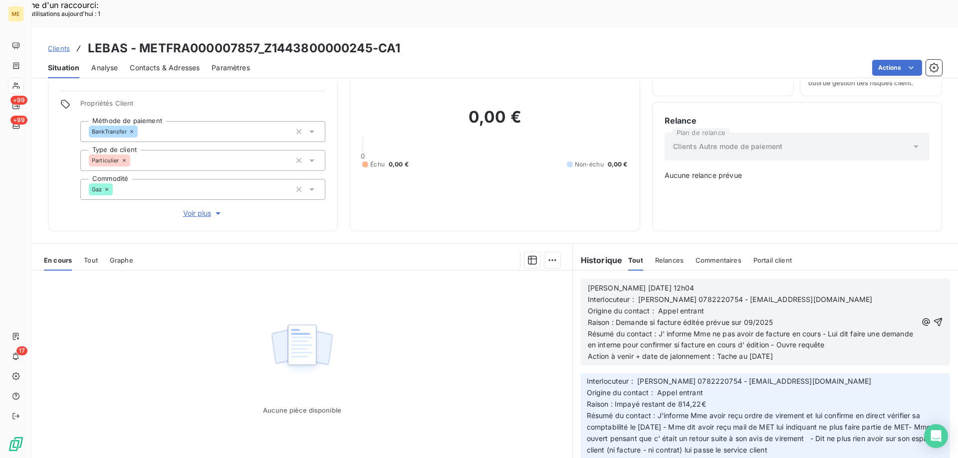
click at [794, 317] on p "Raison : Demande si facture éditée prévue sur 09/2025" at bounding box center [752, 322] width 329 height 11
click at [731, 295] on span "Interlocuteur : Mme LEBAS 0782220754 - CELINAETMANON@HOTMAIL.FR" at bounding box center [730, 299] width 285 height 8
drag, startPoint x: 727, startPoint y: 267, endPoint x: 840, endPoint y: 266, distance: 113.2
click at [840, 295] on span "Interlocuteur : Mme LEBAS 0782220754 - CELINAETMANON@HOTMAIL.FR" at bounding box center [730, 299] width 285 height 8
drag, startPoint x: 790, startPoint y: 323, endPoint x: 778, endPoint y: 323, distance: 12.5
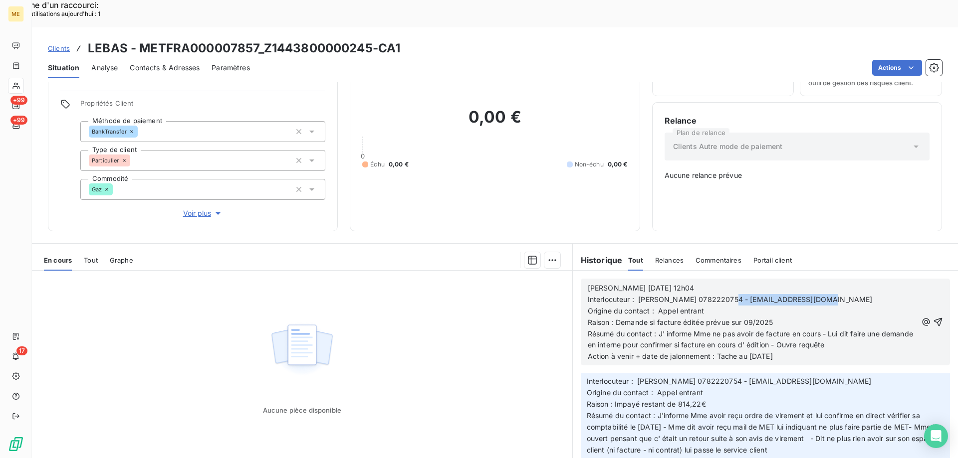
click at [778, 329] on p "Résumé du contact : J' informe Mme ne pas avoir de facture en cours - Lui dit f…" at bounding box center [752, 346] width 329 height 34
click at [795, 329] on p "Résumé du contact : J' informe Mme ne pas avoir de facture en cours - Lui dit f…" at bounding box center [752, 346] width 329 height 34
click at [792, 306] on p "Origine du contact : Appel entrant" at bounding box center [752, 311] width 329 height 11
click at [803, 329] on p "Résumé du contact : J' informe Mme ne pas avoir de facture en cours - Lui dit f…" at bounding box center [752, 346] width 329 height 34
drag, startPoint x: 747, startPoint y: 325, endPoint x: 788, endPoint y: 324, distance: 41.4
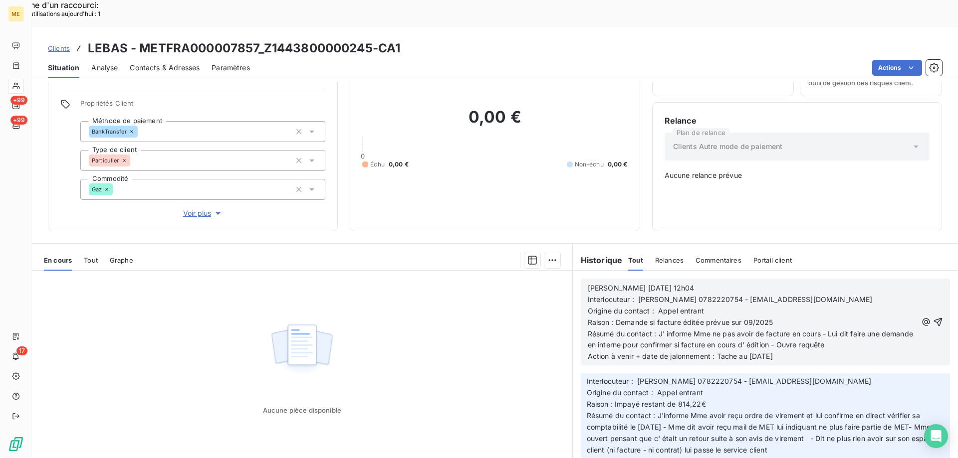
click at [788, 329] on p "Résumé du contact : J' informe Mme ne pas avoir de facture en cours - Lui dit f…" at bounding box center [752, 346] width 329 height 34
drag, startPoint x: 788, startPoint y: 323, endPoint x: 585, endPoint y: 249, distance: 217.1
click at [588, 283] on div "Valérie 15/10/2025 12h04 Interlocuteur : Mme LEBAS 0782220754 - CELINAETMANON@H…" at bounding box center [752, 323] width 329 height 80
click at [799, 306] on p "Origine du contact : Appel entrant" at bounding box center [752, 311] width 329 height 11
click at [862, 330] on span "Résumé du contact : J' informe Mme ne pas avoir de facture en cours - Lui dit f…" at bounding box center [812, 345] width 448 height 31
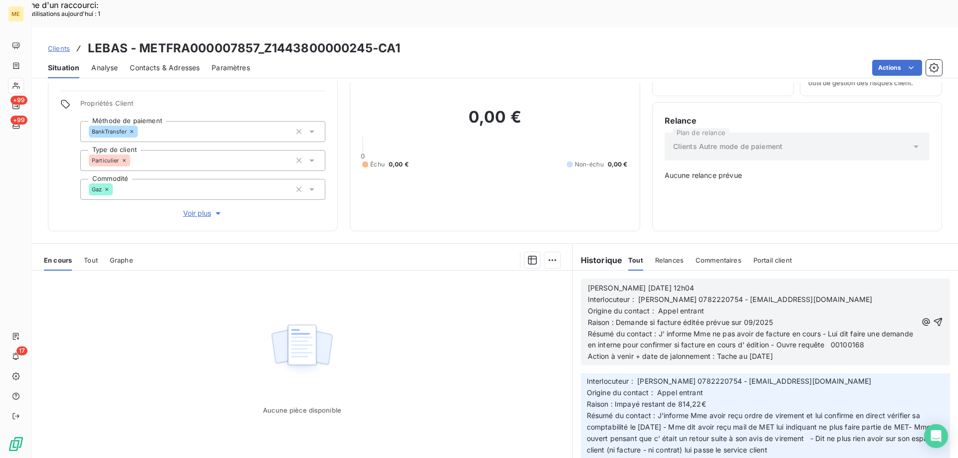
click at [864, 330] on span "Résumé du contact : J' informe Mme ne pas avoir de facture en cours - Lui dit f…" at bounding box center [828, 345] width 481 height 31
click at [933, 317] on icon "button" at bounding box center [938, 322] width 10 height 10
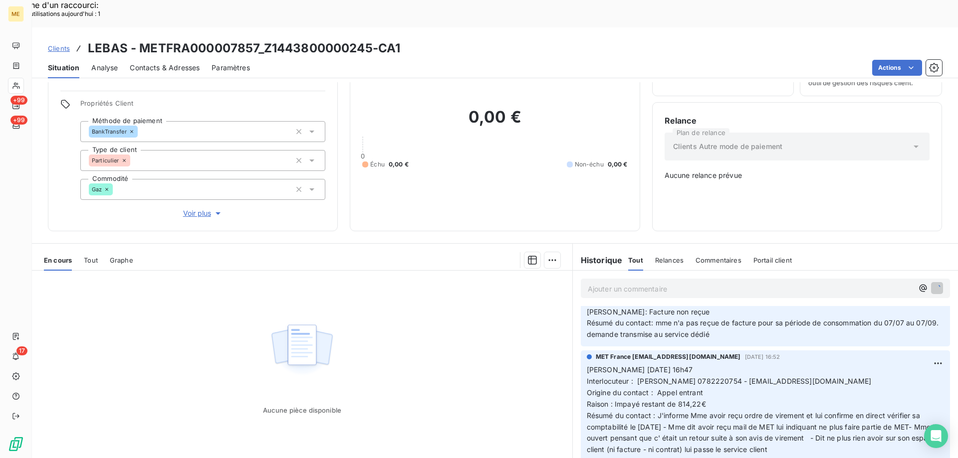
scroll to position [154, 0]
click at [443, 320] on div "Aucune pièce disponible" at bounding box center [302, 367] width 540 height 192
drag, startPoint x: 141, startPoint y: 21, endPoint x: 254, endPoint y: 26, distance: 113.3
click at [254, 39] on h3 "LEBAS - METFRA000007857_Z1443800000245-CA1" at bounding box center [244, 48] width 312 height 18
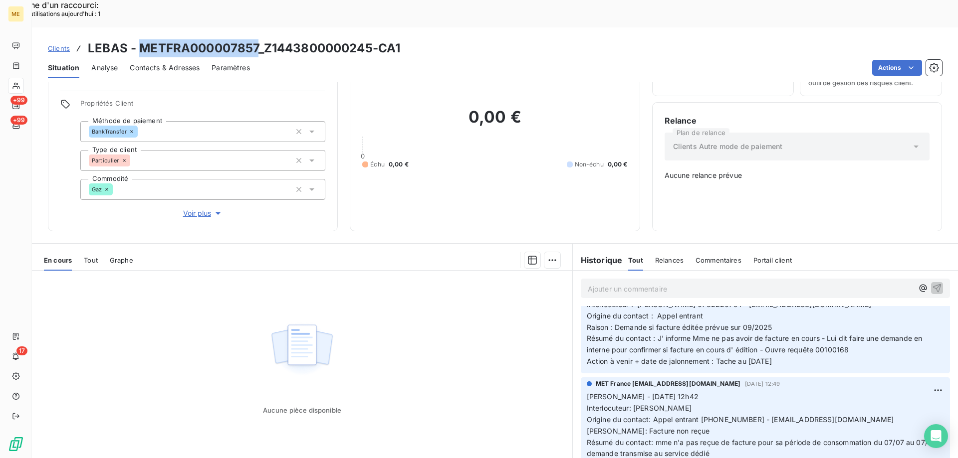
scroll to position [54, 0]
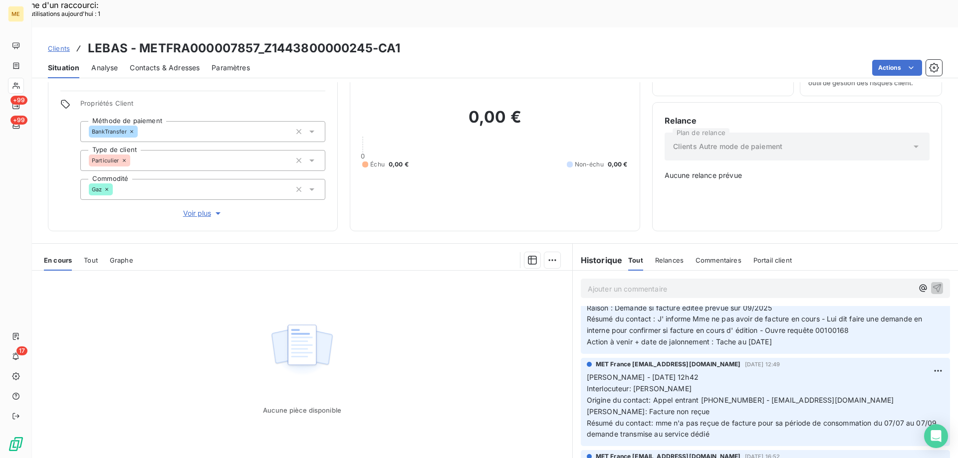
click at [792, 402] on p "Sylvain - 13/10/2025 - 12h42 Interlocuteur: Mme LEBAS Origine du contact: Appel…" at bounding box center [765, 406] width 357 height 68
click at [881, 372] on p "Sylvain - 13/10/2025 - 12h42 Interlocuteur: Mme LEBAS Origine du contact: Appel…" at bounding box center [765, 406] width 357 height 68
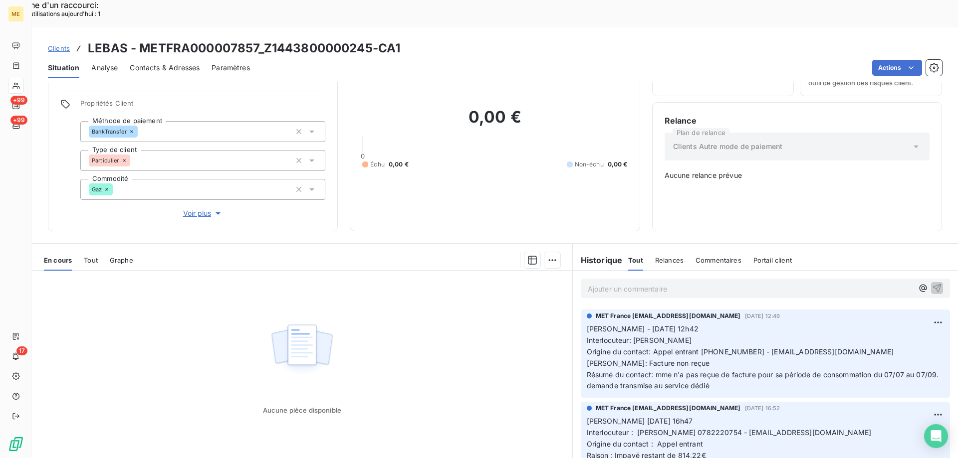
scroll to position [104, 0]
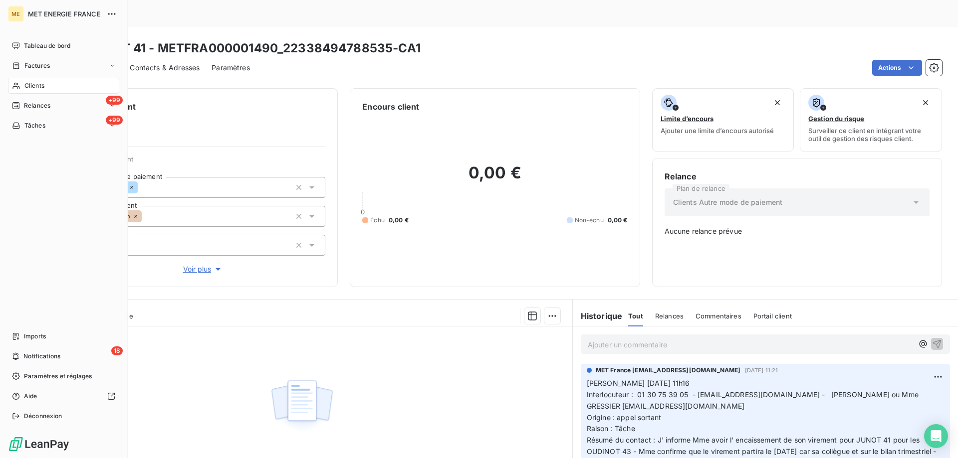
click at [51, 85] on div "Clients" at bounding box center [63, 86] width 111 height 16
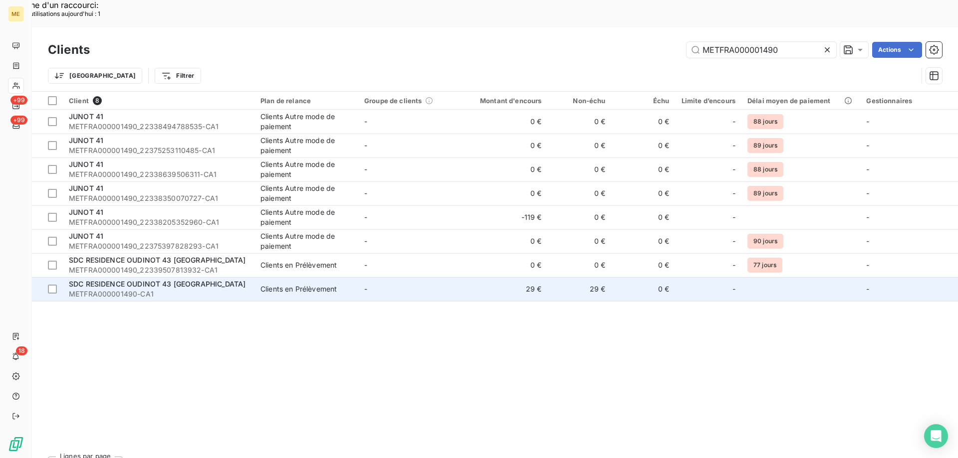
type input "METFRA000001490"
click at [157, 280] on span "SDC RESIDENCE OUDINOT 43 [GEOGRAPHIC_DATA]" at bounding box center [157, 284] width 177 height 8
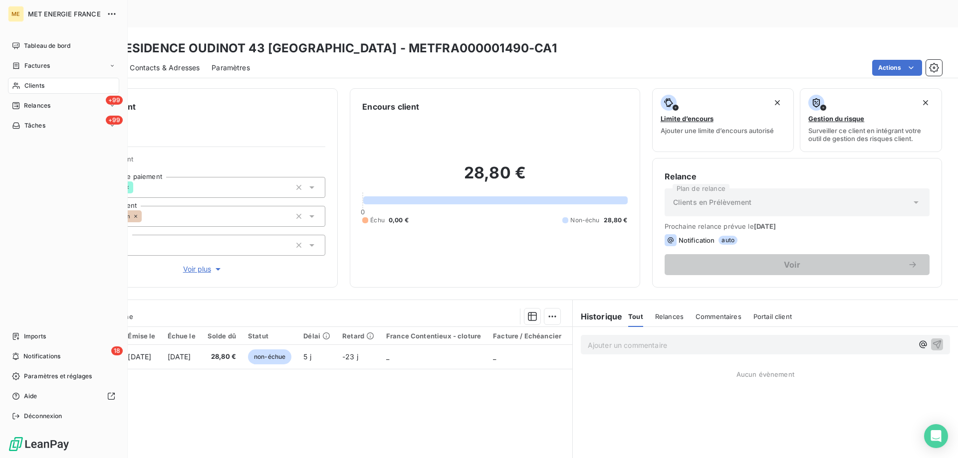
click at [41, 88] on span "Clients" at bounding box center [34, 85] width 20 height 9
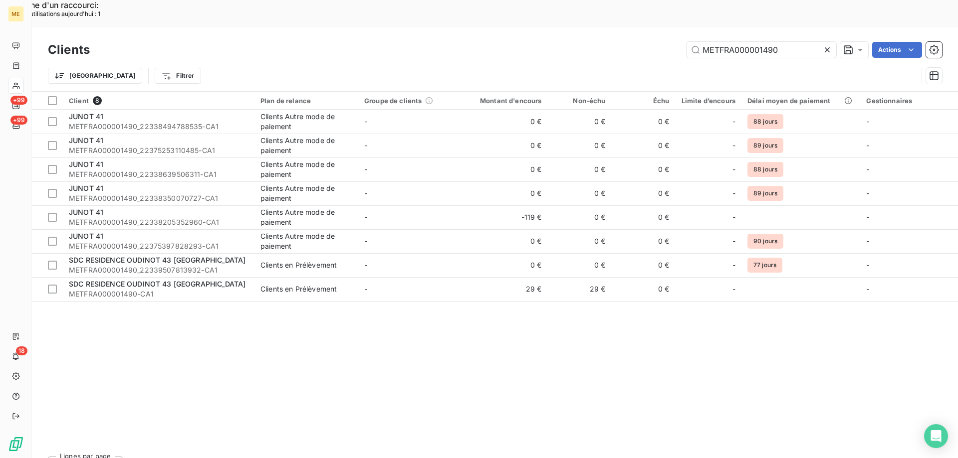
click at [825, 45] on icon at bounding box center [827, 50] width 10 height 10
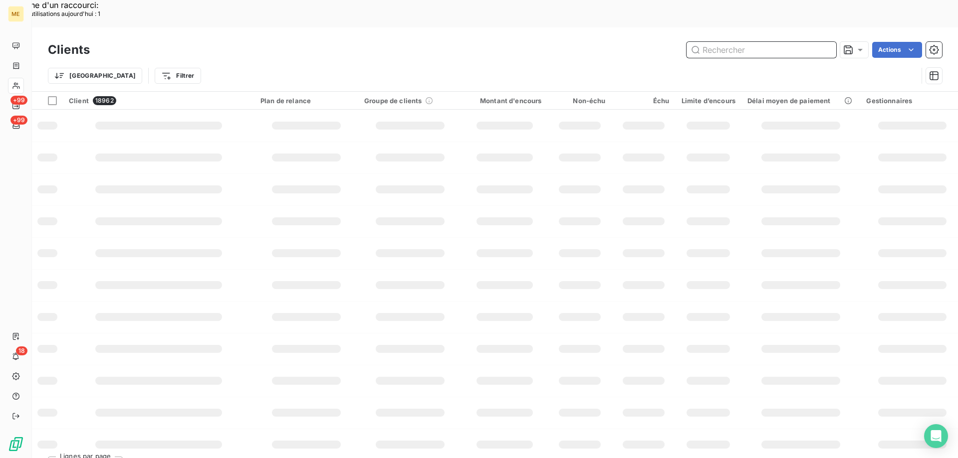
click at [775, 42] on input "text" at bounding box center [761, 50] width 150 height 16
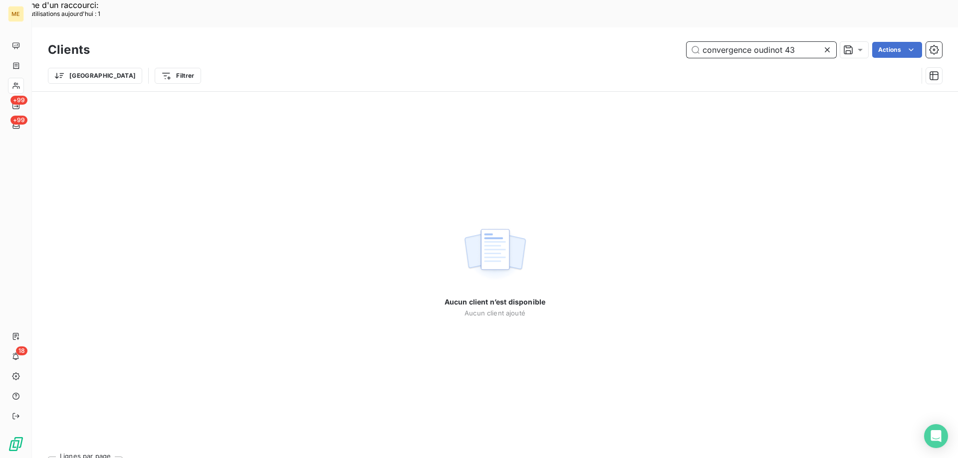
click at [753, 42] on input "convergence oudinot 43" at bounding box center [761, 50] width 150 height 16
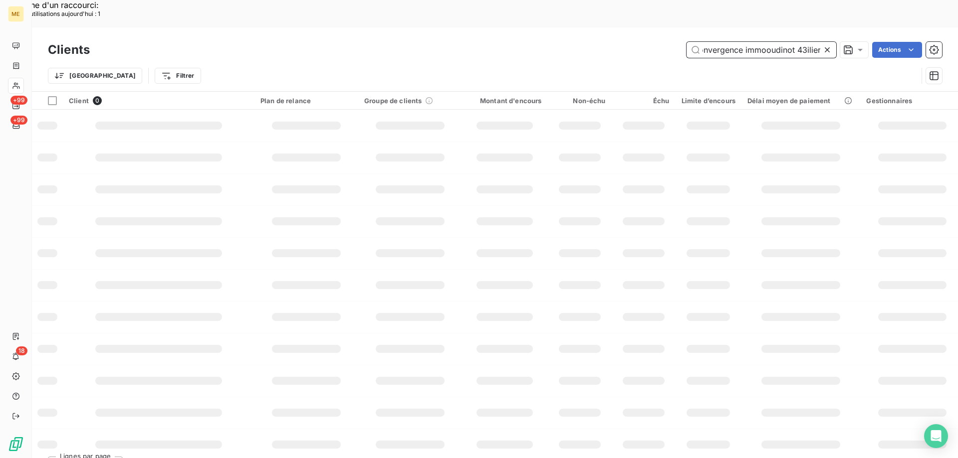
scroll to position [0, 13]
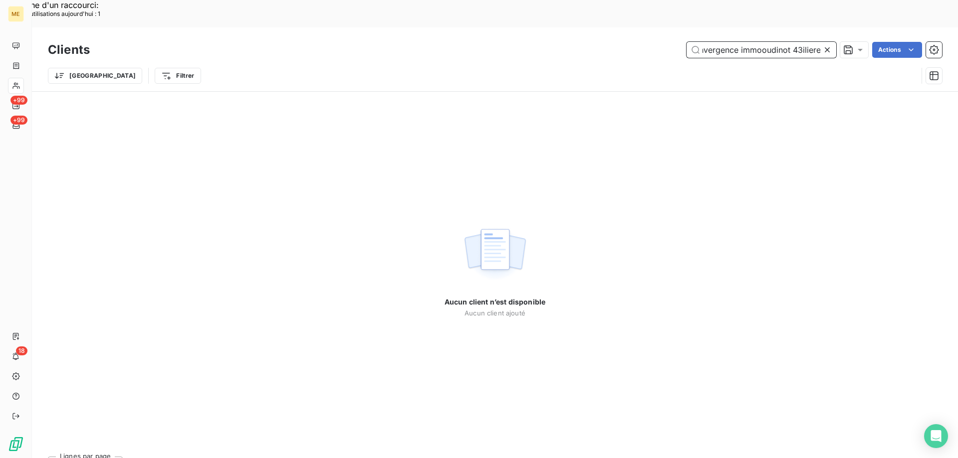
click at [771, 42] on input "convergence immooudinot 43iliere" at bounding box center [761, 50] width 150 height 16
click at [762, 42] on input "convergence immooudinot 43iliere" at bounding box center [761, 50] width 150 height 16
type input "convergence immobiliere oudinot 43iliere"
click at [326, 143] on div "Aucun client n’est disponible Aucun client ajouté" at bounding box center [495, 270] width 926 height 357
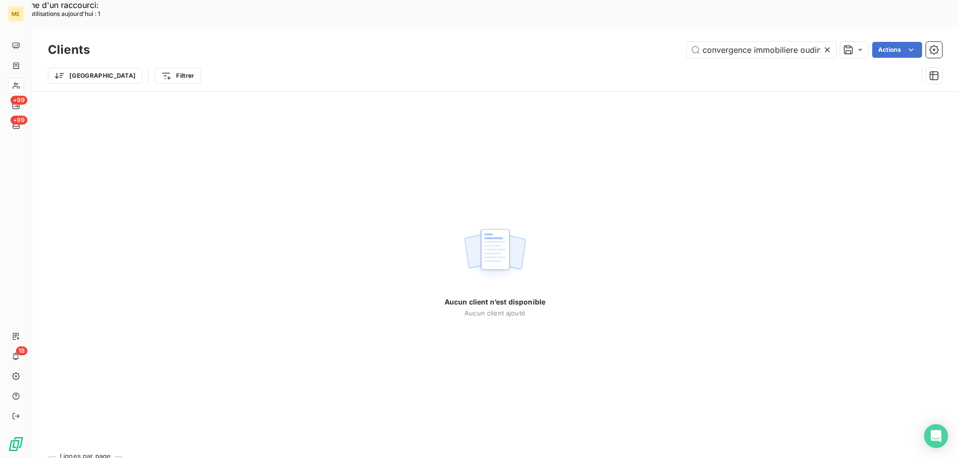
click at [827, 45] on icon at bounding box center [827, 50] width 10 height 10
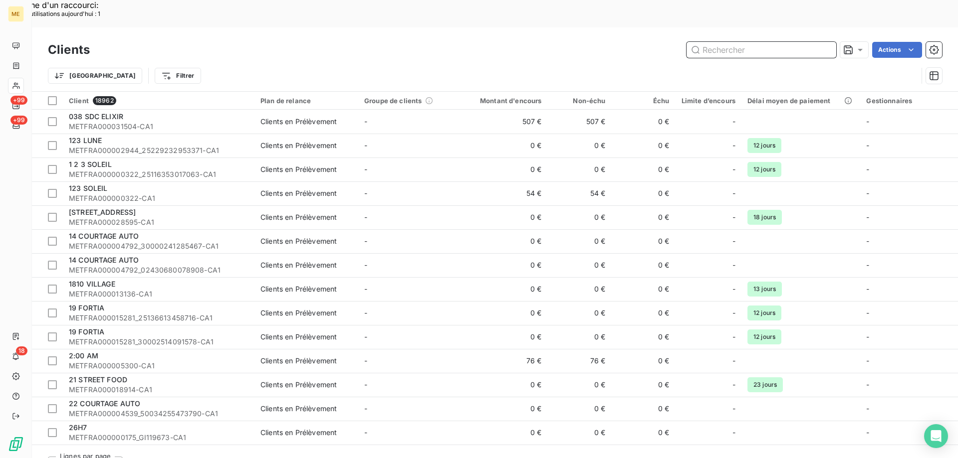
click at [704, 42] on input "text" at bounding box center [761, 50] width 150 height 16
paste input "METFRA000027335"
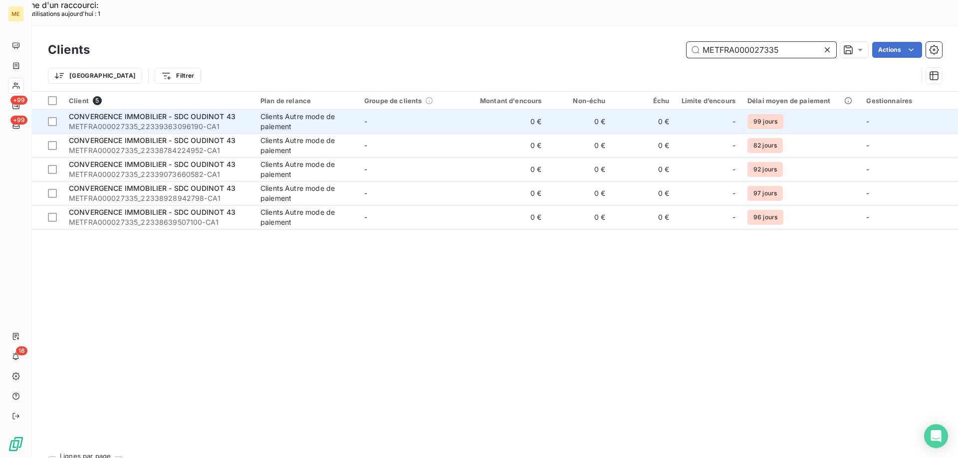
type input "METFRA000027335"
click at [198, 112] on span "CONVERGENCE IMMOBILIER - SDC OUDINOT 43" at bounding box center [152, 116] width 167 height 8
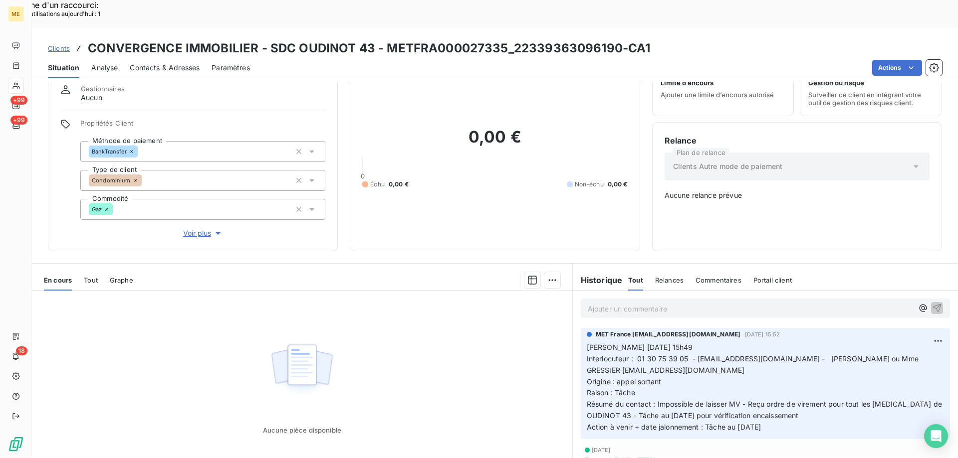
scroll to position [56, 0]
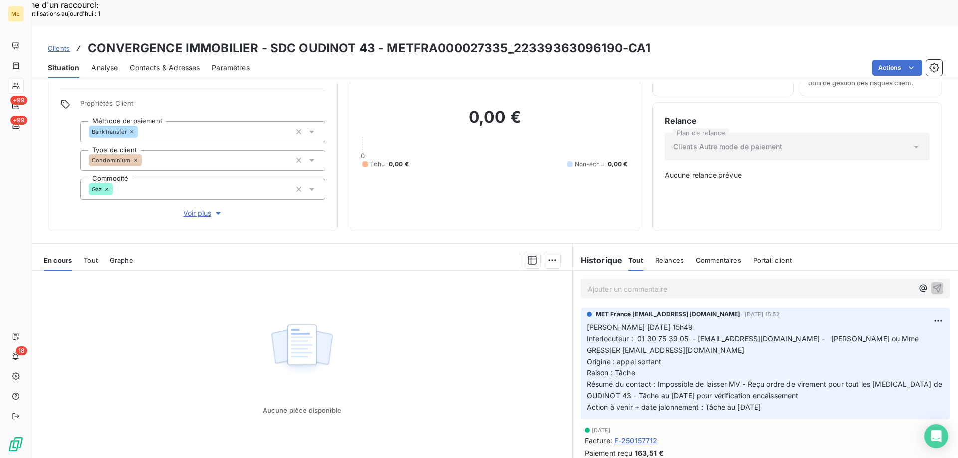
click at [196, 208] on span "Voir plus" at bounding box center [203, 213] width 40 height 10
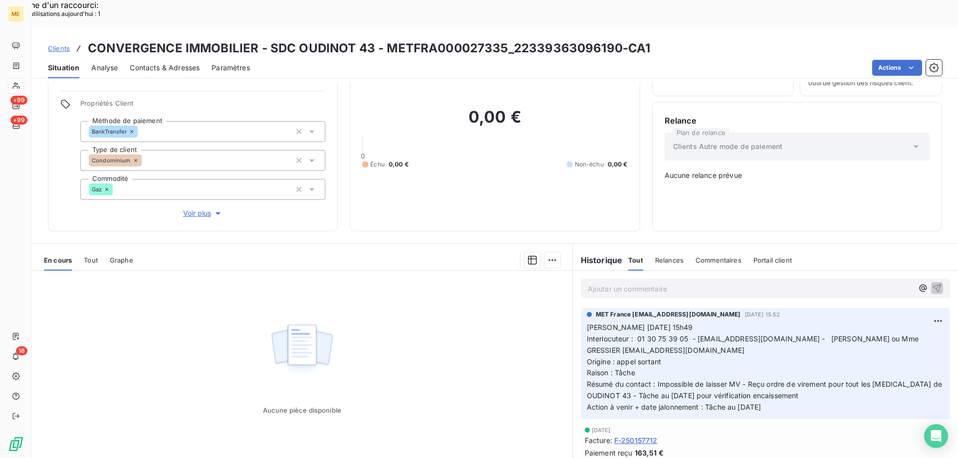
drag, startPoint x: 785, startPoint y: 372, endPoint x: 582, endPoint y: 297, distance: 216.3
click at [587, 322] on p "Valérie 09/10/2025 15h49 Interlocuteur : 01 30 75 39 05 - a.mejai@reajir.fr - A…" at bounding box center [765, 367] width 357 height 91
copy p "Valérie 09/10/2025 15h49 Interlocuteur : 01 30 75 39 05 - a.mejai@reajir.fr - A…"
click at [603, 283] on p "Ajouter un commentaire ﻿" at bounding box center [750, 289] width 325 height 12
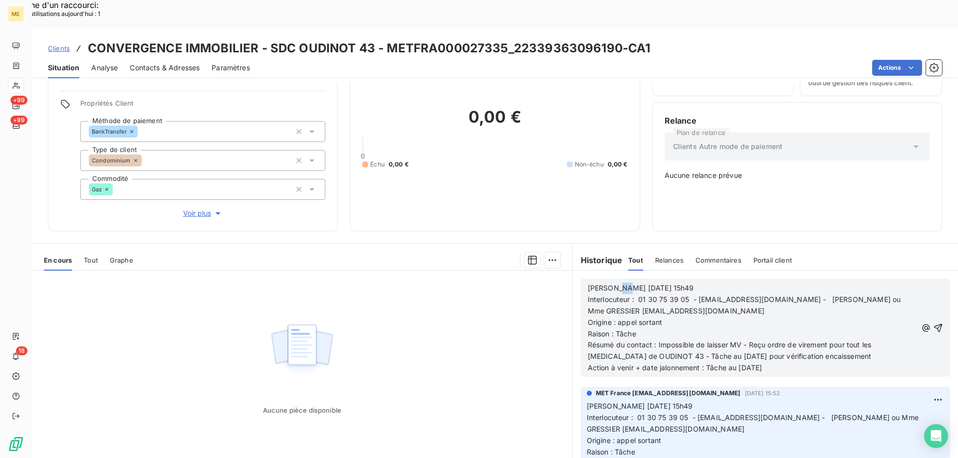
drag, startPoint x: 609, startPoint y: 252, endPoint x: 617, endPoint y: 253, distance: 8.0
click at [617, 284] on span "[PERSON_NAME] [DATE] 15h49" at bounding box center [641, 288] width 106 height 8
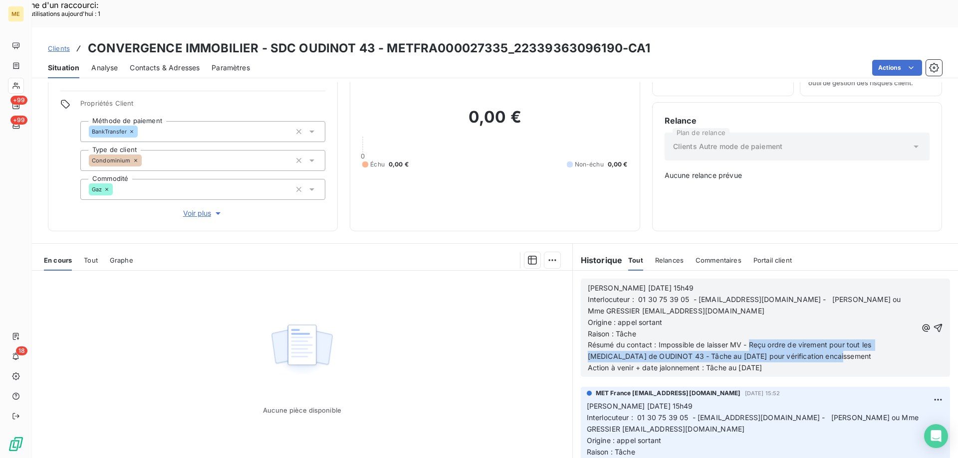
drag, startPoint x: 747, startPoint y: 311, endPoint x: 816, endPoint y: 327, distance: 71.1
click at [816, 340] on p "Résumé du contact : Impossible de laisser MV - Reçu ordre de virement pour tout…" at bounding box center [752, 351] width 329 height 23
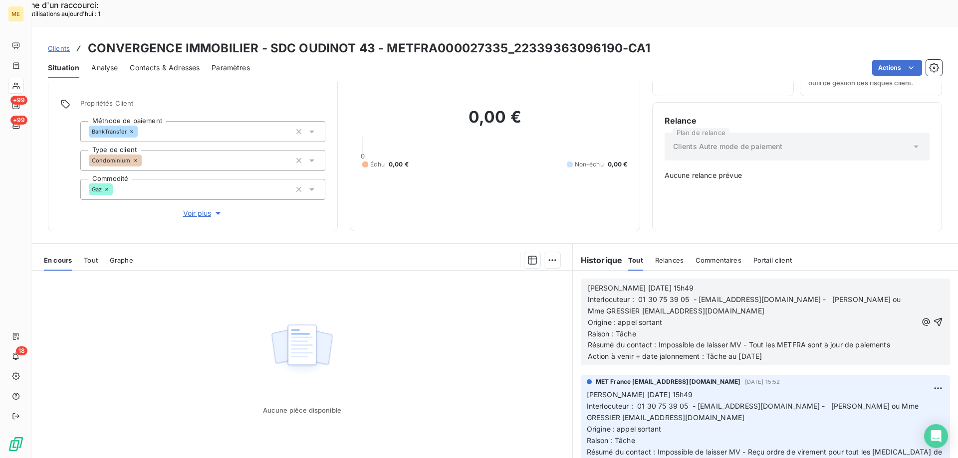
click at [818, 341] on span "Résumé du contact : Impossible de laisser MV - Tout les METFRA sont à jour de p…" at bounding box center [739, 345] width 302 height 8
click at [840, 341] on span "Résumé du contact : Impossible de laisser MV - Tout les METFRA sont à jour de p…" at bounding box center [739, 345] width 302 height 8
drag, startPoint x: 706, startPoint y: 322, endPoint x: 780, endPoint y: 324, distance: 73.9
click at [780, 351] on p "Action à venir + date jalonnement : Tâche au [DATE]" at bounding box center [752, 356] width 329 height 11
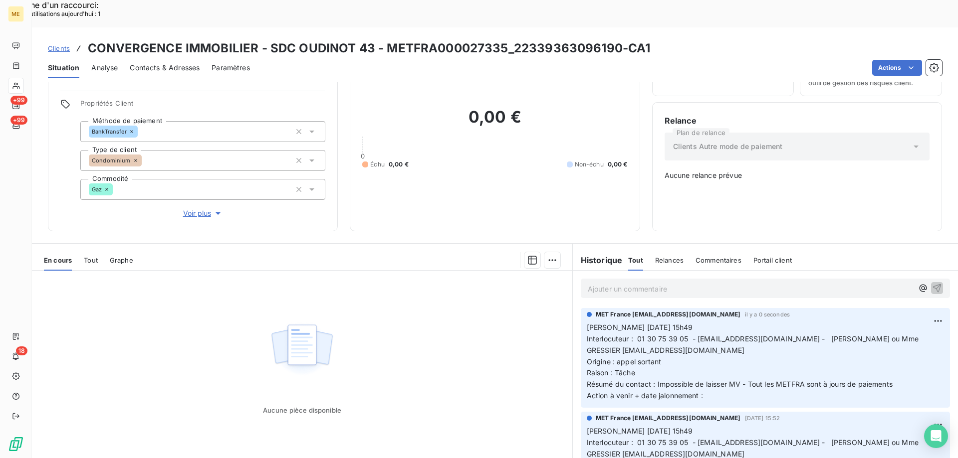
drag, startPoint x: 709, startPoint y: 363, endPoint x: 587, endPoint y: 291, distance: 141.3
click at [581, 308] on div "MET France met-france@recouvrement.met.com il y a 0 secondes Valérie 15/10/2025…" at bounding box center [765, 358] width 369 height 100
copy p "Valérie 15/10/2025 15h49 Interlocuteur : 01 30 75 39 05 - a.mejai@reajir.fr - A…"
click at [892, 327] on div "Supprimer" at bounding box center [899, 327] width 56 height 16
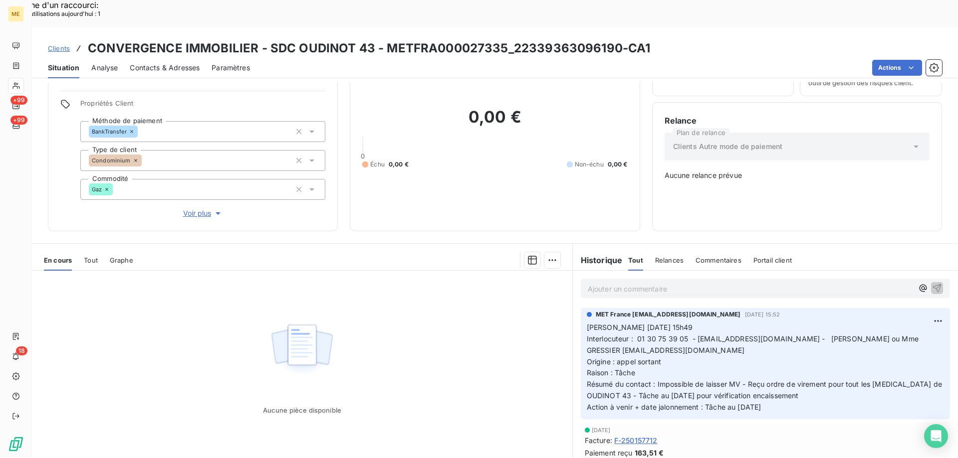
click at [742, 283] on p "Ajouter un commentaire ﻿" at bounding box center [750, 289] width 325 height 12
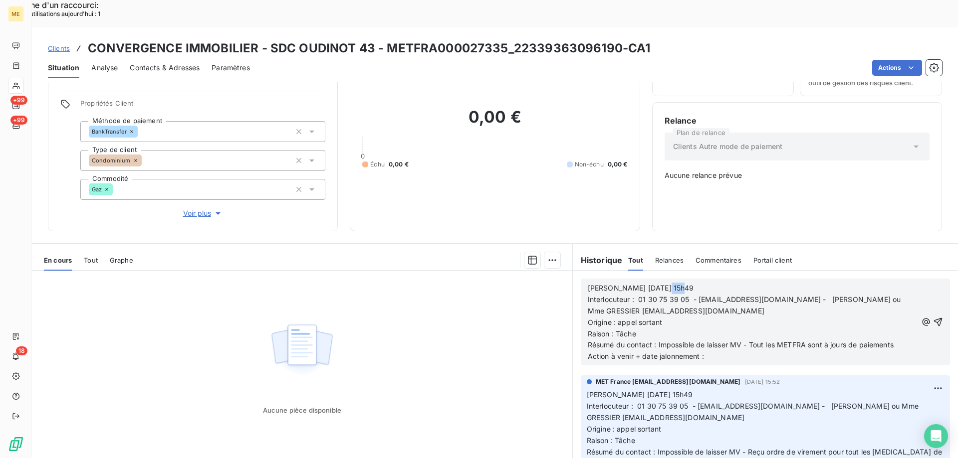
drag, startPoint x: 658, startPoint y: 251, endPoint x: 689, endPoint y: 252, distance: 31.0
click at [690, 283] on p "Valérie 15/10/2025 15h49" at bounding box center [752, 288] width 329 height 11
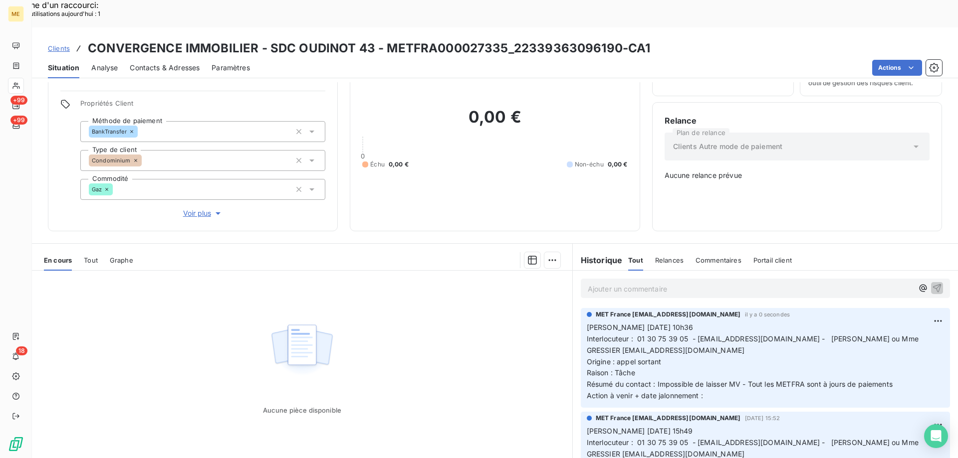
drag, startPoint x: 708, startPoint y: 361, endPoint x: 584, endPoint y: 288, distance: 144.4
click at [587, 322] on p "Valérie 15/10/2025 10h36 Interlocuteur : 01 30 75 39 05 - a.mejai@reajir.fr - A…" at bounding box center [765, 362] width 357 height 80
copy p "Valérie 15/10/2025 10h36 Interlocuteur : 01 30 75 39 05 - a.mejai@reajir.fr - A…"
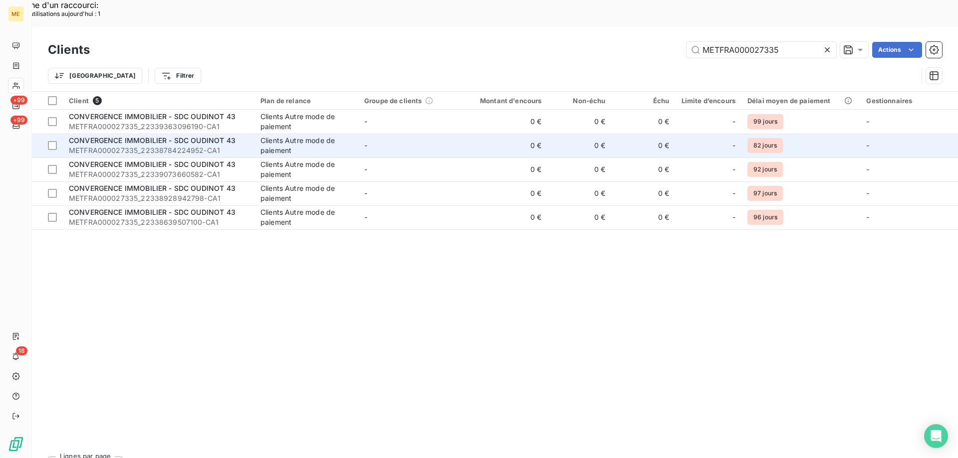
click at [137, 146] on span "METFRA000027335_22338784224952-CA1" at bounding box center [159, 151] width 180 height 10
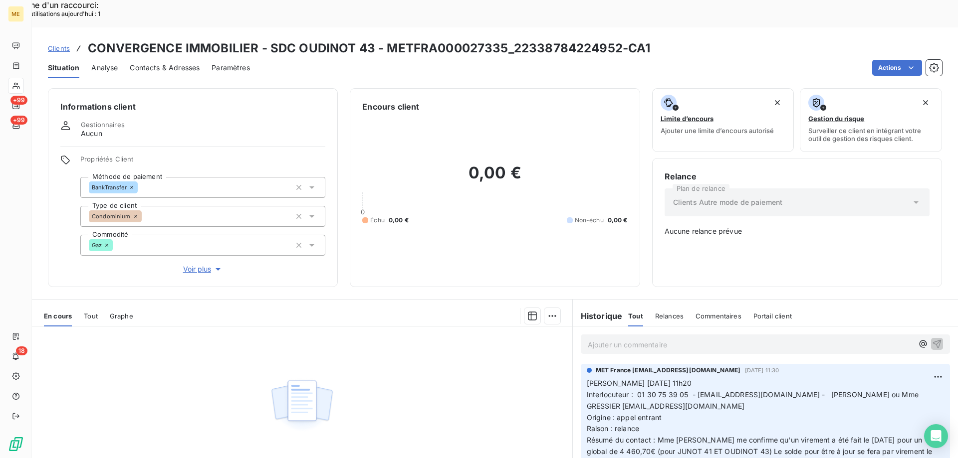
click at [632, 339] on p "Ajouter un commentaire ﻿" at bounding box center [750, 345] width 325 height 12
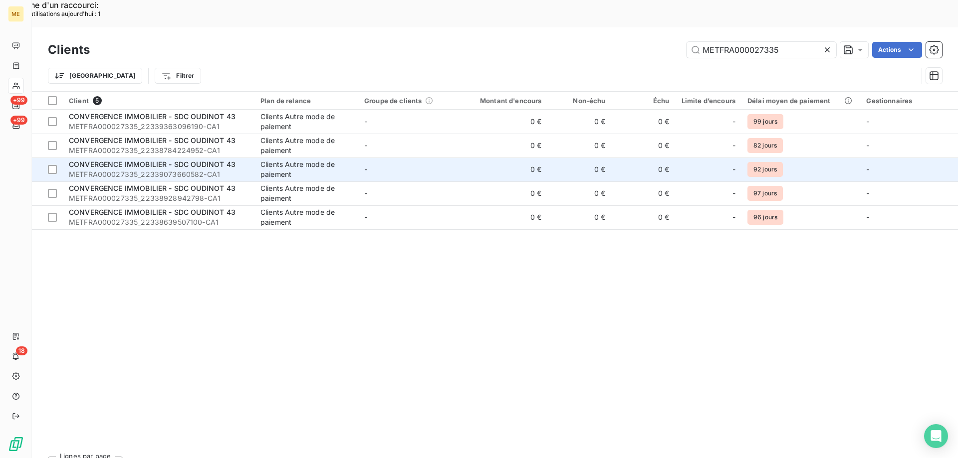
click at [137, 160] on span "CONVERGENCE IMMOBILIER - SDC OUDINOT 43" at bounding box center [152, 164] width 167 height 8
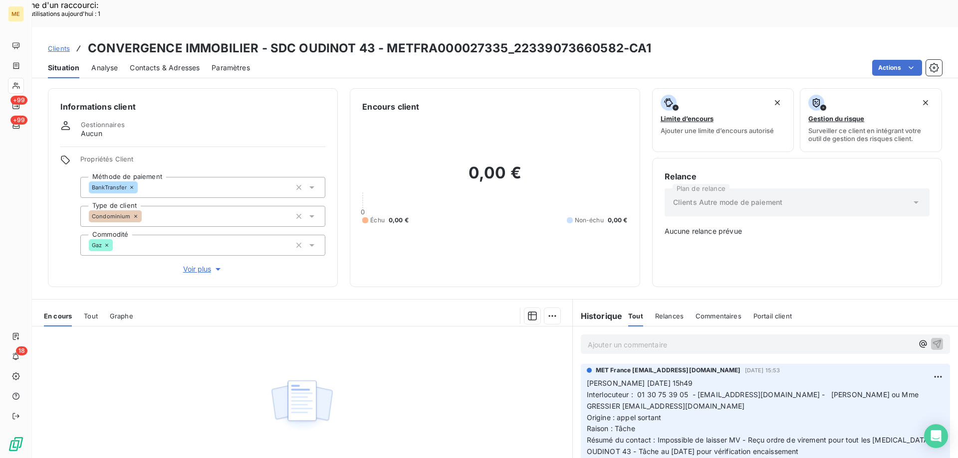
click at [626, 339] on p "Ajouter un commentaire ﻿" at bounding box center [750, 345] width 325 height 12
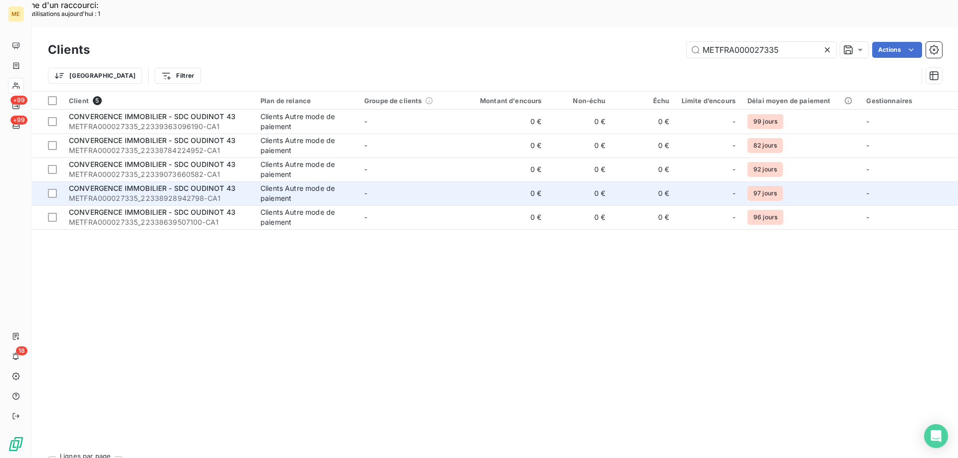
click at [198, 184] on span "CONVERGENCE IMMOBILIER - SDC OUDINOT 43" at bounding box center [152, 188] width 167 height 8
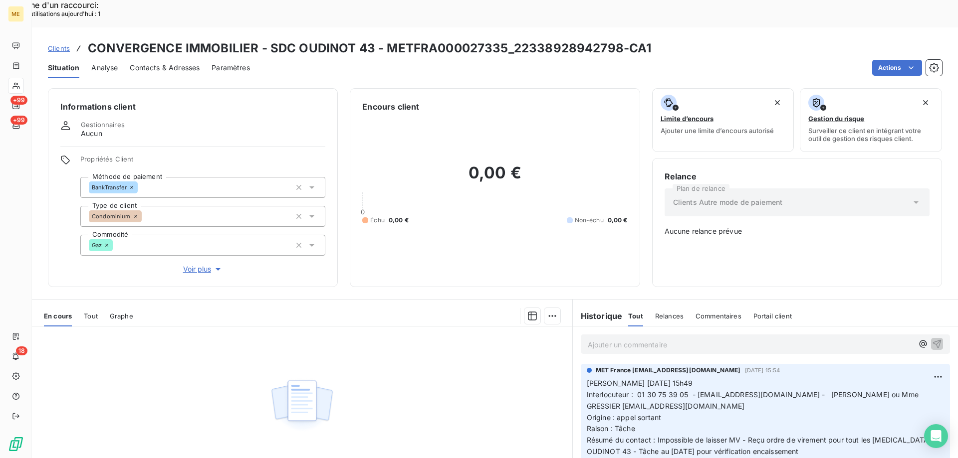
click at [620, 339] on p "Ajouter un commentaire ﻿" at bounding box center [750, 345] width 325 height 12
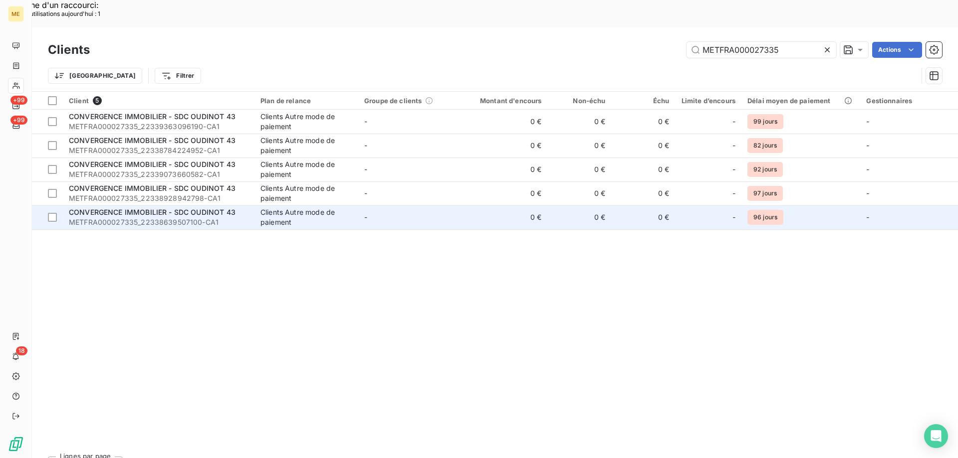
click at [161, 217] on span "METFRA000027335_22338639507100-CA1" at bounding box center [159, 222] width 180 height 10
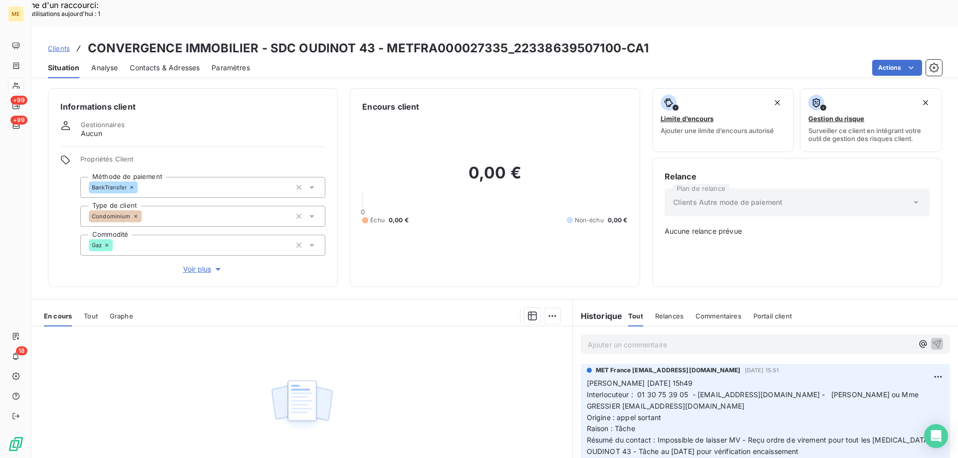
click at [663, 339] on p "Ajouter un commentaire ﻿" at bounding box center [750, 345] width 325 height 12
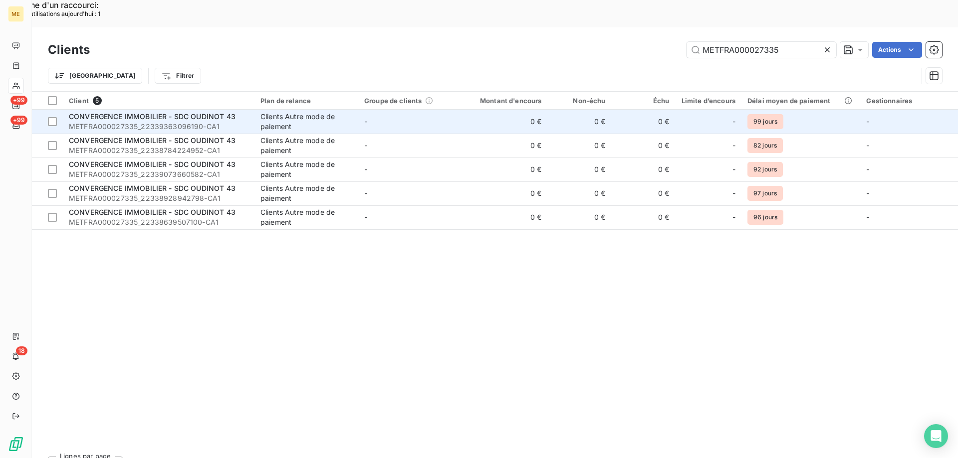
click at [181, 112] on span "CONVERGENCE IMMOBILIER - SDC OUDINOT 43" at bounding box center [152, 116] width 167 height 8
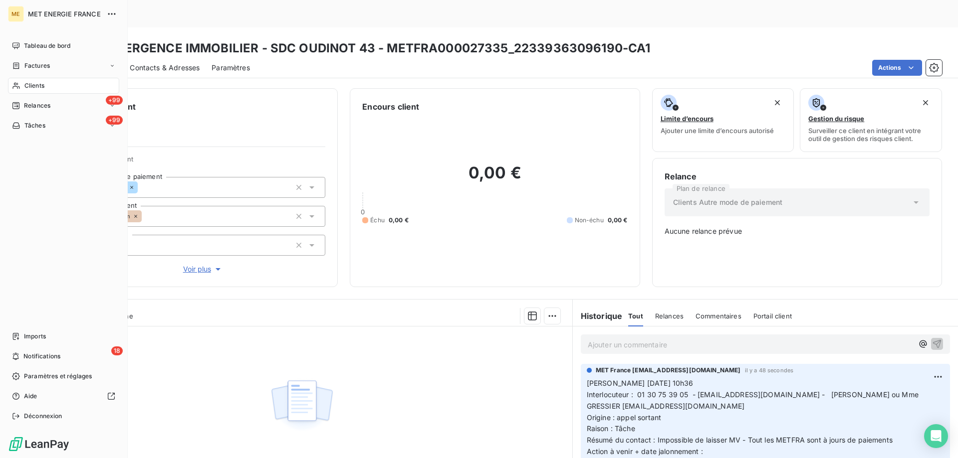
click at [47, 89] on div "Clients" at bounding box center [63, 86] width 111 height 16
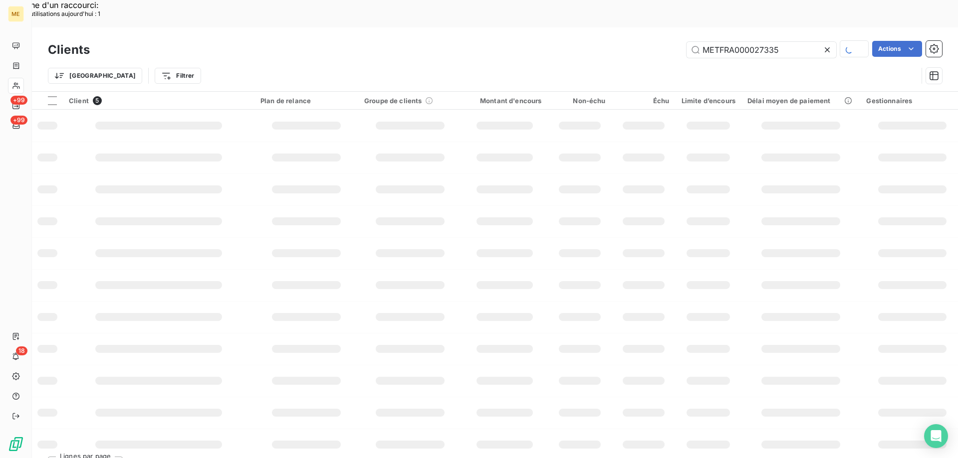
click at [825, 47] on icon at bounding box center [826, 49] width 5 height 5
click at [749, 42] on input "text" at bounding box center [761, 50] width 150 height 16
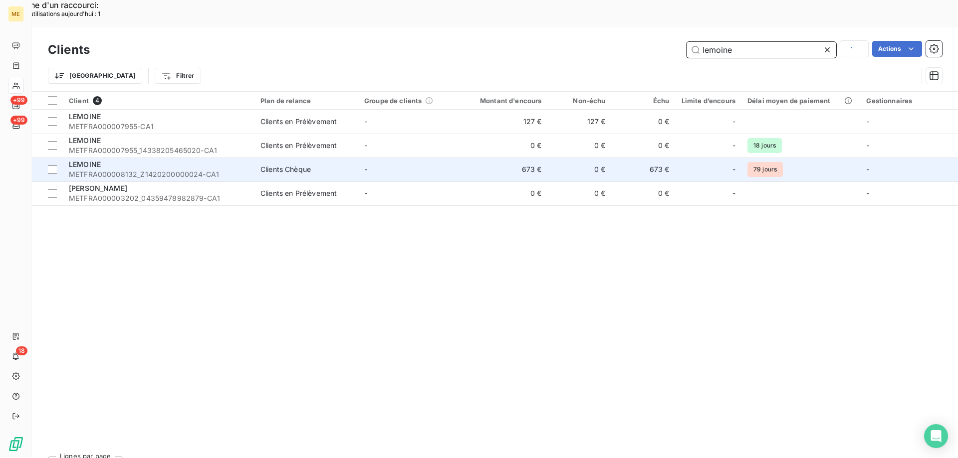
type input "lemoine"
click at [132, 160] on div "LEMOINE" at bounding box center [159, 165] width 180 height 10
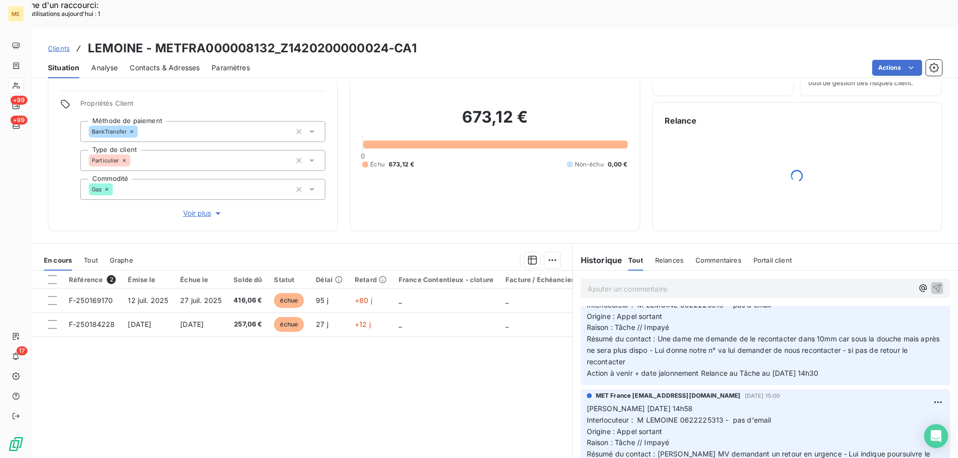
scroll to position [299, 0]
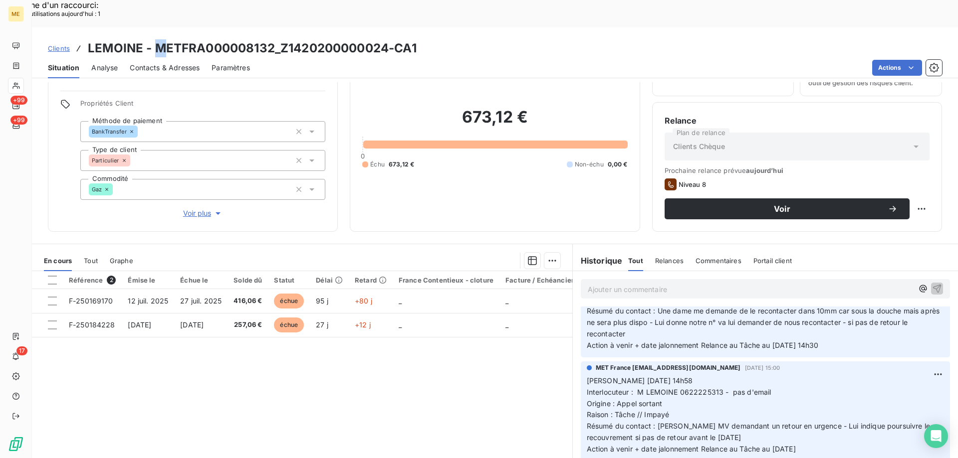
click at [159, 39] on h3 "LEMOINE - METFRA000008132_Z1420200000024-CA1" at bounding box center [252, 48] width 329 height 18
click at [160, 39] on h3 "LEMOINE - METFRA000008132_Z1420200000024-CA1" at bounding box center [252, 48] width 329 height 18
drag, startPoint x: 157, startPoint y: 18, endPoint x: 272, endPoint y: 12, distance: 115.4
click at [272, 39] on h3 "LEMOINE - METFRA000008132_Z1420200000024-CA1" at bounding box center [252, 48] width 329 height 18
copy h3 "METFRA000008132"
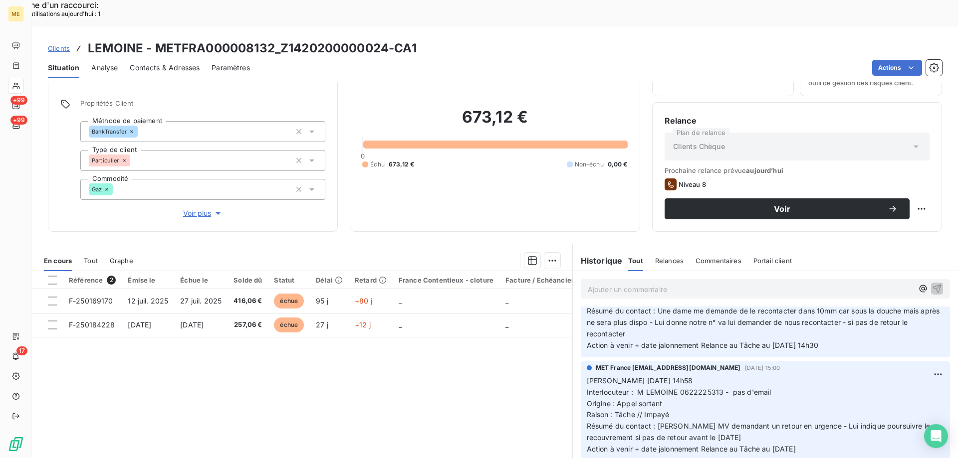
click at [817, 377] on p "Valérie 07/10/2025 14h58 Interlocuteur : M LEMOINE 0622225313 - pas d'email Ori…" at bounding box center [765, 416] width 357 height 80
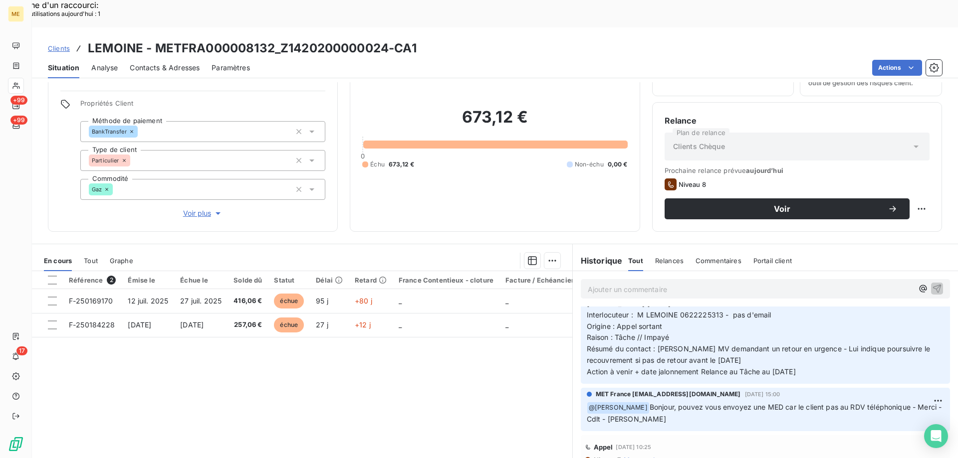
scroll to position [349, 0]
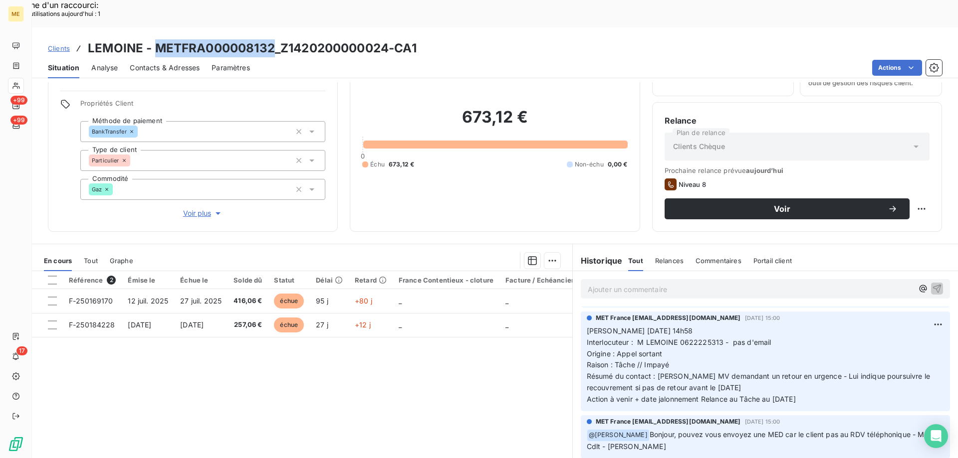
drag, startPoint x: 153, startPoint y: 21, endPoint x: 271, endPoint y: 20, distance: 118.2
click at [271, 39] on h3 "LEMOINE - METFRA000008132_Z1420200000024-CA1" at bounding box center [252, 48] width 329 height 18
copy h3 "METFRA000008132"
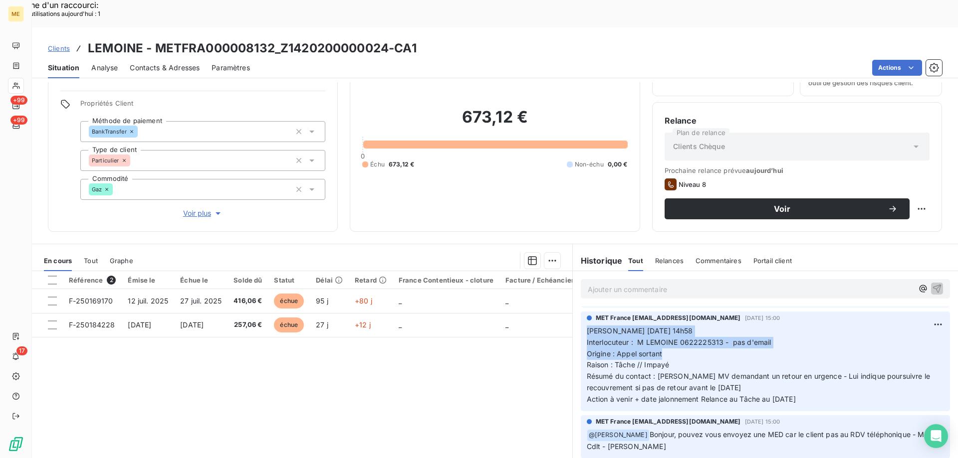
drag, startPoint x: 655, startPoint y: 326, endPoint x: 580, endPoint y: 305, distance: 78.0
click at [581, 312] on div "MET France met-france@recouvrement.met.com 7 oct. 2025, 15:00 Valérie 07/10/202…" at bounding box center [765, 362] width 369 height 100
click at [408, 382] on div "Référence 2 Émise le Échue le Solde dû Statut Délai Retard France Contentieux -…" at bounding box center [302, 367] width 540 height 192
drag, startPoint x: 811, startPoint y: 373, endPoint x: 583, endPoint y: 307, distance: 237.9
click at [587, 326] on p "Valérie 07/10/2025 14h58 Interlocuteur : M LEMOINE 0622225313 - pas d'email Ori…" at bounding box center [765, 366] width 357 height 80
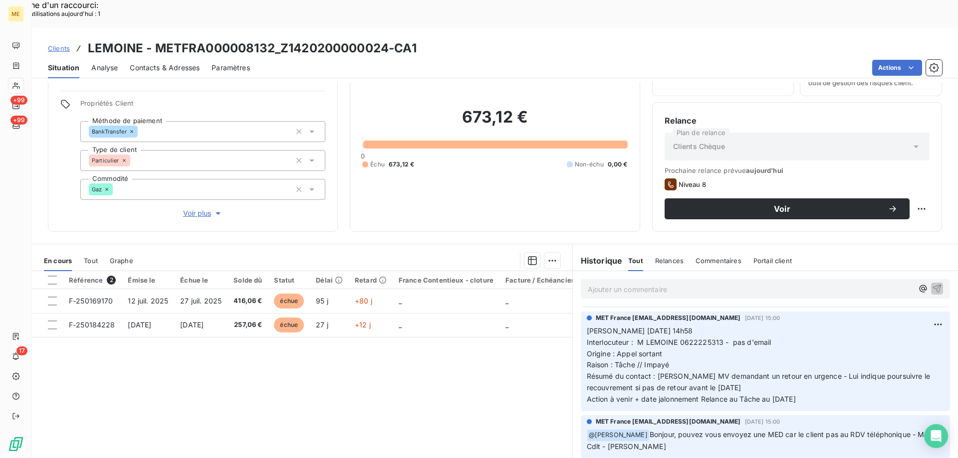
copy p "Valérie 07/10/2025 14h58 Interlocuteur : M LEMOINE 0622225313 - pas d'email Ori…"
click at [594, 271] on div "Ajouter un commentaire ﻿" at bounding box center [765, 288] width 385 height 35
click at [592, 283] on p "Ajouter un commentaire ﻿" at bounding box center [750, 289] width 325 height 12
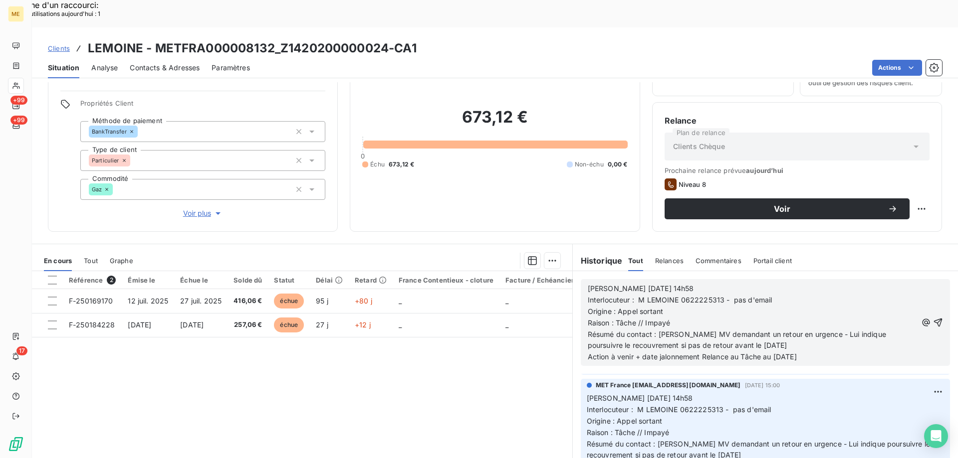
scroll to position [417, 0]
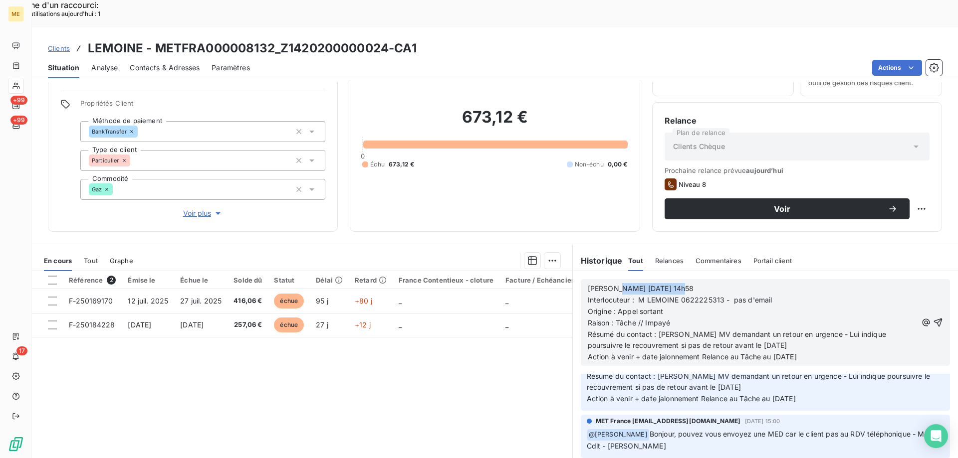
drag, startPoint x: 609, startPoint y: 258, endPoint x: 718, endPoint y: 263, distance: 108.8
click at [718, 283] on p "Valérie 07/10/2025 14h58" at bounding box center [752, 288] width 329 height 11
drag, startPoint x: 637, startPoint y: 284, endPoint x: 667, endPoint y: 284, distance: 29.9
click at [667, 306] on p "Origine : Appel sortant" at bounding box center [752, 311] width 329 height 11
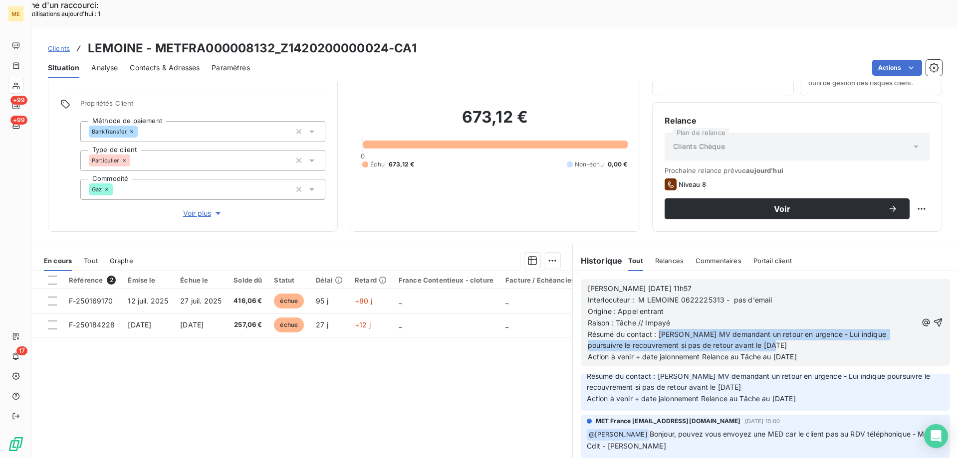
drag, startPoint x: 653, startPoint y: 305, endPoint x: 758, endPoint y: 317, distance: 105.4
click at [757, 329] on p "Résumé du contact : Laisse MV demandant un retour en urgence - Lui indique pour…" at bounding box center [752, 340] width 329 height 23
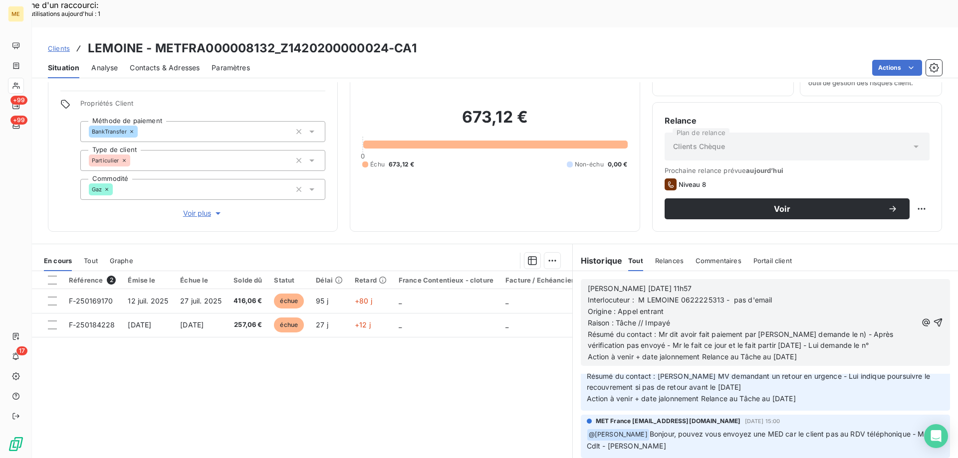
click at [887, 329] on p "Résumé du contact : Mr dit avoir fait paiement par chèque - Lui demande le n) -…" at bounding box center [752, 340] width 329 height 23
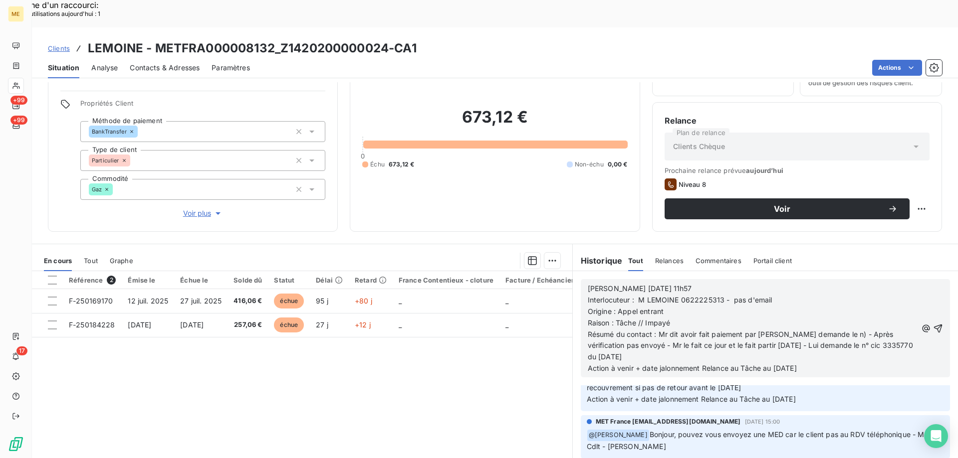
click at [582, 332] on div "Valérie 15/10/2025 11h57 Interlocuteur : M LEMOINE 0622225313 - pas d'email Ori…" at bounding box center [765, 328] width 369 height 98
click at [588, 330] on span "Résumé du contact : Mr dit avoir fait paiement par chèque - Lui demande le n) -…" at bounding box center [751, 345] width 327 height 31
click at [682, 329] on p "Résumé du contact : Mr dit avoir fait paiement par chèque - Lui demande le n) -…" at bounding box center [752, 346] width 329 height 34
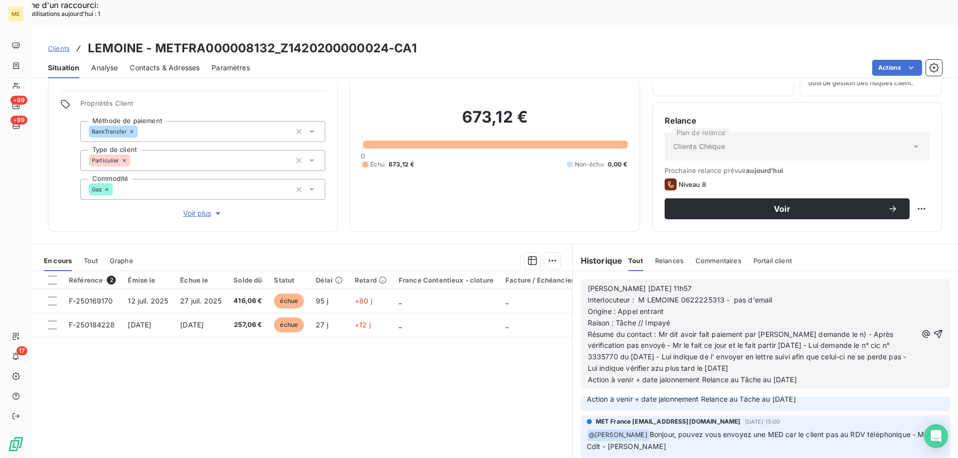
click at [695, 343] on span "Résumé du contact : Mr dit avoir fait paiement par chèque - Lui demande le n) -…" at bounding box center [748, 351] width 321 height 43
drag, startPoint x: 771, startPoint y: 350, endPoint x: 785, endPoint y: 350, distance: 14.5
click at [785, 376] on span "Action à venir + date jalonnement Relance au Tâche au 13/10/2025" at bounding box center [692, 380] width 209 height 8
click at [933, 329] on icon "button" at bounding box center [938, 334] width 10 height 10
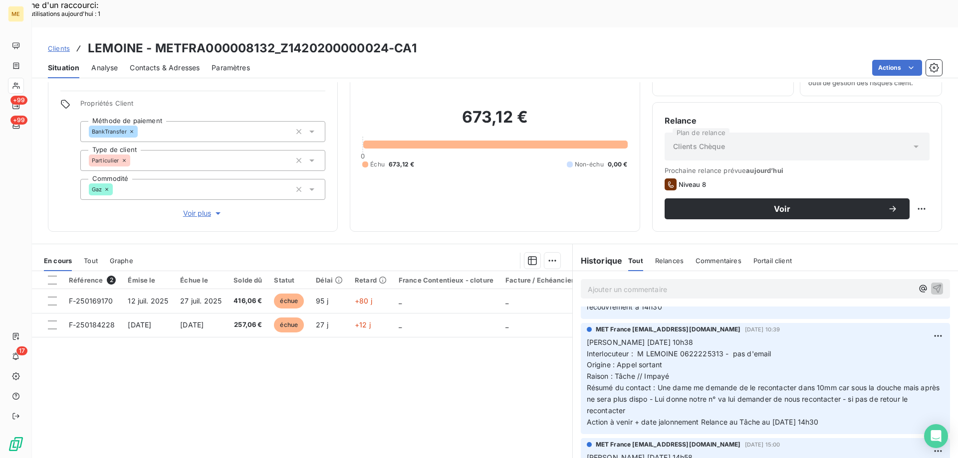
scroll to position [476, 0]
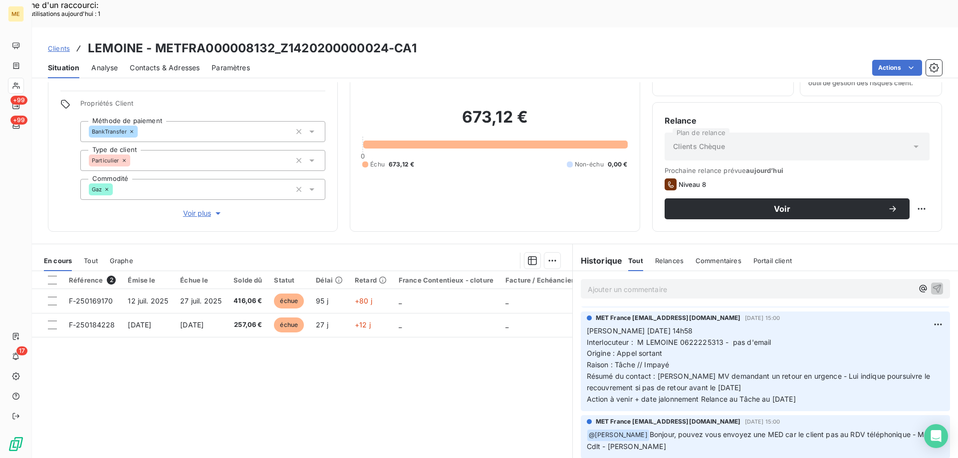
click at [463, 358] on div "Référence 2 Émise le Échue le Solde dû Statut Délai Retard France Contentieux -…" at bounding box center [302, 367] width 540 height 192
click at [52, 276] on div at bounding box center [52, 280] width 9 height 9
click at [259, 375] on div "Référence 2 Émise le Échue le Solde dû Statut Délai Retard France Contentieux -…" at bounding box center [302, 367] width 540 height 192
drag, startPoint x: 823, startPoint y: 367, endPoint x: 581, endPoint y: 304, distance: 250.5
click at [581, 312] on div "MET France met-france@recouvrement.met.com 7 oct. 2025, 15:00 Valérie 07/10/202…" at bounding box center [765, 362] width 369 height 100
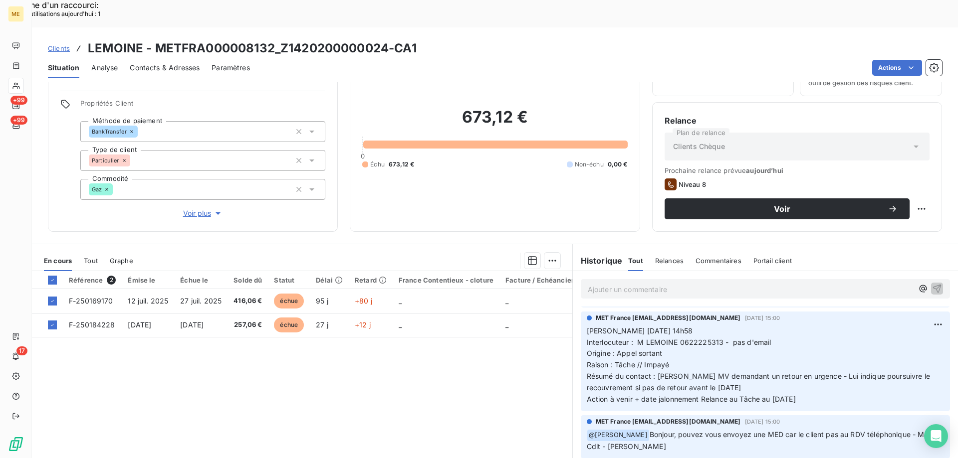
copy p "Valérie 07/10/2025 14h58 Interlocuteur : M LEMOINE 0622225313 - pas d'email Ori…"
click at [721, 205] on span "Voir" at bounding box center [781, 209] width 211 height 8
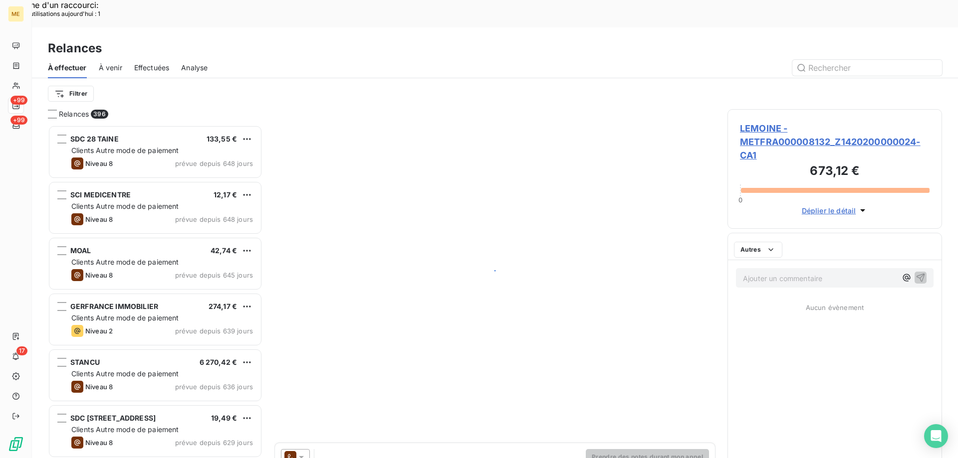
scroll to position [353, 207]
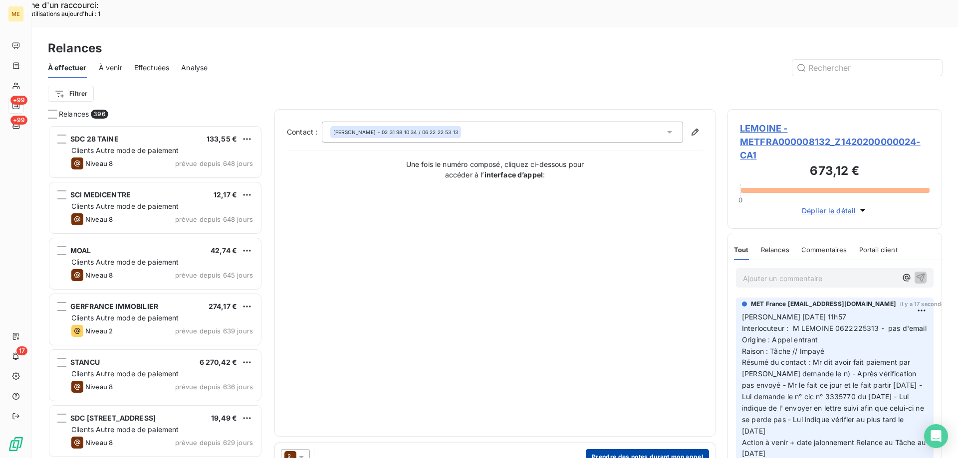
click at [640, 449] on button "Prendre des notes durant mon appel" at bounding box center [647, 457] width 123 height 16
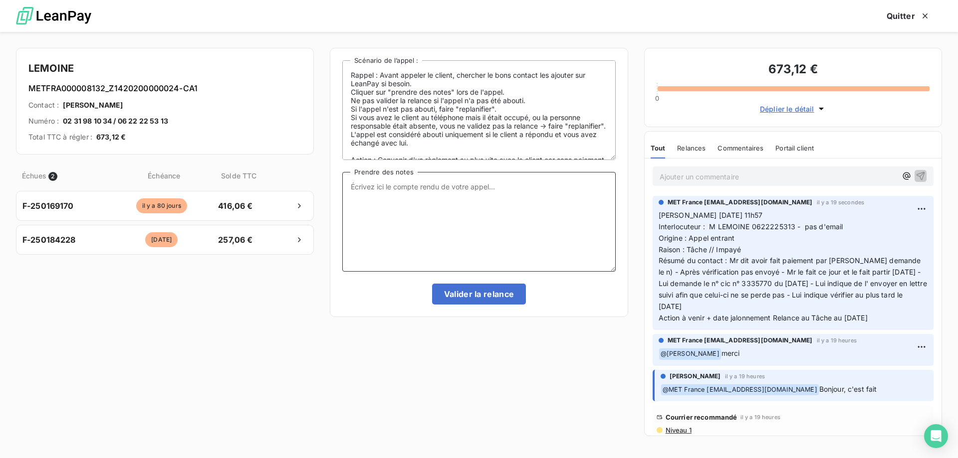
click at [476, 186] on textarea "Prendre des notes" at bounding box center [478, 222] width 273 height 100
paste textarea "[PERSON_NAME] [DATE] 14h58 Interlocuteur : M LEMOINE 0622225313 - pas d'email O…"
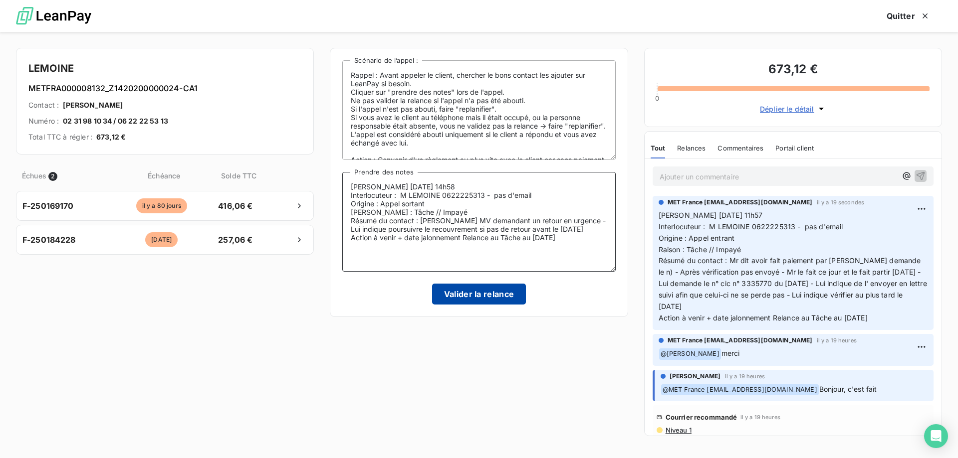
type textarea "[PERSON_NAME] [DATE] 14h58 Interlocuteur : M LEMOINE 0622225313 - pas d'email O…"
click at [479, 297] on button "Valider la relance" at bounding box center [479, 294] width 94 height 21
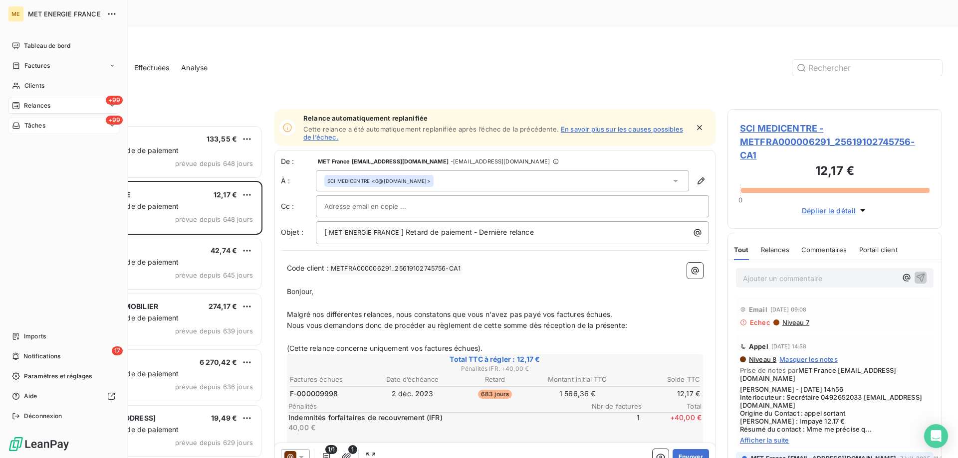
click at [59, 122] on div "+99 Tâches" at bounding box center [63, 126] width 111 height 16
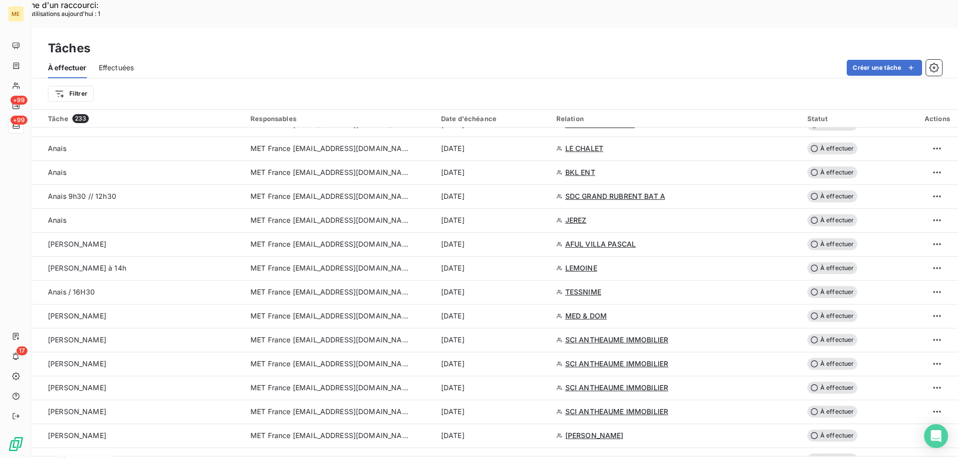
scroll to position [2066, 0]
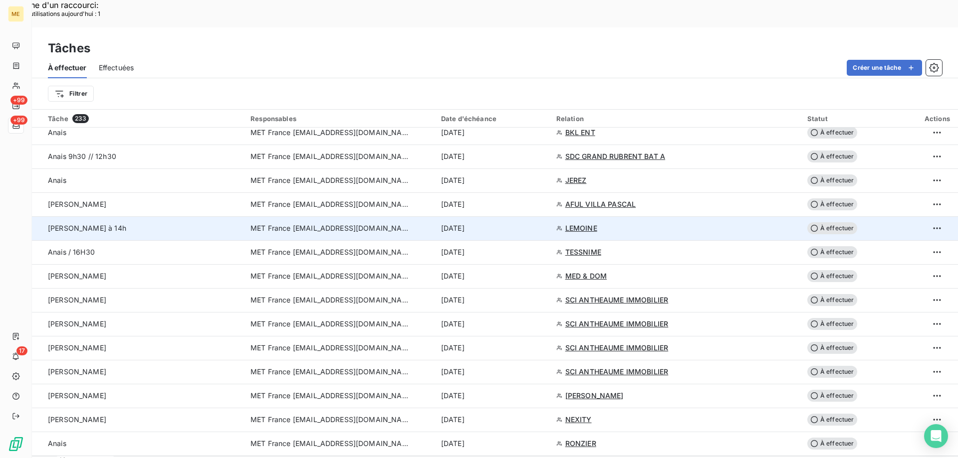
click at [585, 223] on span "LEMOINE" at bounding box center [581, 228] width 32 height 10
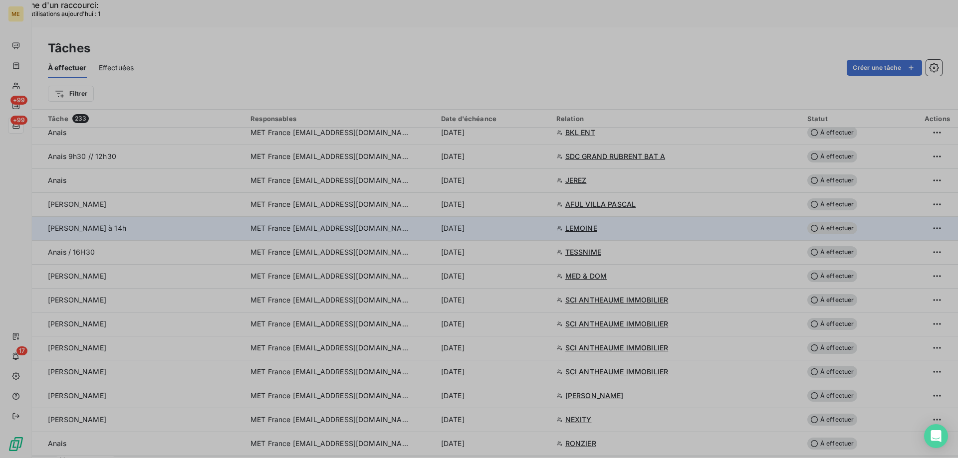
type input "16/10/2025"
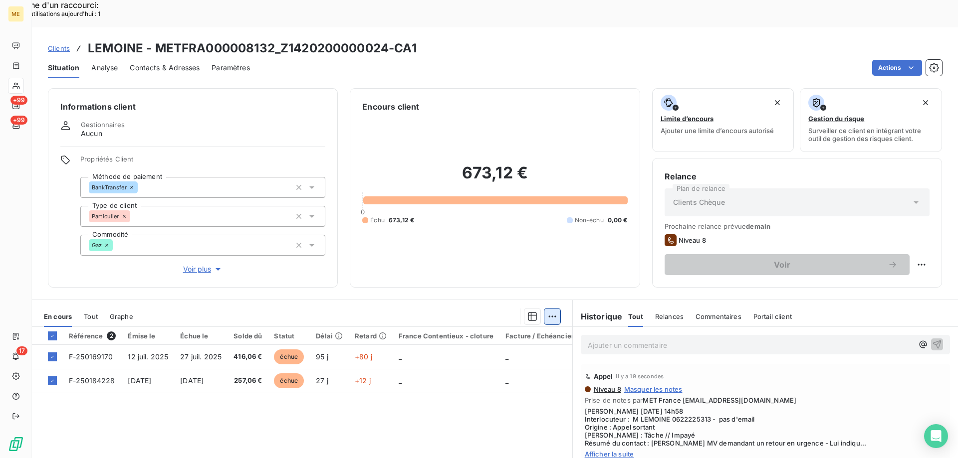
drag, startPoint x: 469, startPoint y: 394, endPoint x: 476, endPoint y: 394, distance: 6.5
click at [620, 450] on span "Afficher la suite" at bounding box center [765, 454] width 361 height 8
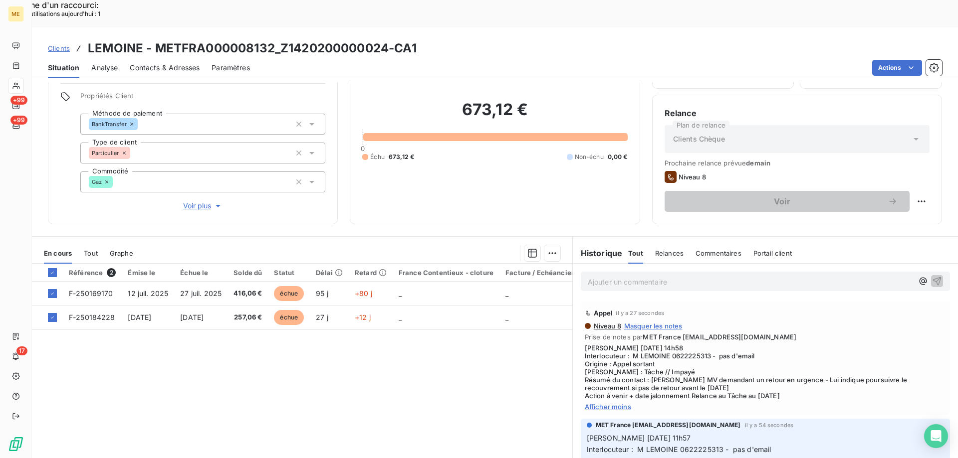
click at [593, 403] on span "Afficher moins" at bounding box center [765, 407] width 361 height 8
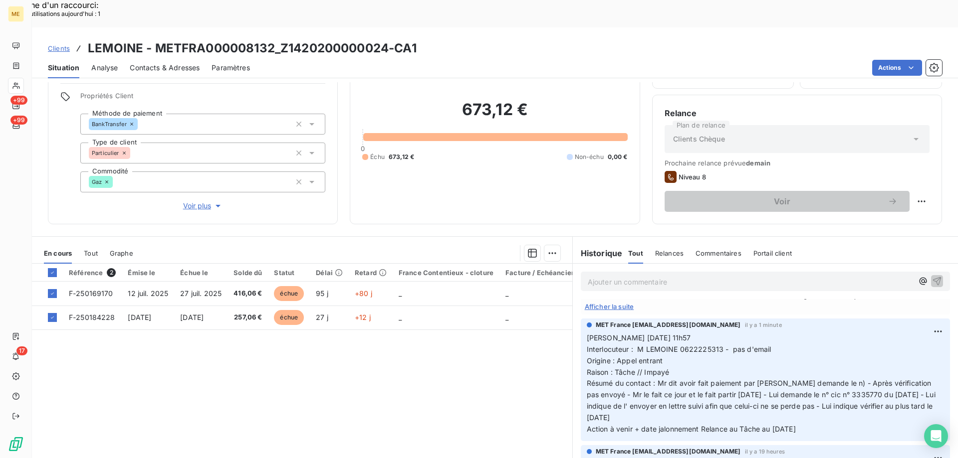
scroll to position [100, 0]
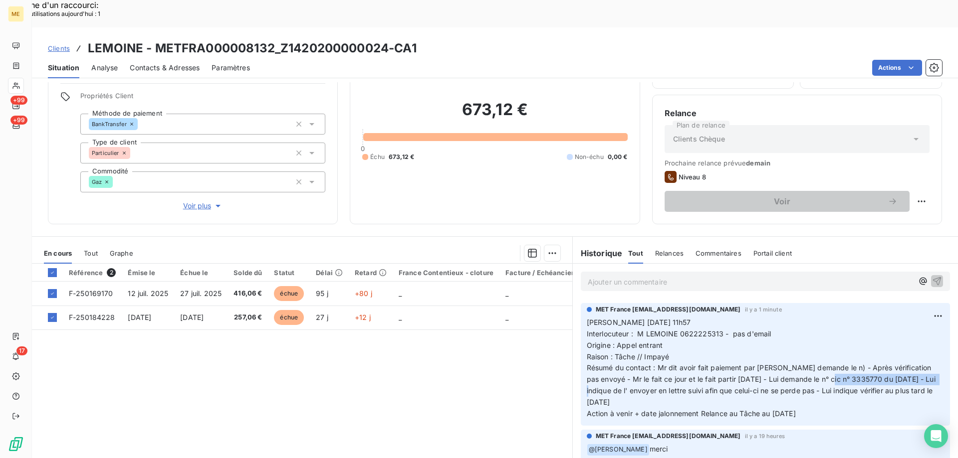
drag, startPoint x: 818, startPoint y: 353, endPoint x: 618, endPoint y: 360, distance: 200.6
click at [618, 364] on span "Résumé du contact : Mr dit avoir fait paiement par chèque - Lui demande le n) -…" at bounding box center [762, 385] width 351 height 43
copy span "n° cic n° 3335770 du [DATE]"
click at [451, 267] on div "Ajouter une promesse de paiement (2 factures)" at bounding box center [460, 266] width 181 height 16
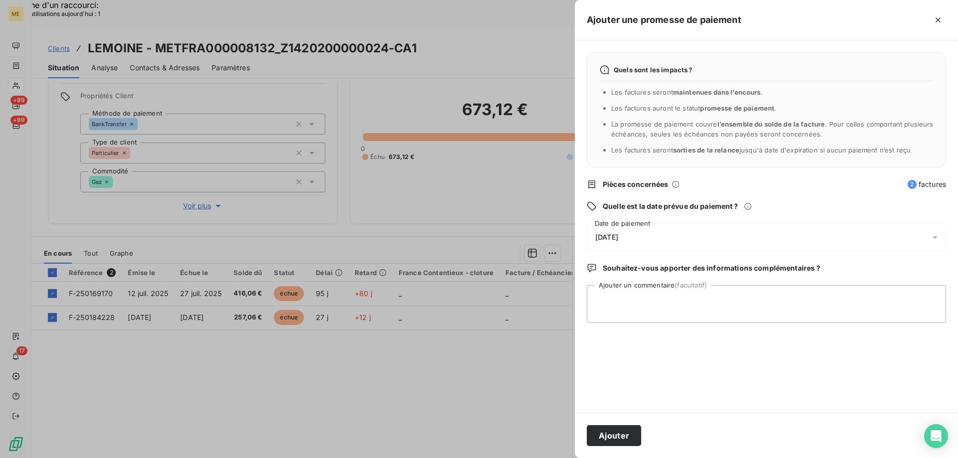
click at [666, 239] on div "16/10/2025" at bounding box center [766, 237] width 359 height 28
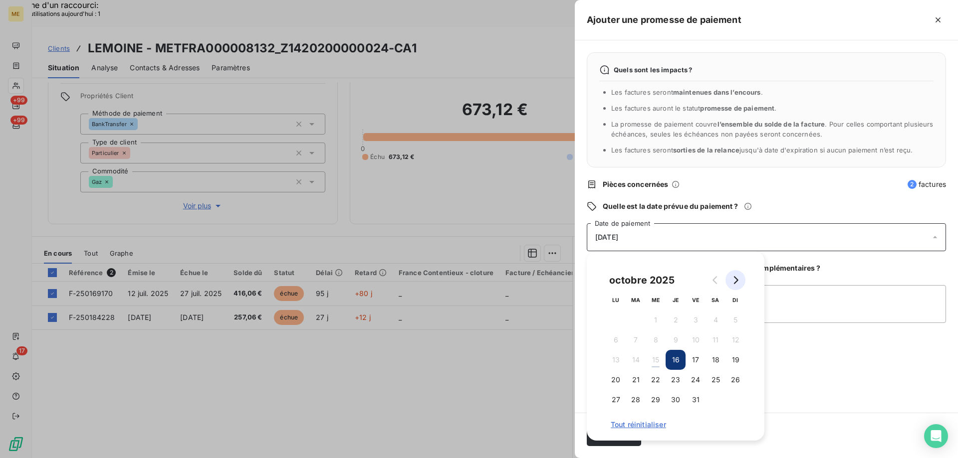
click at [738, 283] on icon "Go to next month" at bounding box center [735, 280] width 8 height 8
click at [695, 358] on button "14" at bounding box center [695, 360] width 20 height 20
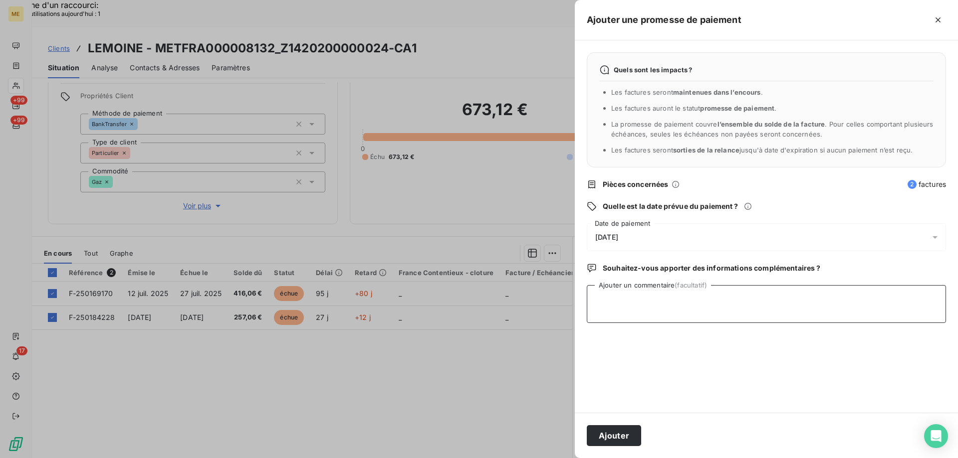
click at [779, 299] on textarea "Ajouter un commentaire (facultatif)" at bounding box center [766, 304] width 359 height 38
paste textarea "n° cic n° 3335770 du [DATE]"
click at [606, 302] on textarea "n° cic n° 3335770 du [DATE]" at bounding box center [766, 304] width 359 height 38
click at [727, 310] on textarea "n° cic n° 3335770 du [DATE]" at bounding box center [766, 304] width 359 height 38
click at [606, 302] on textarea "n° cic n° 3335770 du [DATE]" at bounding box center [766, 304] width 359 height 38
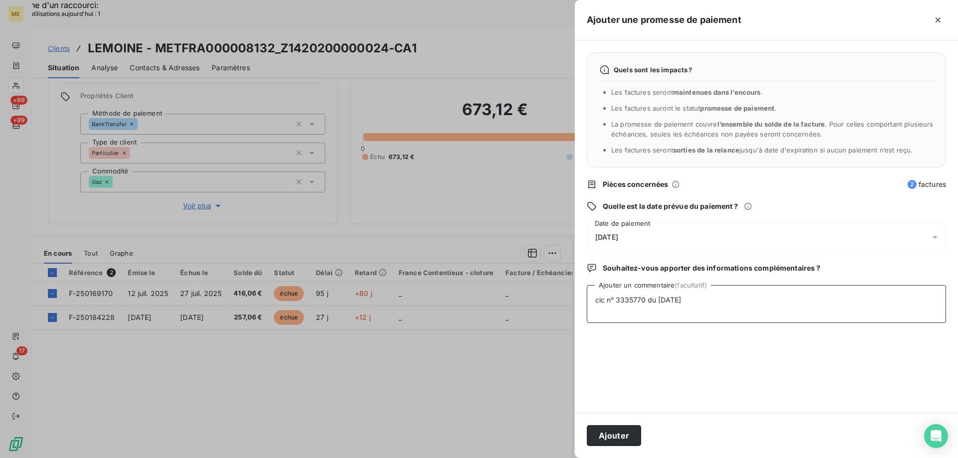
click at [608, 296] on textarea "cic n° 3335770 du 15/10/2025" at bounding box center [766, 304] width 359 height 38
type textarea "cic chèque n° 3335770 du 15/10/2025"
click at [613, 433] on button "Ajouter" at bounding box center [614, 435] width 54 height 21
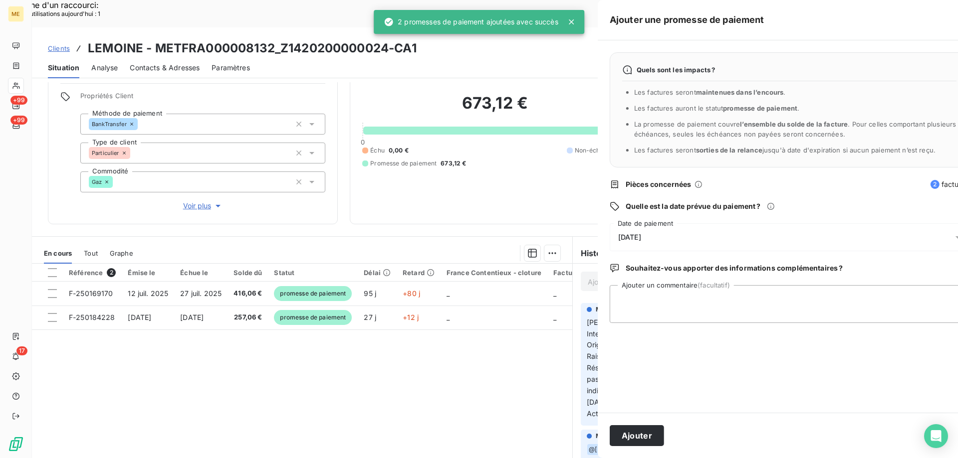
scroll to position [56, 0]
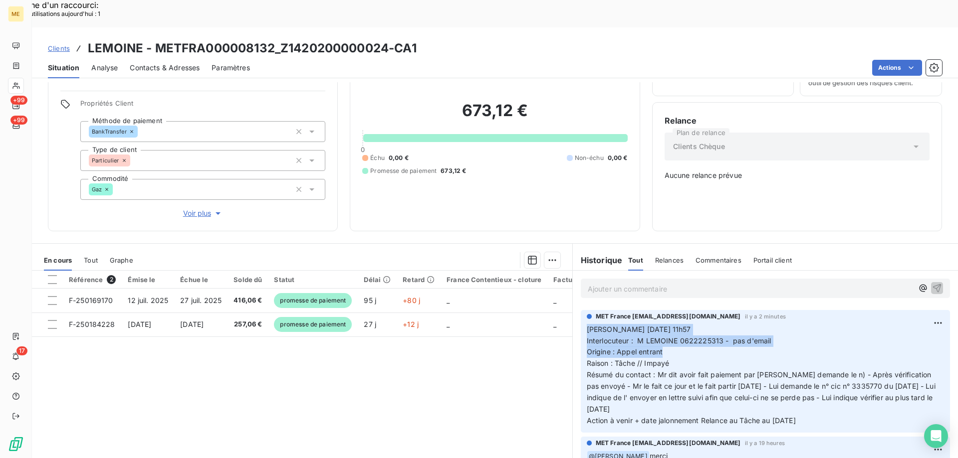
drag, startPoint x: 668, startPoint y: 317, endPoint x: 583, endPoint y: 295, distance: 88.2
click at [587, 324] on p "Valérie 15/10/2025 11h57 Interlocuteur : M LEMOINE 0622225313 - pas d'email Ori…" at bounding box center [765, 375] width 357 height 103
copy p "Valérie 15/10/2025 11h57 Interlocuteur : M LEMOINE 0622225313 - pas d'email Ori…"
click at [790, 324] on p "Valérie 15/10/2025 11h57 Interlocuteur : M LEMOINE 0622225313 - pas d'email Ori…" at bounding box center [765, 375] width 357 height 103
click at [815, 386] on p "Valérie 15/10/2025 11h57 Interlocuteur : M LEMOINE 0622225313 - pas d'email Ori…" at bounding box center [765, 375] width 357 height 103
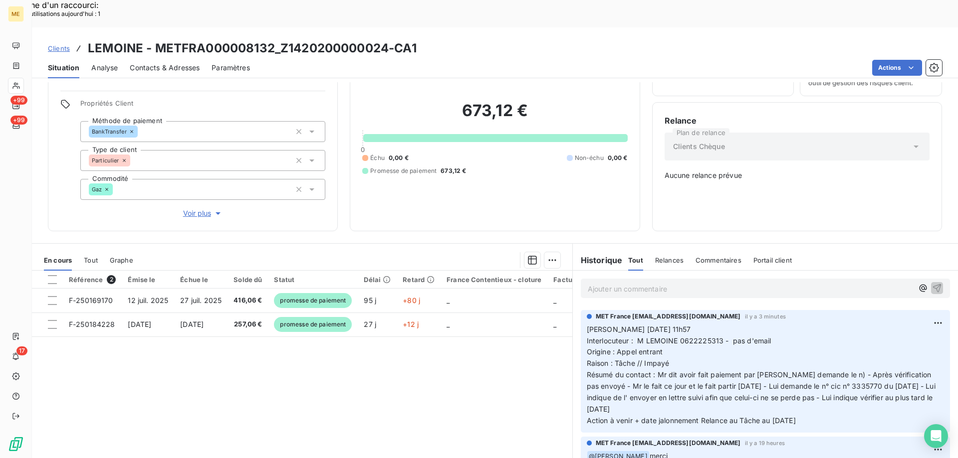
drag, startPoint x: 812, startPoint y: 385, endPoint x: 804, endPoint y: 389, distance: 9.2
click at [711, 368] on p "Valérie 15/10/2025 11h57 Interlocuteur : M LEMOINE 0622225313 - pas d'email Ori…" at bounding box center [765, 375] width 357 height 103
click at [447, 381] on div "Référence 2 Émise le Échue le Solde dû Statut Délai Retard France Contentieux -…" at bounding box center [302, 367] width 540 height 192
click at [639, 360] on p "Valérie 15/10/2025 11h57 Interlocuteur : M LEMOINE 0622225313 - pas d'email Ori…" at bounding box center [765, 375] width 357 height 103
click at [495, 359] on div "Référence 2 Émise le Échue le Solde dû Statut Délai Retard France Contentieux -…" at bounding box center [302, 367] width 540 height 192
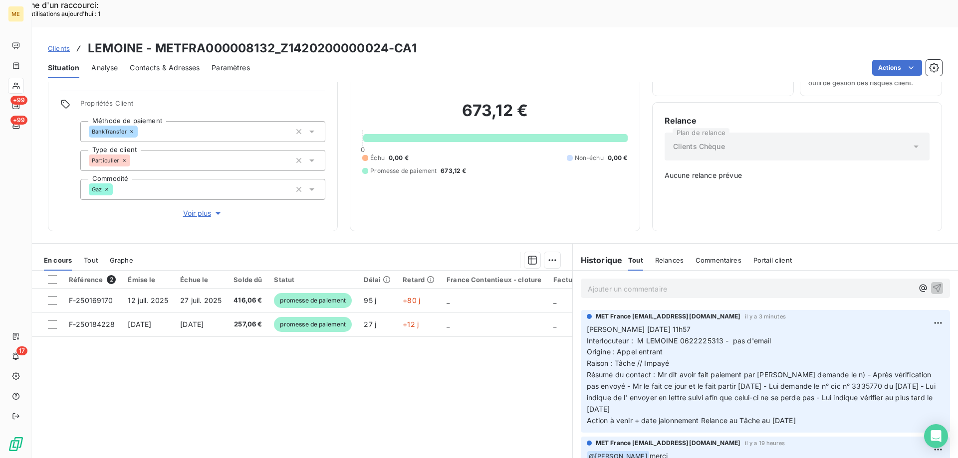
drag, startPoint x: 804, startPoint y: 389, endPoint x: 581, endPoint y: 292, distance: 243.9
click at [581, 310] on div "MET France met-france@recouvrement.met.com il y a 3 minutes Valérie 15/10/2025 …" at bounding box center [765, 371] width 369 height 123
copy p "Valérie 15/10/2025 11h57 Interlocuteur : M LEMOINE 0622225313 - pas d'email Ori…"
click at [319, 349] on div "Référence 2 Émise le Échue le Solde dû Statut Délai Retard France Contentieux -…" at bounding box center [302, 367] width 540 height 192
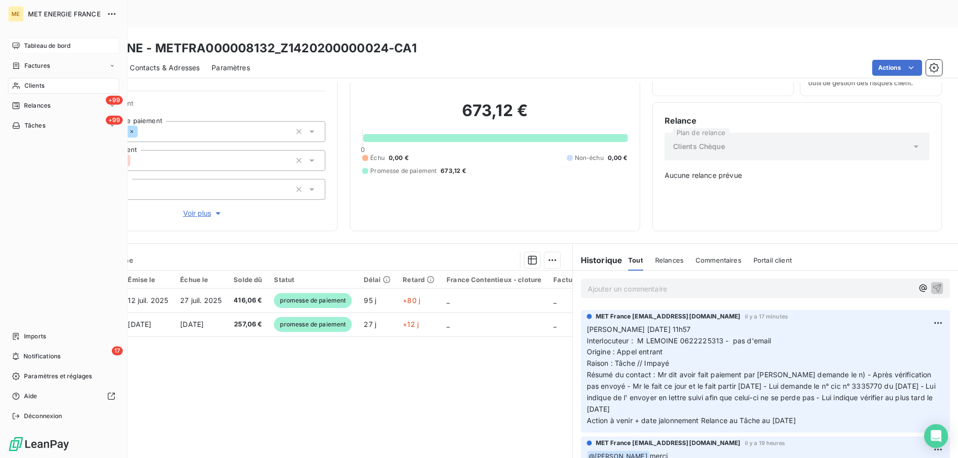
click at [53, 40] on div "Tableau de bord" at bounding box center [63, 46] width 111 height 16
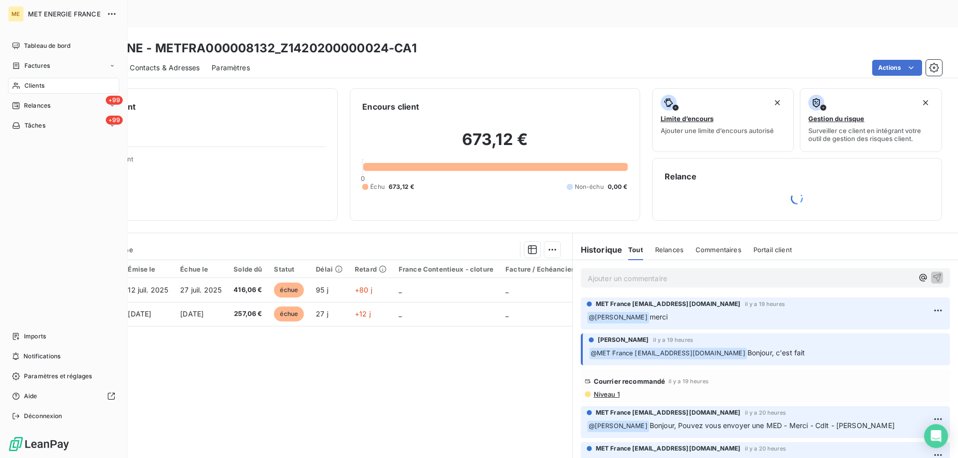
click at [55, 85] on div "Clients" at bounding box center [63, 86] width 111 height 16
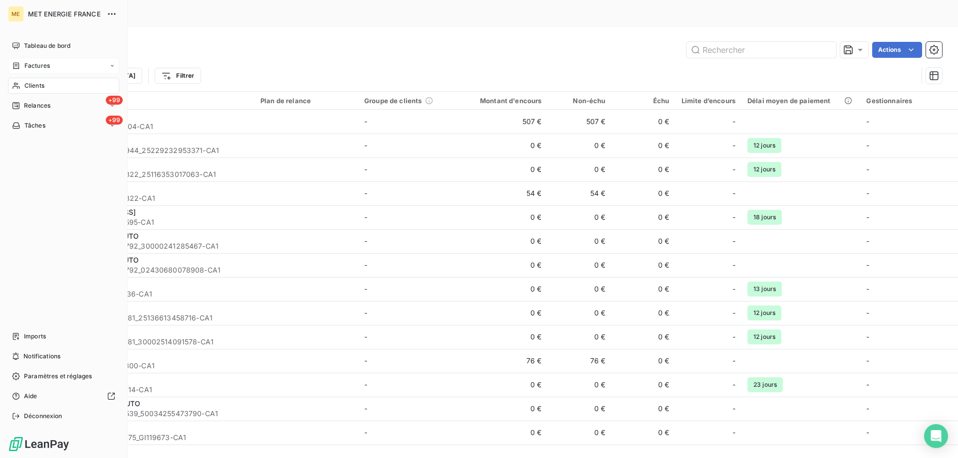
click at [68, 64] on div "Factures" at bounding box center [63, 66] width 111 height 16
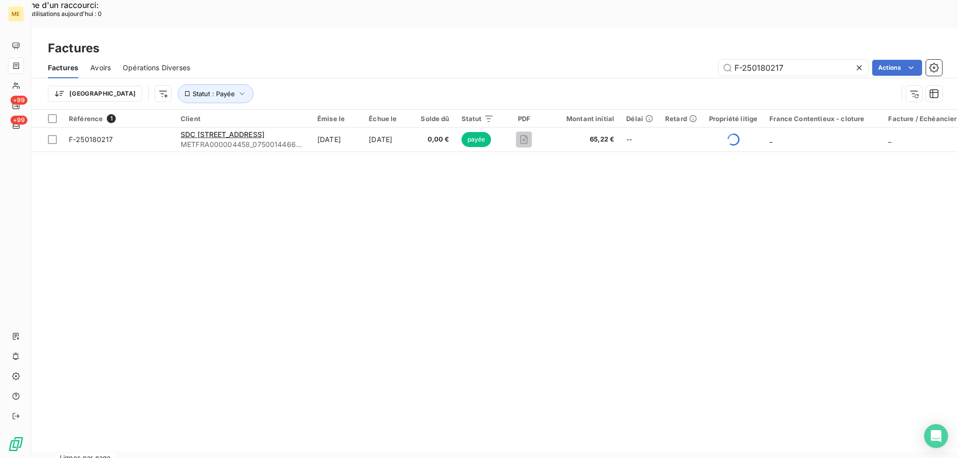
click at [856, 63] on icon at bounding box center [859, 68] width 10 height 10
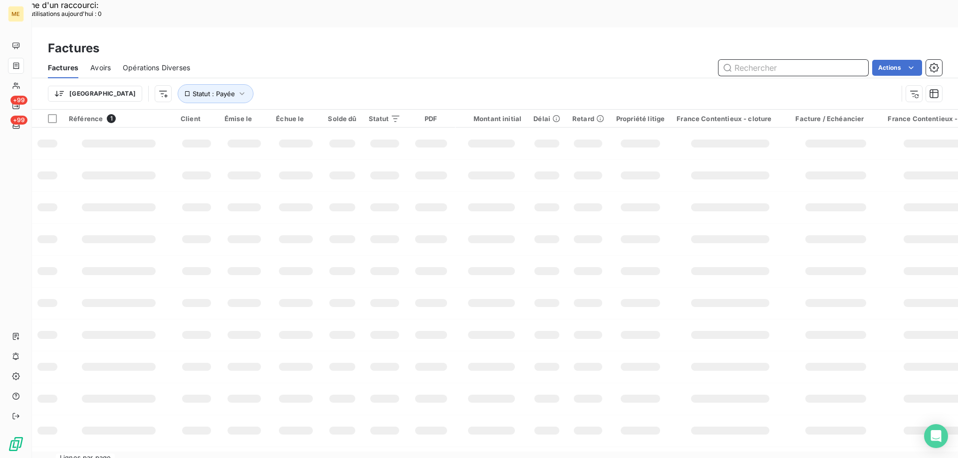
click at [769, 60] on input "text" at bounding box center [793, 68] width 150 height 16
paste input "F-250182468"
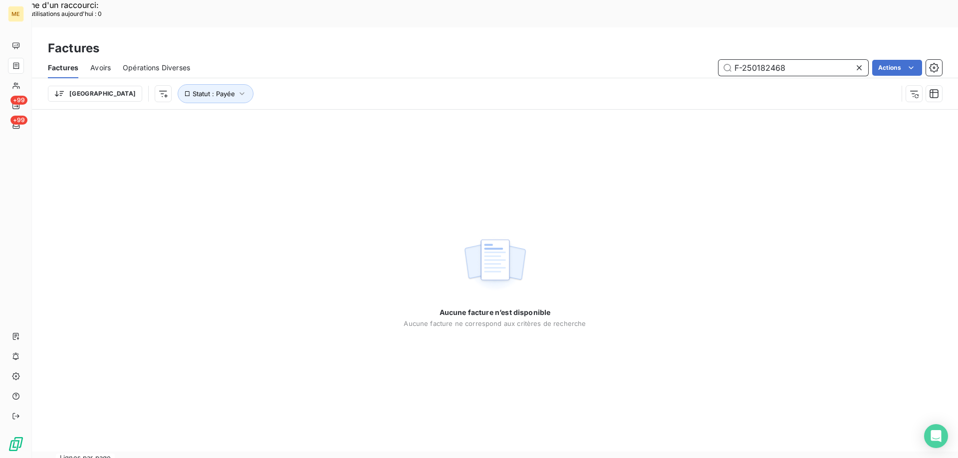
type input "F-250182468"
click at [650, 228] on div "Aucune facture n’est disponible Aucune facture ne correspond aux critères de re…" at bounding box center [495, 281] width 926 height 342
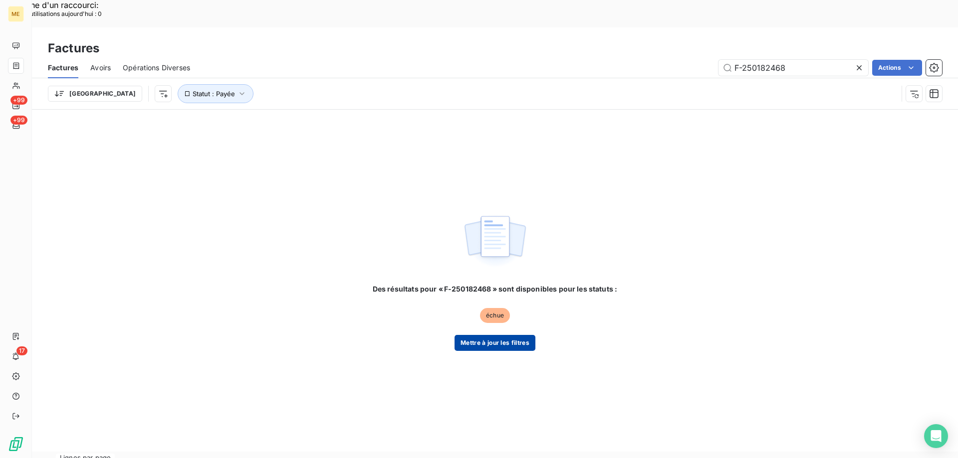
click at [489, 335] on button "Mettre à jour les filtres" at bounding box center [494, 343] width 81 height 16
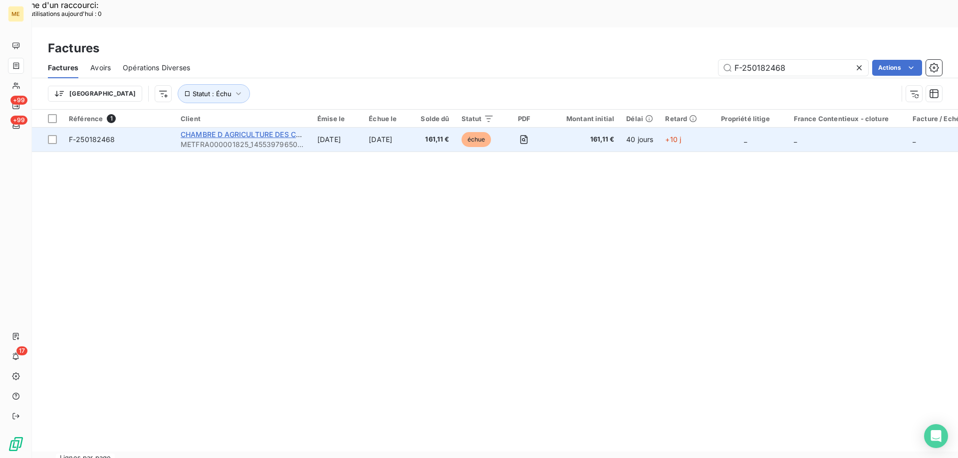
click at [224, 130] on span "CHAMBRE D AGRICULTURE DES COTES D'ARMOR" at bounding box center [265, 134] width 169 height 8
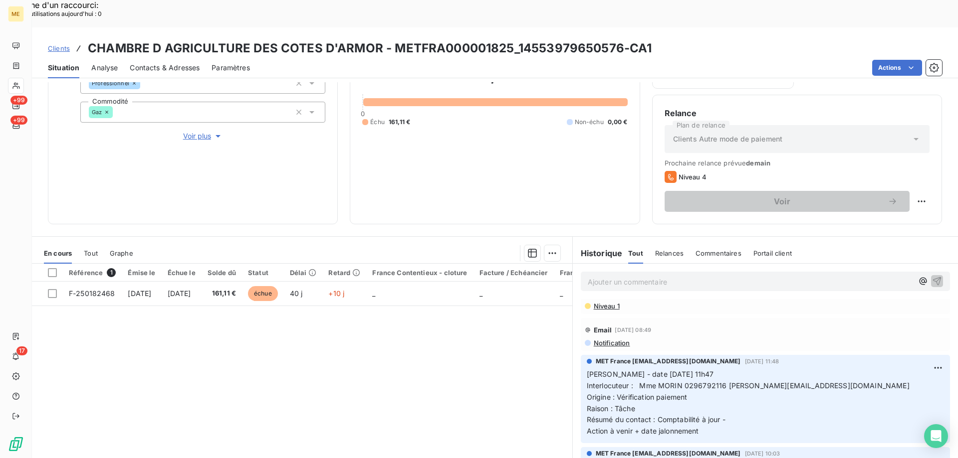
scroll to position [50, 0]
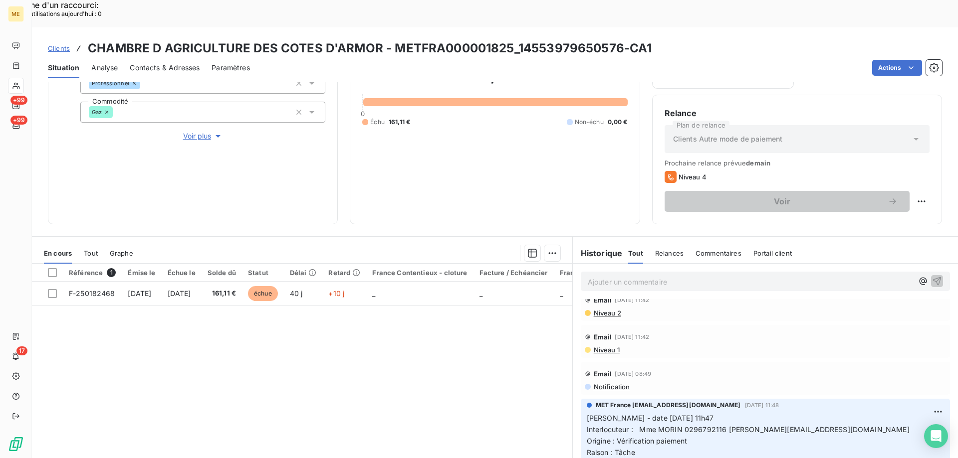
click at [504, 39] on h3 "CHAMBRE D AGRICULTURE DES COTES D'ARMOR - METFRA000001825_14553979650576-CA1" at bounding box center [370, 48] width 564 height 18
click at [683, 39] on div "Clients CHAMBRE D AGRICULTURE DES COTES D'ARMOR - METFRA000001825_1455397965057…" at bounding box center [495, 48] width 926 height 18
drag, startPoint x: 392, startPoint y: 17, endPoint x: 508, endPoint y: 13, distance: 116.3
click at [508, 39] on h3 "CHAMBRE D AGRICULTURE DES COTES D'ARMOR - METFRA000001825_14553979650576-CA1" at bounding box center [370, 48] width 564 height 18
copy h3 "METFRA000001825"
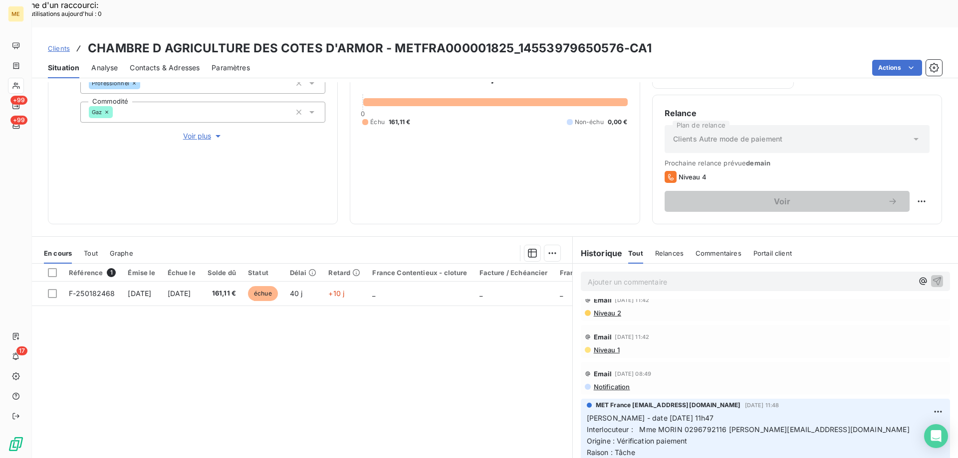
click at [691, 39] on div "Clients CHAMBRE D AGRICULTURE DES COTES D'ARMOR - METFRA000001825_1455397965057…" at bounding box center [495, 48] width 926 height 18
drag, startPoint x: 391, startPoint y: 21, endPoint x: 508, endPoint y: 20, distance: 117.2
click at [508, 39] on h3 "CHAMBRE D AGRICULTURE DES COTES D'ARMOR - METFRA000001825_14553979650576-CA1" at bounding box center [370, 48] width 564 height 18
copy h3 "METFRA000001825"
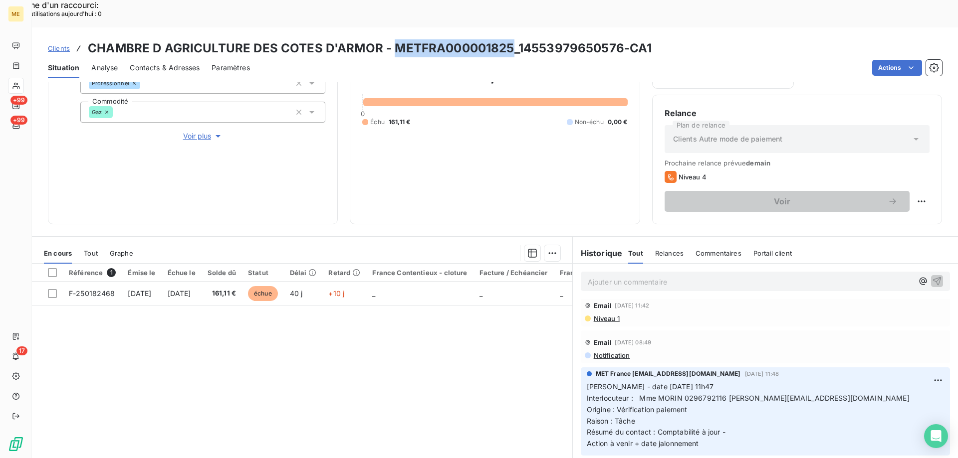
scroll to position [100, 0]
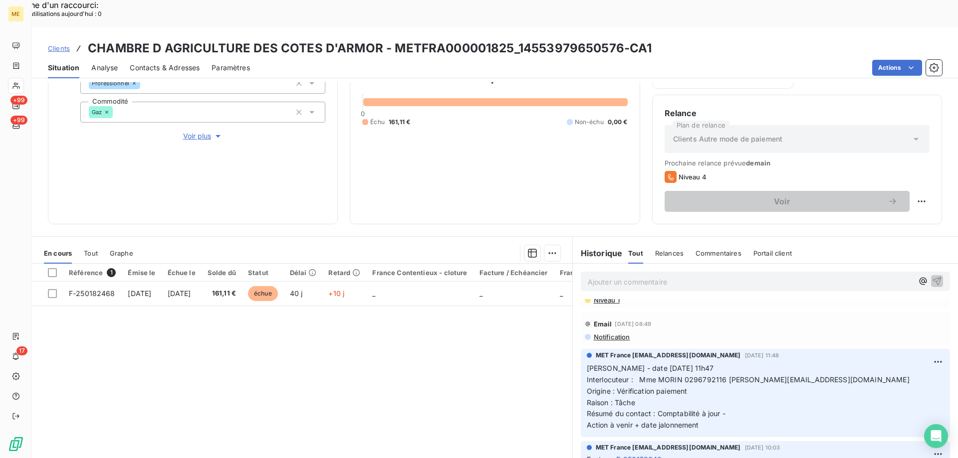
drag, startPoint x: 662, startPoint y: 20, endPoint x: 671, endPoint y: 21, distance: 8.6
click at [663, 39] on div "Clients CHAMBRE D AGRICULTURE DES COTES D'ARMOR - METFRA000001825_1455397965057…" at bounding box center [495, 48] width 926 height 18
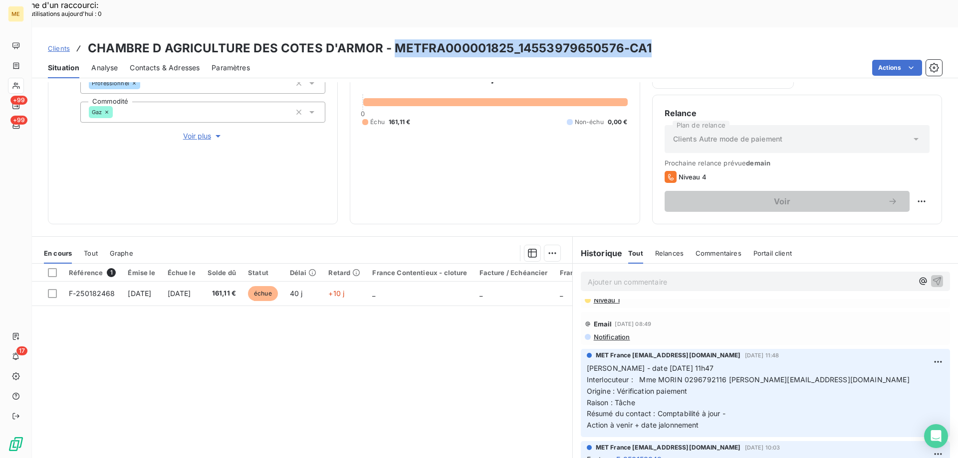
drag, startPoint x: 655, startPoint y: 19, endPoint x: 393, endPoint y: 10, distance: 262.0
click at [393, 27] on div "Clients CHAMBRE D AGRICULTURE DES COTES D'ARMOR - METFRA000001825_1455397965057…" at bounding box center [495, 52] width 926 height 51
copy h3 "METFRA000001825_14553979650576-CA1"
click at [708, 39] on div "Clients CHAMBRE D AGRICULTURE DES COTES D'ARMOR - METFRA000001825_1455397965057…" at bounding box center [495, 48] width 926 height 18
drag, startPoint x: 655, startPoint y: 20, endPoint x: 390, endPoint y: 20, distance: 264.8
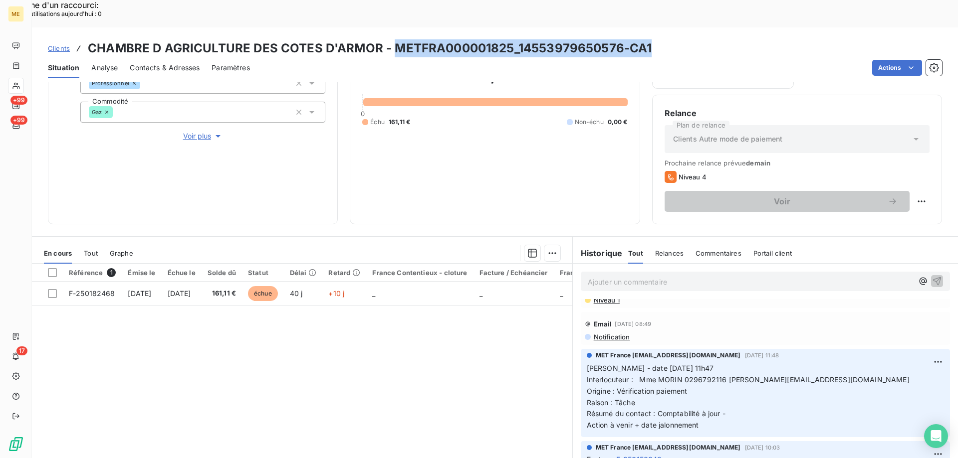
click at [390, 39] on div "Clients CHAMBRE D AGRICULTURE DES COTES D'ARMOR - METFRA000001825_1455397965057…" at bounding box center [495, 48] width 926 height 18
copy h3 "METFRA000001825_14553979650576-CA1"
click at [196, 131] on span "Voir plus" at bounding box center [203, 136] width 40 height 10
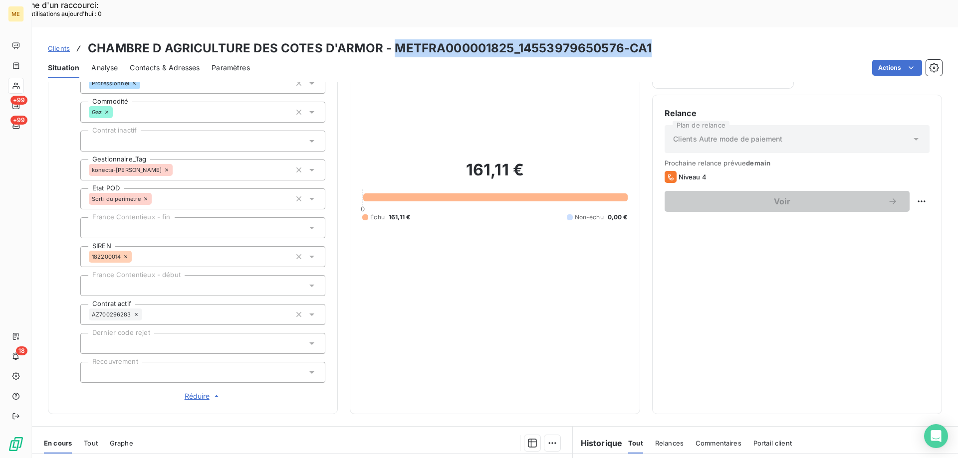
click at [194, 392] on span "Réduire" at bounding box center [203, 397] width 37 height 10
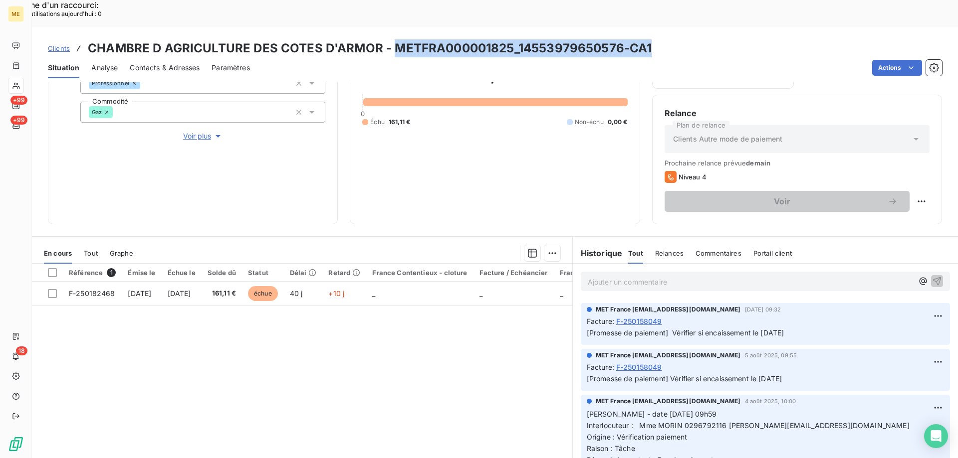
scroll to position [449, 0]
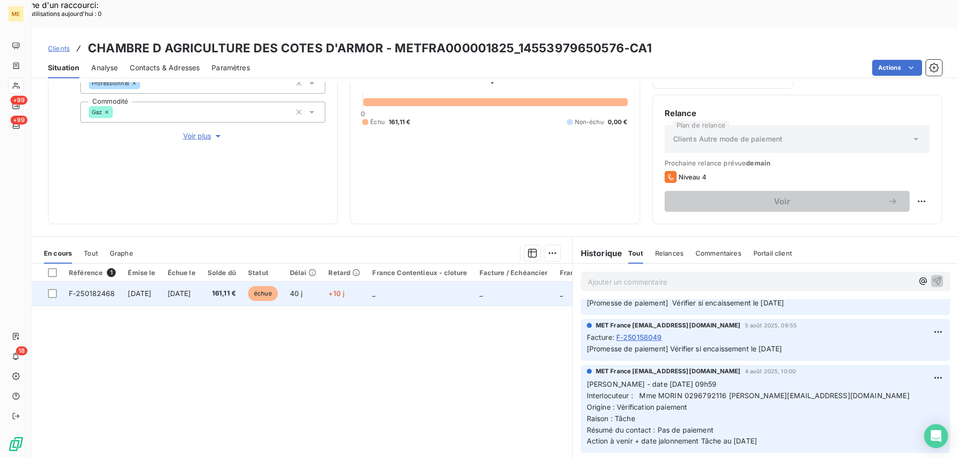
click at [96, 289] on span "F-250182468" at bounding box center [92, 293] width 46 height 8
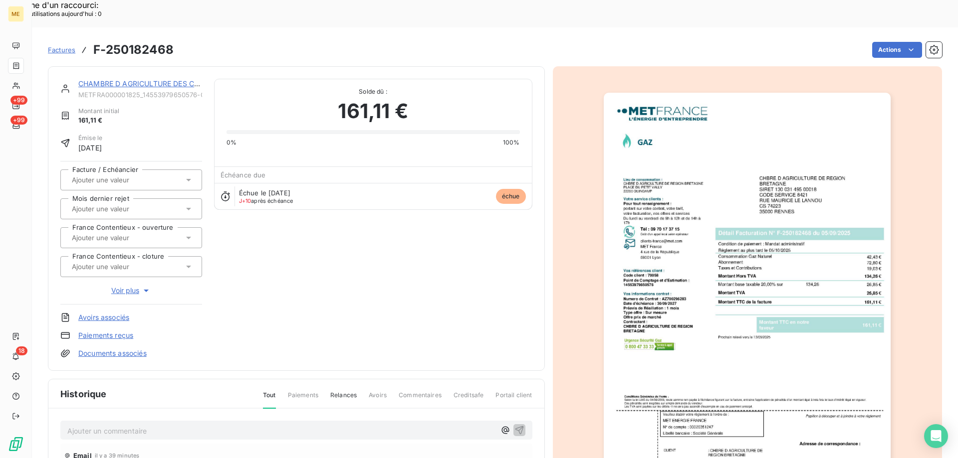
click at [696, 134] on img "button" at bounding box center [746, 296] width 287 height 406
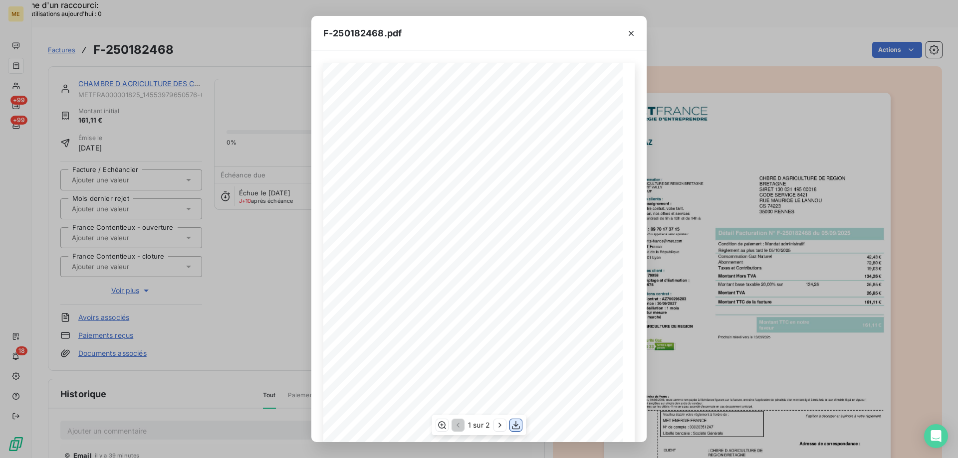
click at [514, 426] on icon "button" at bounding box center [516, 425] width 10 height 10
click at [633, 32] on icon "button" at bounding box center [631, 33] width 10 height 10
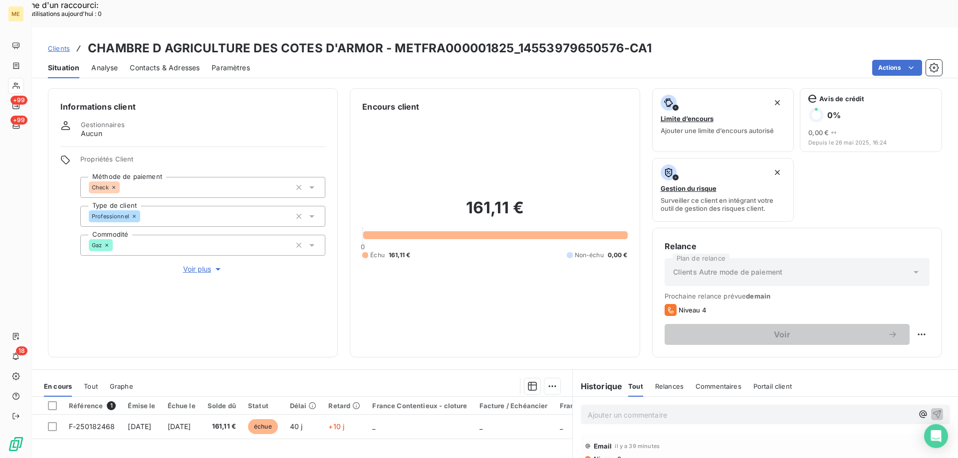
scroll to position [133, 0]
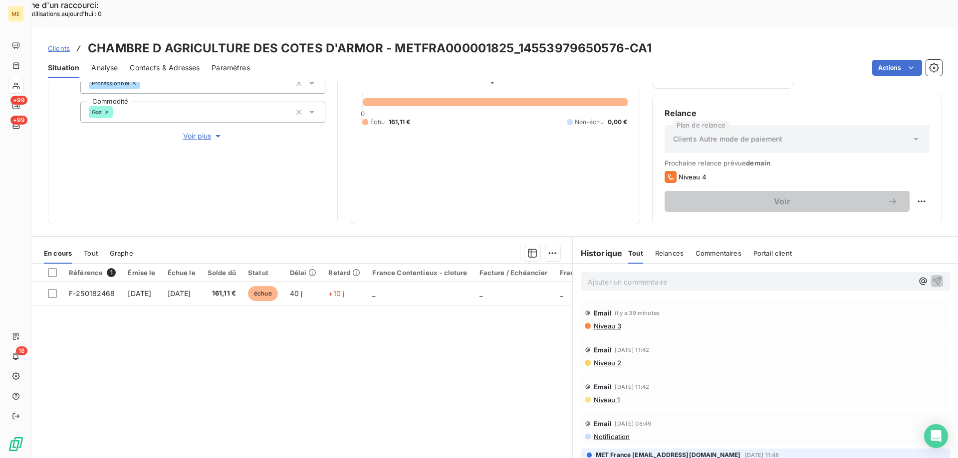
click at [673, 276] on p "Ajouter un commentaire ﻿" at bounding box center [750, 282] width 325 height 12
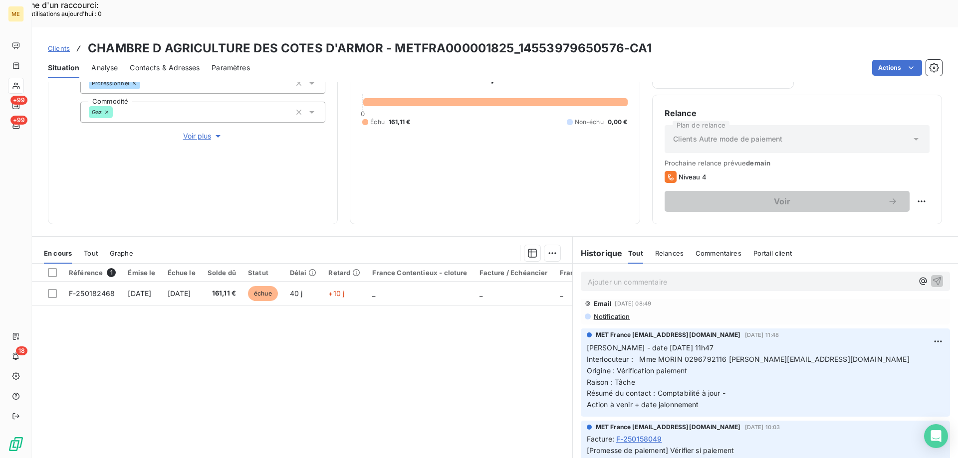
scroll to position [100, 0]
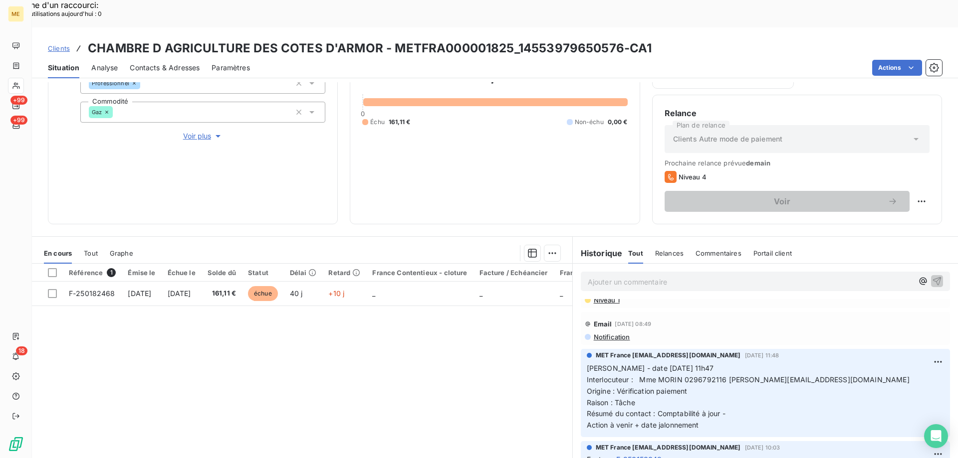
drag, startPoint x: 704, startPoint y: 399, endPoint x: 583, endPoint y: 338, distance: 135.4
click at [581, 349] on div "MET France [EMAIL_ADDRESS][DOMAIN_NAME] [DATE] 11:48 [PERSON_NAME] - date [DATE…" at bounding box center [765, 393] width 369 height 88
copy p "[PERSON_NAME] - date [DATE] 11h47 Interlocuteur : Mme MORIN 0296792116 [PERSON_…"
click at [596, 276] on p "Ajouter un commentaire ﻿" at bounding box center [750, 282] width 325 height 12
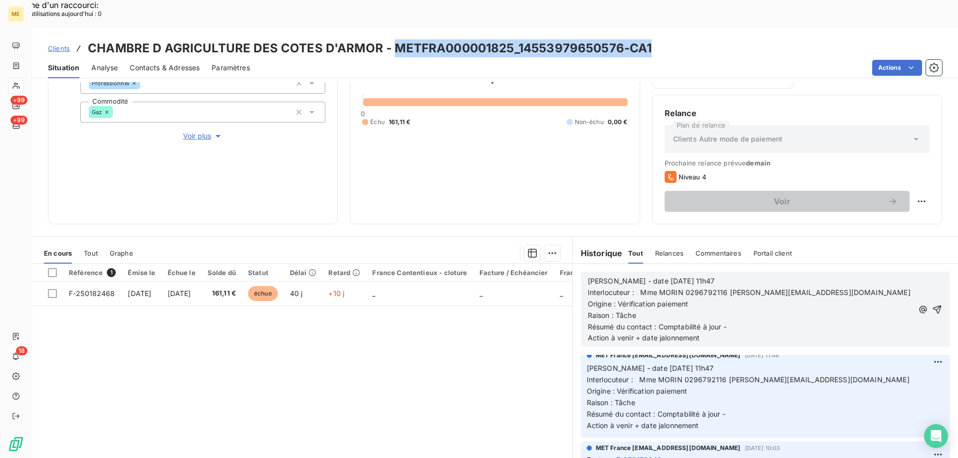
drag, startPoint x: 394, startPoint y: 17, endPoint x: 650, endPoint y: 5, distance: 256.6
click at [650, 27] on div "Clients CHAMBRE D AGRICULTURE DES COTES D'ARMOR - METFRA000001825_1455397965057…" at bounding box center [495, 52] width 926 height 51
copy h3 "METFRA000001825_14553979650576-CA1"
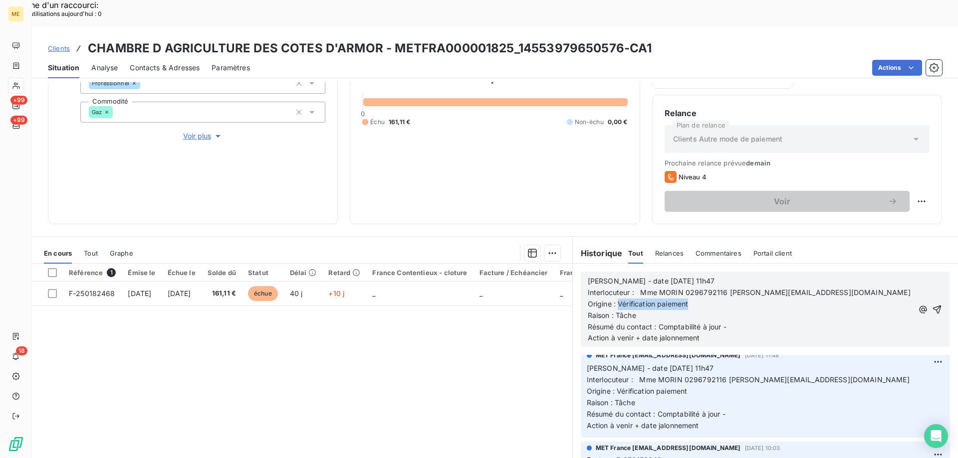
drag, startPoint x: 613, startPoint y: 277, endPoint x: 689, endPoint y: 279, distance: 75.8
click at [689, 299] on p "Origine : Vérification paiement" at bounding box center [750, 304] width 325 height 11
drag, startPoint x: 613, startPoint y: 284, endPoint x: 638, endPoint y: 289, distance: 25.8
click at [638, 310] on p "Raison : Tâche" at bounding box center [750, 315] width 325 height 11
drag, startPoint x: 612, startPoint y: 289, endPoint x: 698, endPoint y: 288, distance: 85.8
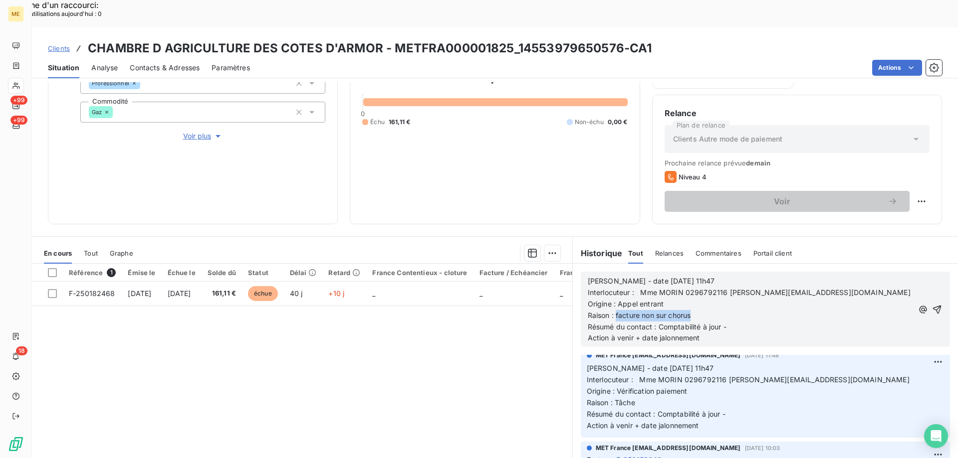
click at [698, 310] on p "Raison : facture non sur chorus" at bounding box center [750, 315] width 325 height 11
drag, startPoint x: 654, startPoint y: 298, endPoint x: 745, endPoint y: 296, distance: 90.3
click at [745, 322] on p "Résumé du contact : Comptabilité à jour -" at bounding box center [750, 327] width 325 height 11
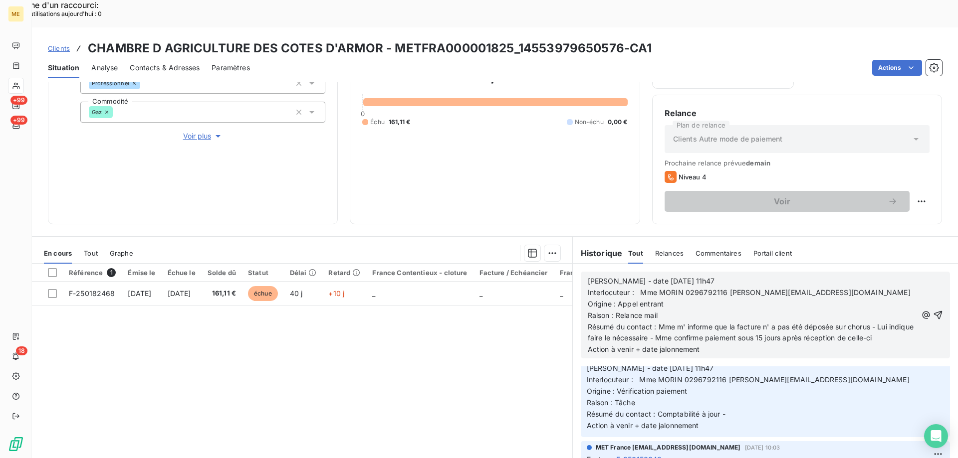
scroll to position [179, 0]
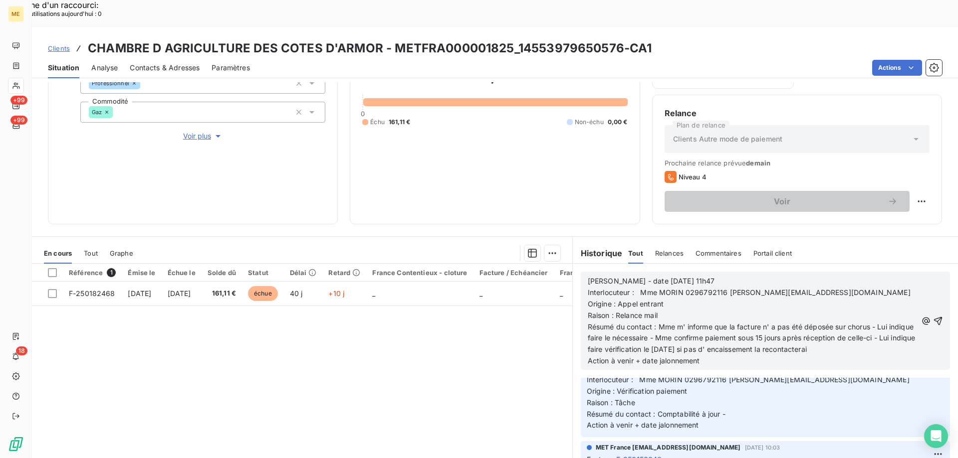
click at [707, 356] on p "Action à venir + date jalonnement" at bounding box center [752, 361] width 329 height 11
click at [217, 142] on div "Informations client Gestionnaires Aucun Propriétés Client Méthode de paiement C…" at bounding box center [193, 89] width 290 height 269
click at [202, 131] on span "Voir plus" at bounding box center [203, 136] width 40 height 10
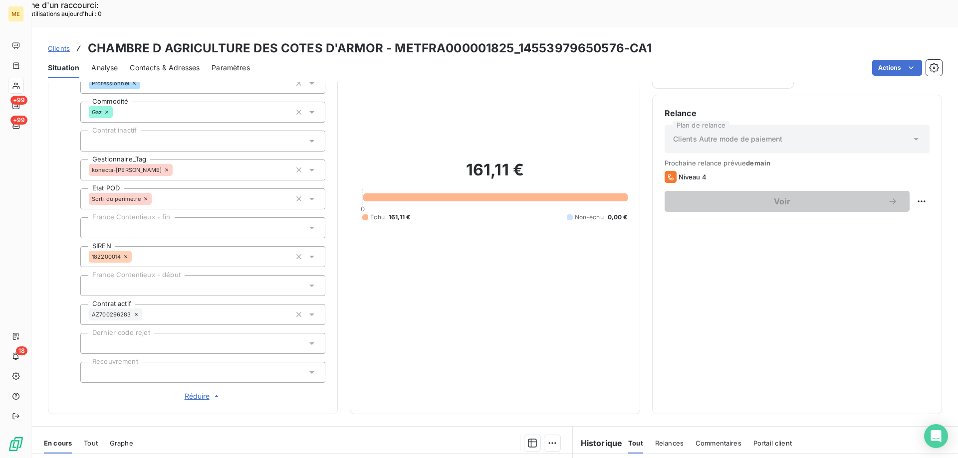
click at [195, 392] on span "Réduire" at bounding box center [203, 397] width 37 height 10
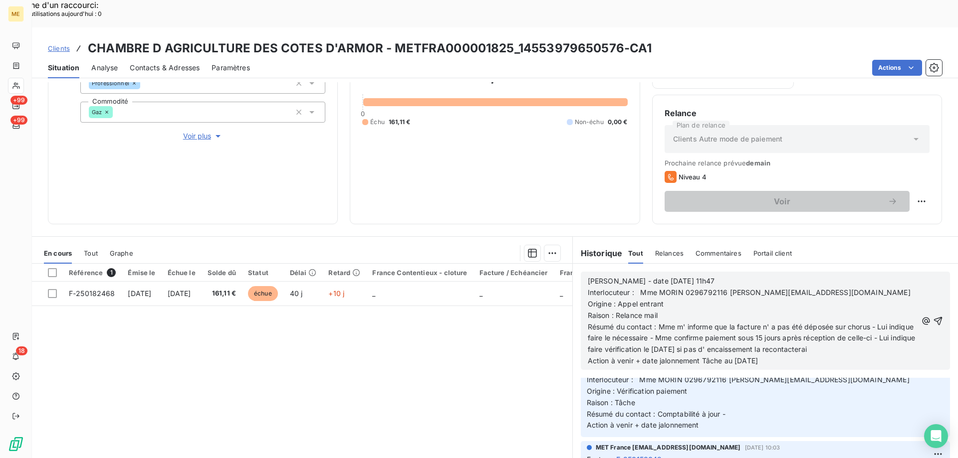
click at [407, 327] on div "Référence 1 Émise le Échue le Solde dû Statut Délai Retard France Contentieux -…" at bounding box center [302, 360] width 540 height 192
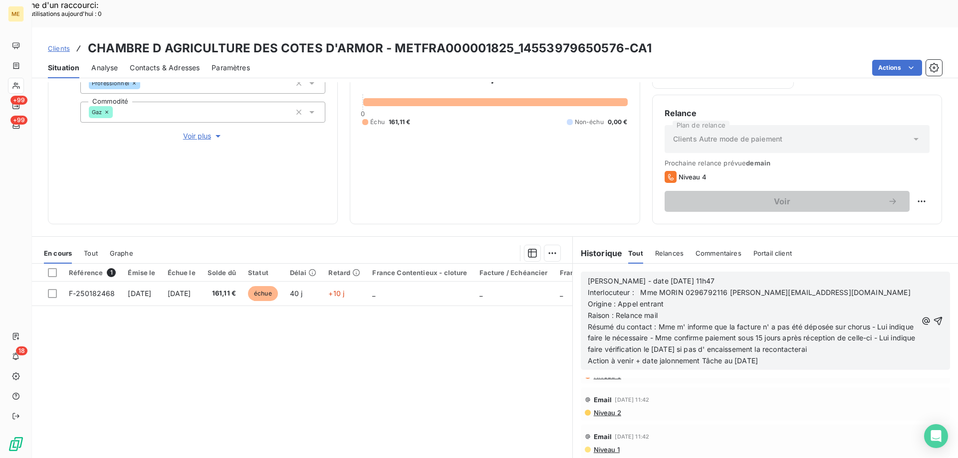
click at [886, 299] on p "Origine : Appel entrant" at bounding box center [752, 304] width 329 height 11
drag, startPoint x: 722, startPoint y: 266, endPoint x: 857, endPoint y: 259, distance: 134.8
click at [857, 287] on p "Interlocuteur : Mme MORIN 0296792116 elisabeth.morin@bretagne.chambagri.fr" at bounding box center [752, 292] width 329 height 11
copy span "[PERSON_NAME][EMAIL_ADDRESS][DOMAIN_NAME]"
drag, startPoint x: 390, startPoint y: 22, endPoint x: 508, endPoint y: 18, distance: 118.3
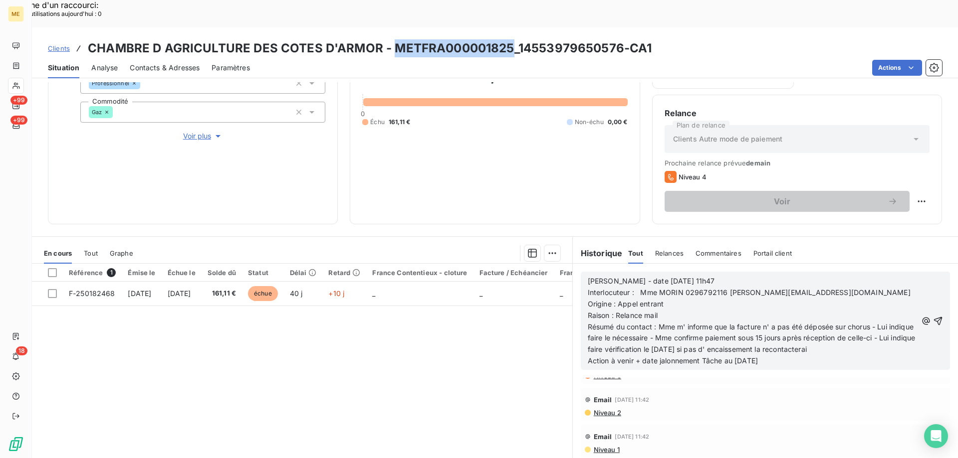
click at [508, 39] on h3 "CHAMBRE D AGRICULTURE DES COTES D'ARMOR - METFRA000001825_14553979650576-CA1" at bounding box center [370, 48] width 564 height 18
copy h3 "METFRA000001825"
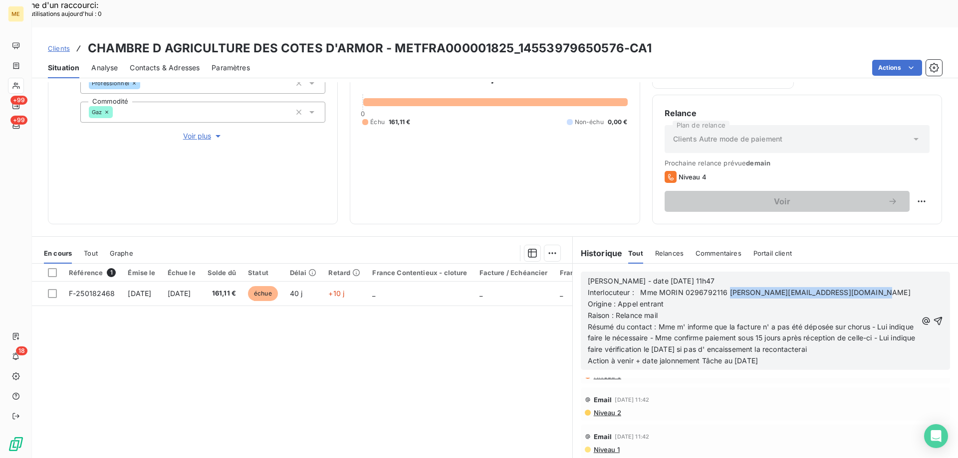
drag, startPoint x: 725, startPoint y: 266, endPoint x: 860, endPoint y: 265, distance: 135.2
click at [860, 287] on p "Interlocuteur : Mme MORIN 0296792116 elisabeth.morin@bretagne.chambagri.fr" at bounding box center [752, 292] width 329 height 11
copy span "[PERSON_NAME][EMAIL_ADDRESS][DOMAIN_NAME]"
drag, startPoint x: 661, startPoint y: 284, endPoint x: 636, endPoint y: 269, distance: 29.5
click at [603, 276] on div "Valérie - date 14/08/2025 11h47 Interlocuteur : Mme MORIN 0296792116 elisabeth.…" at bounding box center [752, 321] width 329 height 91
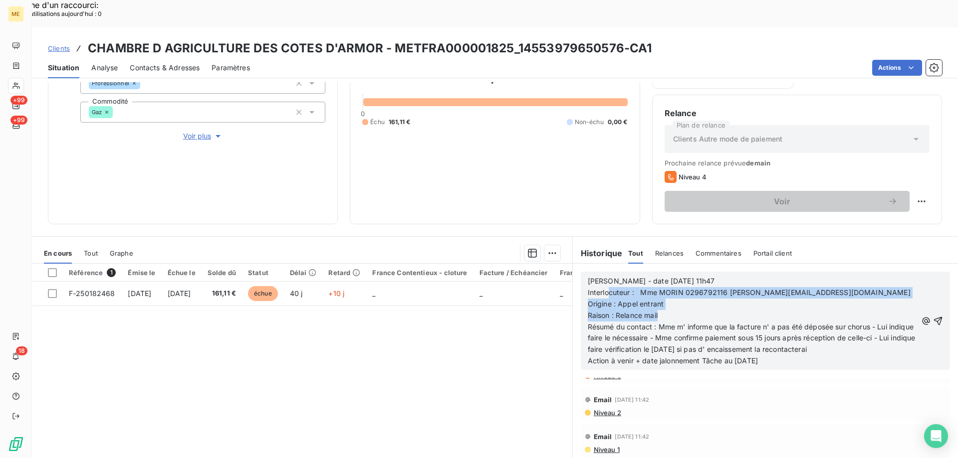
click at [673, 299] on p "Origine : Appel entrant" at bounding box center [752, 304] width 329 height 11
click at [666, 299] on p "Origine : Appel entrant" at bounding box center [752, 304] width 329 height 11
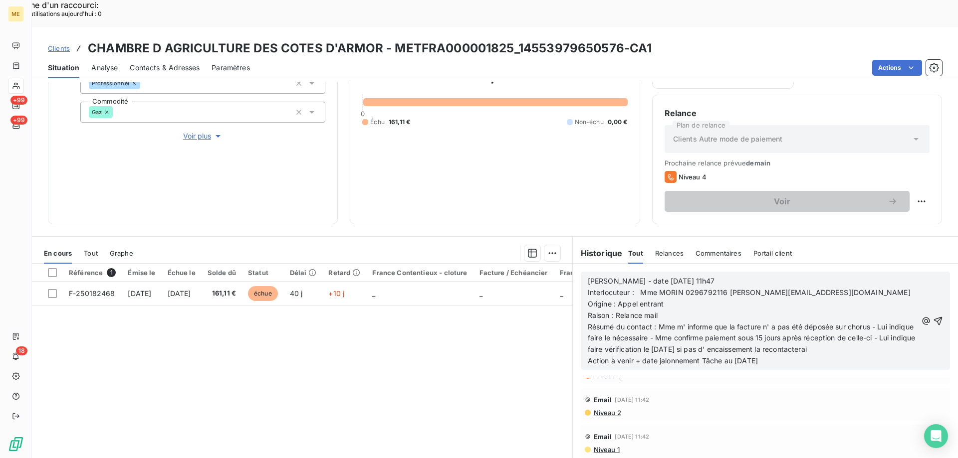
drag, startPoint x: 656, startPoint y: 277, endPoint x: 584, endPoint y: 249, distance: 77.3
click at [588, 276] on div "Valérie - date 14/08/2025 11h47 Interlocuteur : Mme MORIN 0296792116 elisabeth.…" at bounding box center [752, 321] width 329 height 91
copy div "Valérie - date 14/08/2025 11h47 Interlocuteur : Mme MORIN 0296792116 elisabeth.…"
drag, startPoint x: 773, startPoint y: 335, endPoint x: 581, endPoint y: 257, distance: 207.2
click at [581, 272] on div "Valérie - date 14/08/2025 11h47 Interlocuteur : Mme MORIN 0296792116 elisabeth.…" at bounding box center [765, 321] width 369 height 98
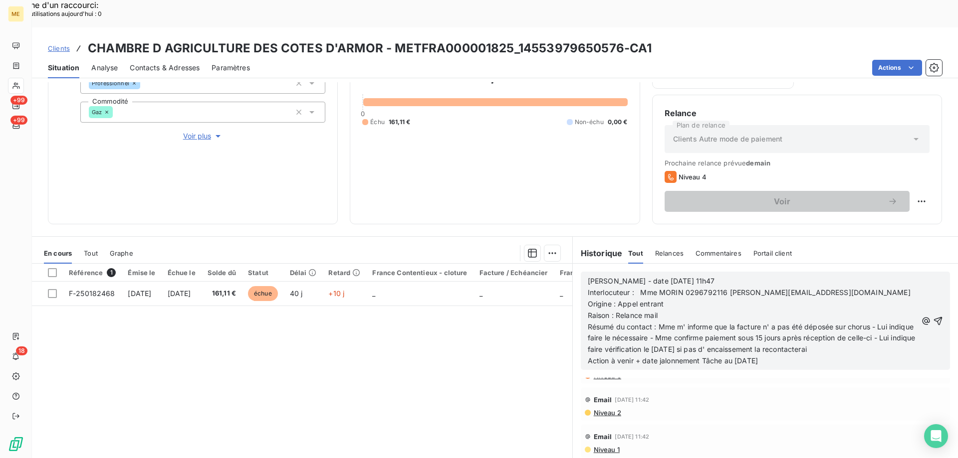
click at [377, 352] on div "Référence 1 Émise le Échue le Solde dû Statut Délai Retard France Contentieux -…" at bounding box center [302, 360] width 540 height 192
drag, startPoint x: 468, startPoint y: 359, endPoint x: 564, endPoint y: 397, distance: 103.0
click at [471, 357] on div "Référence 1 Émise le Échue le Solde dû Statut Délai Retard France Contentieux -…" at bounding box center [302, 360] width 540 height 192
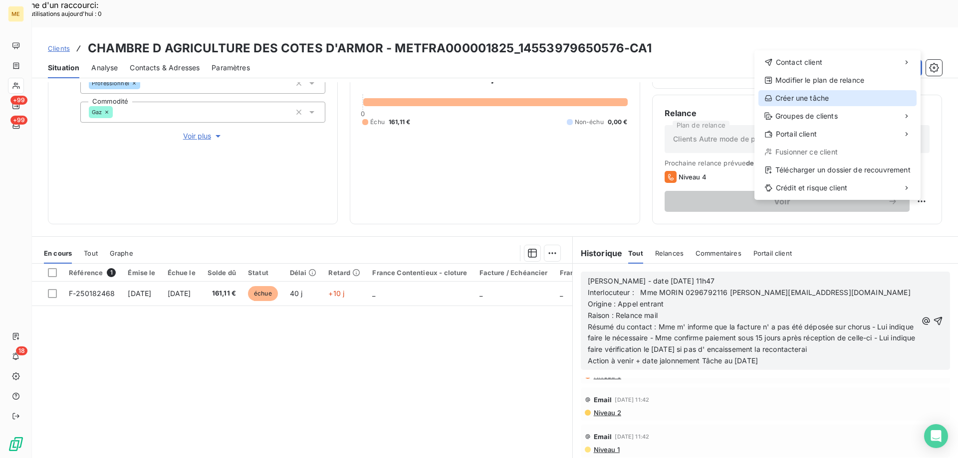
click at [803, 95] on div "Créer une tâche" at bounding box center [837, 98] width 158 height 16
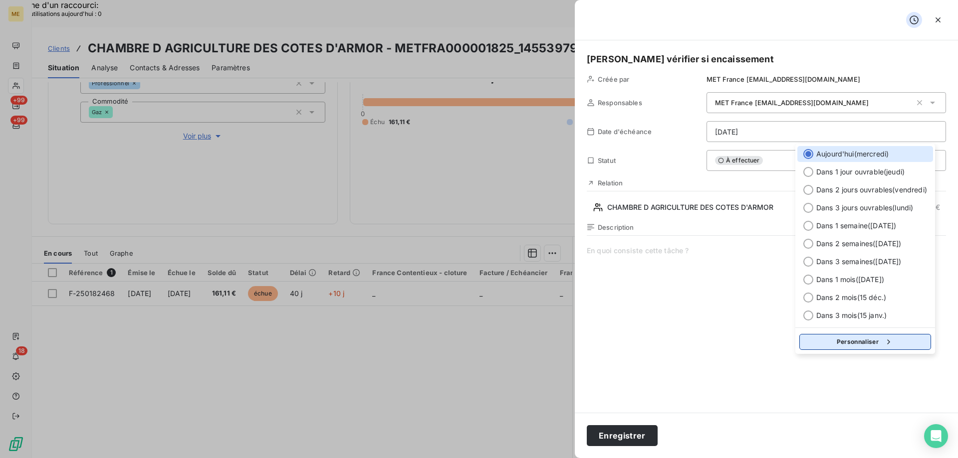
click at [836, 339] on button "Personnaliser" at bounding box center [865, 342] width 132 height 16
select select "9"
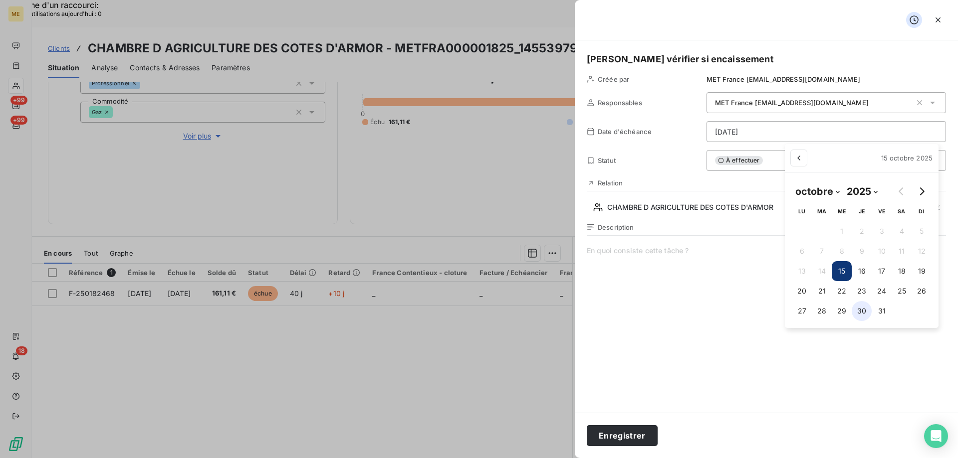
click at [864, 314] on button "30" at bounding box center [861, 311] width 20 height 20
type input "30/10/2025"
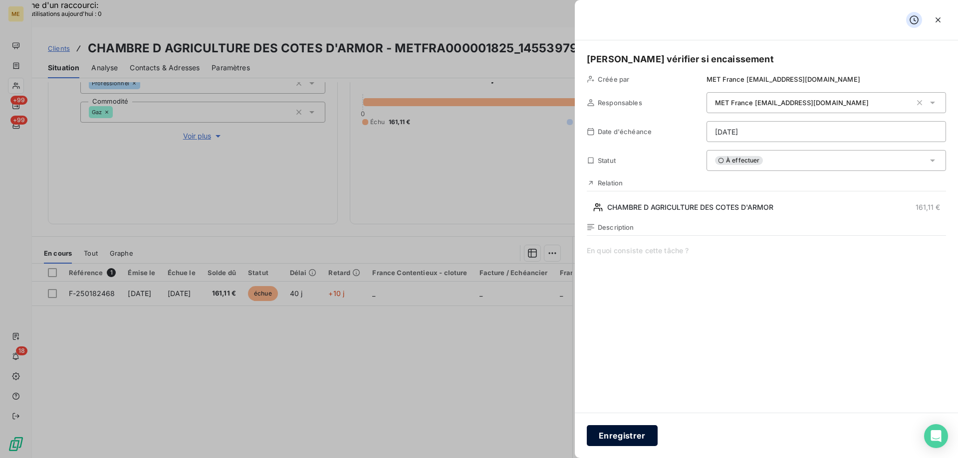
click at [615, 438] on button "Enregistrer" at bounding box center [622, 435] width 71 height 21
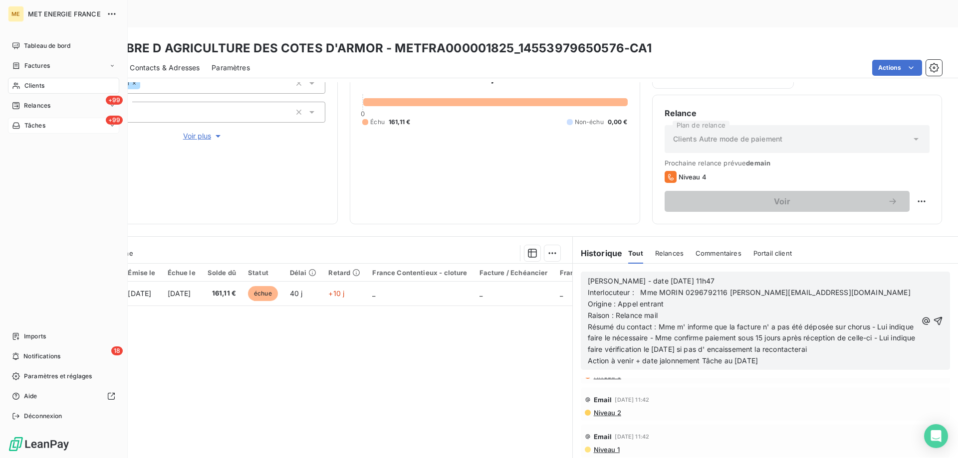
click at [58, 124] on div "+99 Tâches" at bounding box center [63, 126] width 111 height 16
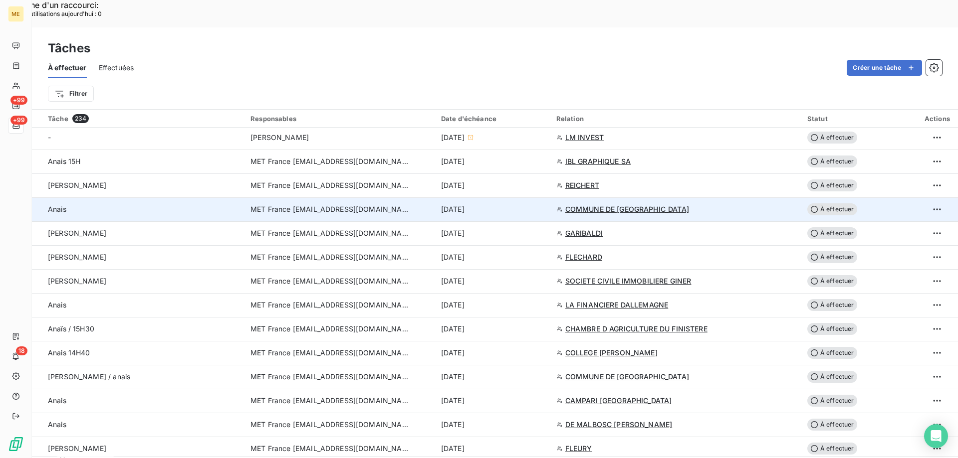
scroll to position [798, 0]
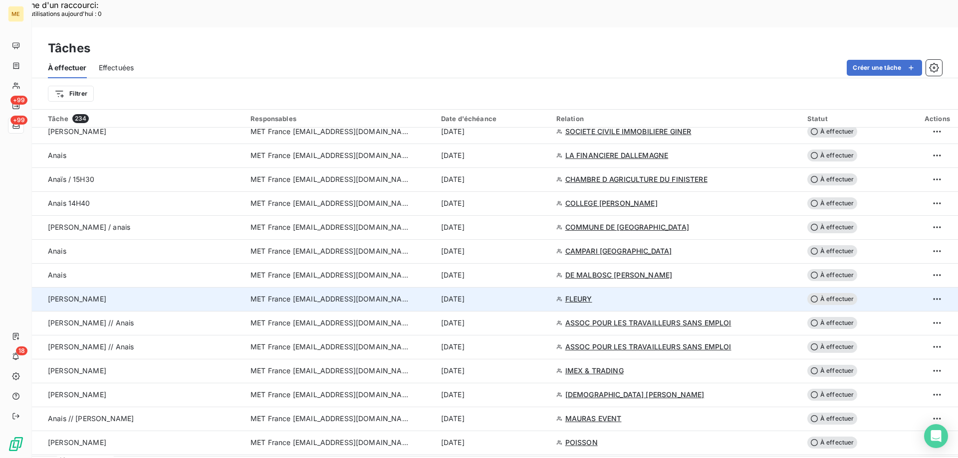
click at [575, 294] on span "FLEURY" at bounding box center [578, 299] width 27 height 10
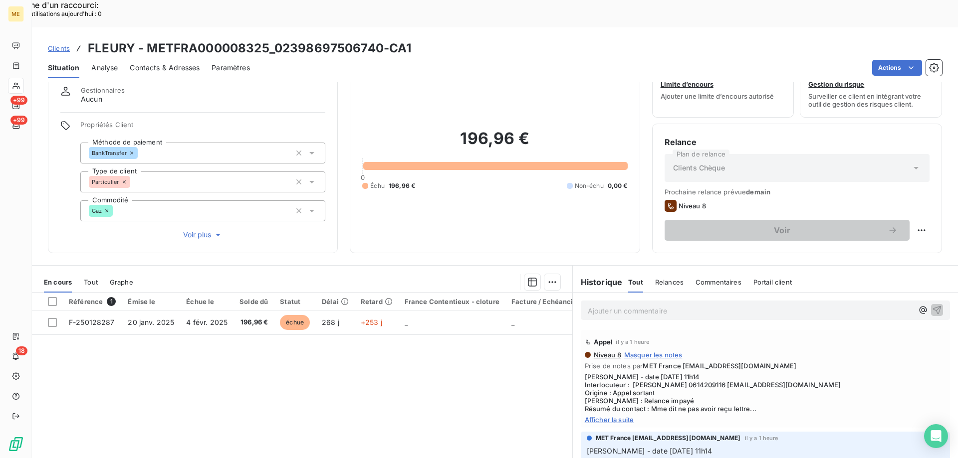
scroll to position [63, 0]
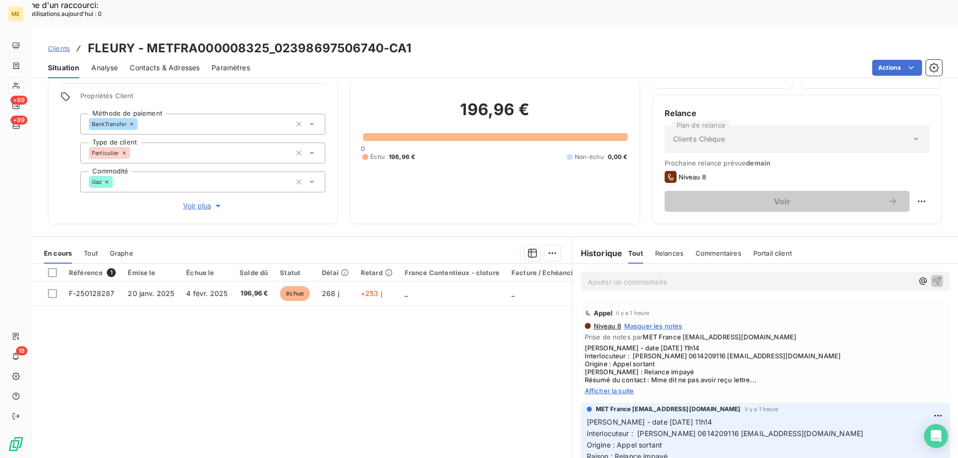
click at [605, 387] on span "Afficher la suite" at bounding box center [765, 391] width 361 height 8
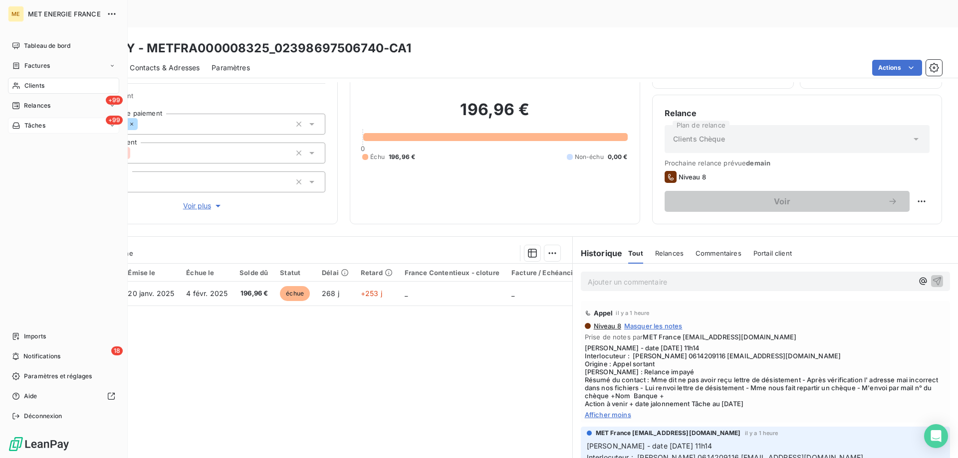
click at [58, 122] on div "+99 Tâches" at bounding box center [63, 126] width 111 height 16
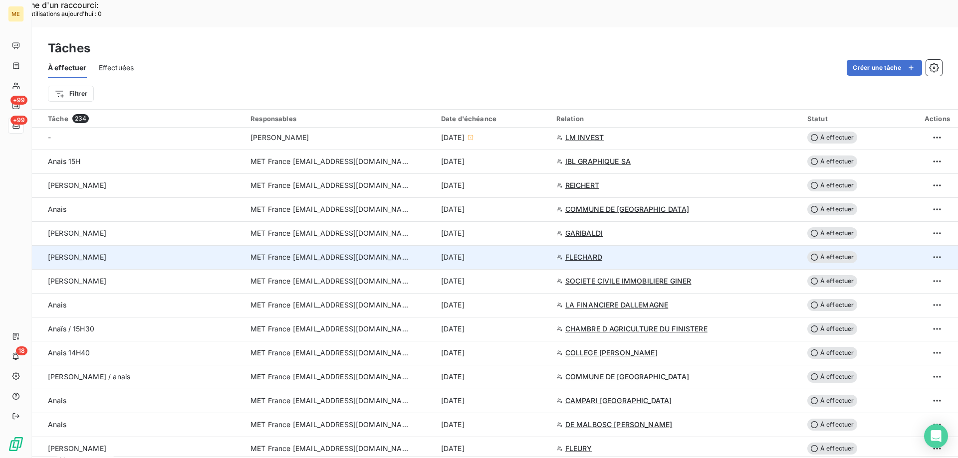
scroll to position [848, 0]
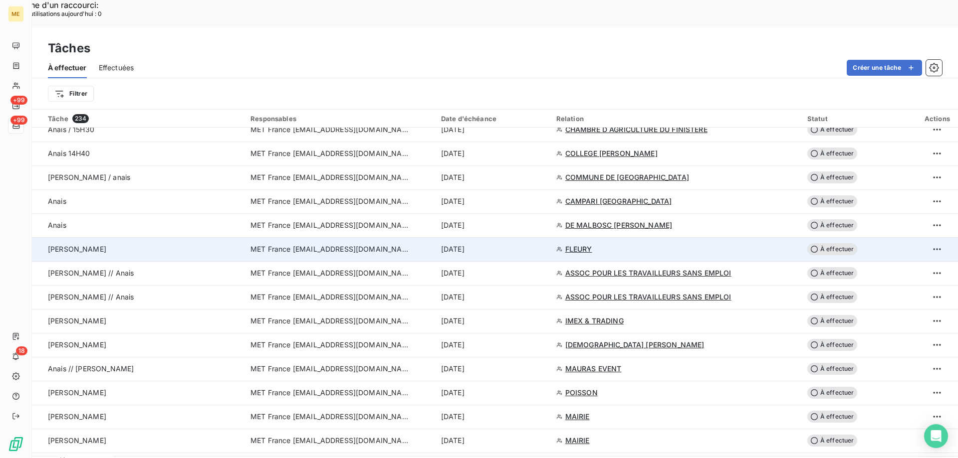
click at [578, 244] on span "FLEURY" at bounding box center [578, 249] width 27 height 10
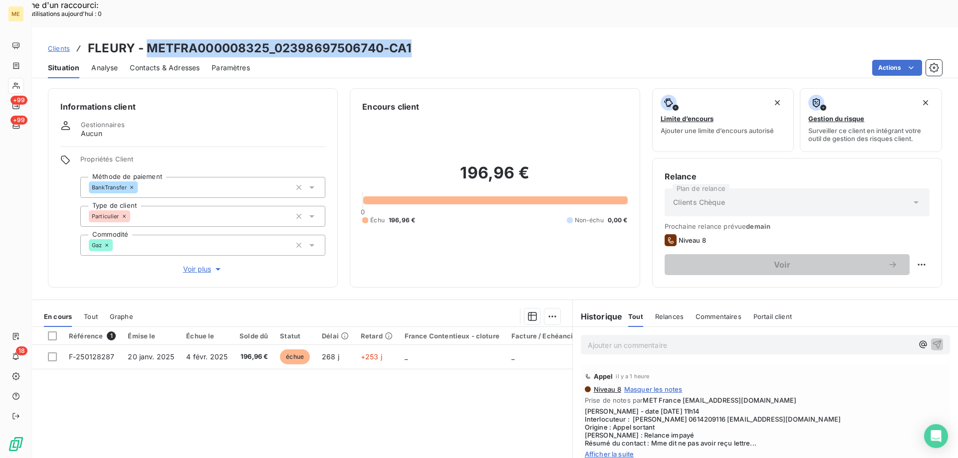
drag, startPoint x: 146, startPoint y: 18, endPoint x: 414, endPoint y: 7, distance: 268.5
click at [414, 27] on div "Clients FLEURY - METFRA000008325_02398697506740-CA1 Situation Analyse Contacts …" at bounding box center [495, 52] width 926 height 51
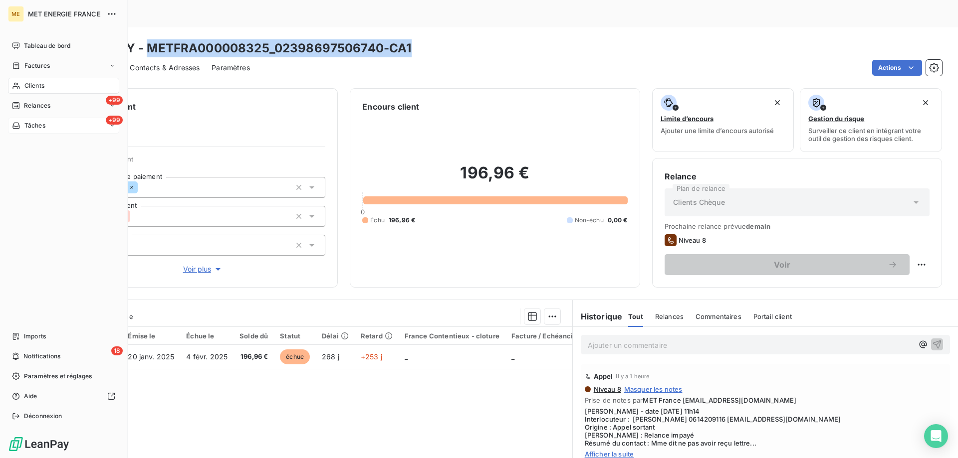
click at [48, 125] on div "+99 Tâches" at bounding box center [63, 126] width 111 height 16
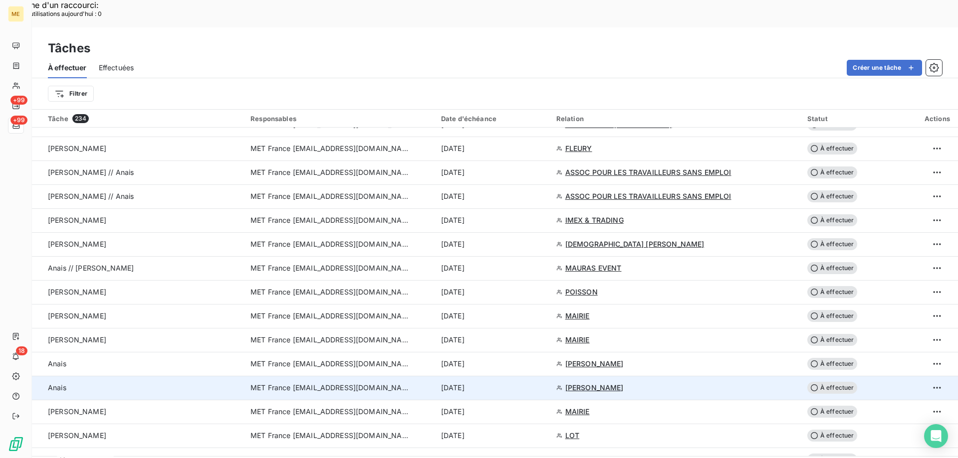
scroll to position [948, 0]
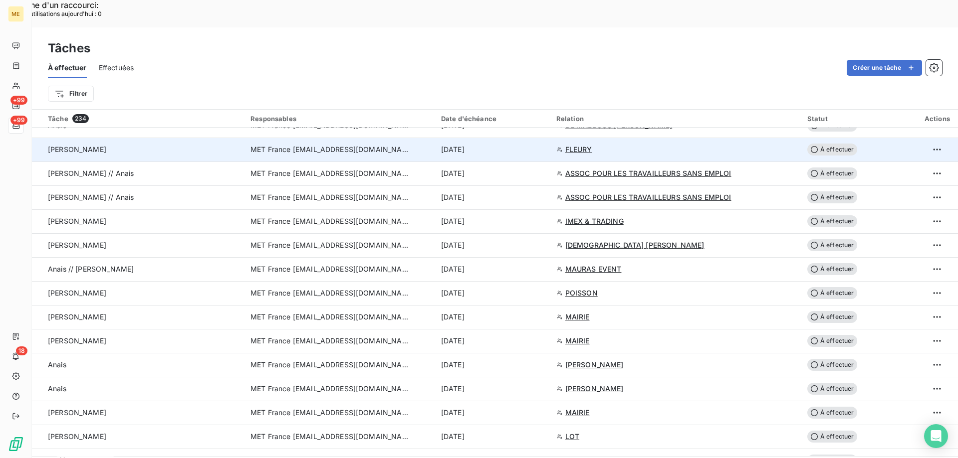
click at [840, 144] on span "À effectuer" at bounding box center [832, 150] width 50 height 12
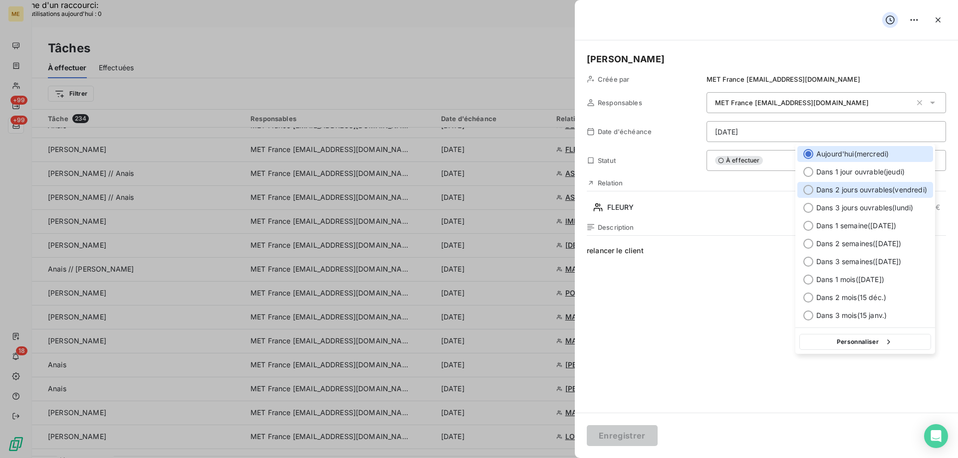
click at [806, 190] on div at bounding box center [808, 190] width 10 height 10
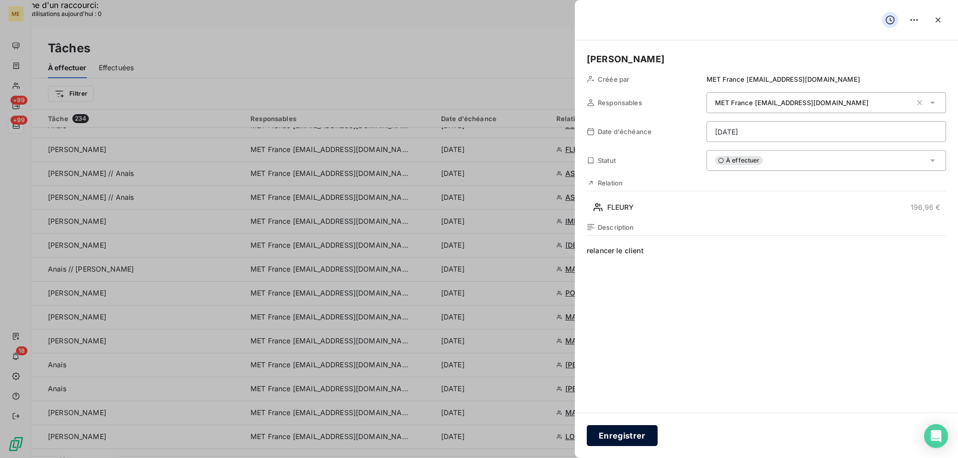
click at [617, 436] on button "Enregistrer" at bounding box center [622, 435] width 71 height 21
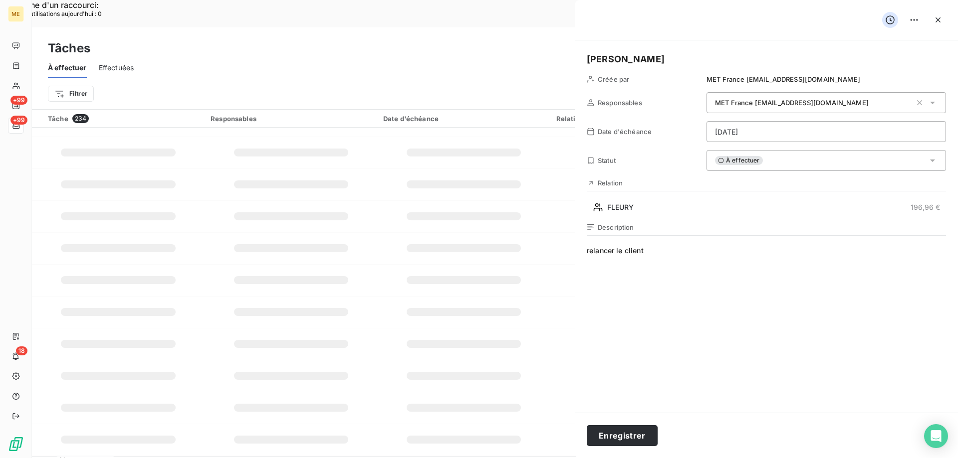
type input "[DATE]"
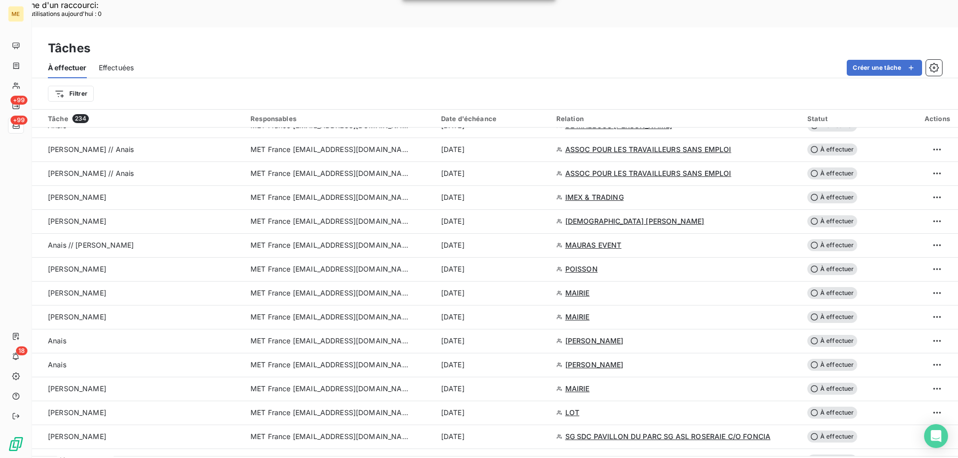
scroll to position [898, 0]
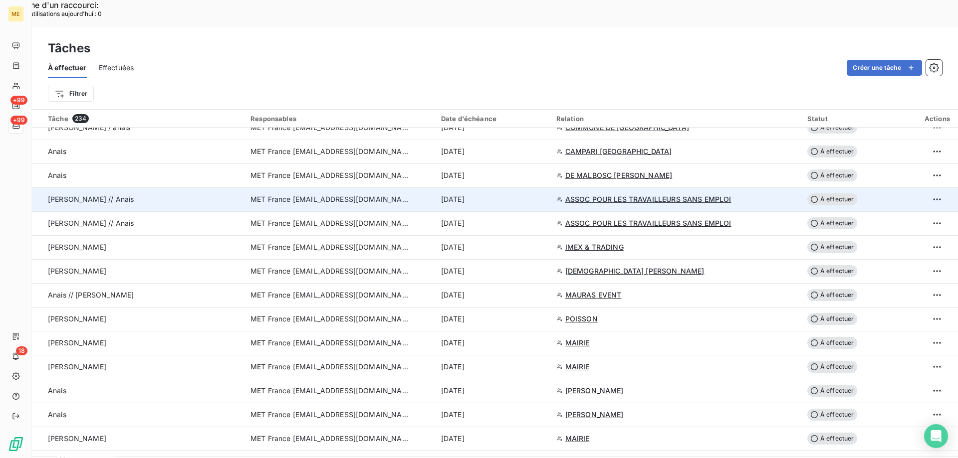
click at [609, 195] on span "ASSOC POUR LES TRAVAILLEURS SANS EMPLOI" at bounding box center [648, 200] width 166 height 10
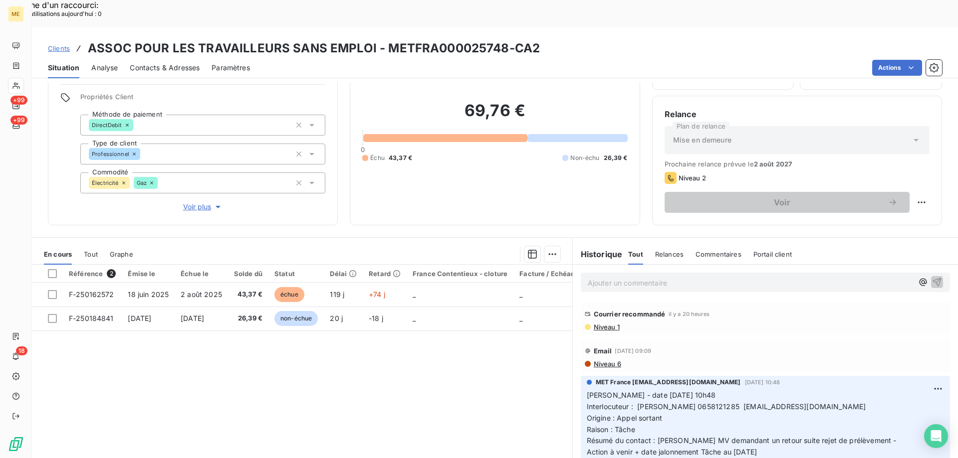
scroll to position [63, 0]
click at [186, 201] on span "Voir plus" at bounding box center [203, 206] width 40 height 10
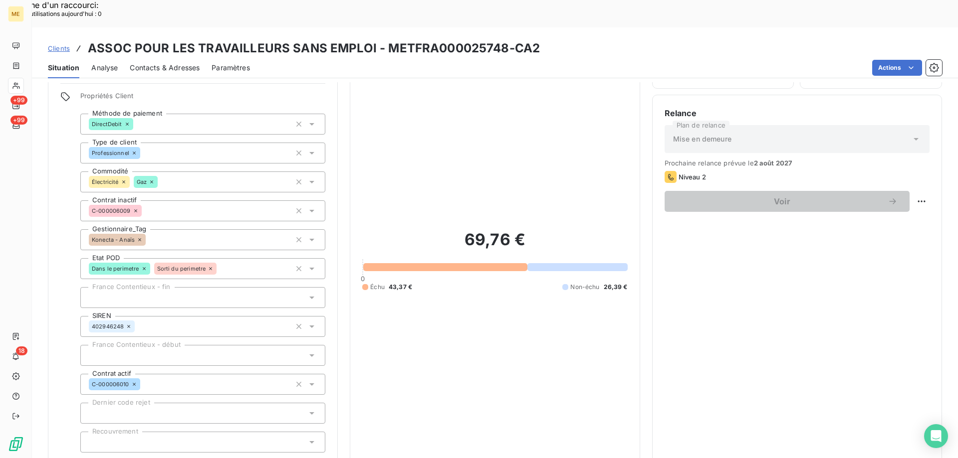
click at [186, 458] on span "Réduire" at bounding box center [203, 466] width 37 height 10
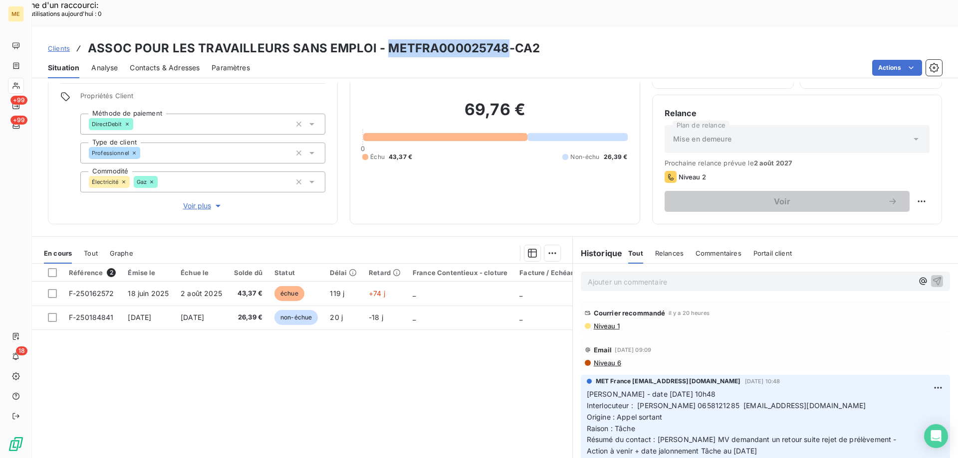
drag, startPoint x: 383, startPoint y: 18, endPoint x: 501, endPoint y: 21, distance: 118.7
click at [501, 39] on h3 "ASSOC POUR LES TRAVAILLEURS SANS EMPLOI - METFRA000025748-CA2" at bounding box center [314, 48] width 452 height 18
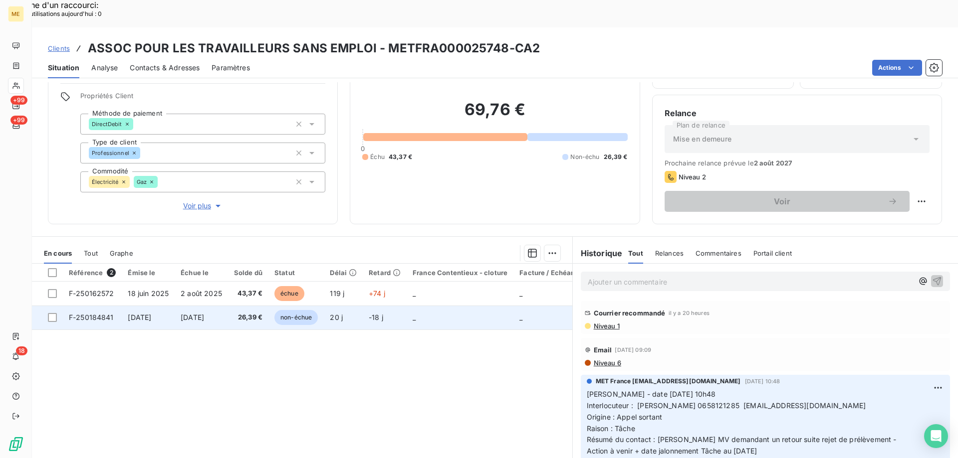
click at [90, 313] on span "F-250184841" at bounding box center [91, 317] width 45 height 8
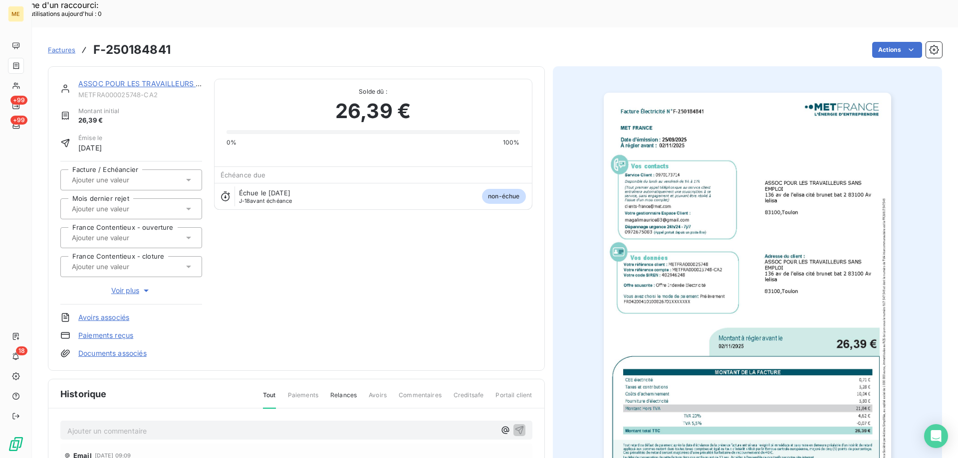
click at [775, 214] on img "button" at bounding box center [746, 296] width 287 height 406
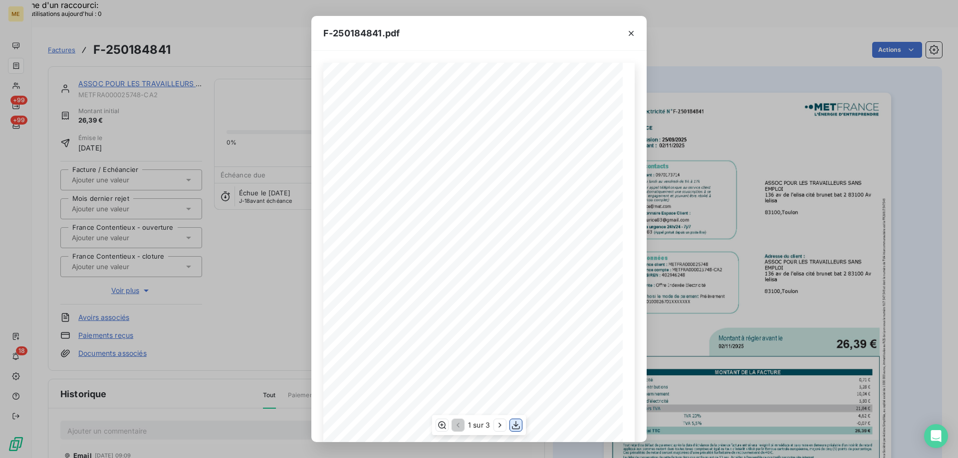
click at [515, 422] on icon "button" at bounding box center [516, 425] width 10 height 10
click at [632, 34] on icon "button" at bounding box center [630, 33] width 5 height 5
click at [631, 34] on icon "button" at bounding box center [630, 33] width 5 height 5
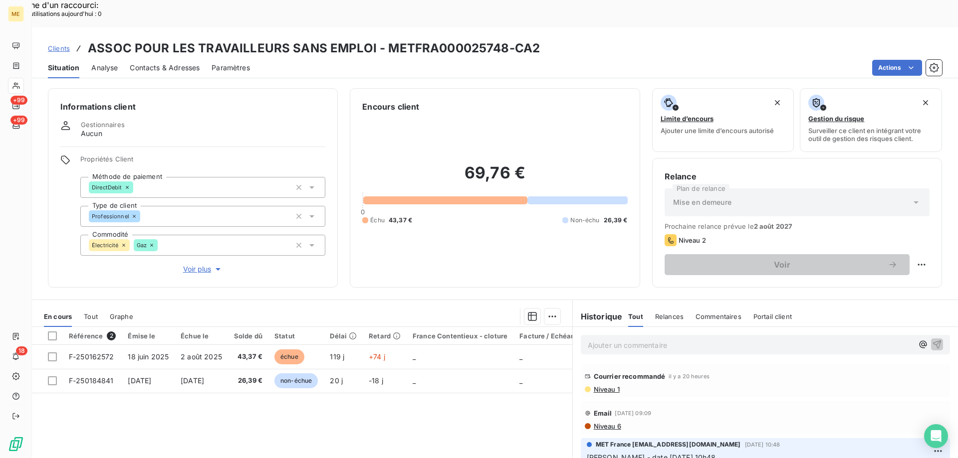
click at [194, 264] on span "Voir plus" at bounding box center [203, 269] width 40 height 10
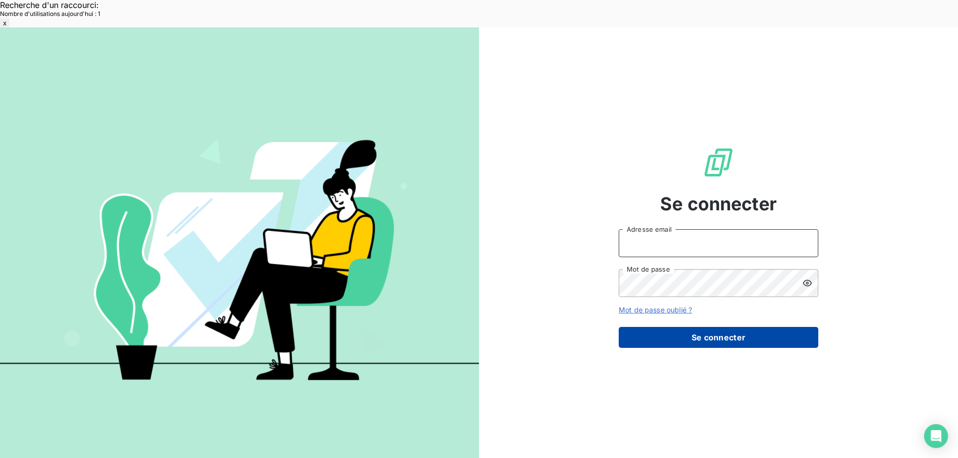
type input "[EMAIL_ADDRESS][DOMAIN_NAME]"
click at [691, 327] on button "Se connecter" at bounding box center [717, 337] width 199 height 21
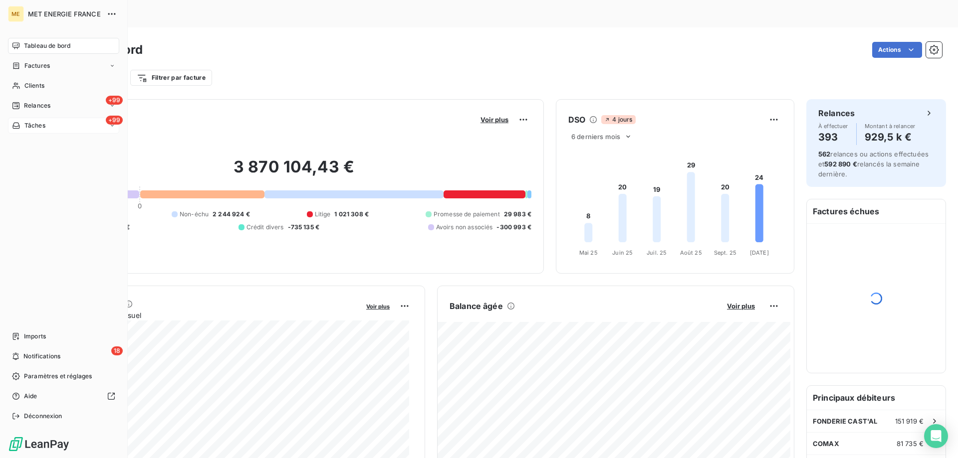
drag, startPoint x: 51, startPoint y: 126, endPoint x: 125, endPoint y: 128, distance: 73.8
click at [55, 127] on div "+99 Tâches" at bounding box center [63, 126] width 111 height 16
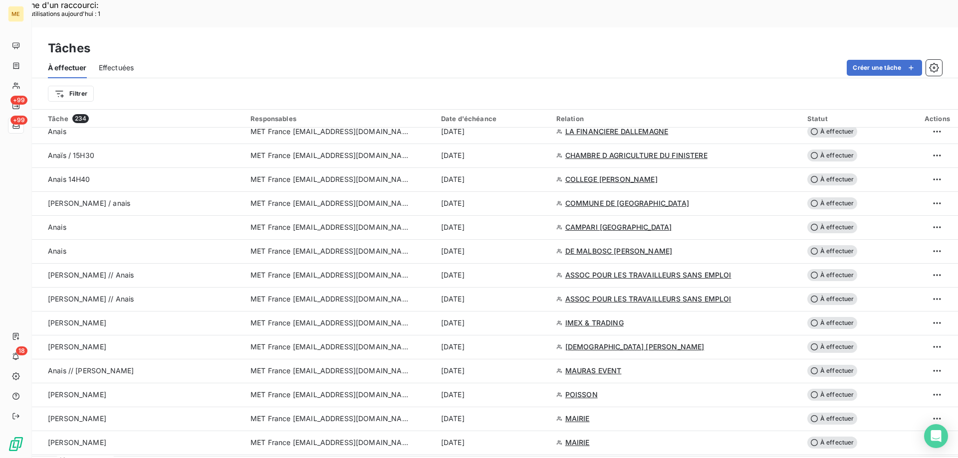
scroll to position [848, 0]
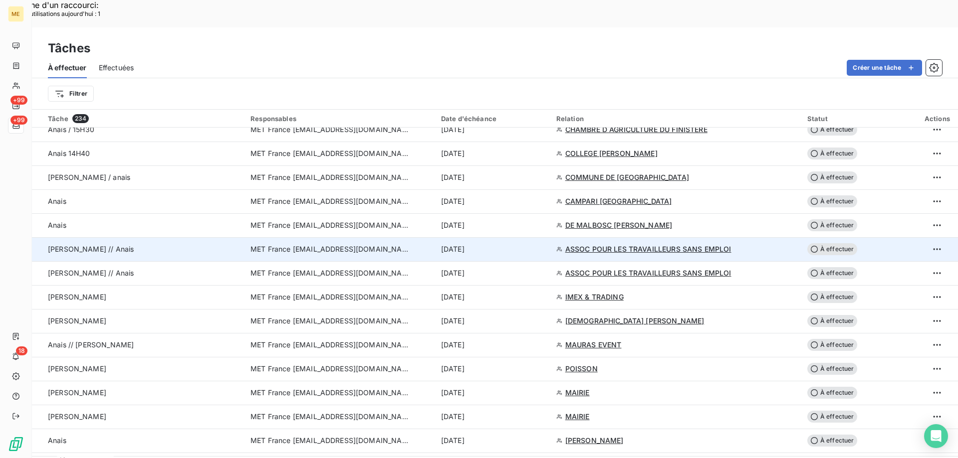
click at [649, 244] on span "ASSOC POUR LES TRAVAILLEURS SANS EMPLOI" at bounding box center [648, 249] width 166 height 10
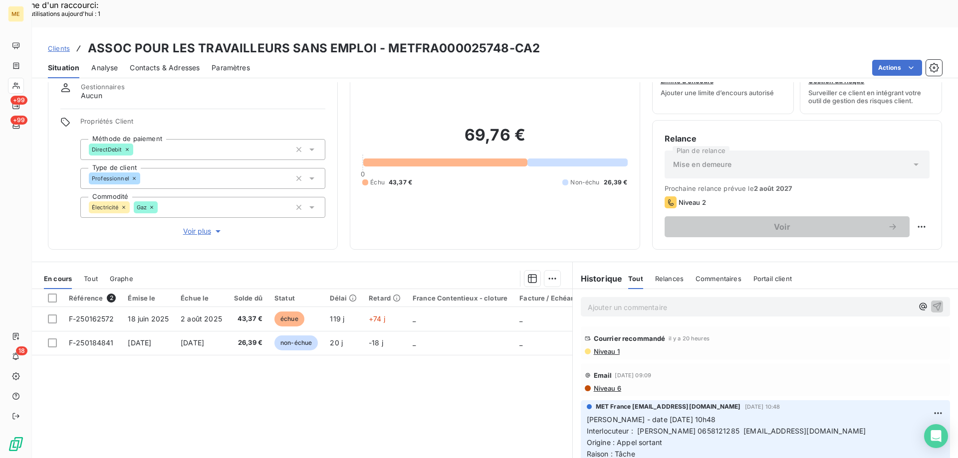
scroll to position [63, 0]
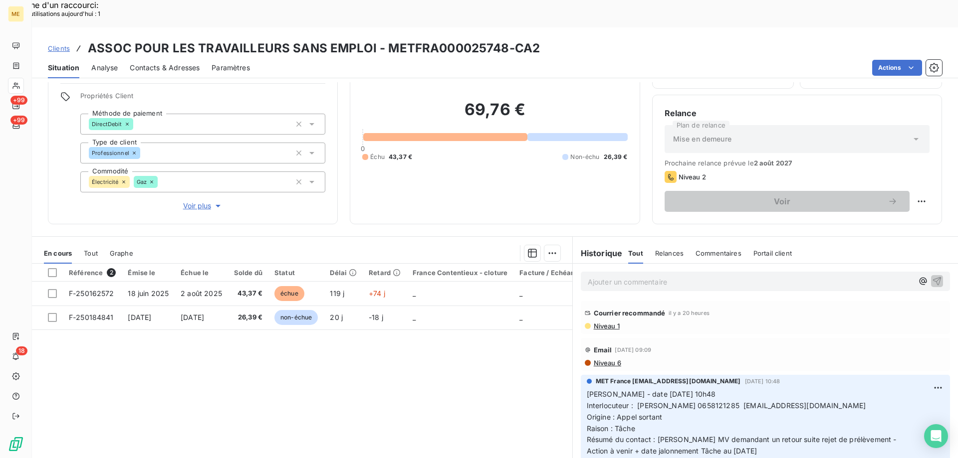
click at [192, 201] on span "Voir plus" at bounding box center [203, 206] width 40 height 10
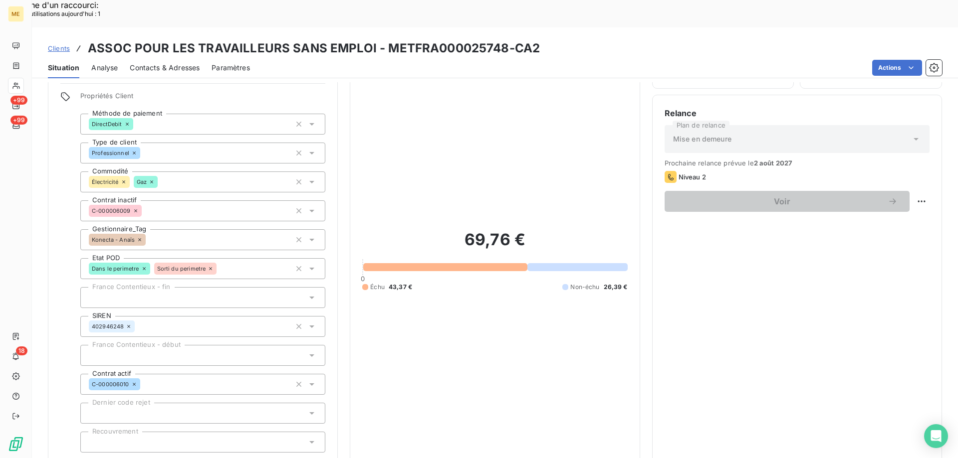
click at [791, 267] on div "Relance Plan de relance Mise en demeure Prochaine relance prévue le [DATE] Nive…" at bounding box center [796, 289] width 265 height 365
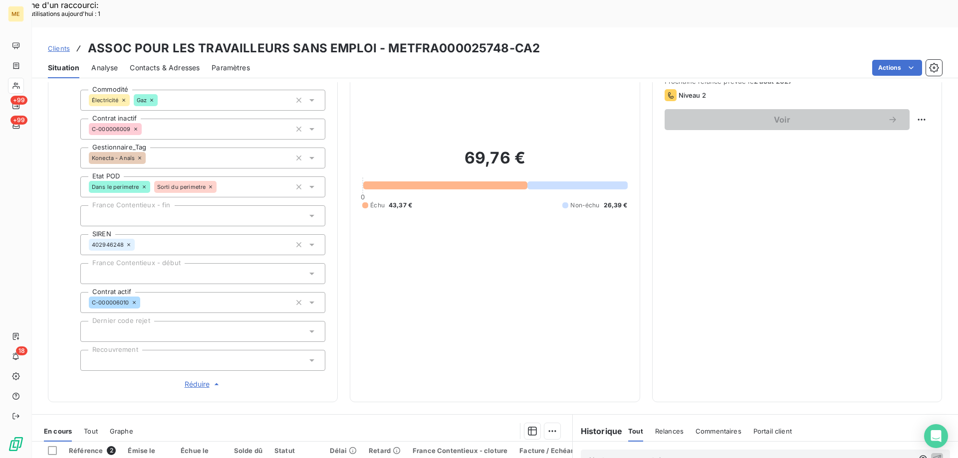
scroll to position [316, 0]
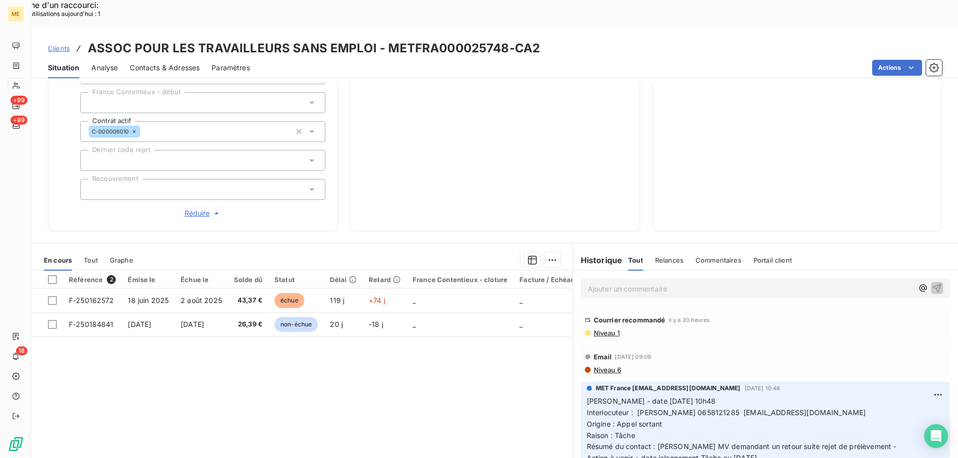
click at [191, 208] on span "Réduire" at bounding box center [203, 213] width 37 height 10
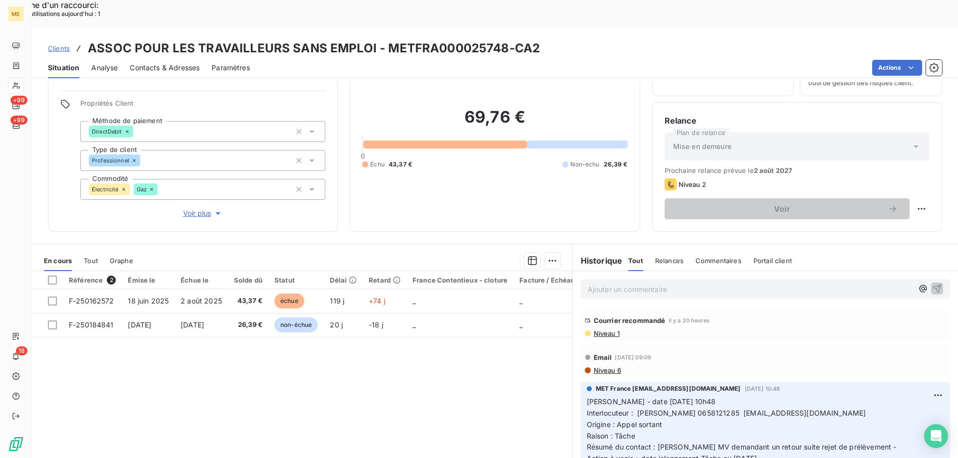
click at [713, 409] on span "Interlocuteur : [PERSON_NAME] 0658121285 [EMAIL_ADDRESS][DOMAIN_NAME]" at bounding box center [726, 413] width 279 height 8
copy span "0658121285"
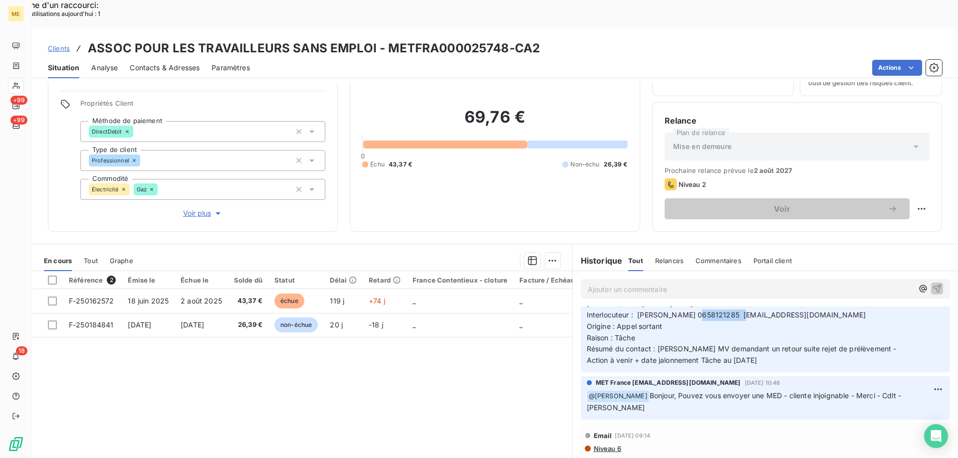
scroll to position [100, 0]
drag, startPoint x: 756, startPoint y: 329, endPoint x: 576, endPoint y: 286, distance: 184.5
click at [585, 274] on div "Ajouter un commentaire ﻿ [PERSON_NAME] recommandé il y a 20 heures Niveau 1 Ema…" at bounding box center [765, 382] width 385 height 222
click at [443, 406] on div "Référence 2 Émise le Échue le Solde dû Statut Délai Retard France Contentieux -…" at bounding box center [302, 367] width 540 height 192
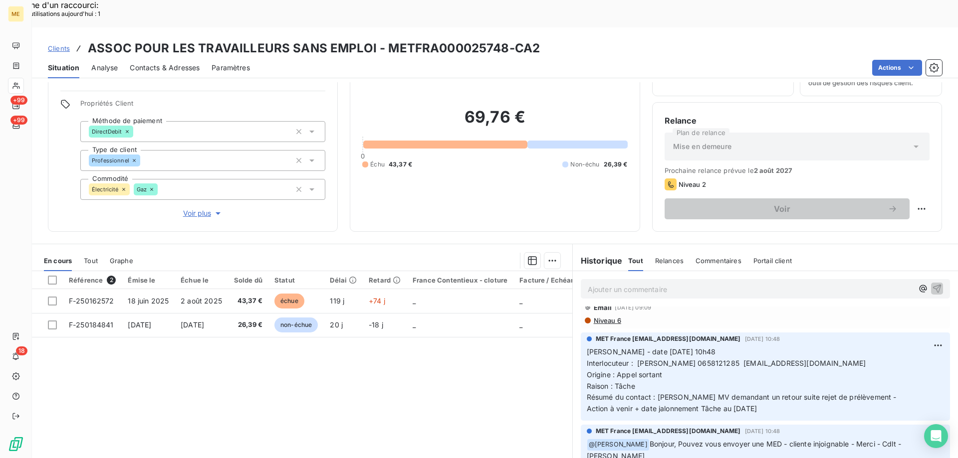
drag, startPoint x: 772, startPoint y: 378, endPoint x: 581, endPoint y: 323, distance: 198.6
click at [581, 333] on div "MET France [EMAIL_ADDRESS][DOMAIN_NAME] [DATE] 10:48 [PERSON_NAME] - date [DATE…" at bounding box center [765, 377] width 369 height 88
drag, startPoint x: 579, startPoint y: 324, endPoint x: 773, endPoint y: 385, distance: 203.8
click at [774, 385] on div "MET France [EMAIL_ADDRESS][DOMAIN_NAME] [DATE] 10:48 [PERSON_NAME] - date [DATE…" at bounding box center [765, 377] width 369 height 88
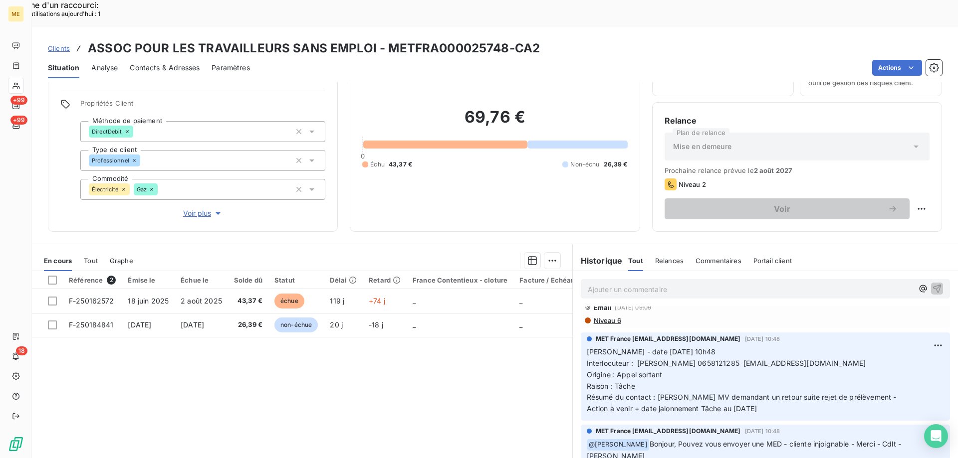
copy p "[PERSON_NAME] - date [DATE] 10h48 Interlocuteur : [PERSON_NAME] 0658121285 [EMA…"
click at [598, 283] on p "Ajouter un commentaire ﻿" at bounding box center [750, 289] width 325 height 12
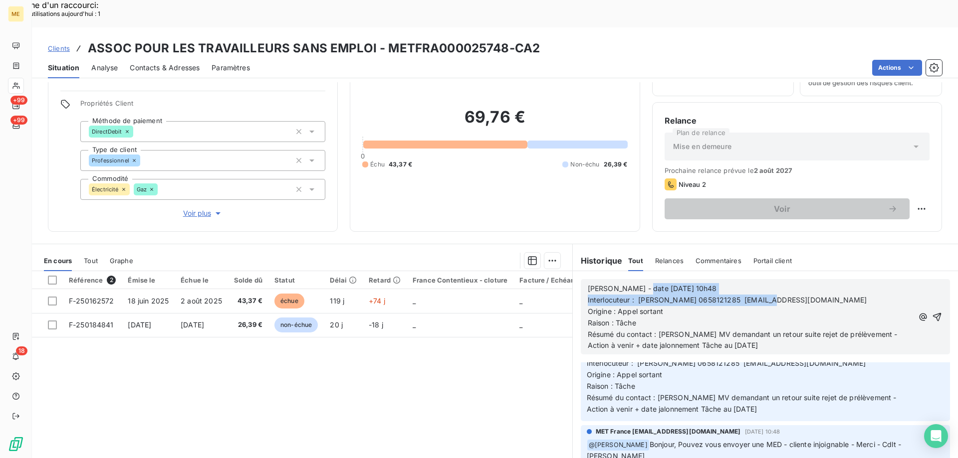
drag, startPoint x: 633, startPoint y: 262, endPoint x: 767, endPoint y: 274, distance: 134.7
click at [767, 283] on div "[PERSON_NAME] - date [DATE] 10h48 Interlocuteur : [PERSON_NAME] 0658121285 [EMA…" at bounding box center [750, 317] width 325 height 68
click at [677, 284] on span "[PERSON_NAME] - date [DATE] 10h48" at bounding box center [652, 288] width 129 height 8
drag, startPoint x: 631, startPoint y: 260, endPoint x: 690, endPoint y: 284, distance: 63.3
click at [706, 283] on p "[PERSON_NAME] - date [DATE] 10h48" at bounding box center [750, 288] width 325 height 11
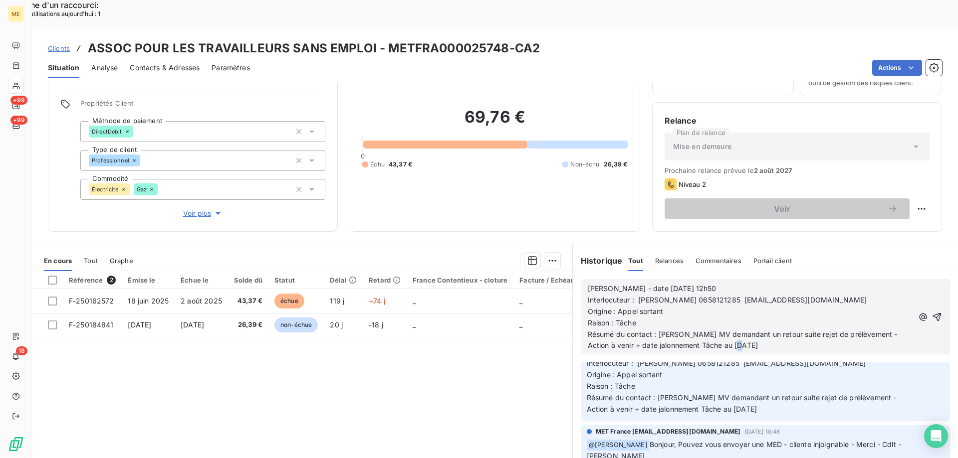
click at [736, 341] on span "Action à venir + date jalonnement Tâche au [DATE]" at bounding box center [673, 345] width 170 height 8
click at [933, 313] on icon "button" at bounding box center [937, 317] width 8 height 8
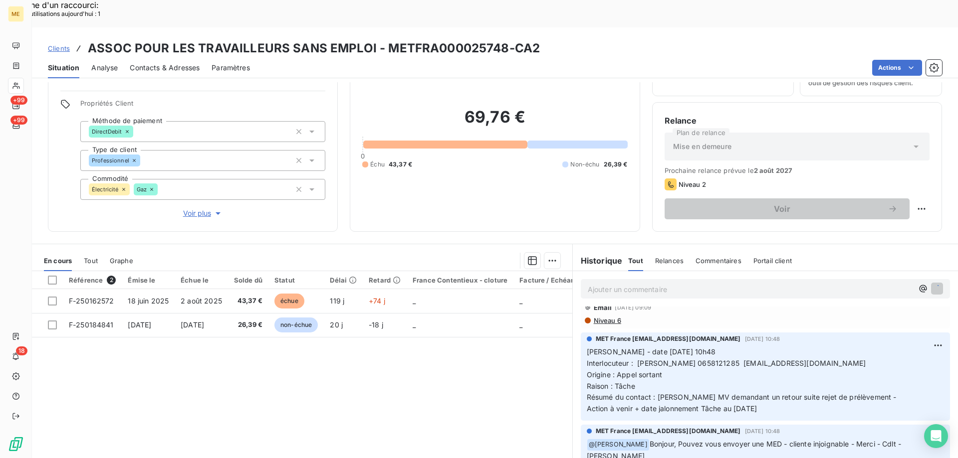
scroll to position [142, 0]
click at [449, 376] on div "Référence 2 Émise le Échue le Solde dû Statut Délai Retard France Contentieux -…" at bounding box center [302, 367] width 540 height 192
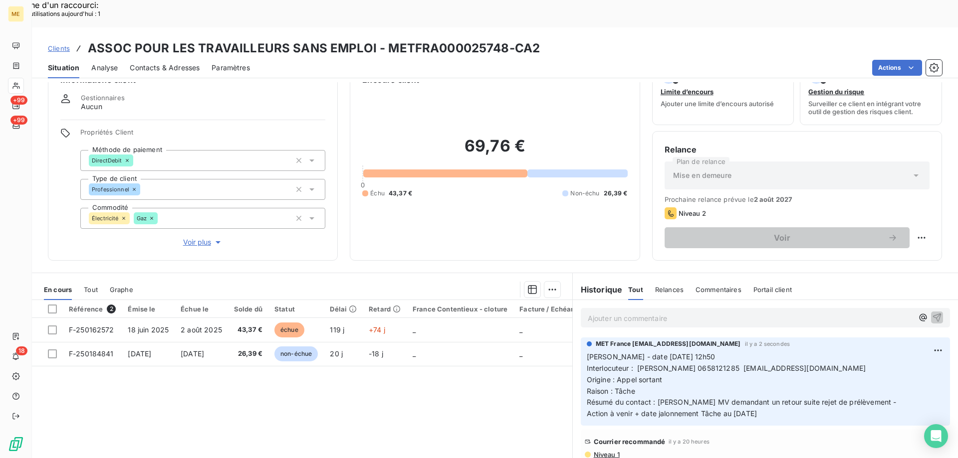
scroll to position [63, 0]
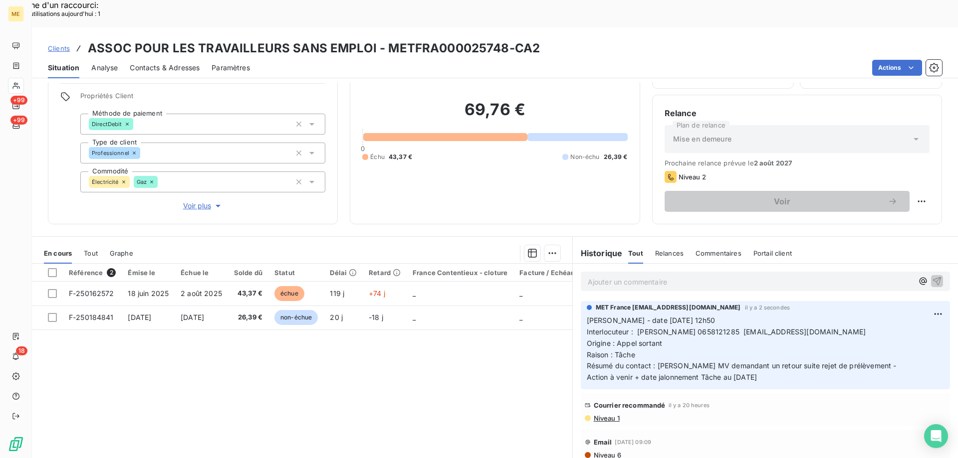
drag, startPoint x: 776, startPoint y: 351, endPoint x: 579, endPoint y: 295, distance: 204.9
click at [581, 301] on div "MET France [EMAIL_ADDRESS][DOMAIN_NAME] il y a 2 secondes [PERSON_NAME] - date …" at bounding box center [765, 345] width 369 height 88
copy p "[PERSON_NAME] - date [DATE] 12h50 Interlocuteur : [PERSON_NAME] 0658121285 [EMA…"
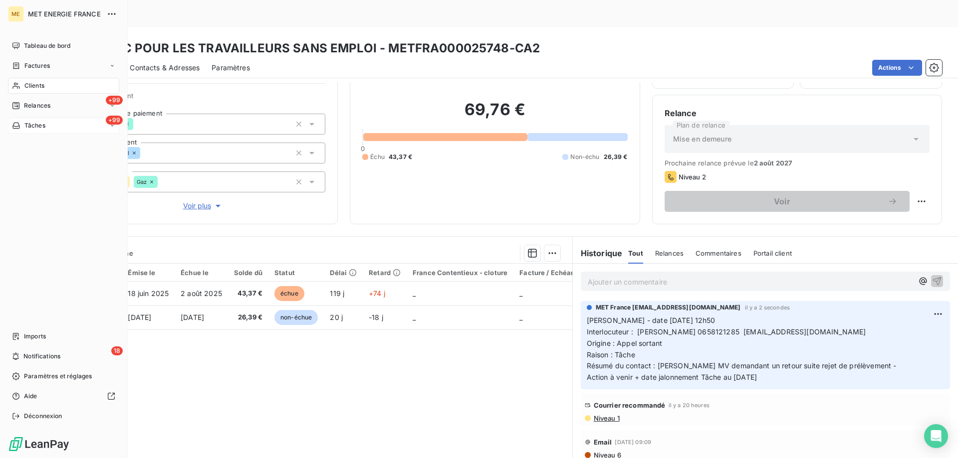
click at [62, 126] on div "+99 Tâches" at bounding box center [63, 126] width 111 height 16
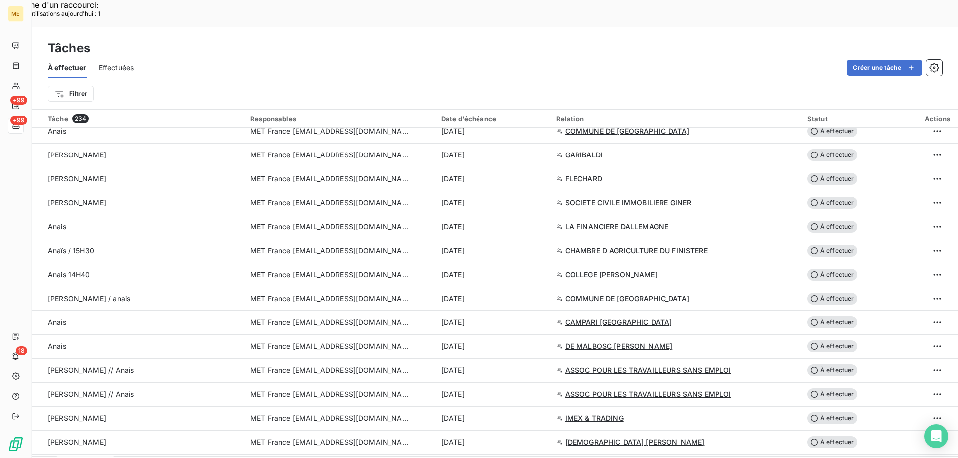
scroll to position [798, 0]
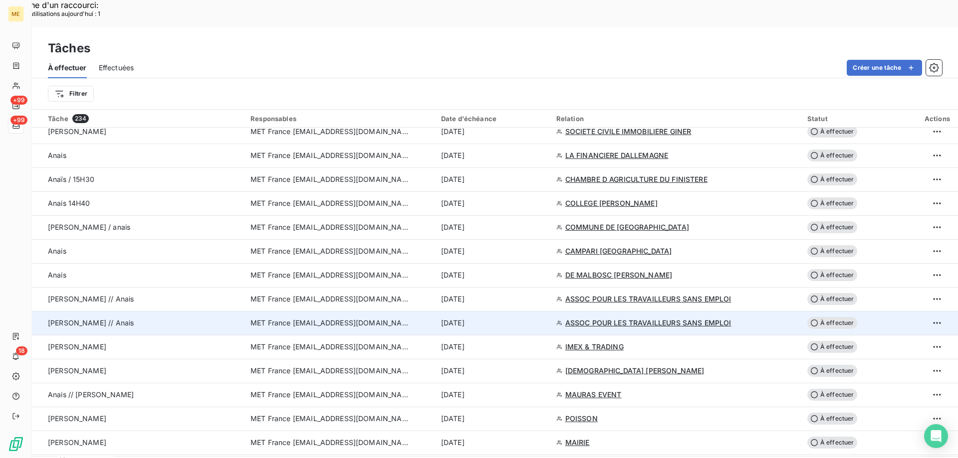
click at [644, 318] on span "ASSOC POUR LES TRAVAILLEURS SANS EMPLOI" at bounding box center [648, 323] width 166 height 10
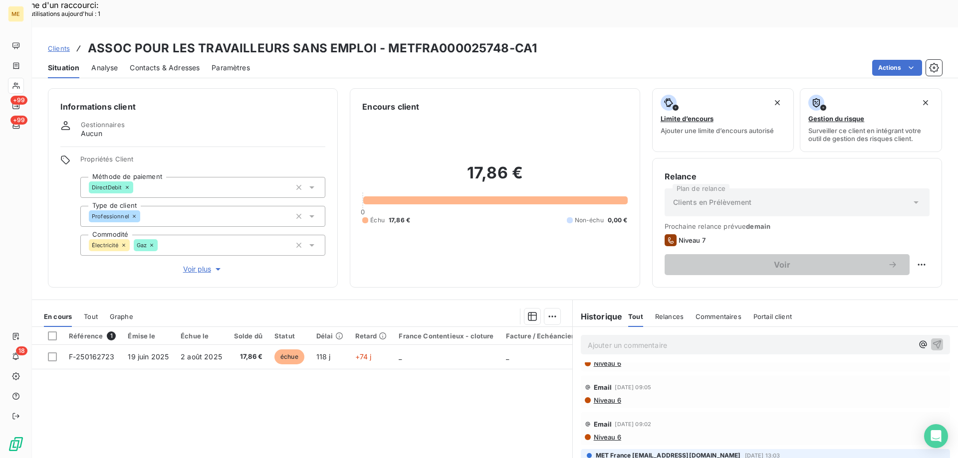
scroll to position [63, 0]
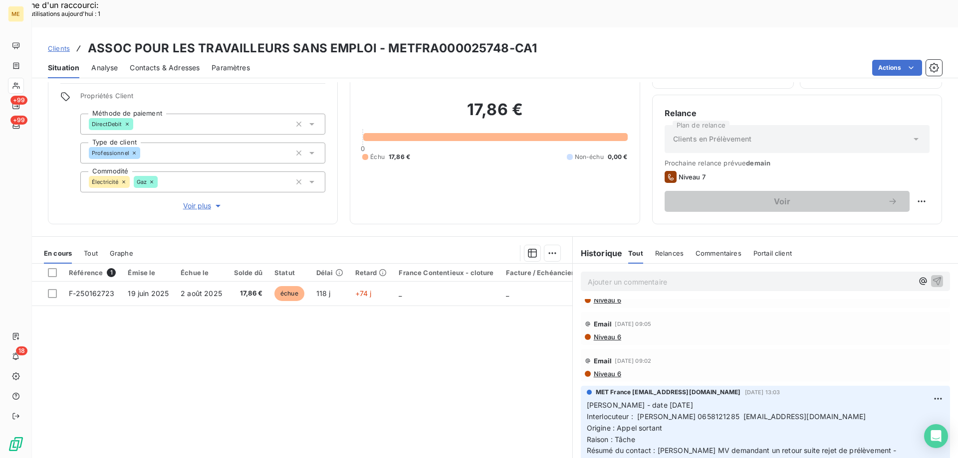
click at [604, 276] on p "Ajouter un commentaire ﻿" at bounding box center [750, 282] width 325 height 12
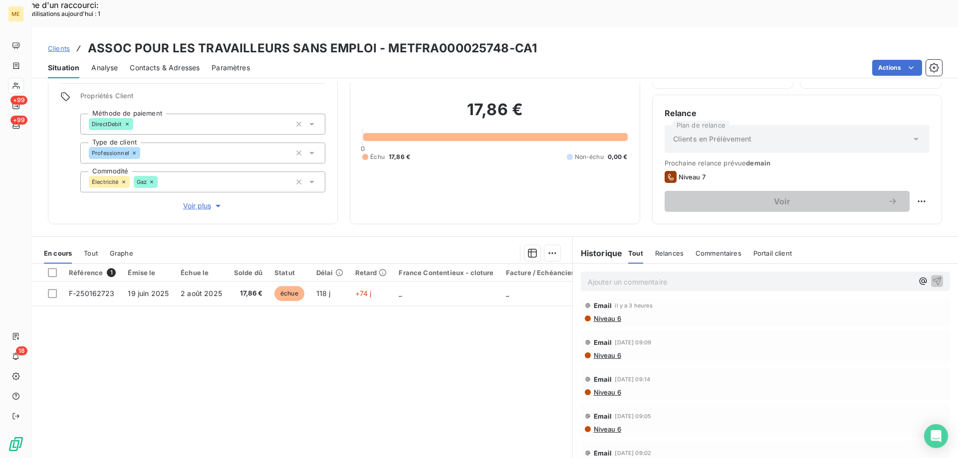
scroll to position [192, 0]
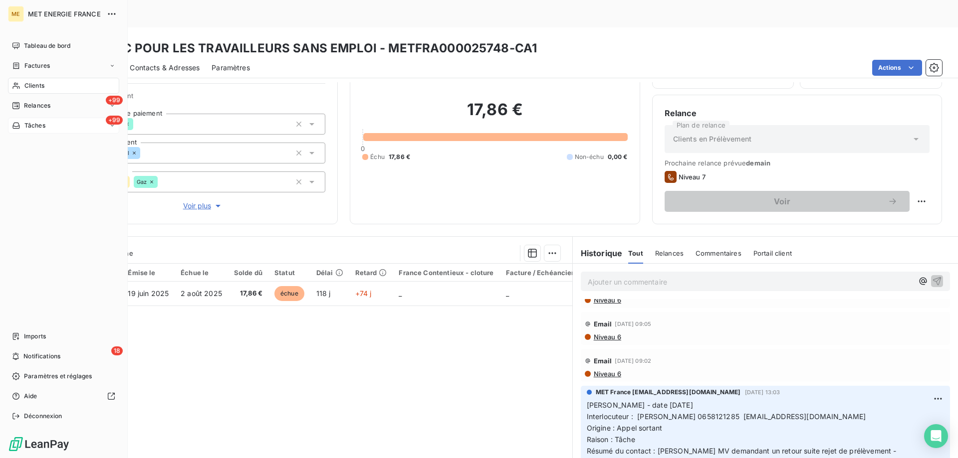
click at [60, 123] on div "+99 Tâches" at bounding box center [63, 126] width 111 height 16
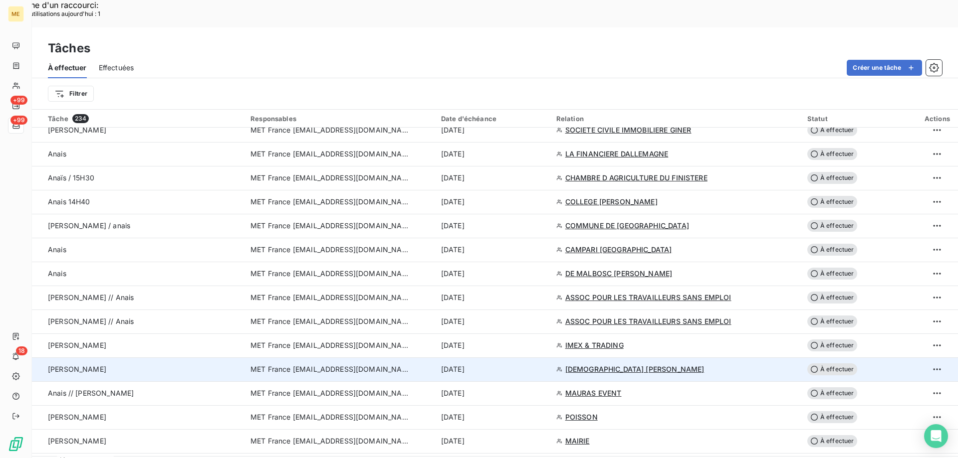
scroll to position [898, 0]
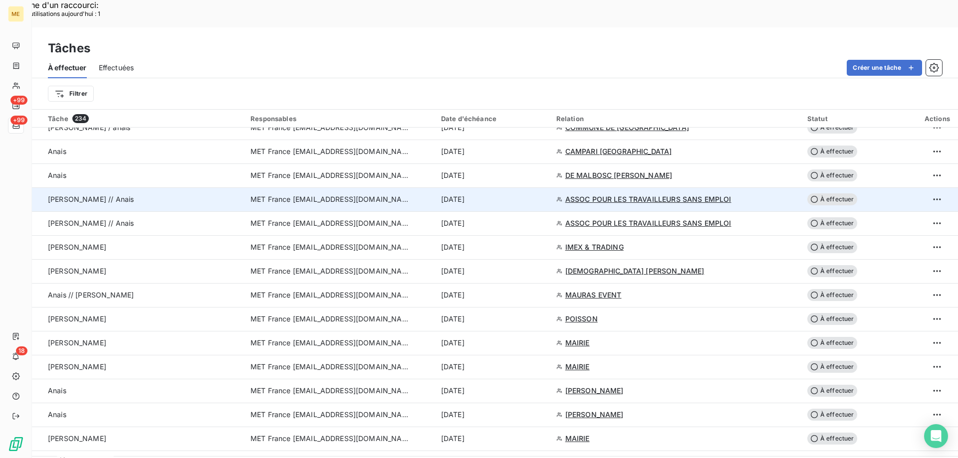
click at [829, 194] on span "À effectuer" at bounding box center [832, 200] width 50 height 12
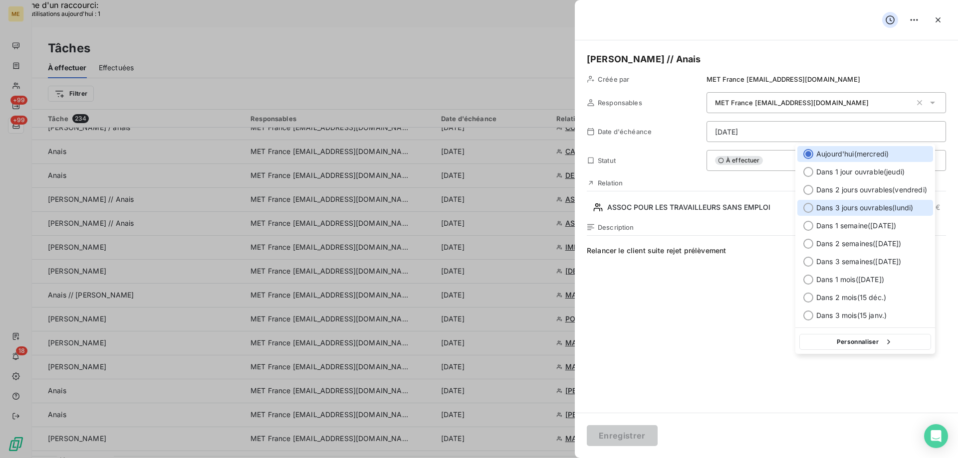
click at [808, 205] on div at bounding box center [808, 208] width 10 height 10
type input "[DATE]"
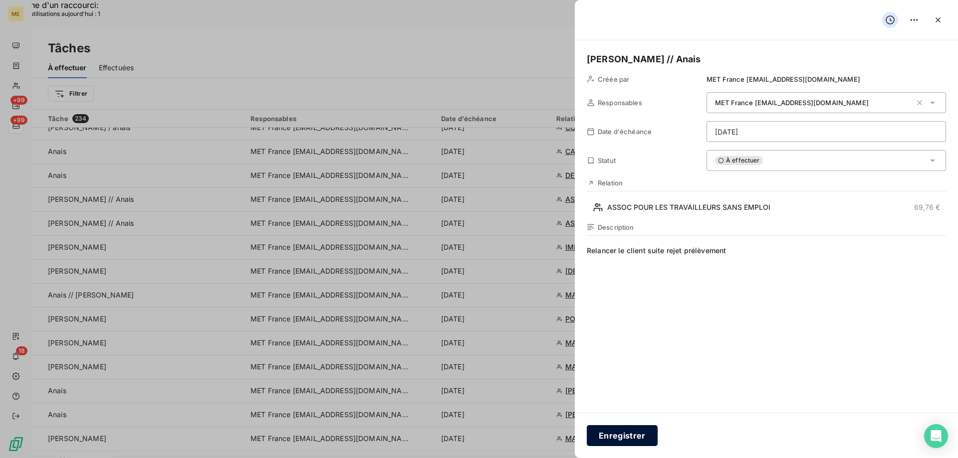
click at [615, 432] on button "Enregistrer" at bounding box center [622, 435] width 71 height 21
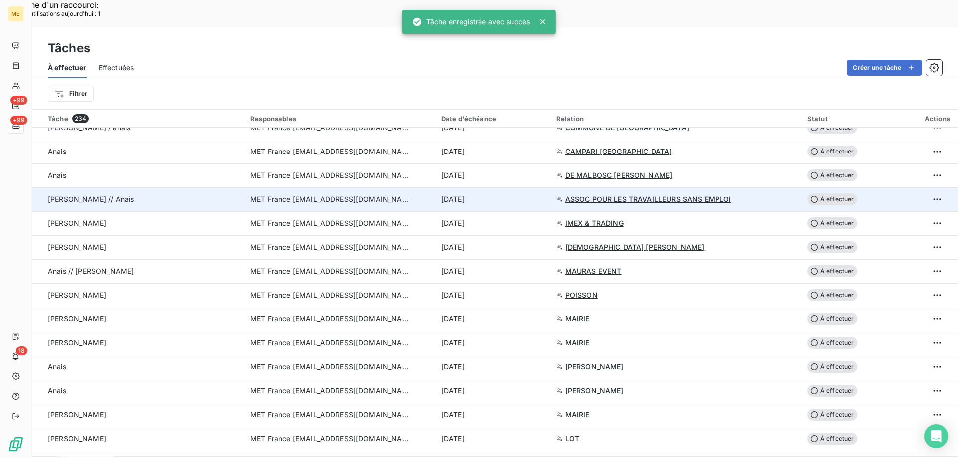
click at [833, 188] on td "À effectuer" at bounding box center [858, 200] width 115 height 24
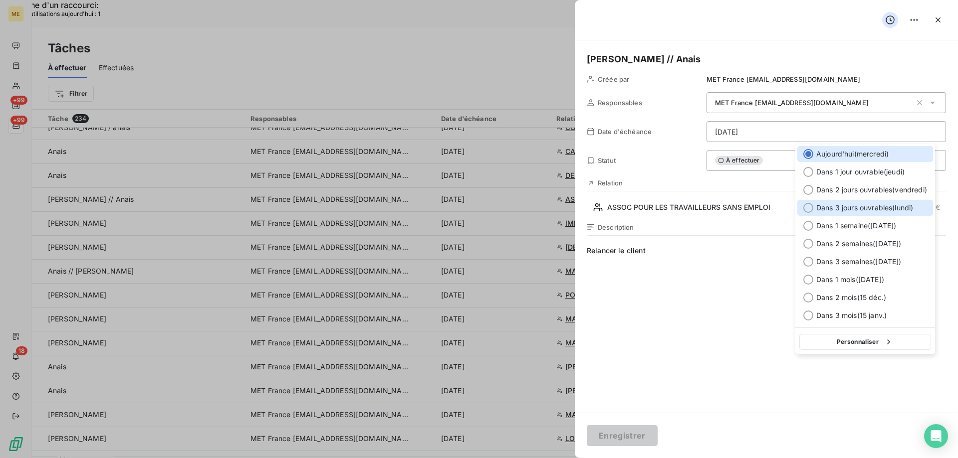
click at [807, 209] on div at bounding box center [808, 208] width 10 height 10
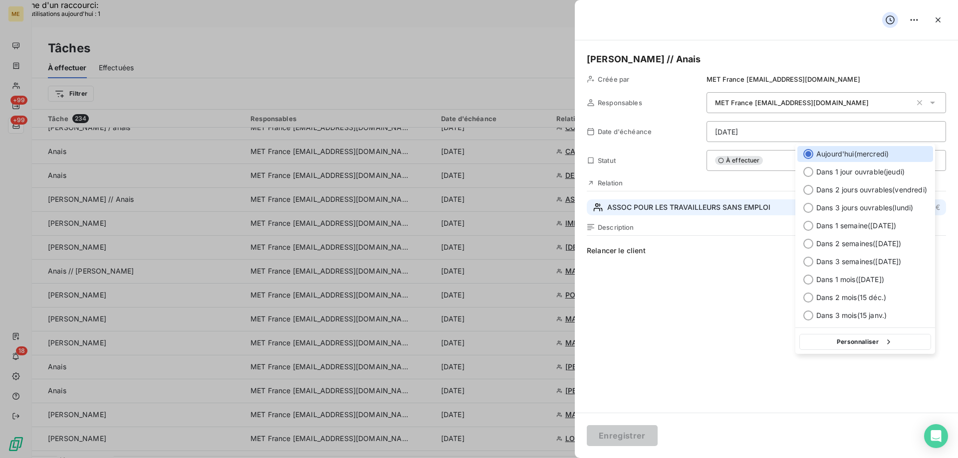
type input "[DATE]"
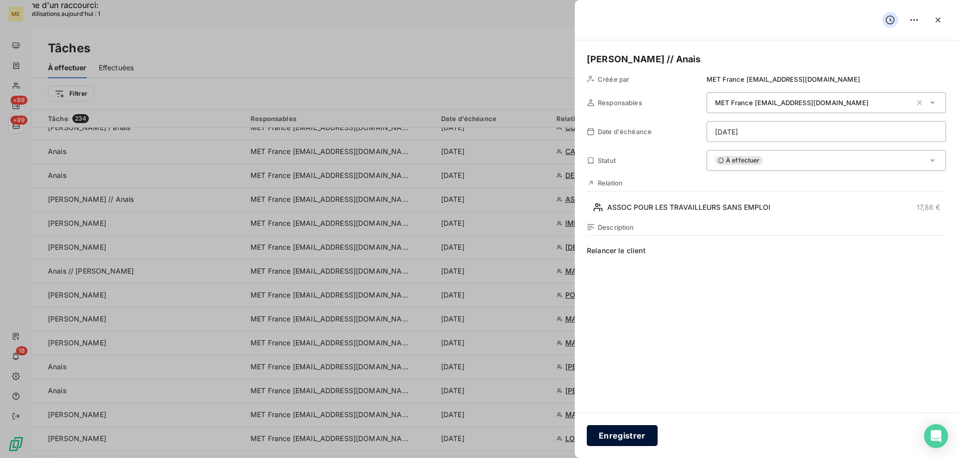
click at [620, 431] on button "Enregistrer" at bounding box center [622, 435] width 71 height 21
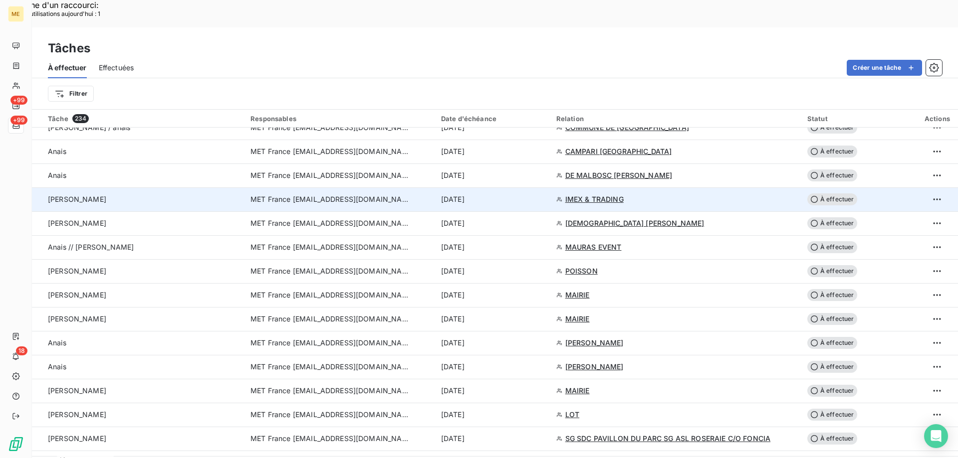
click at [585, 195] on span "IMEX & TRADING" at bounding box center [594, 200] width 58 height 10
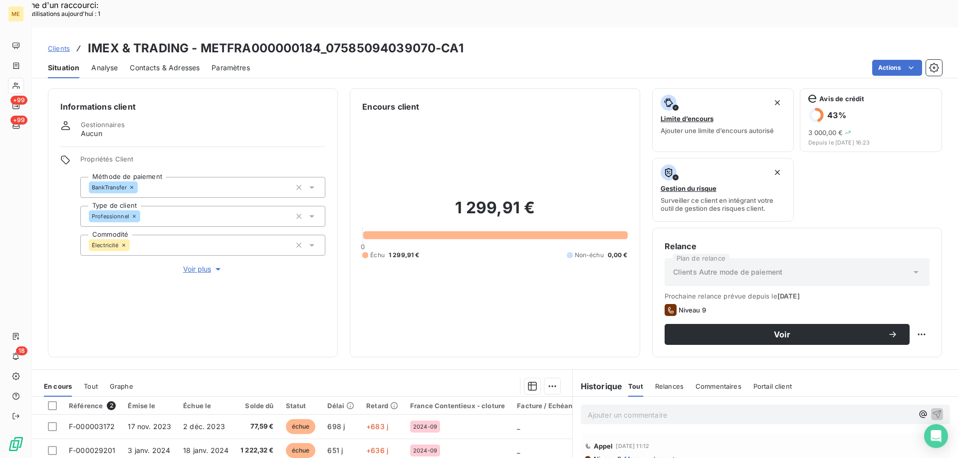
scroll to position [133, 0]
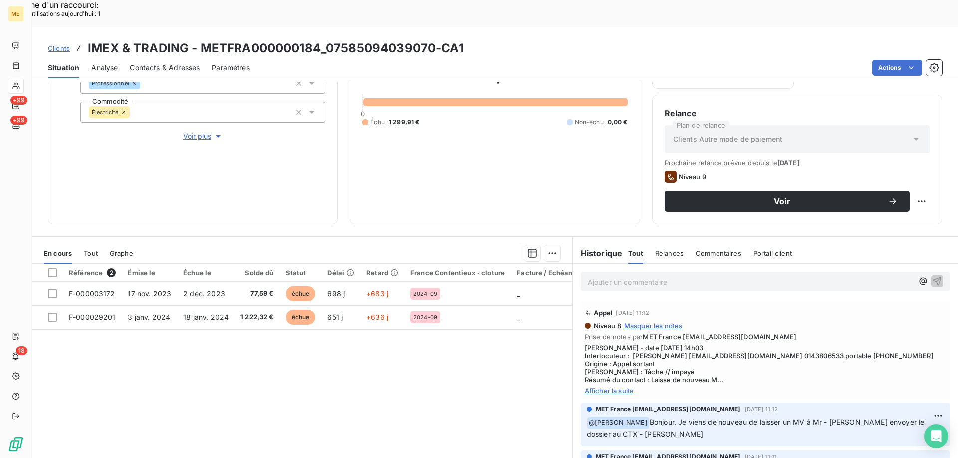
click at [608, 387] on span "Afficher la suite" at bounding box center [765, 391] width 361 height 8
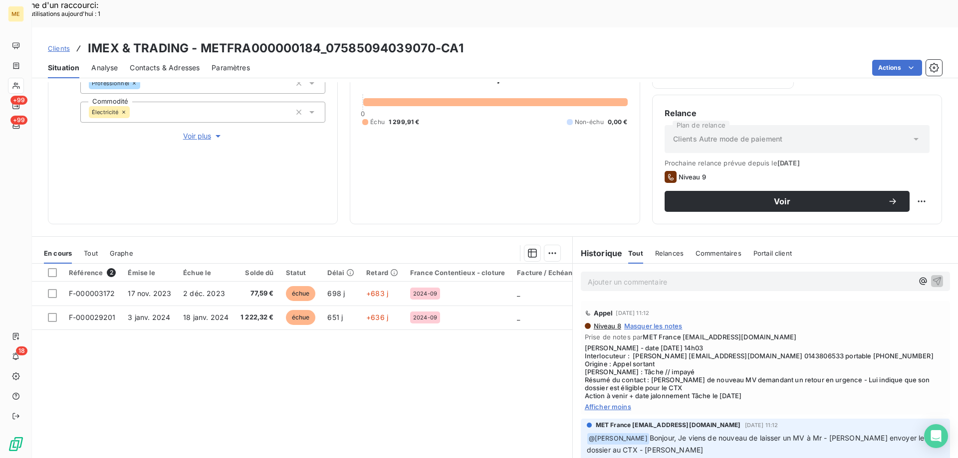
click at [827, 322] on div "Niveau 8 Masquer les notes" at bounding box center [765, 326] width 361 height 8
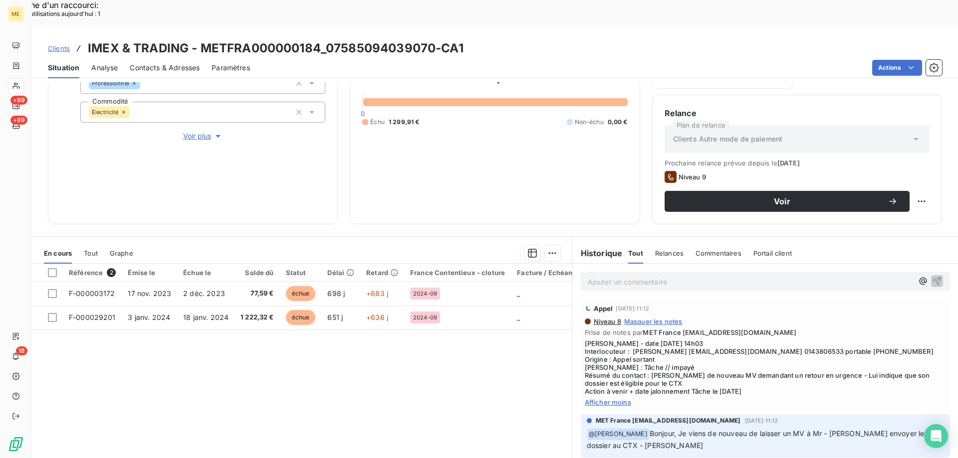
scroll to position [0, 0]
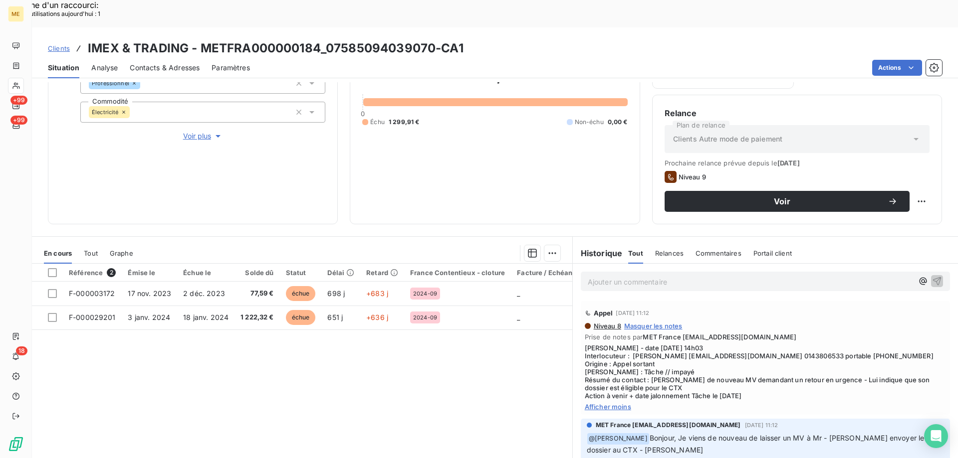
click at [748, 344] on span "[PERSON_NAME] - date [DATE] 14h03 Interlocuteur : [PERSON_NAME] [EMAIL_ADDRESS]…" at bounding box center [765, 372] width 361 height 56
copy span "0143806533"
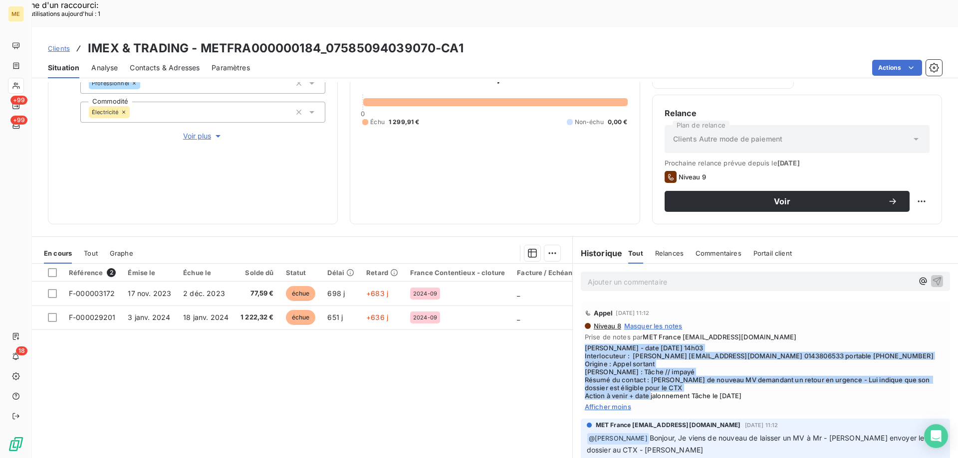
drag, startPoint x: 712, startPoint y: 368, endPoint x: 579, endPoint y: 315, distance: 143.5
click at [581, 315] on div "Appel [DATE] 11:12 Niveau 8 Masquer les notes Prise de notes par MET France [EM…" at bounding box center [765, 358] width 369 height 114
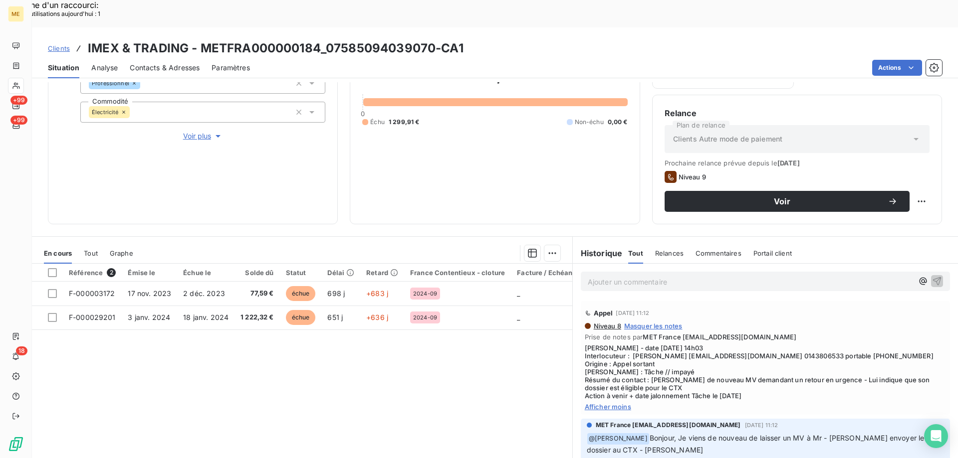
drag, startPoint x: 578, startPoint y: 316, endPoint x: 515, endPoint y: 347, distance: 69.8
click at [515, 347] on div "Référence 2 Émise le Échue le Solde dû Statut Délai Retard France Contentieux -…" at bounding box center [302, 360] width 540 height 192
click at [585, 344] on span "[PERSON_NAME] - date [DATE] 14h03 Interlocuteur : [PERSON_NAME] [EMAIL_ADDRESS]…" at bounding box center [765, 372] width 361 height 56
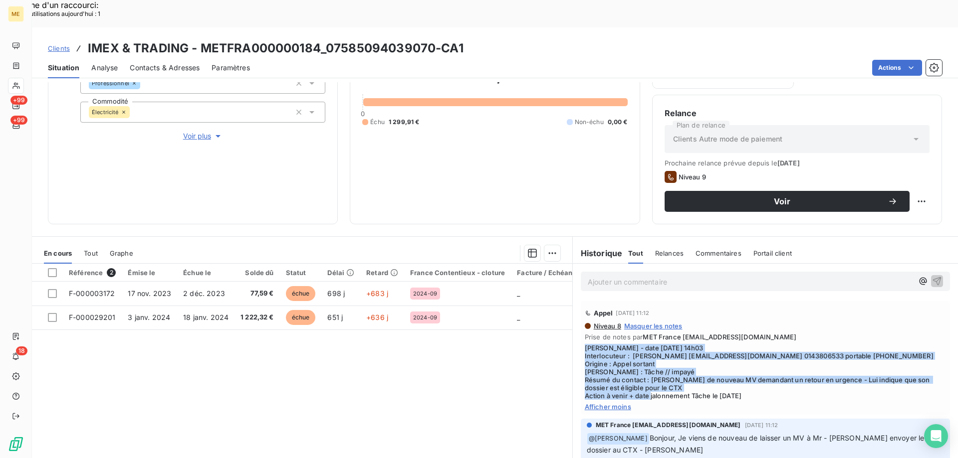
drag, startPoint x: 581, startPoint y: 322, endPoint x: 756, endPoint y: 368, distance: 180.5
click at [756, 368] on span "[PERSON_NAME] - date [DATE] 14h03 Interlocuteur : [PERSON_NAME] [EMAIL_ADDRESS]…" at bounding box center [765, 372] width 361 height 56
copy span "[PERSON_NAME] - date [DATE] 14h03 Interlocuteur : [PERSON_NAME] [EMAIL_ADDRESS]…"
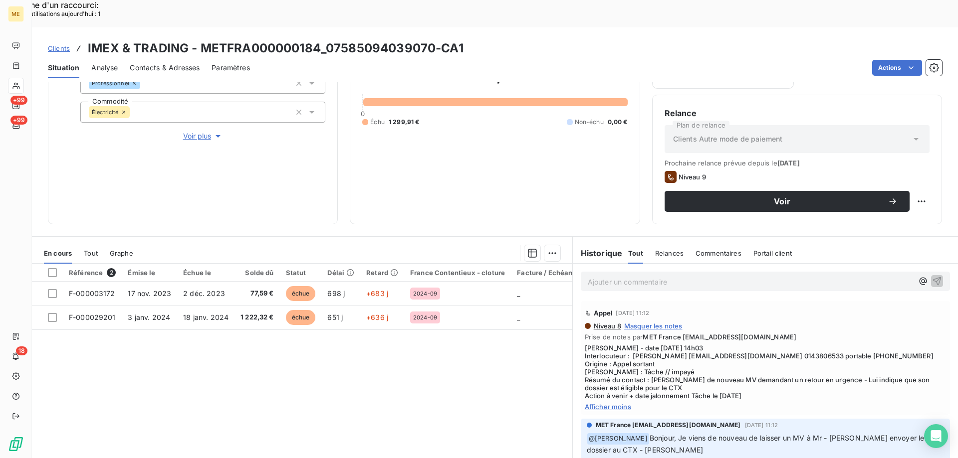
click at [598, 276] on p "Ajouter un commentaire ﻿" at bounding box center [750, 282] width 325 height 12
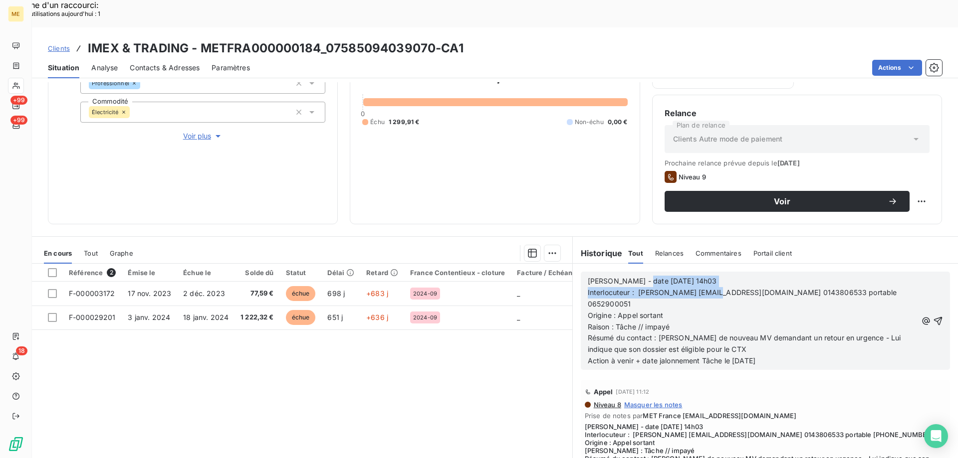
drag, startPoint x: 633, startPoint y: 254, endPoint x: 714, endPoint y: 260, distance: 81.5
click at [714, 276] on div "[PERSON_NAME] - date [DATE] 14h03 Interlocuteur : [PERSON_NAME] [EMAIL_ADDRESS]…" at bounding box center [752, 321] width 329 height 91
click at [810, 356] on p "Action à venir + date jalonnement Tâche le [DATE]" at bounding box center [752, 361] width 329 height 11
drag, startPoint x: 676, startPoint y: 251, endPoint x: 735, endPoint y: 245, distance: 59.2
click at [735, 272] on div "[PERSON_NAME] - date [DATE] 14h03 Interlocuteur : [PERSON_NAME] [EMAIL_ADDRESS]…" at bounding box center [765, 321] width 369 height 98
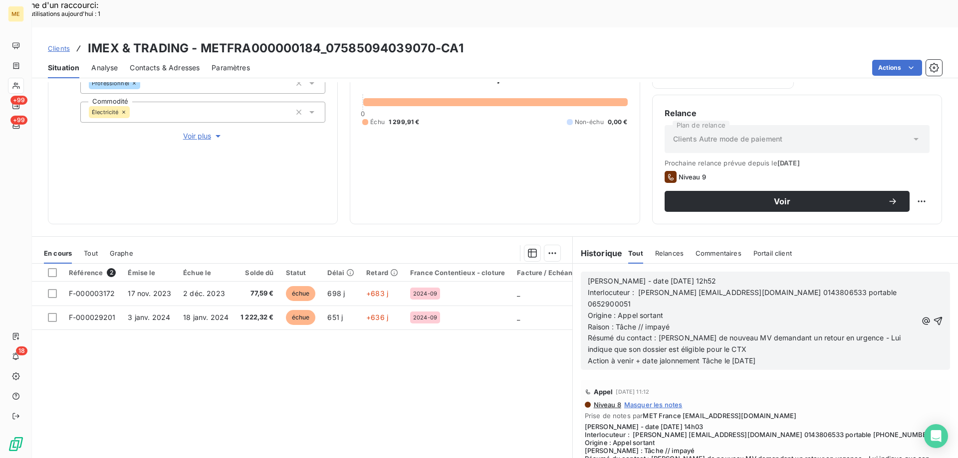
click at [843, 288] on span "Interlocuteur : [PERSON_NAME] [EMAIL_ADDRESS][DOMAIN_NAME] 0143806533 portable …" at bounding box center [743, 298] width 311 height 20
copy span "0652900051"
click at [794, 316] on div "[PERSON_NAME] - date [DATE] 12h52 Interlocuteur : [PERSON_NAME] [EMAIL_ADDRESS]…" at bounding box center [752, 321] width 329 height 91
click at [779, 356] on p "Action à venir + date jalonnement Tâche le [DATE]" at bounding box center [752, 361] width 329 height 11
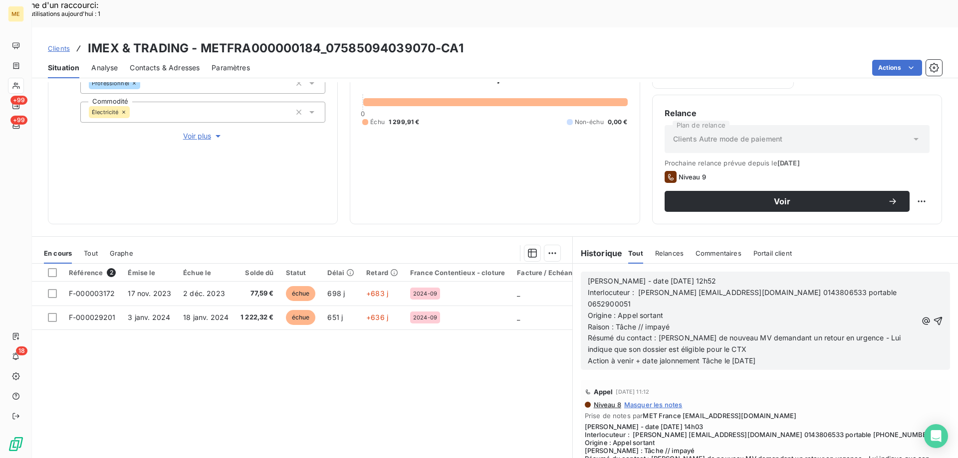
drag, startPoint x: 730, startPoint y: 318, endPoint x: 787, endPoint y: 335, distance: 59.3
click at [790, 356] on p "Action à venir + date jalonnement Tâche le [DATE]" at bounding box center [752, 361] width 329 height 11
click at [933, 316] on icon "button" at bounding box center [938, 321] width 10 height 10
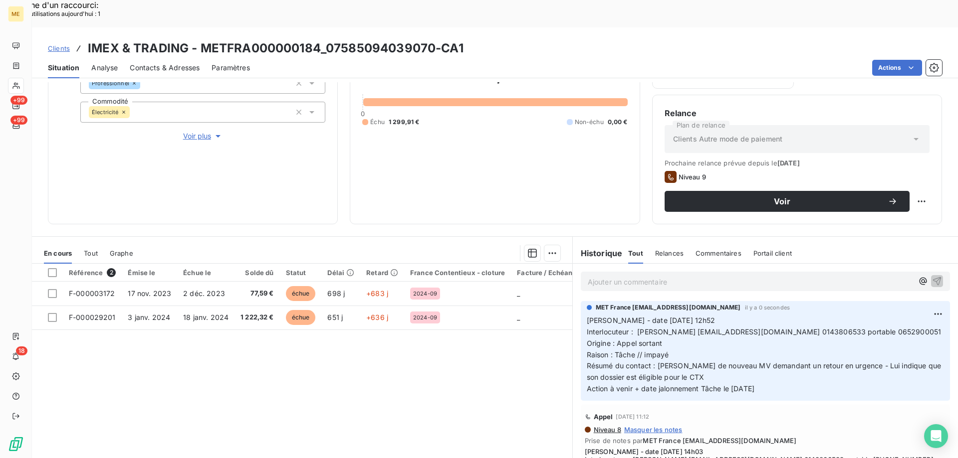
click at [636, 276] on p "Ajouter un commentaire ﻿" at bounding box center [750, 282] width 325 height 12
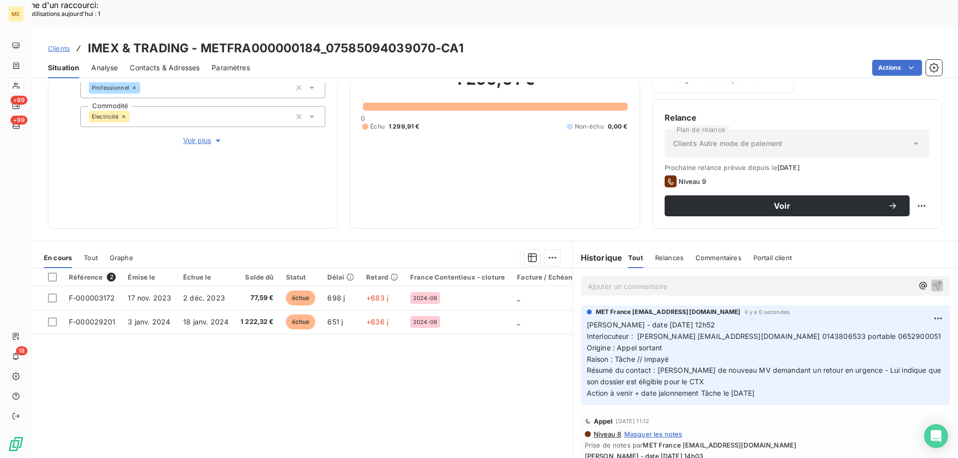
scroll to position [133, 0]
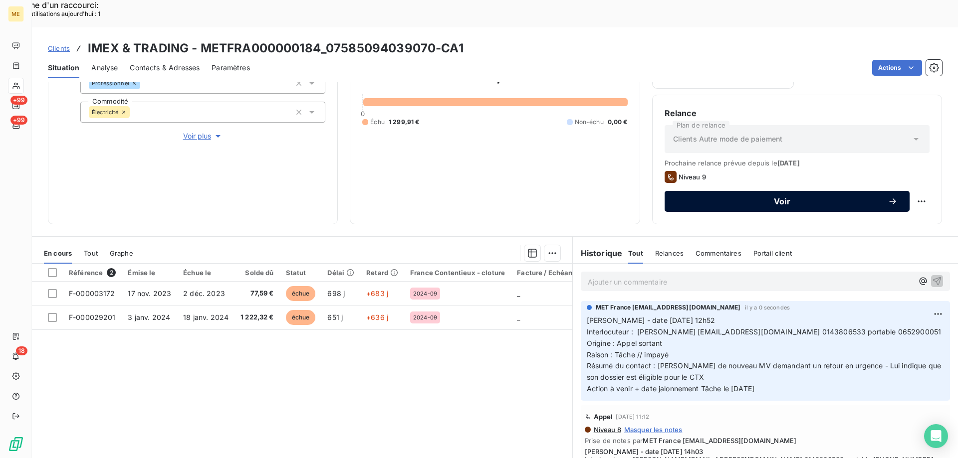
click at [837, 197] on span "Voir" at bounding box center [781, 201] width 211 height 8
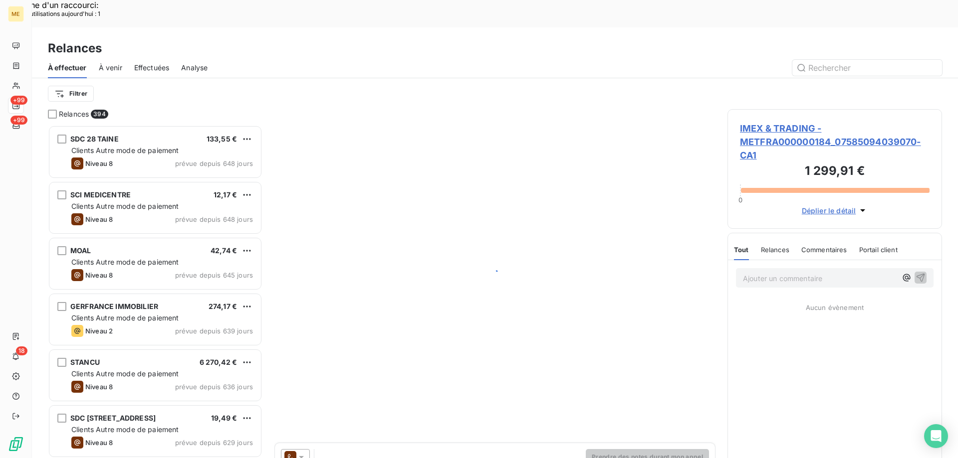
scroll to position [353, 207]
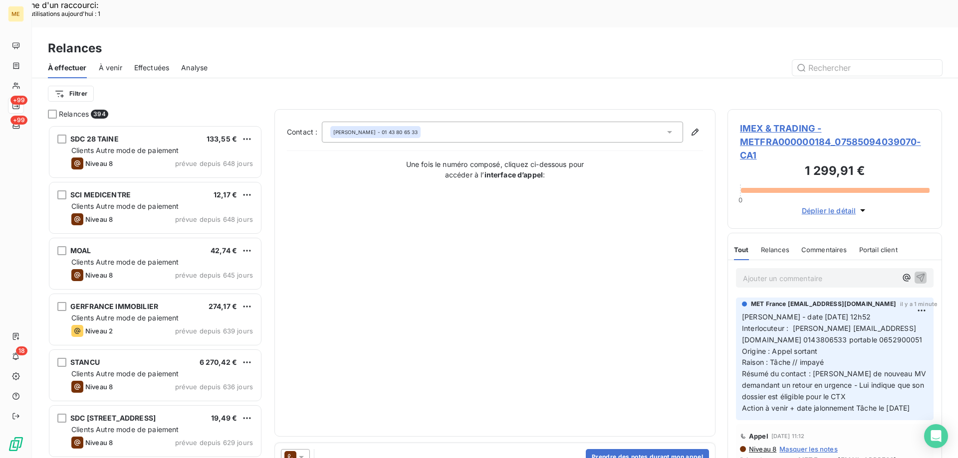
click at [304, 452] on icon at bounding box center [301, 457] width 10 height 10
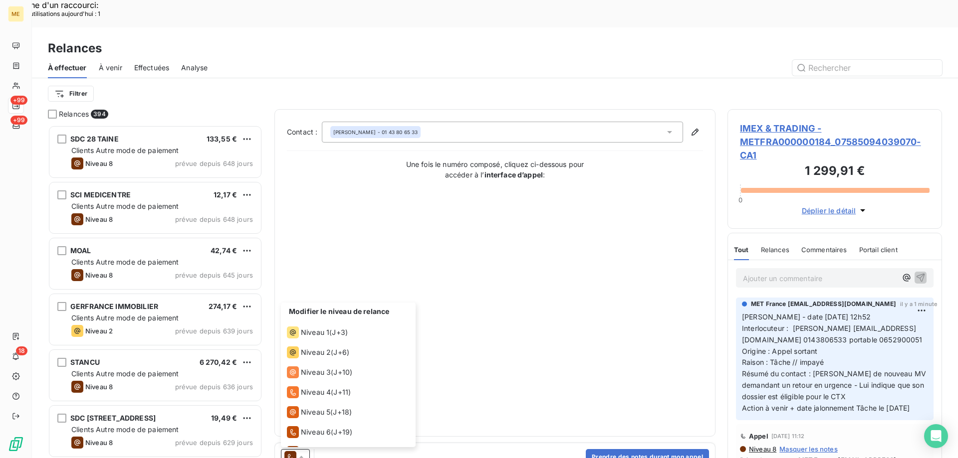
scroll to position [55, 0]
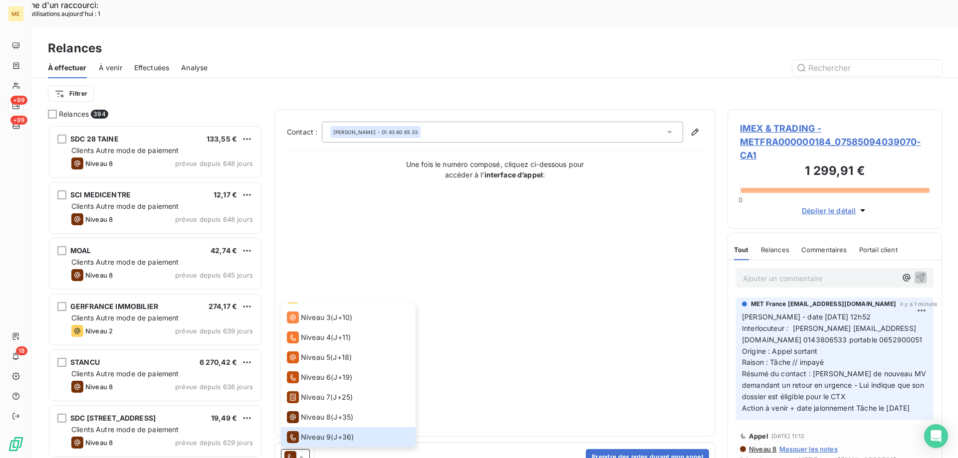
click at [529, 356] on div "Contact : [PERSON_NAME] - 01 43 80 65 33 Une fois le numéro composé, cliquez ci…" at bounding box center [495, 273] width 416 height 303
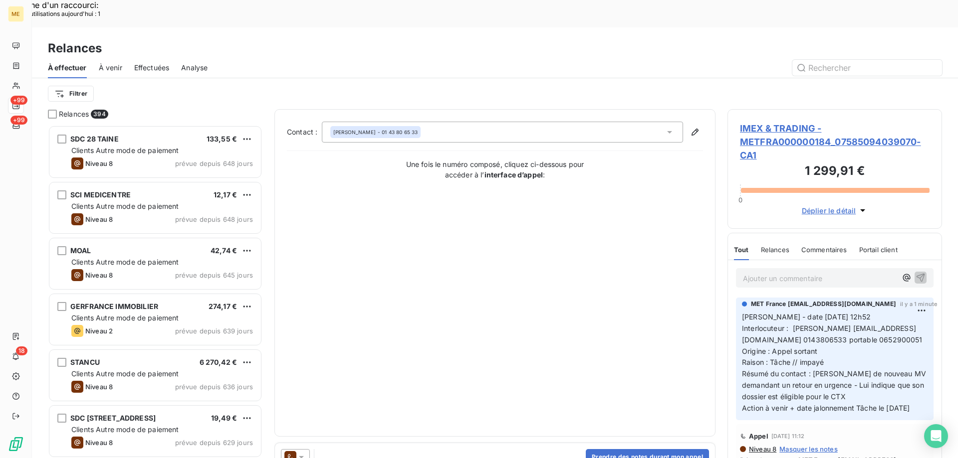
click at [597, 338] on div "Contact : [PERSON_NAME] - 01 43 80 65 33 Une fois le numéro composé, cliquez ci…" at bounding box center [495, 273] width 416 height 303
click at [599, 336] on div "Contact : [PERSON_NAME] - 01 43 80 65 33 Une fois le numéro composé, cliquez ci…" at bounding box center [495, 273] width 416 height 303
click at [302, 452] on icon at bounding box center [301, 457] width 10 height 10
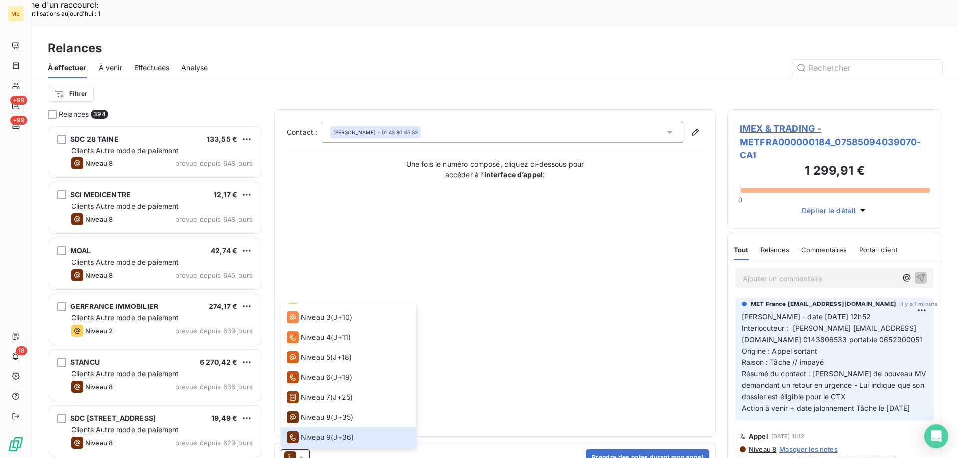
click at [487, 373] on div "Contact : [PERSON_NAME] - 01 43 80 65 33 Une fois le numéro composé, cliquez ci…" at bounding box center [495, 273] width 416 height 303
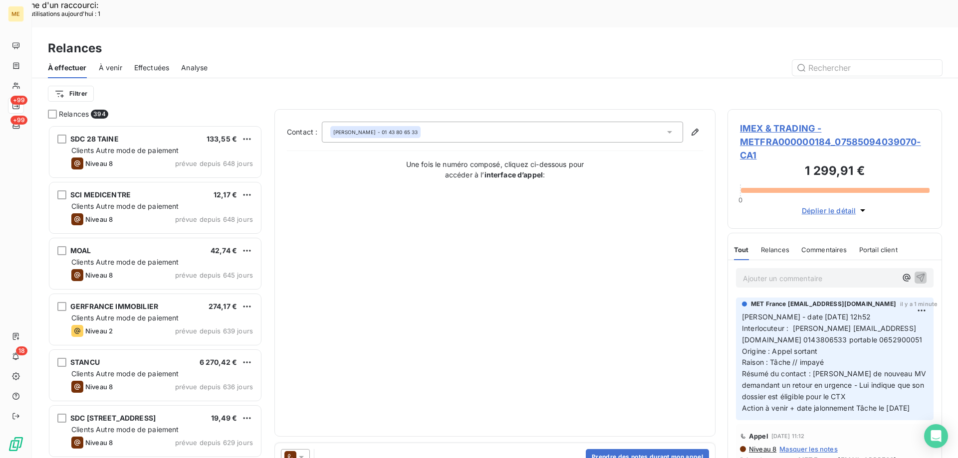
click at [302, 452] on icon at bounding box center [301, 457] width 10 height 10
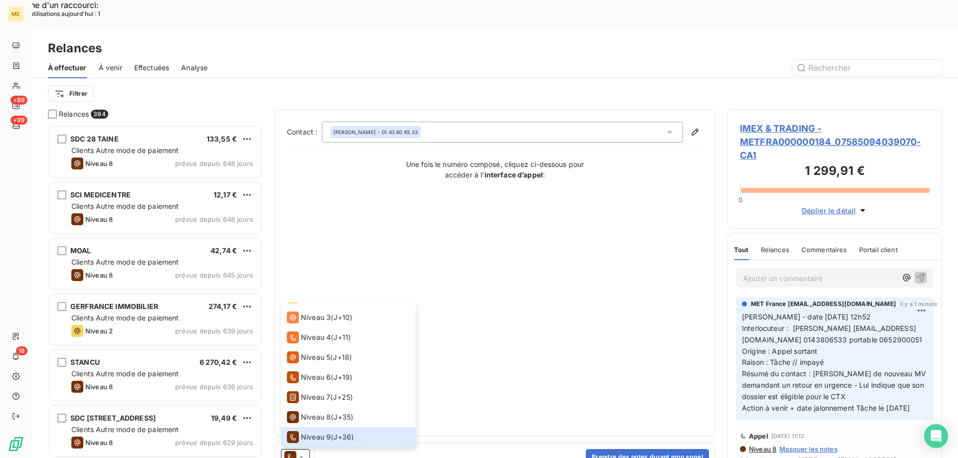
click at [551, 348] on div "Contact : [PERSON_NAME] - 01 43 80 65 33 Une fois le numéro composé, cliquez ci…" at bounding box center [495, 273] width 416 height 303
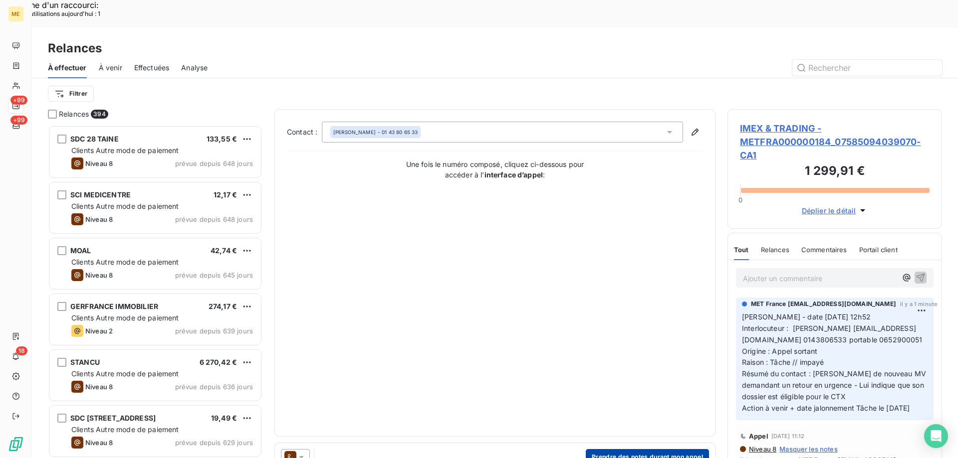
click at [615, 449] on button "Prendre des notes durant mon appel" at bounding box center [647, 457] width 123 height 16
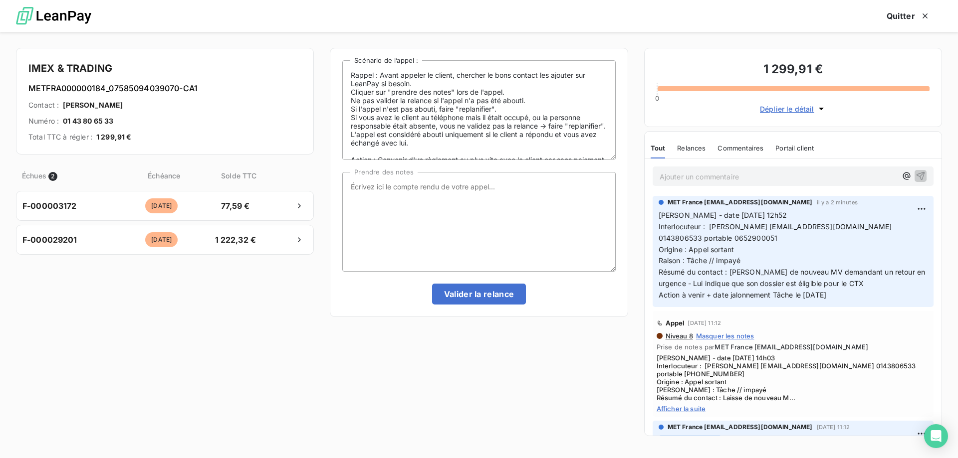
click at [492, 386] on div "Rappel : Avant appeler le client, chercher le bons contact les ajouter sur Lean…" at bounding box center [479, 245] width 298 height 394
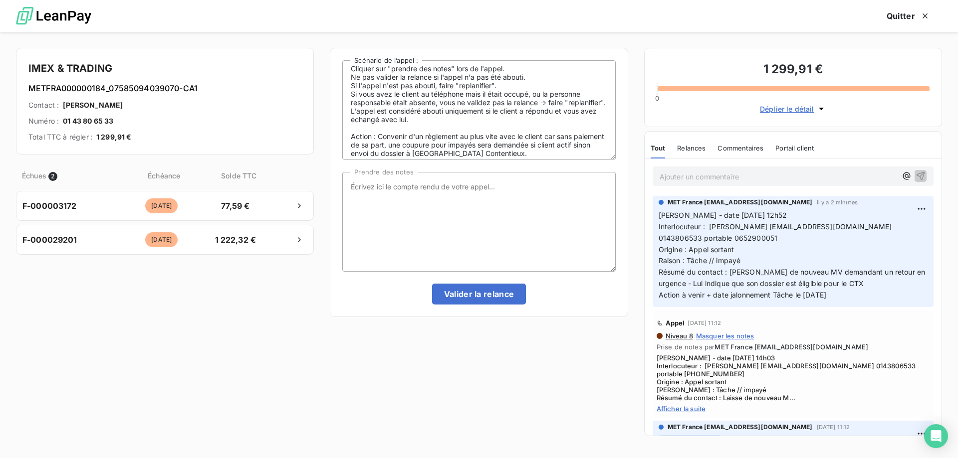
scroll to position [40, 0]
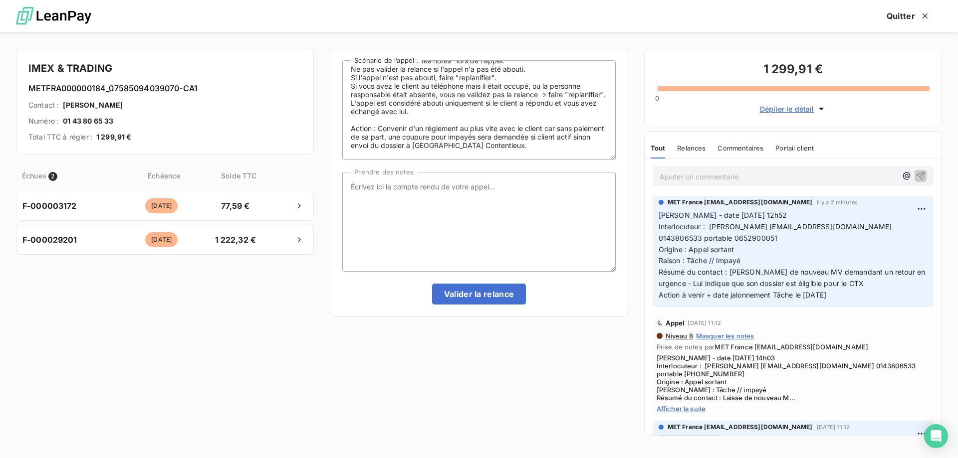
click at [142, 344] on div "Échues 2 Échéance Solde TTC F-000003172 [DATE] 77,59 € F-000029201 [DATE] 1 222…" at bounding box center [165, 302] width 298 height 282
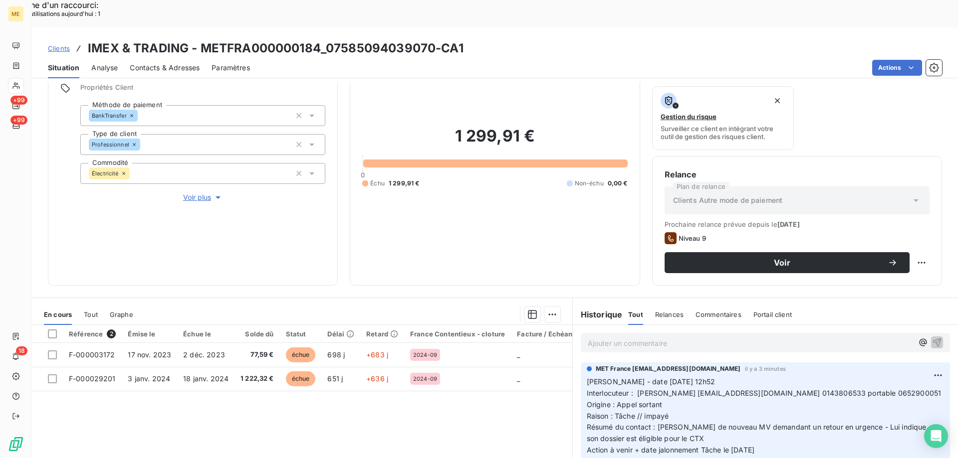
scroll to position [133, 0]
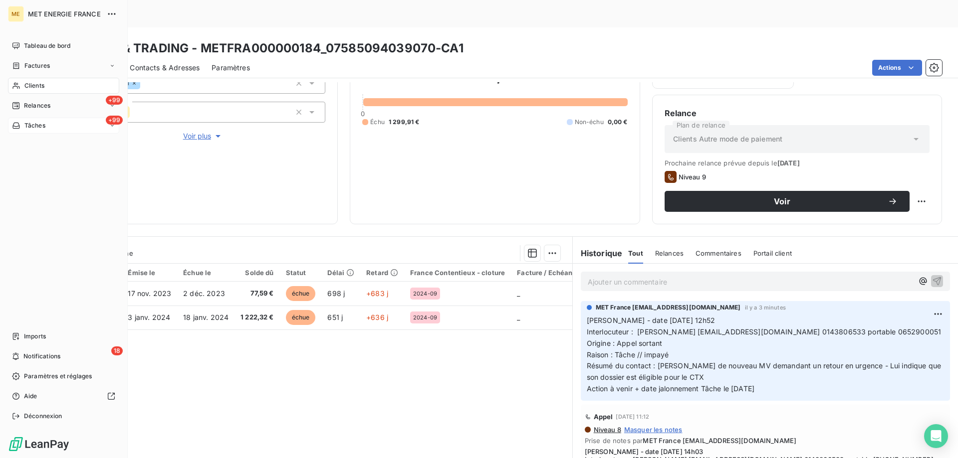
click at [65, 124] on div "+99 Tâches" at bounding box center [63, 126] width 111 height 16
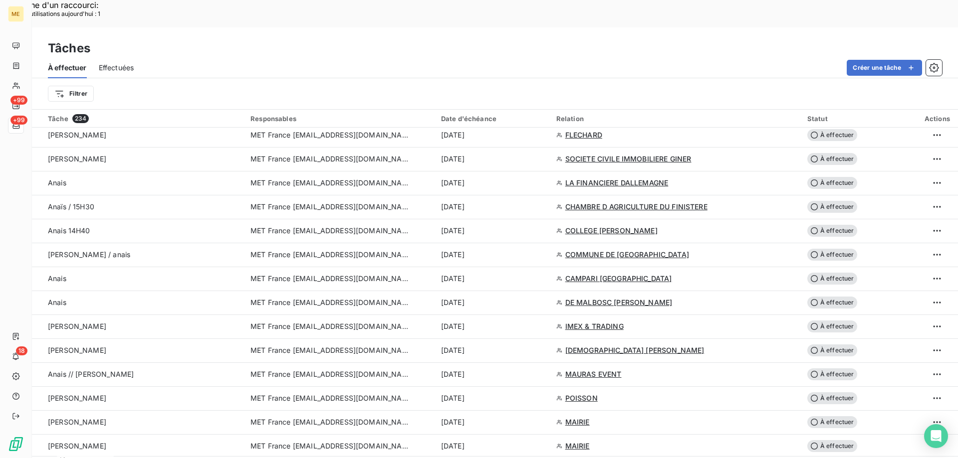
scroll to position [798, 0]
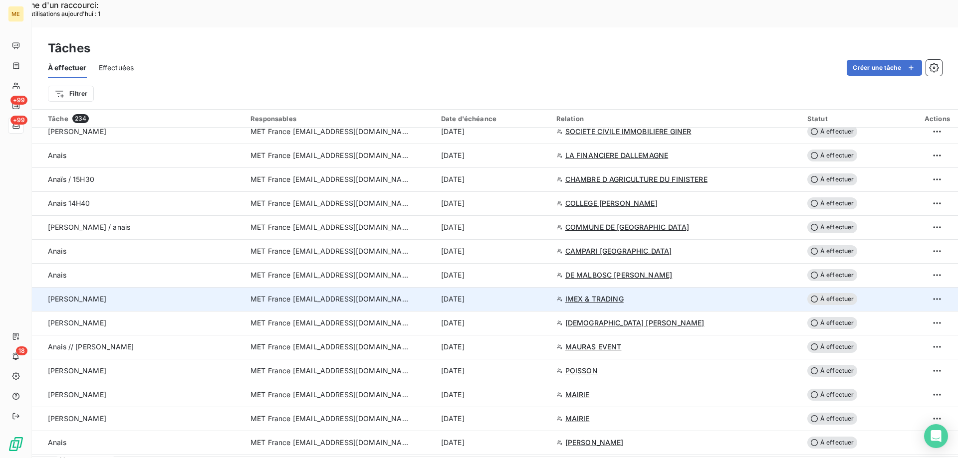
click at [838, 293] on span "À effectuer" at bounding box center [832, 299] width 50 height 12
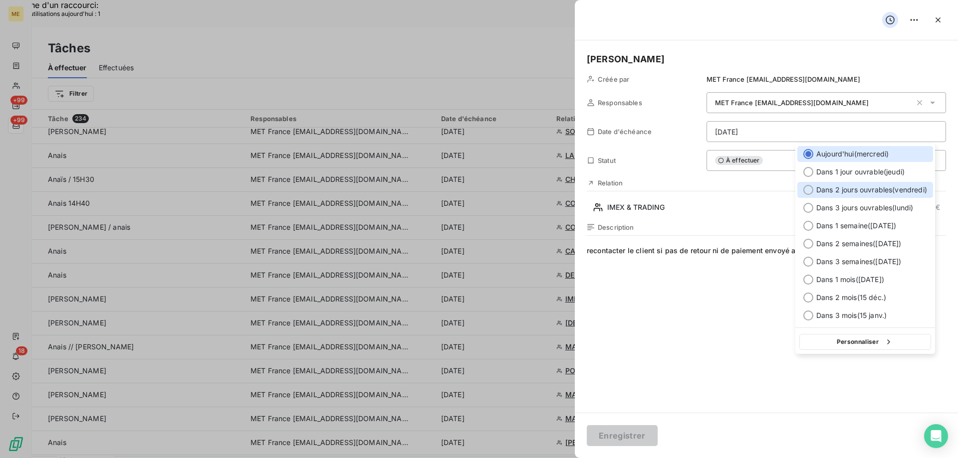
click at [806, 188] on div at bounding box center [808, 190] width 10 height 10
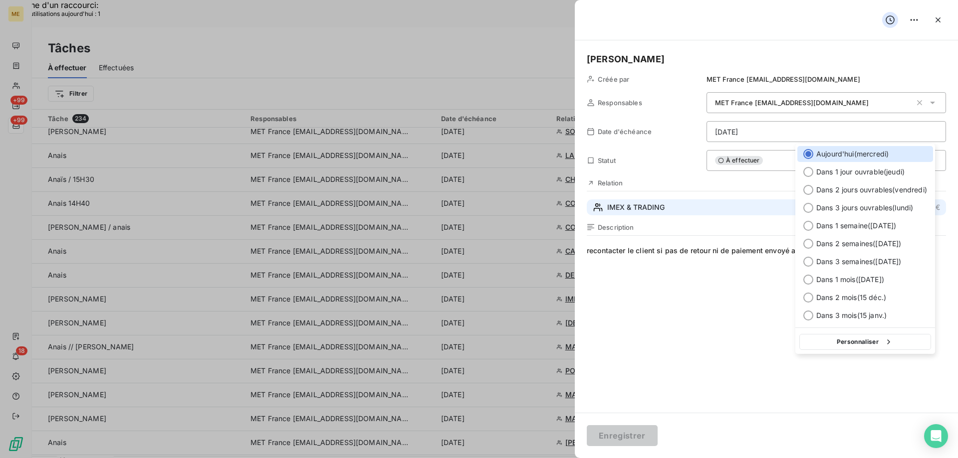
type input "[DATE]"
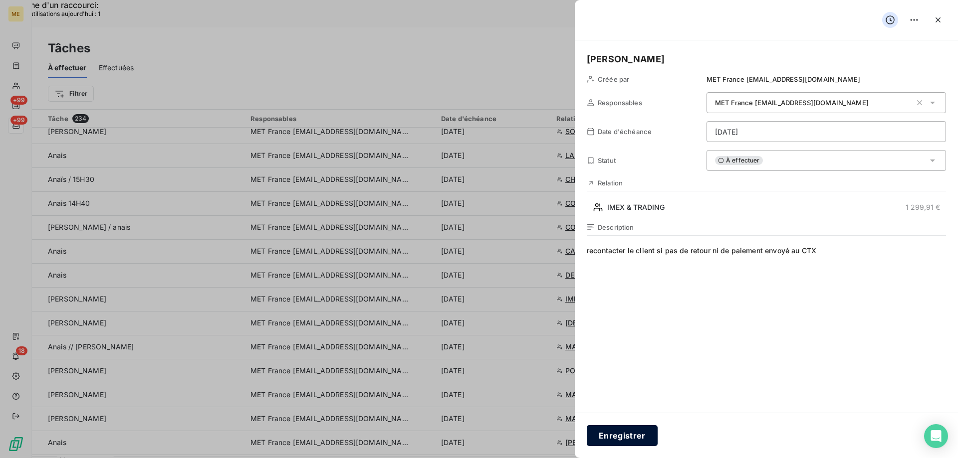
click at [627, 431] on button "Enregistrer" at bounding box center [622, 435] width 71 height 21
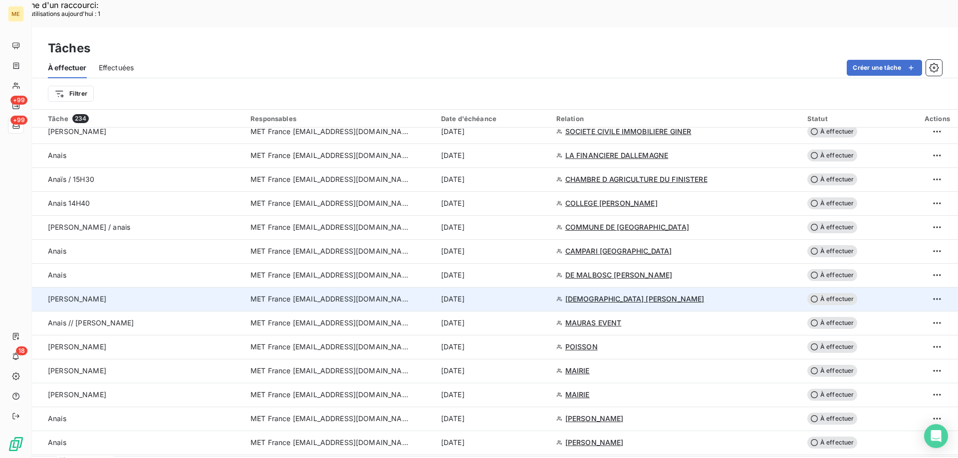
click at [622, 294] on span "[DEMOGRAPHIC_DATA] [PERSON_NAME]" at bounding box center [634, 299] width 139 height 10
